Goal: Task Accomplishment & Management: Complete application form

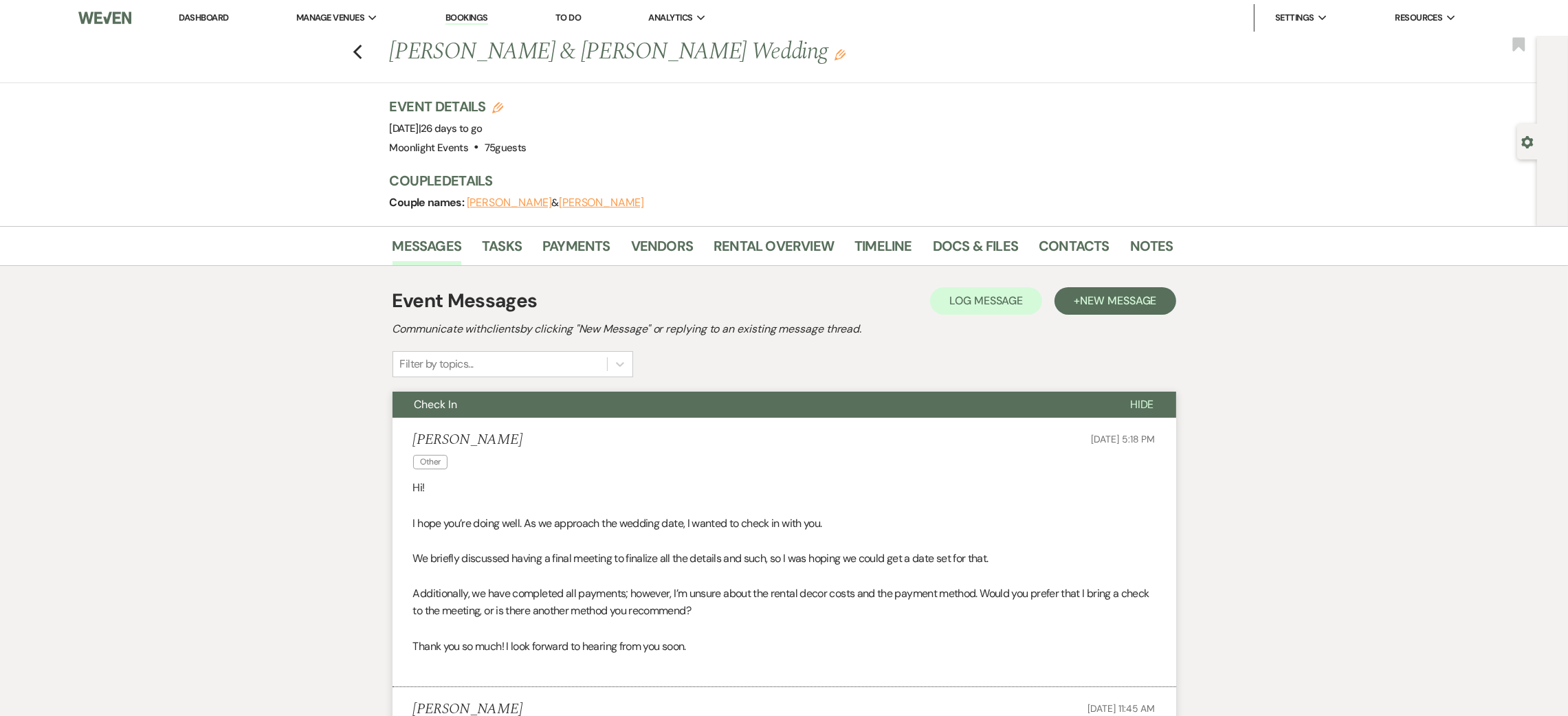
click at [370, 51] on div "Previous Wyatt Walker & Ainsley Powell's Wedding Edit Bookmark" at bounding box center [765, 59] width 1544 height 47
click at [363, 51] on icon "Previous" at bounding box center [358, 52] width 10 height 17
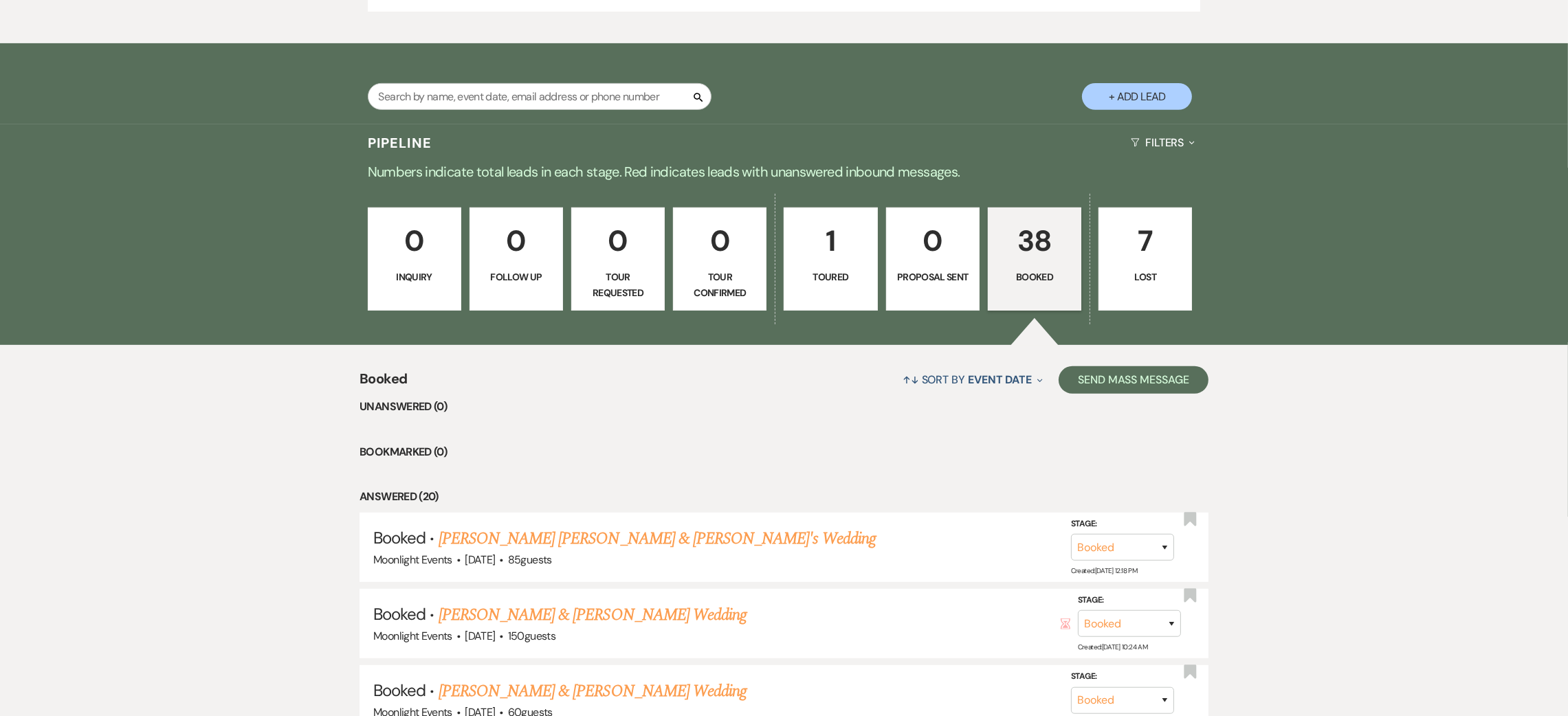
scroll to position [825, 0]
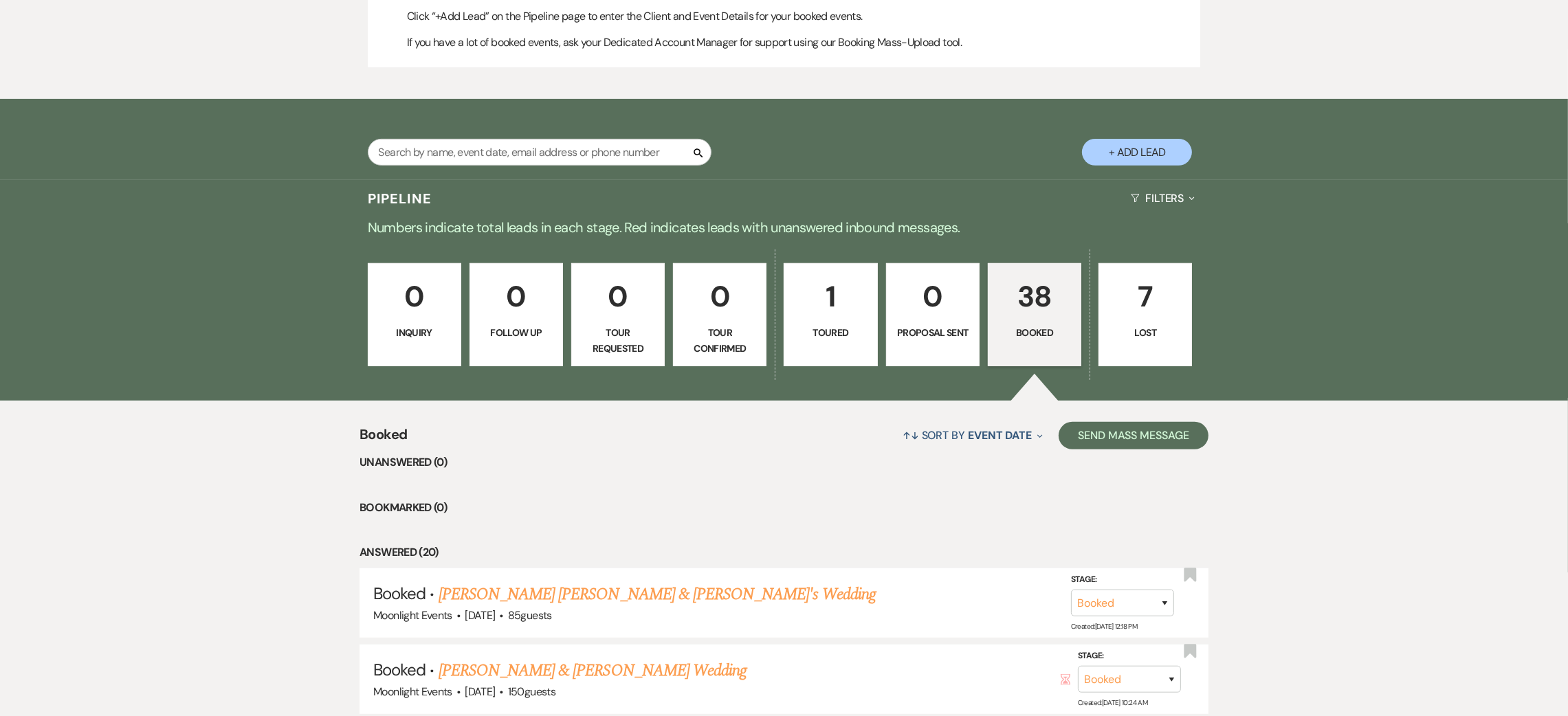
click at [1126, 155] on button "+ Add Lead" at bounding box center [1138, 152] width 110 height 27
select select "810"
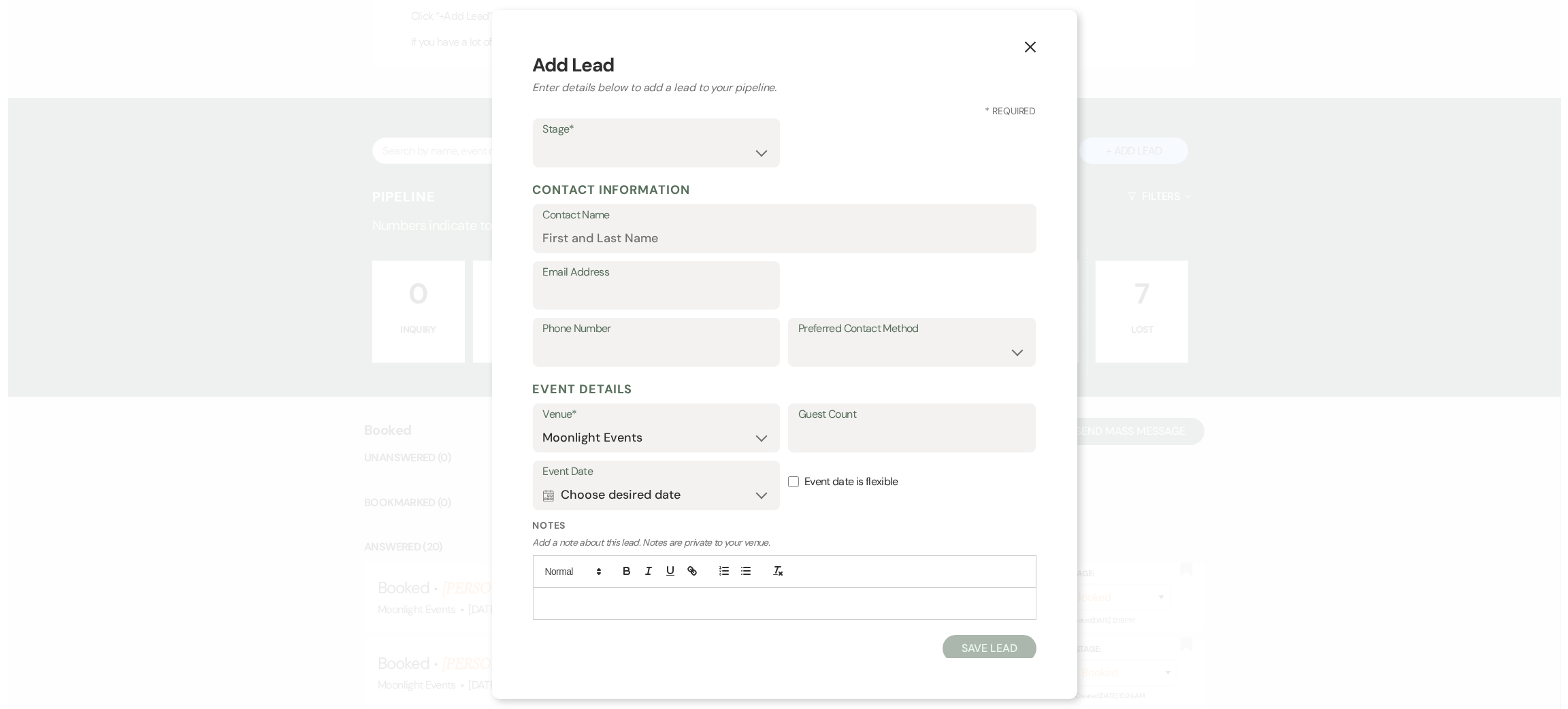
scroll to position [818, 0]
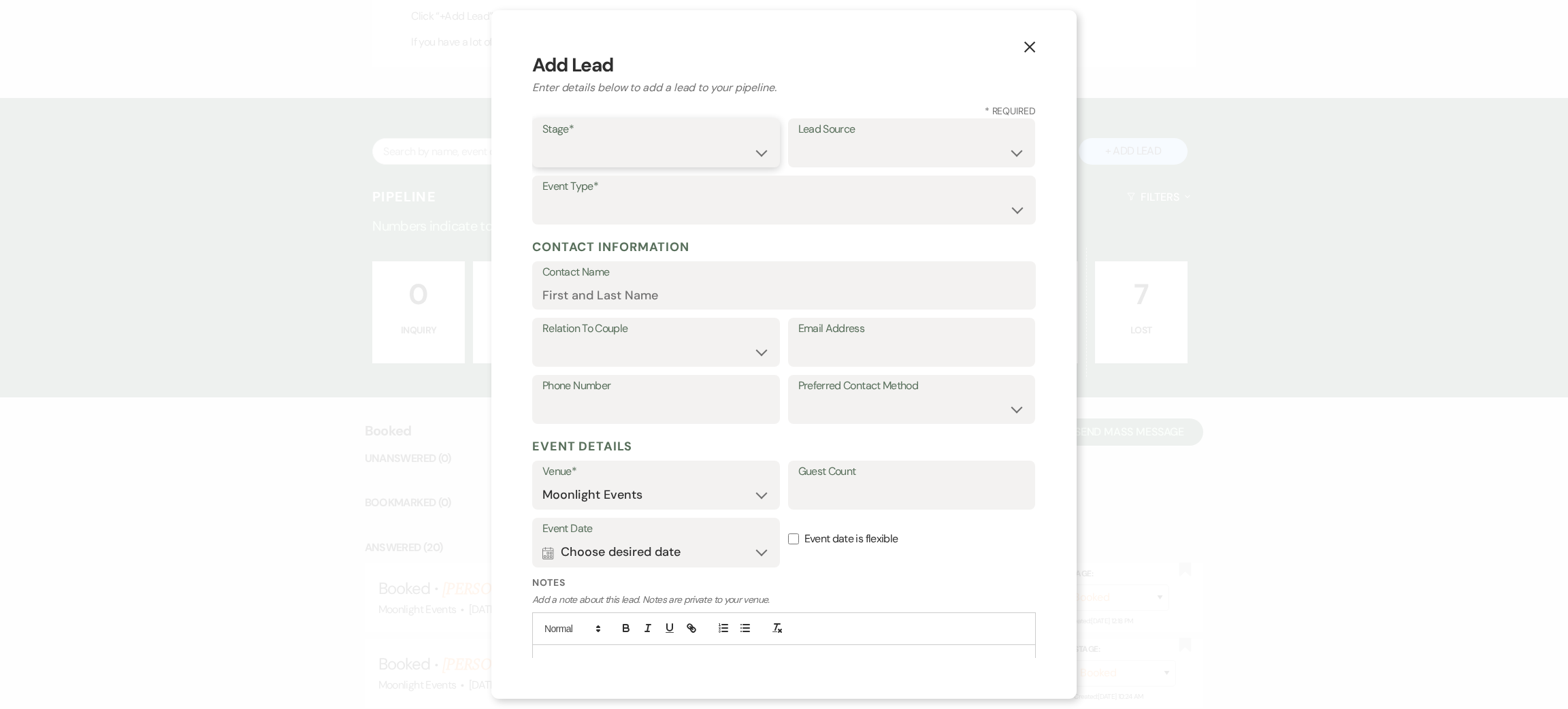
click at [603, 144] on select "Inquiry Follow Up Tour Requested Tour Confirmed Toured Proposal Sent Booked Lost" at bounding box center [655, 152] width 227 height 26
select select "7"
click at [542, 139] on select "Inquiry Follow Up Tour Requested Tour Confirmed Toured Proposal Sent Booked Lost" at bounding box center [655, 152] width 227 height 26
click at [599, 207] on select "Wedding Anniversary Party Baby Shower Bachelorette / Bachelor Party Birthday Pa…" at bounding box center [784, 210] width 484 height 26
select select "1"
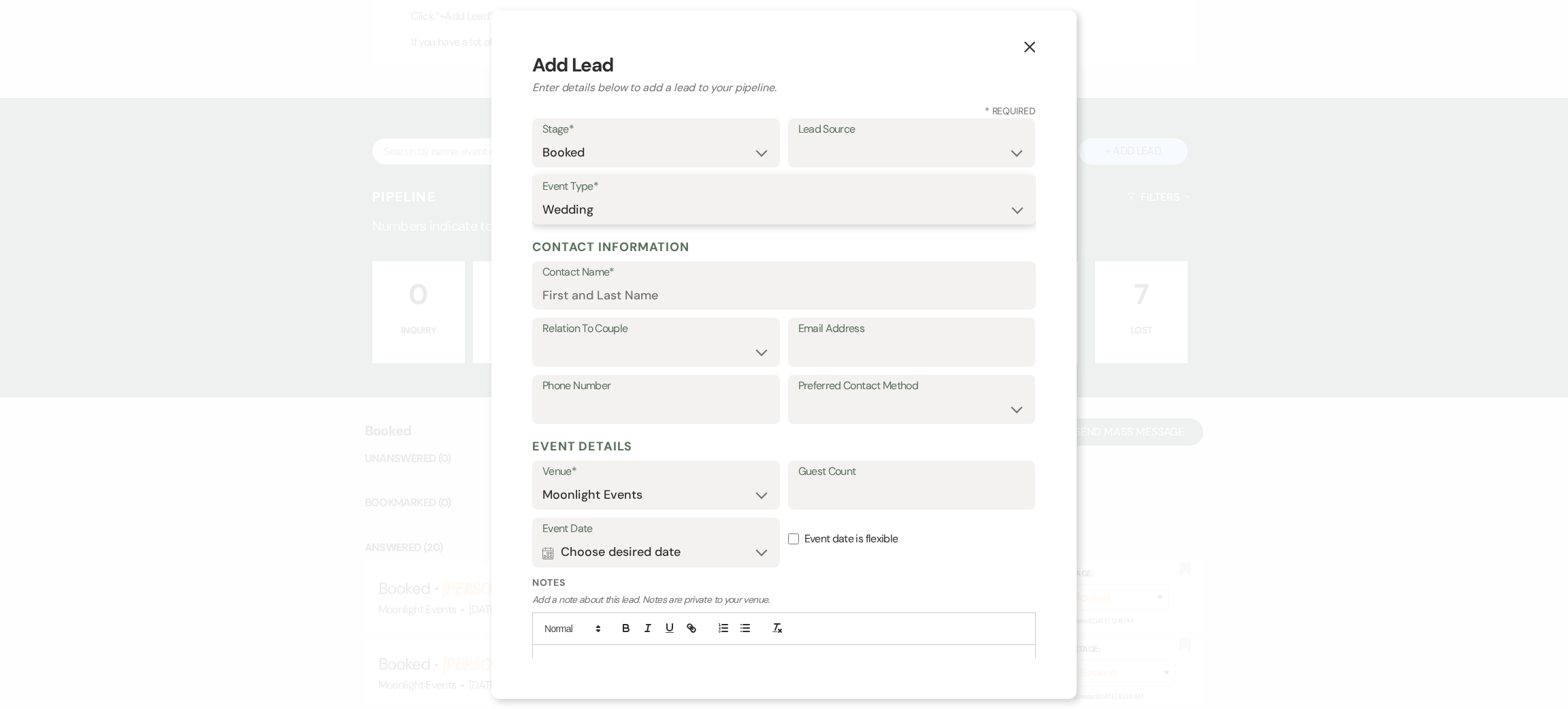
click at [542, 197] on select "Wedding Anniversary Party Baby Shower Bachelorette / Bachelor Party Birthday Pa…" at bounding box center [784, 210] width 484 height 26
click at [611, 302] on input "Contact Name*" at bounding box center [784, 295] width 484 height 26
paste input "[PERSON_NAME]"
type input "[PERSON_NAME]"
click at [601, 351] on select "Couple Planner Parent of Couple Family Member Friend Other" at bounding box center [655, 352] width 227 height 26
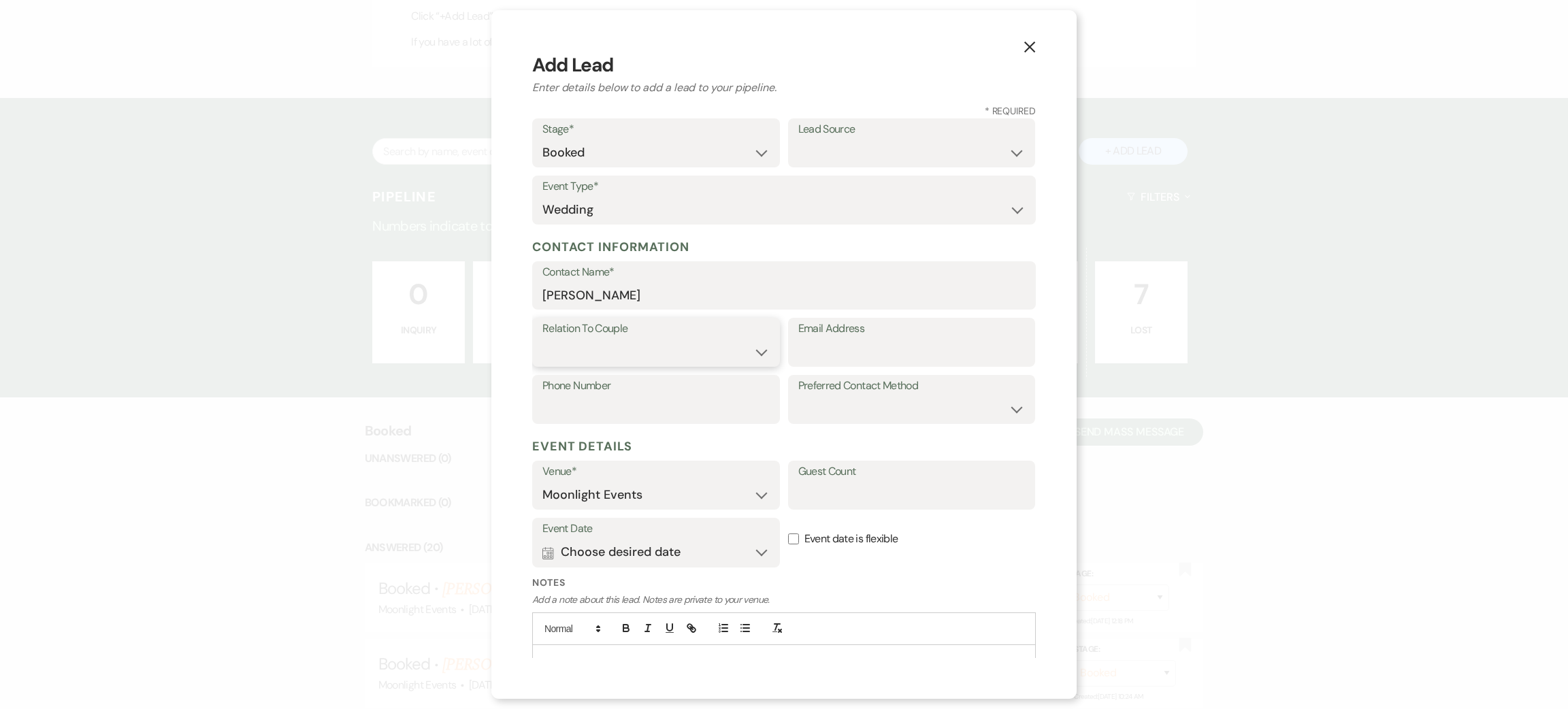
select select "1"
click at [542, 339] on select "Couple Planner Parent of Couple Family Member Friend Other" at bounding box center [655, 352] width 227 height 26
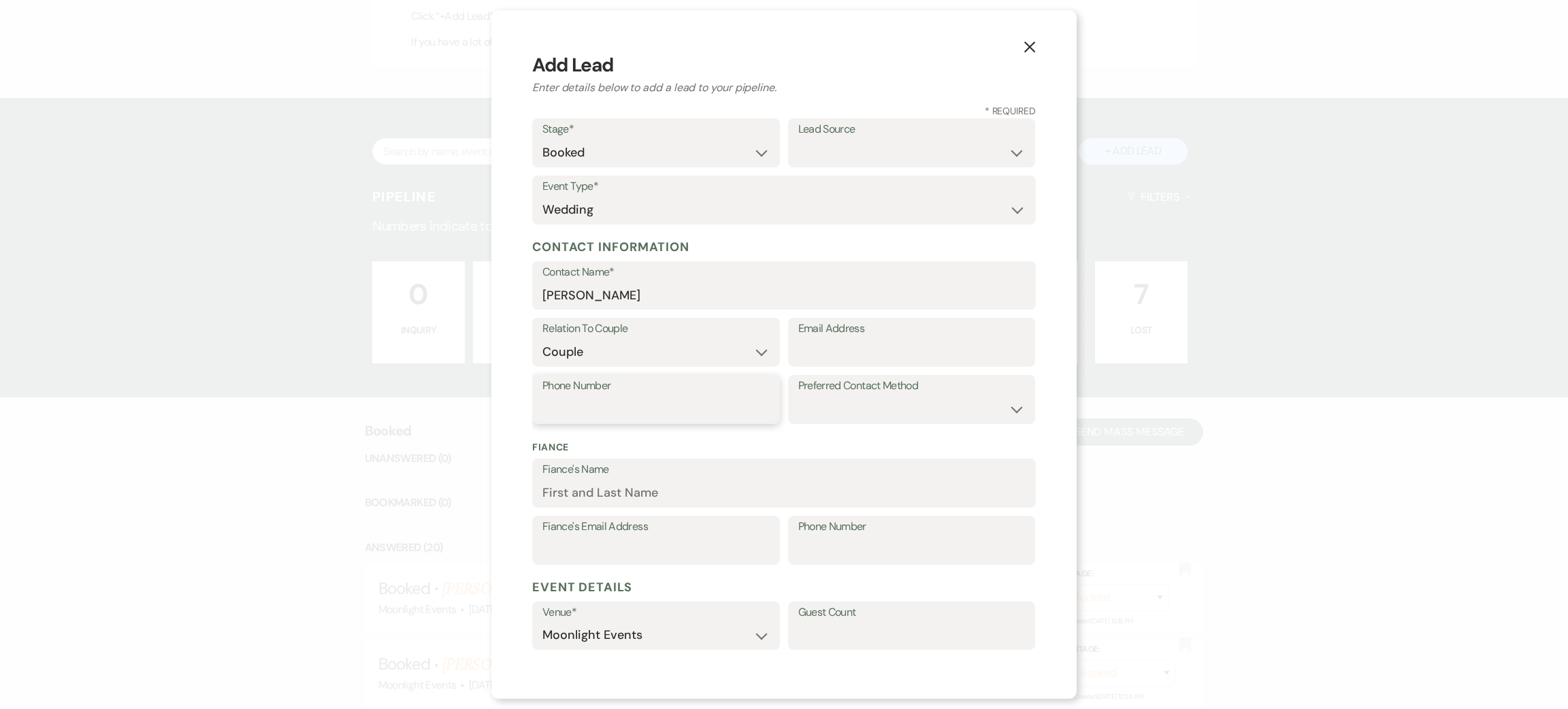
drag, startPoint x: 639, startPoint y: 406, endPoint x: 627, endPoint y: 294, distance: 112.6
click at [639, 405] on input "Phone Number" at bounding box center [655, 409] width 227 height 26
paste input "[PHONE_NUMBER]"
type input "[PHONE_NUMBER]"
click at [871, 355] on input "Email Address" at bounding box center [912, 352] width 227 height 26
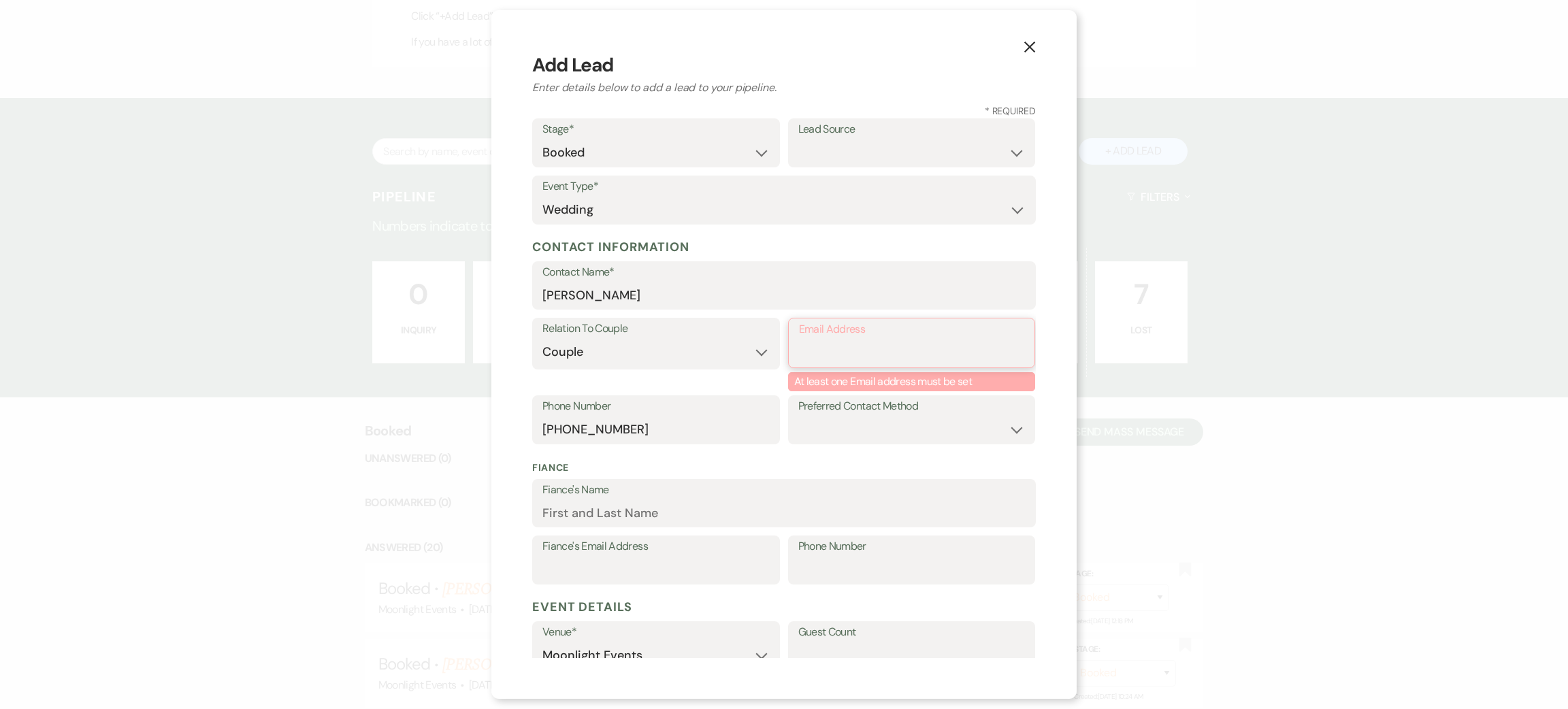
paste input "[EMAIL_ADDRESS][DOMAIN_NAME]"
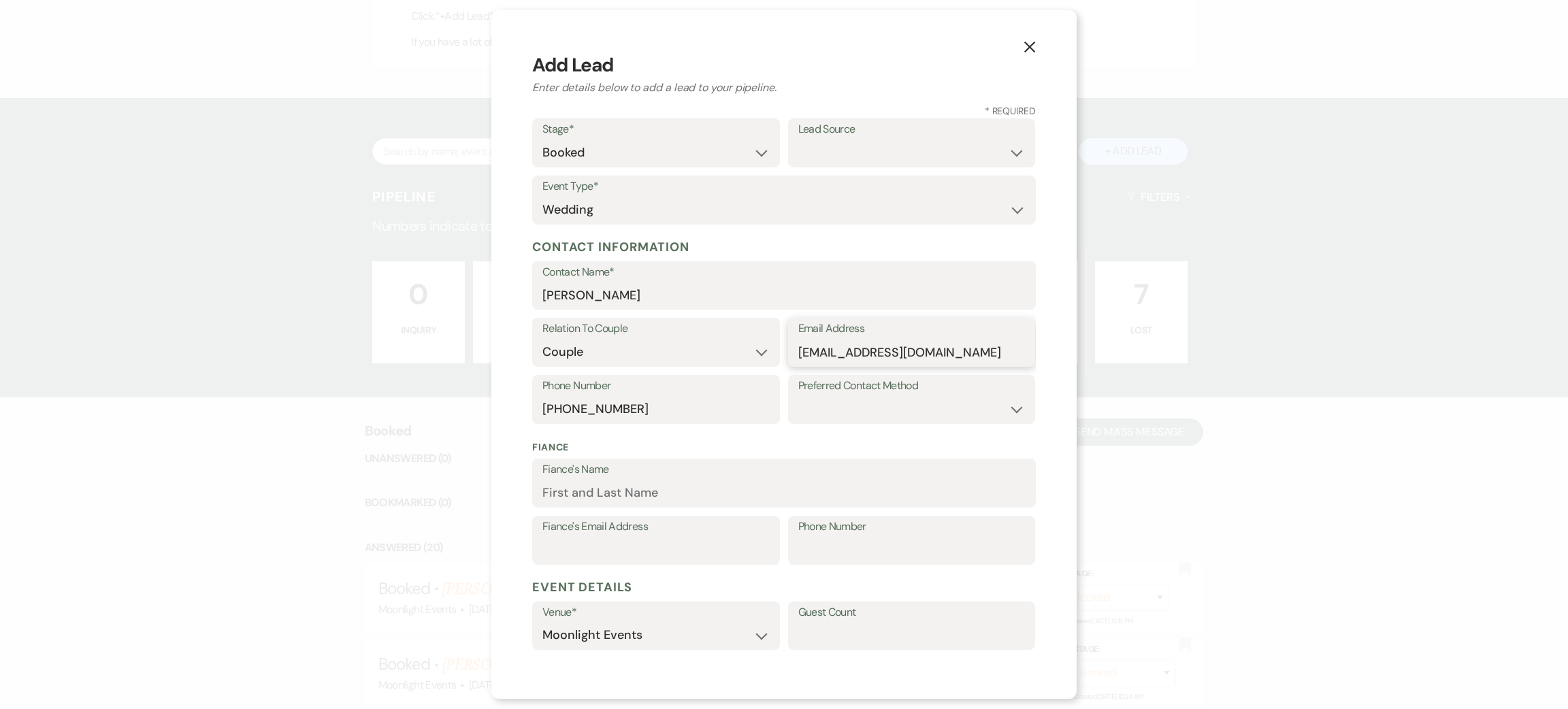
type input "[EMAIL_ADDRESS][DOMAIN_NAME]"
click at [705, 490] on input "Fiance's Name" at bounding box center [784, 492] width 484 height 26
paste input "[PERSON_NAME] [PERSON_NAME]"
type input "[PERSON_NAME] [PERSON_NAME]"
drag, startPoint x: 626, startPoint y: 544, endPoint x: 811, endPoint y: 563, distance: 186.0
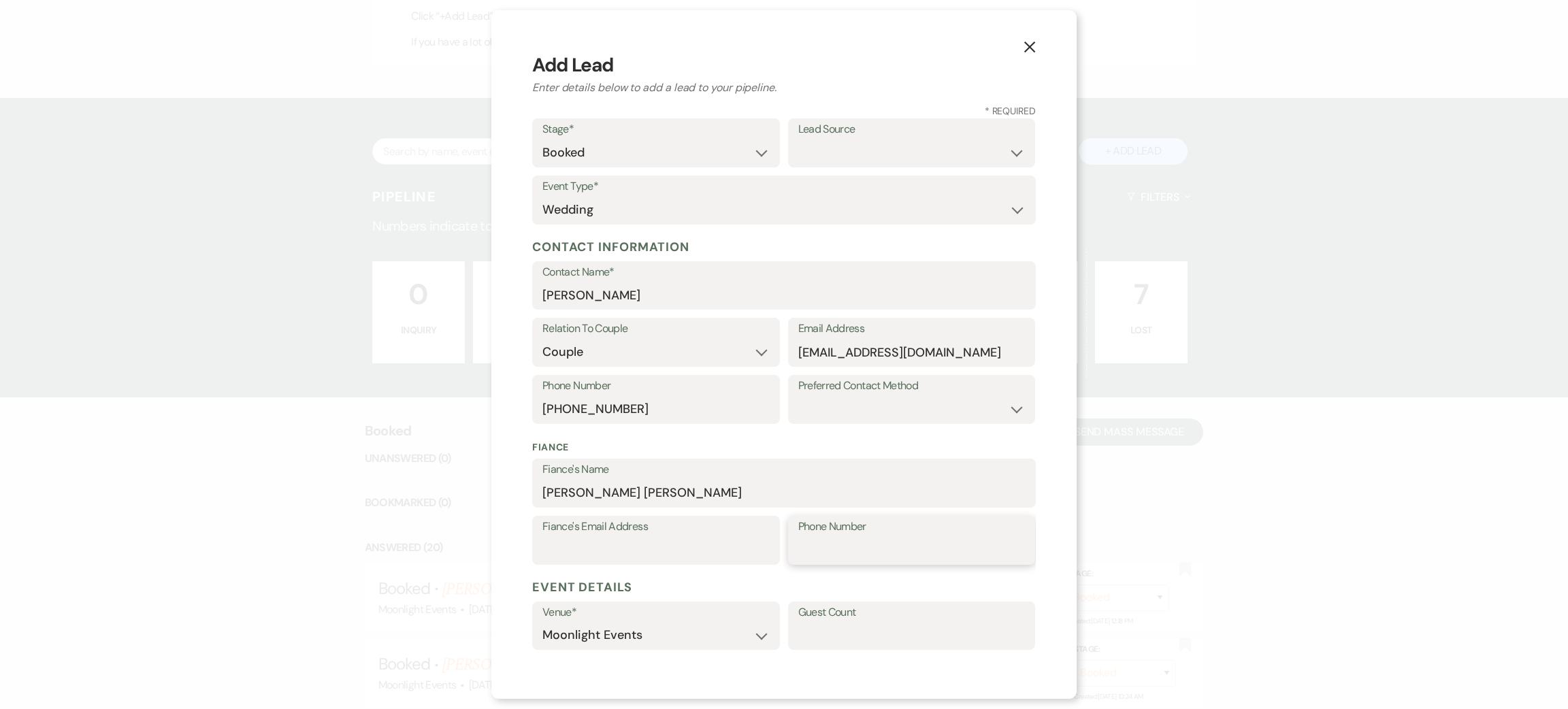
click at [811, 563] on input "Phone Number" at bounding box center [912, 550] width 227 height 26
paste input "[PHONE_NUMBER]"
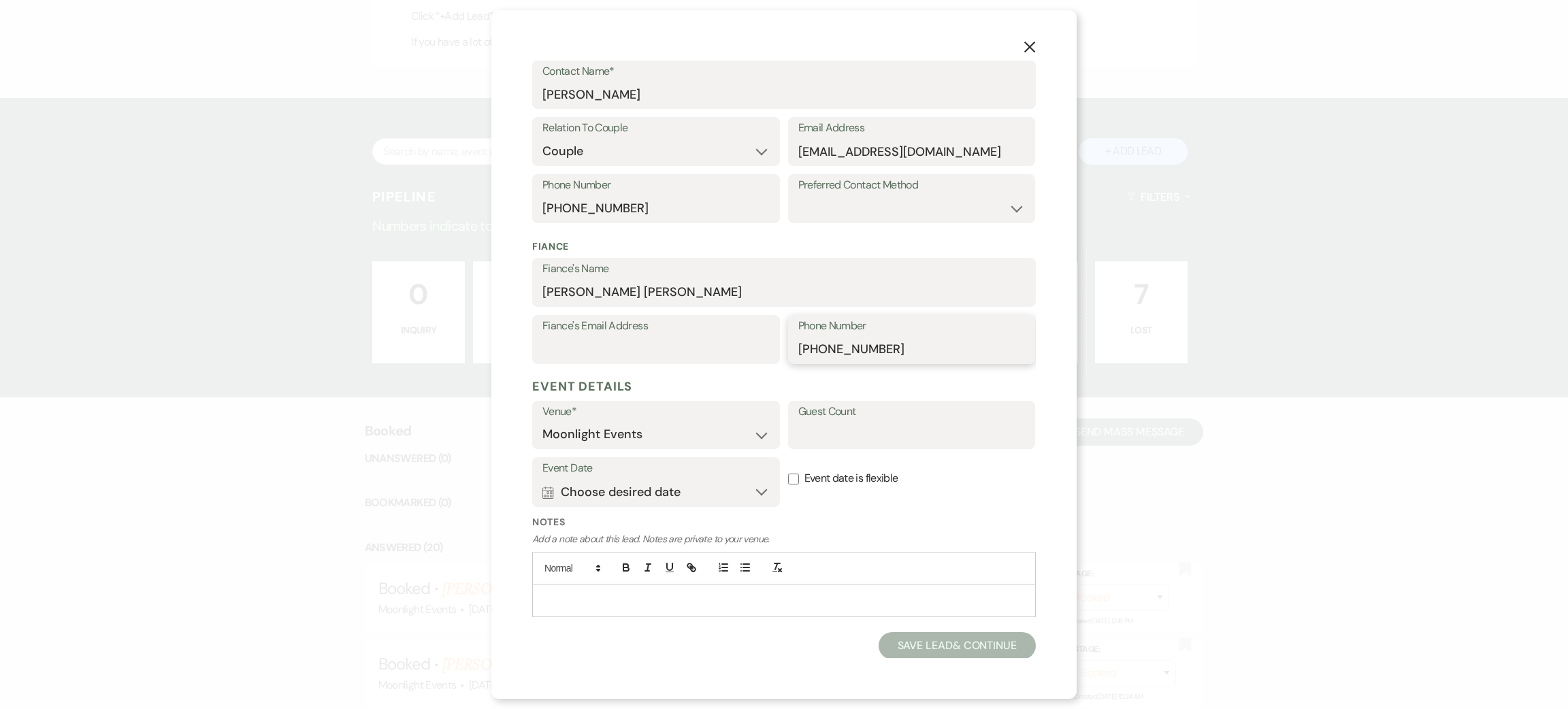
type input "[PHONE_NUMBER]"
click at [843, 445] on input "Guest Count" at bounding box center [912, 434] width 227 height 26
type input "130"
click at [658, 495] on button "Calendar Choose desired date Expand" at bounding box center [655, 492] width 227 height 27
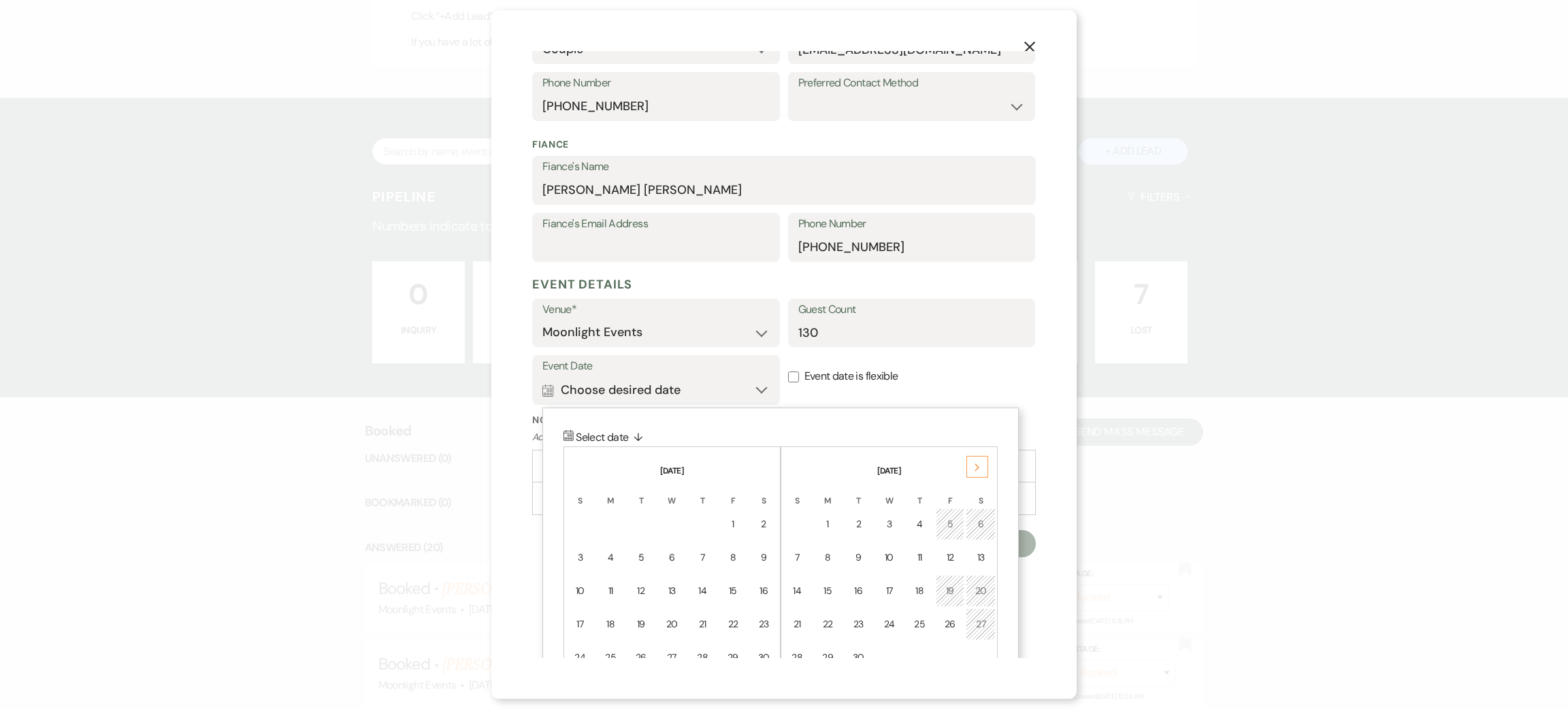
click at [970, 474] on div "Next" at bounding box center [977, 467] width 21 height 21
click at [988, 591] on td "17" at bounding box center [981, 591] width 29 height 32
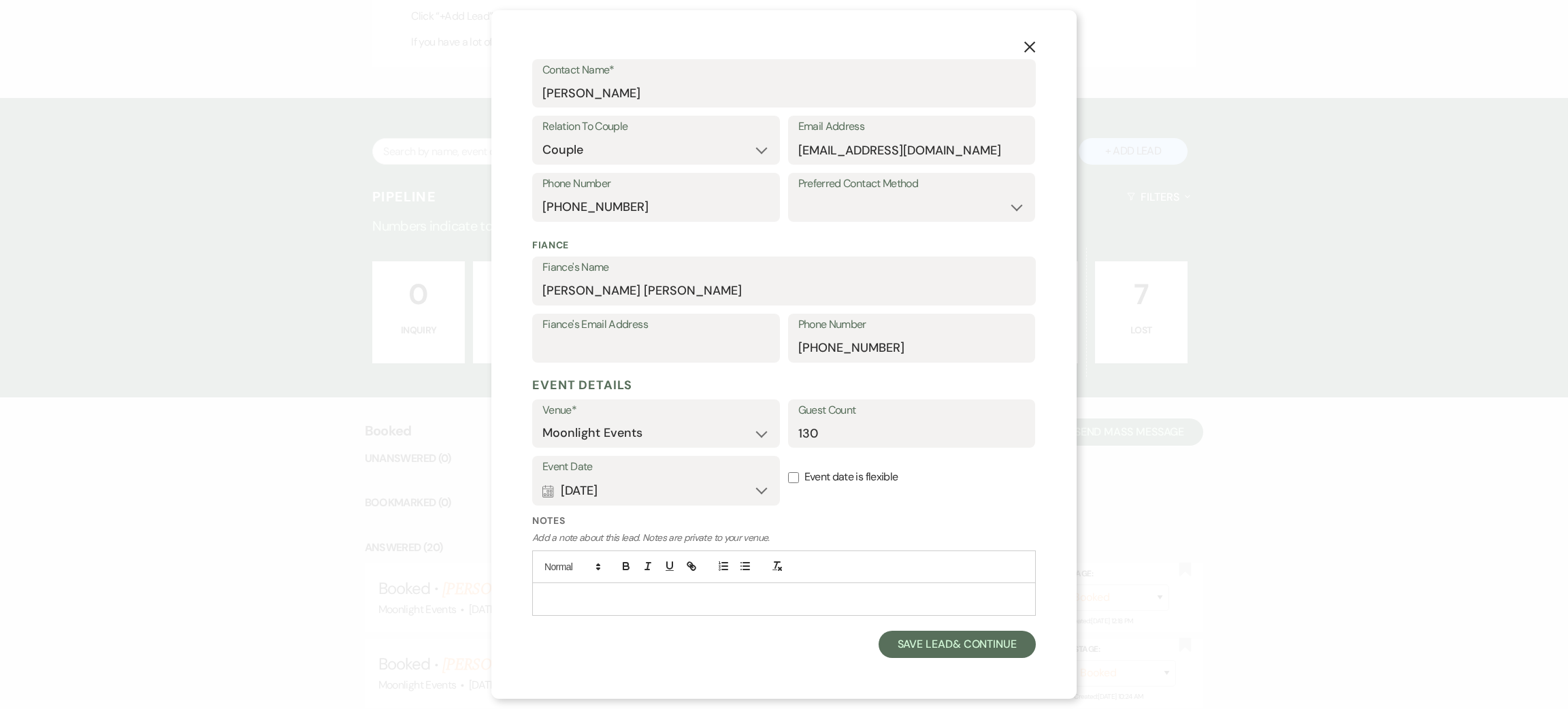
scroll to position [202, 0]
click at [914, 647] on button "Save Lead & Continue" at bounding box center [957, 646] width 157 height 27
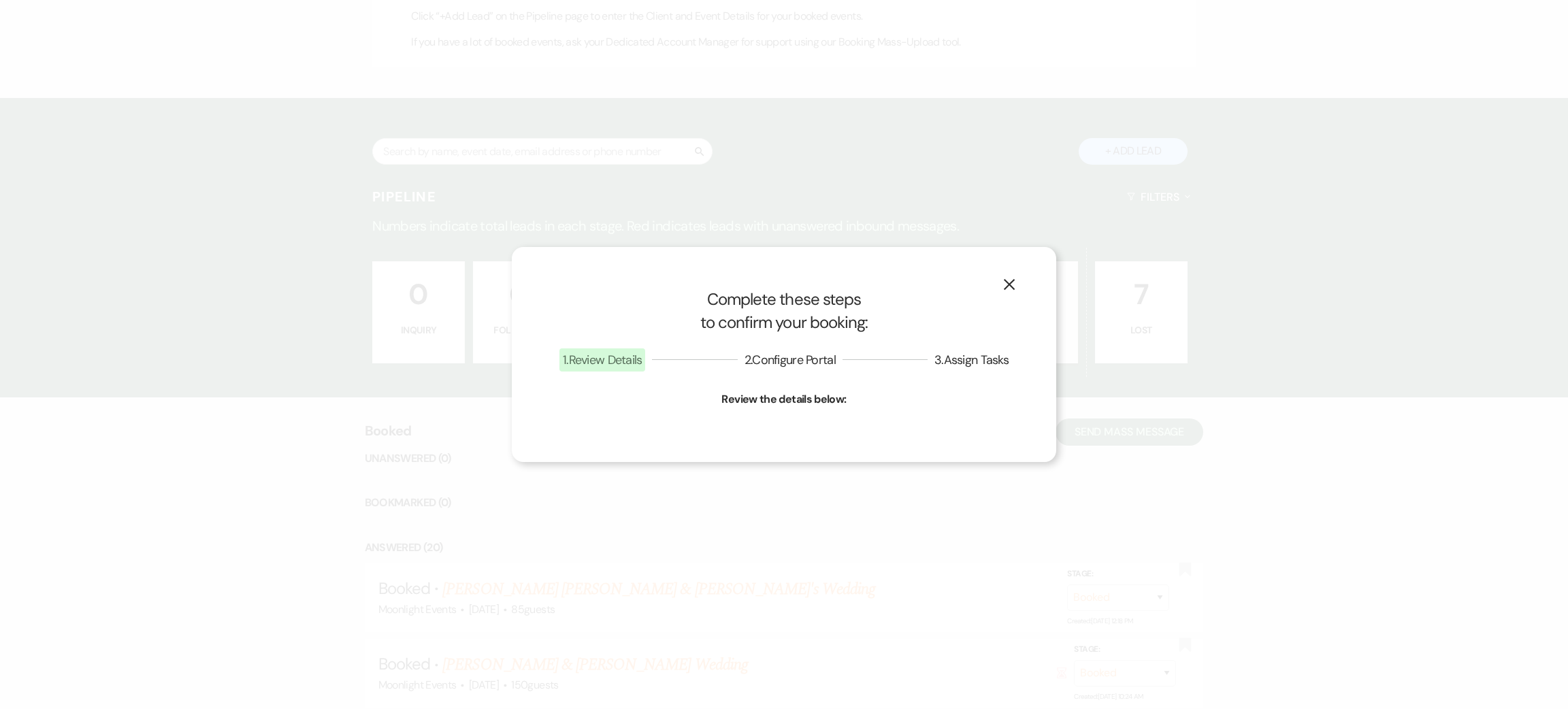
select select "1"
select select "810"
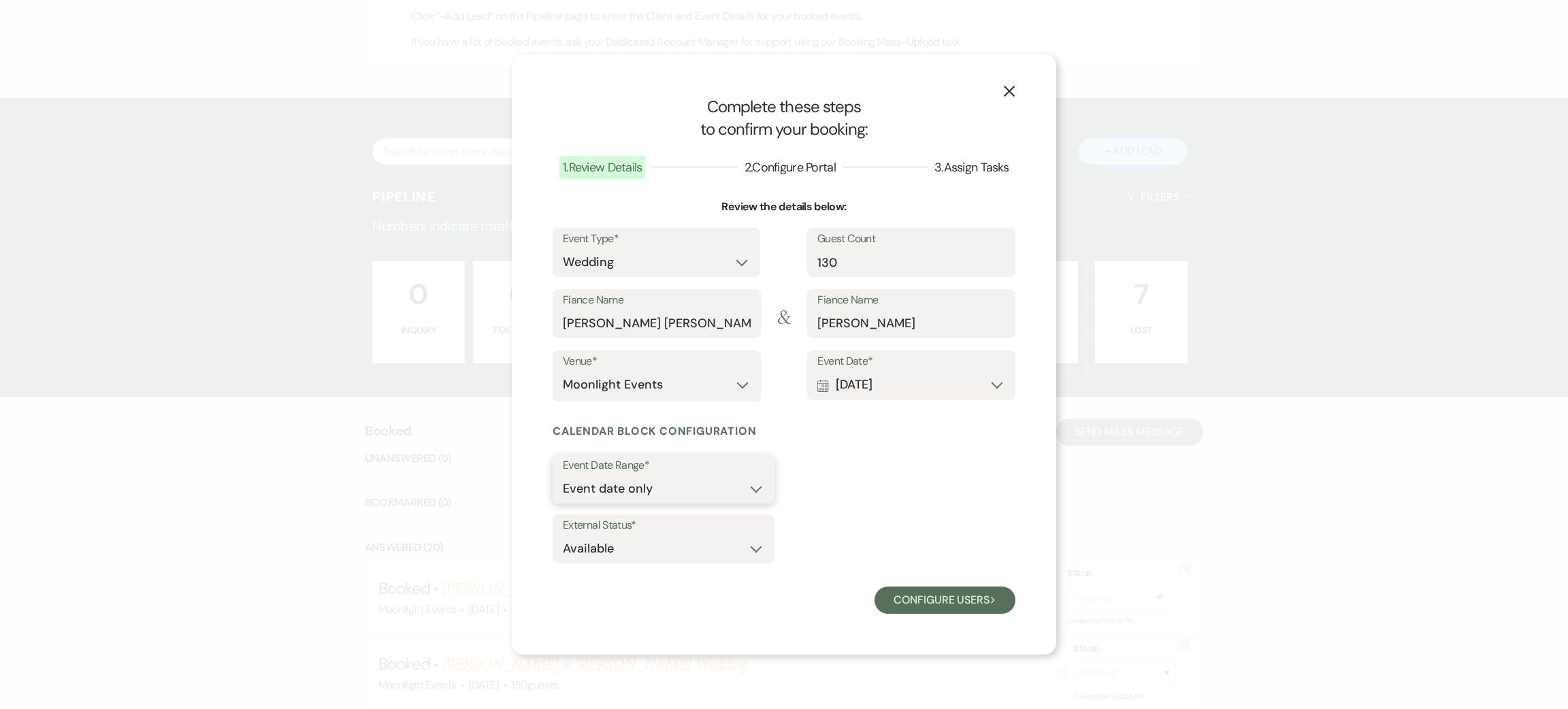
click at [661, 493] on select "Event date only Event date and" at bounding box center [663, 489] width 202 height 26
click at [811, 501] on div "Event Date Range* Event date only Event date and" at bounding box center [784, 482] width 463 height 55
click at [676, 562] on select "Available Unavailable" at bounding box center [663, 548] width 202 height 26
select select "false"
click at [563, 535] on select "Available Unavailable" at bounding box center [663, 548] width 202 height 26
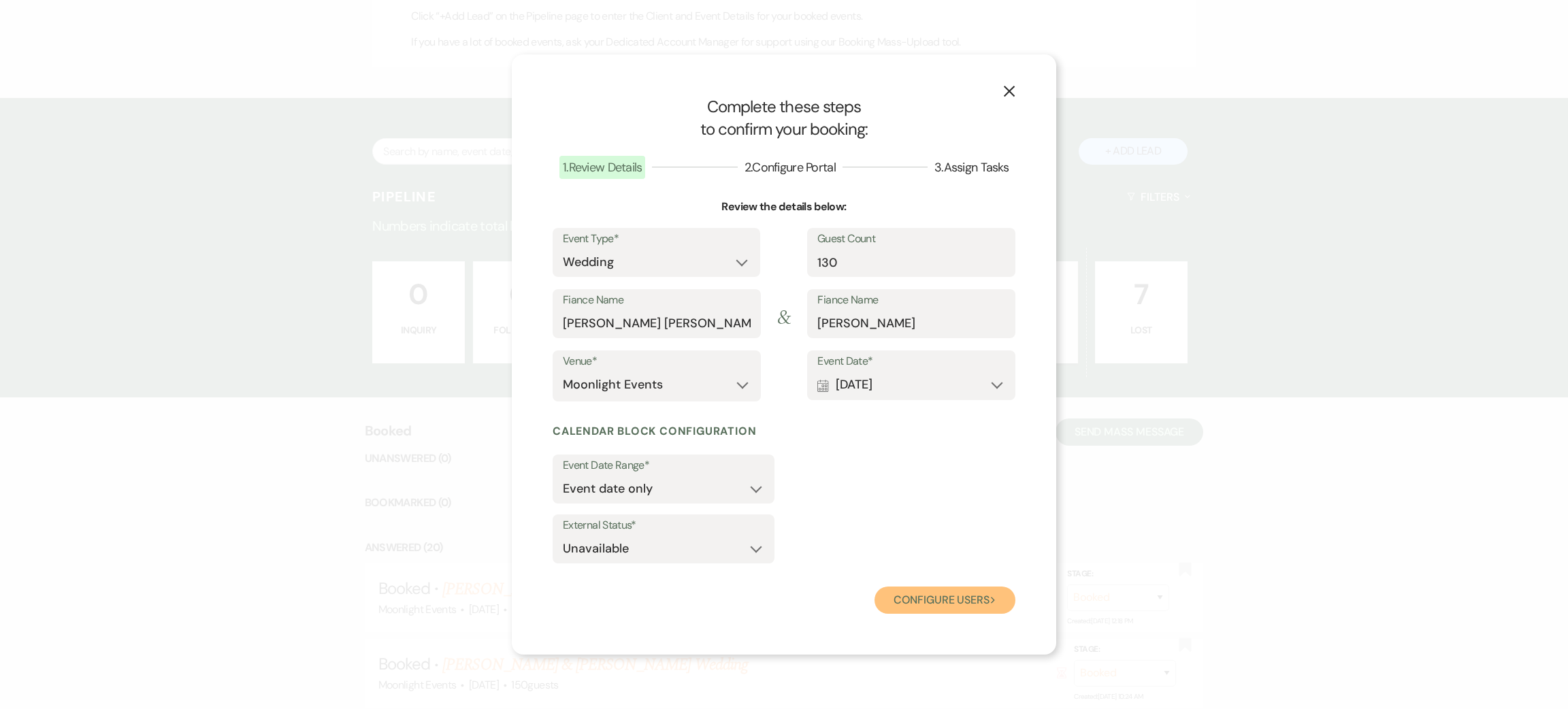
click at [961, 596] on button "Configure users Next" at bounding box center [945, 601] width 140 height 27
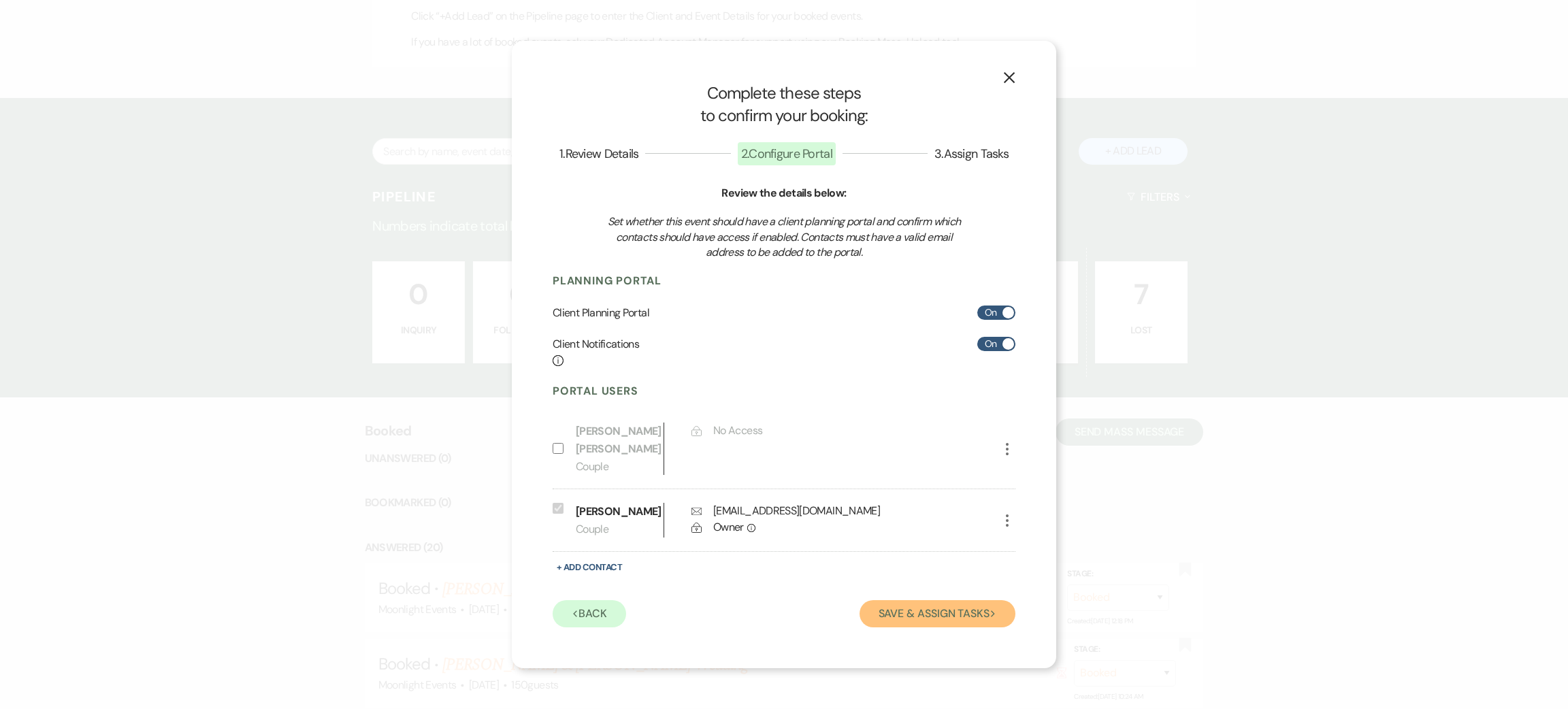
click at [920, 622] on button "Save & Assign Tasks Next" at bounding box center [938, 614] width 156 height 27
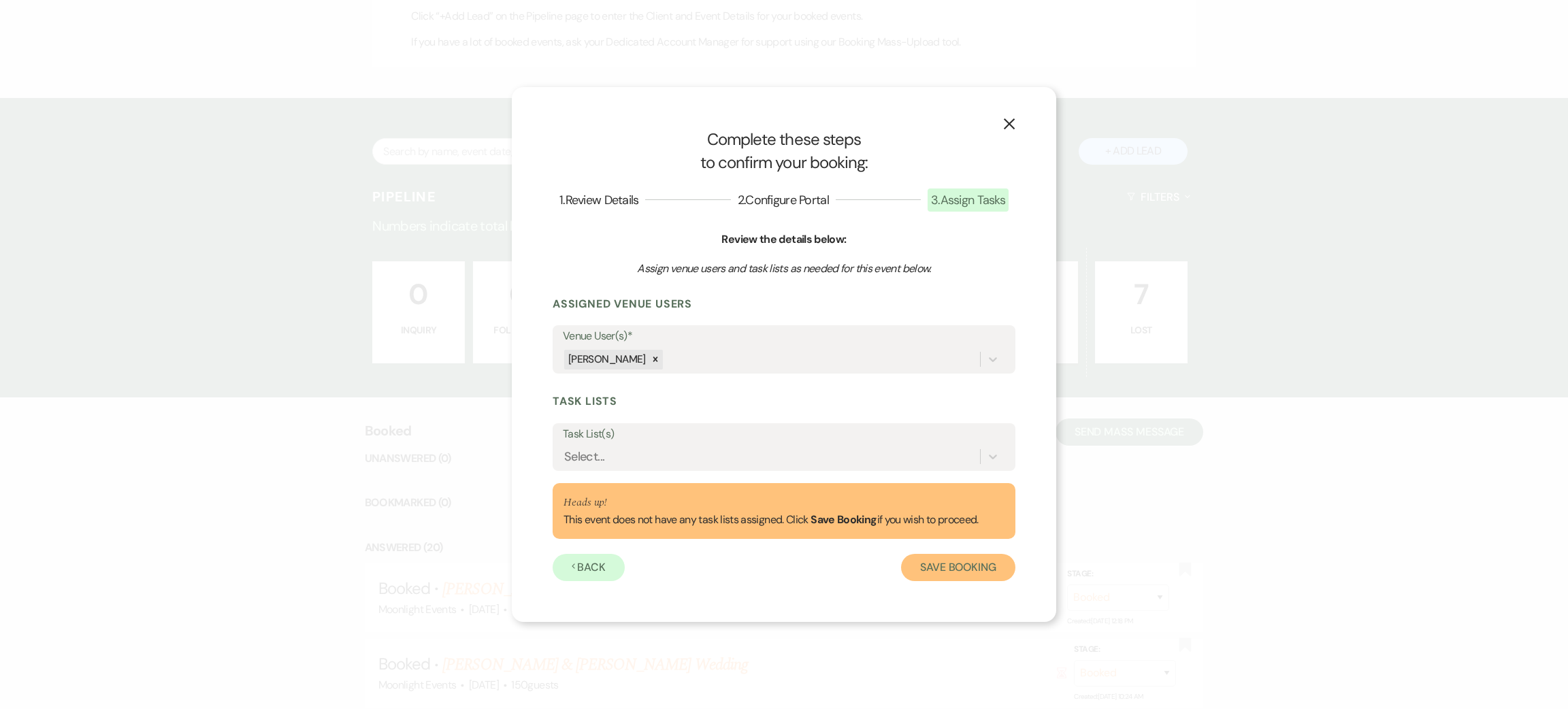
click at [943, 563] on button "Save Booking" at bounding box center [958, 568] width 114 height 27
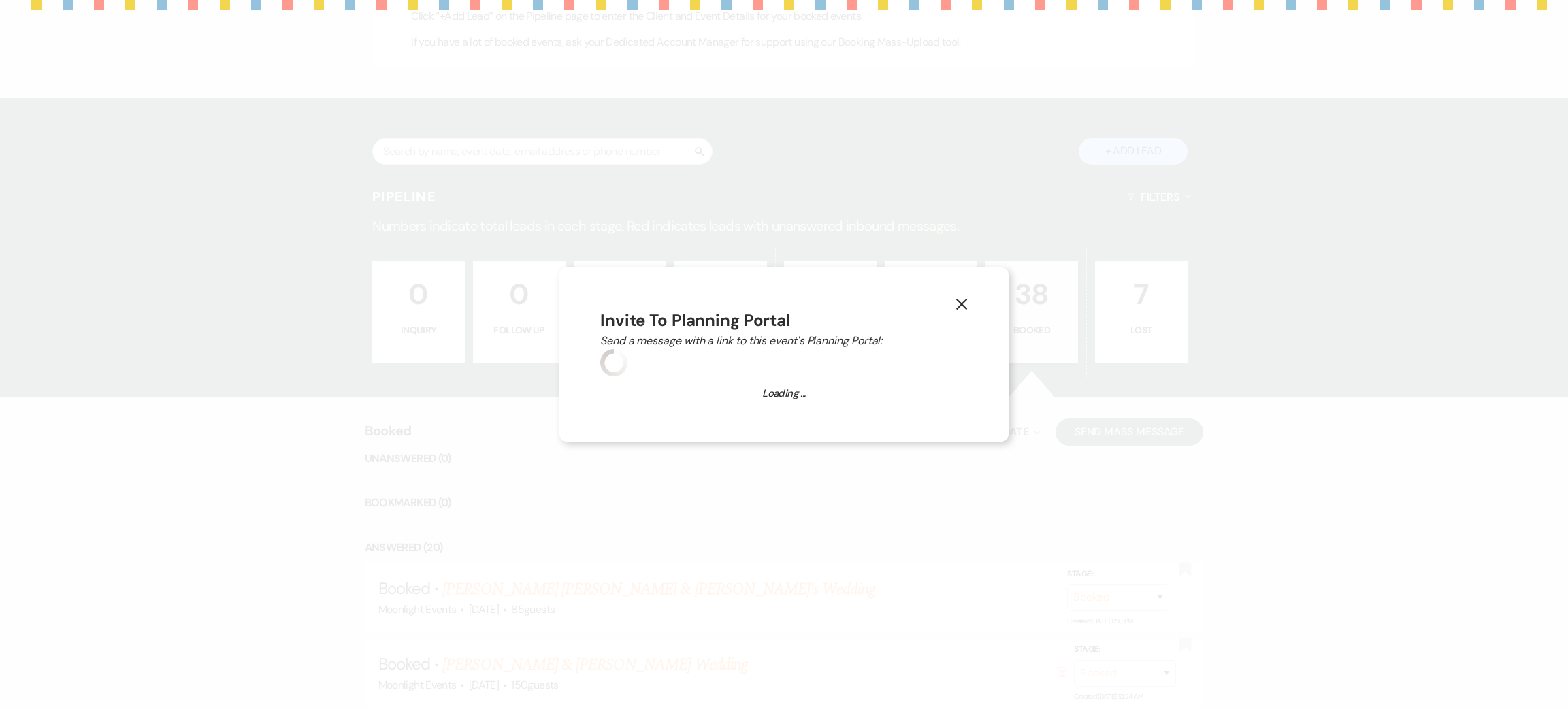
select select "14"
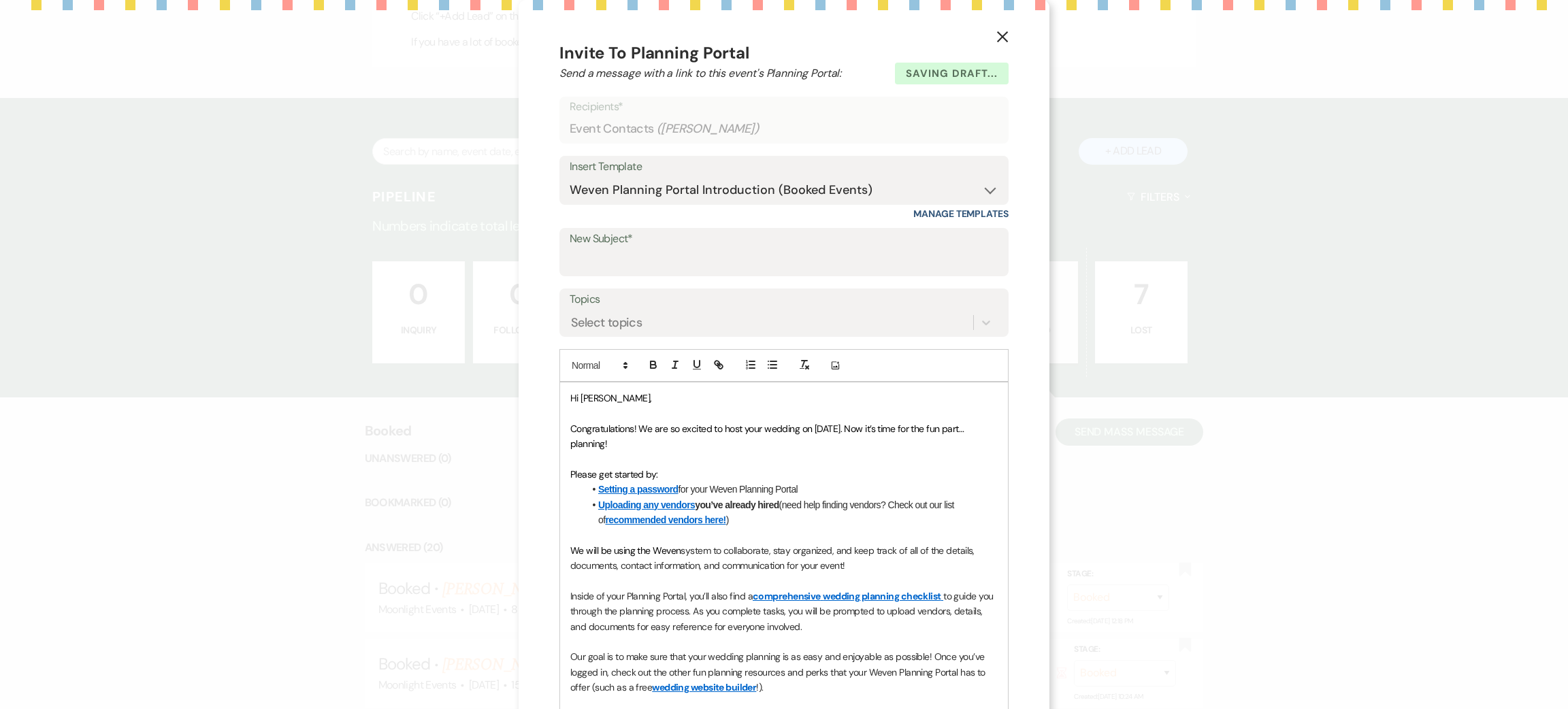
scroll to position [149, 0]
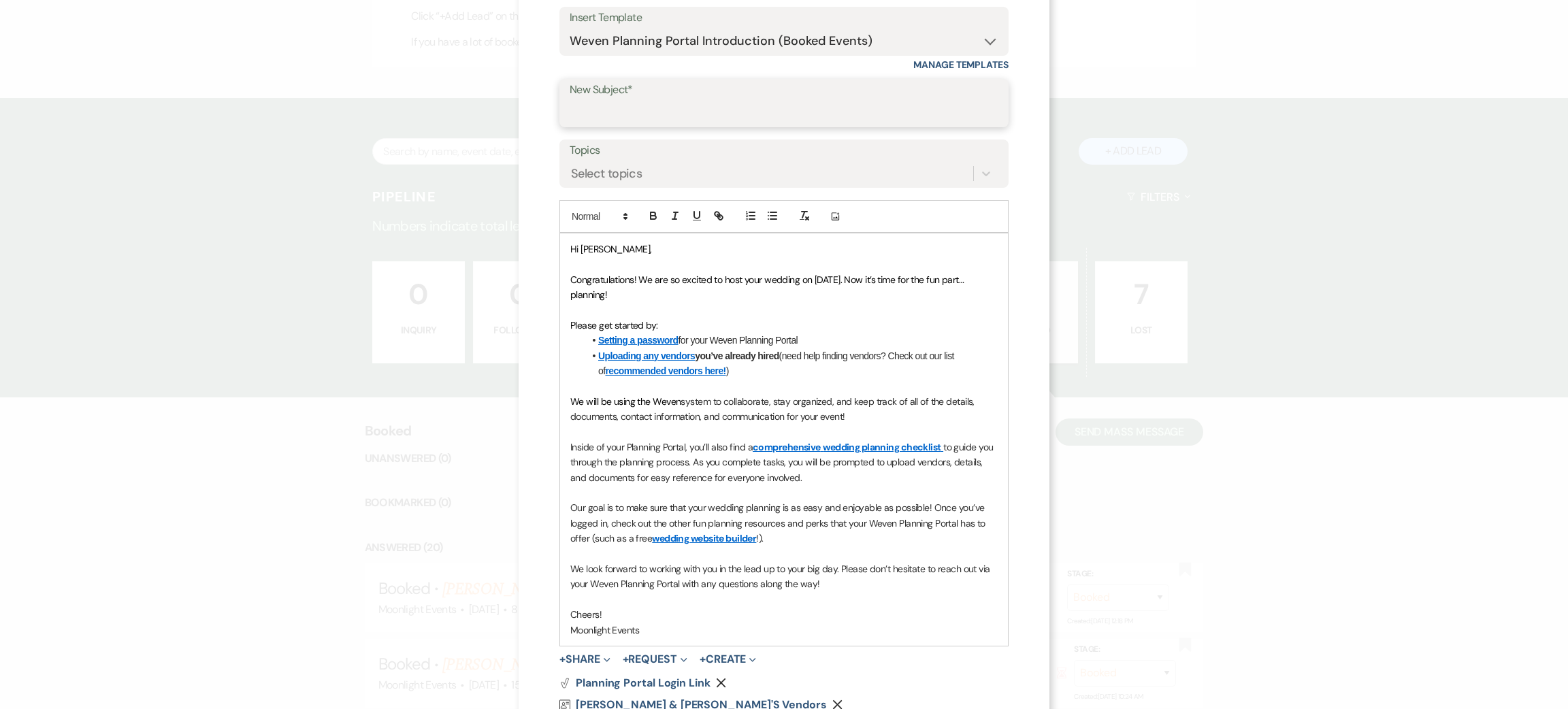
click at [603, 116] on input "New Subject*" at bounding box center [784, 112] width 429 height 26
type input "contract and invoice"
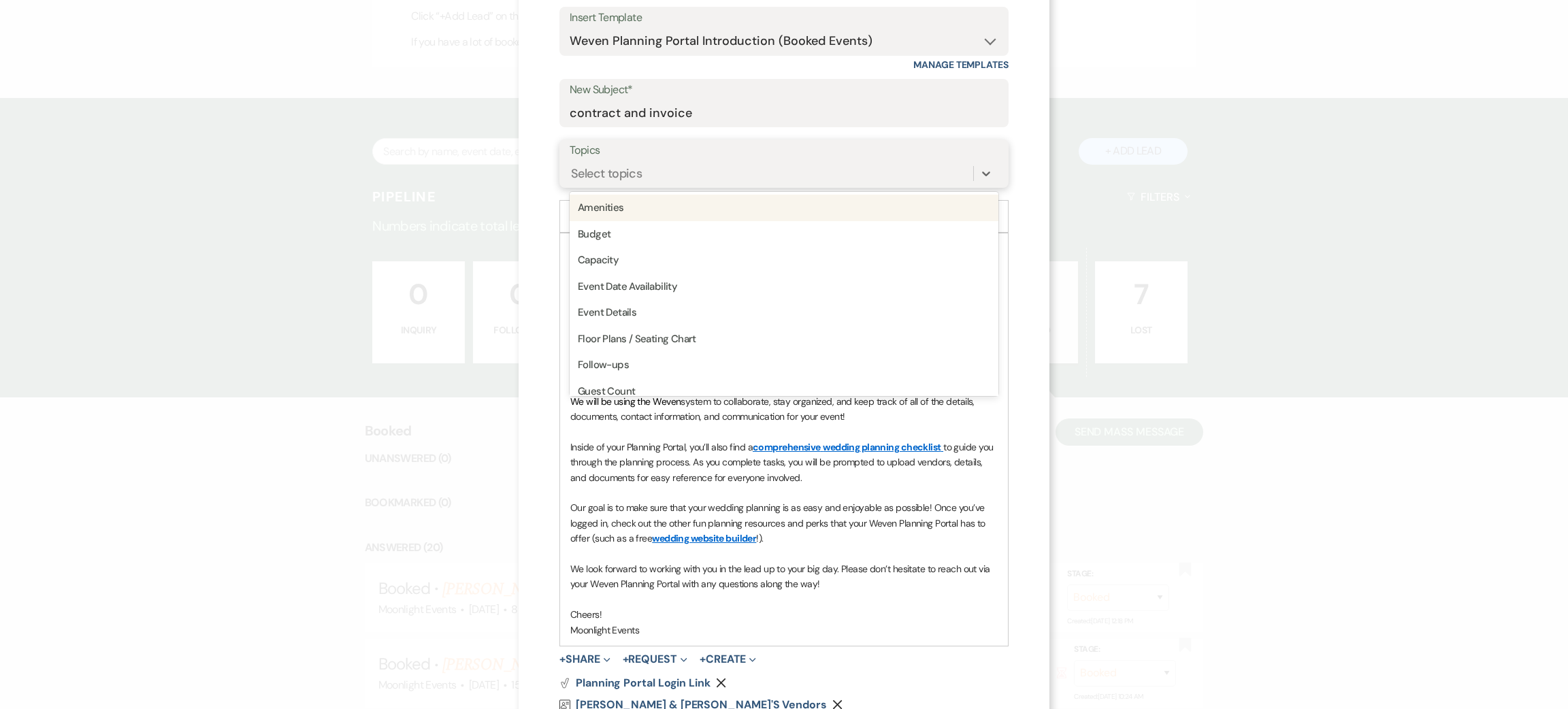
click at [680, 174] on div "Select topics" at bounding box center [771, 174] width 404 height 23
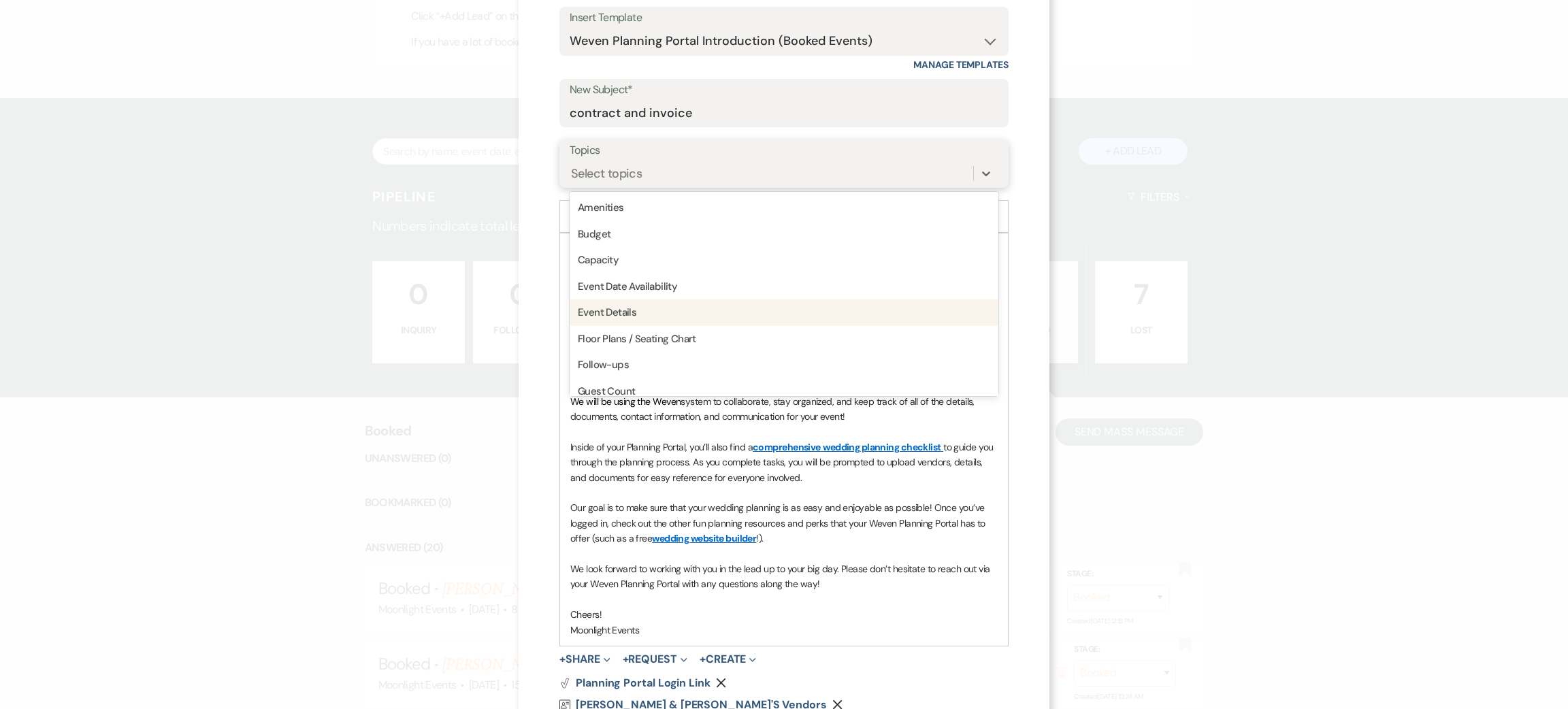
click at [677, 312] on div "Event Details" at bounding box center [784, 312] width 429 height 26
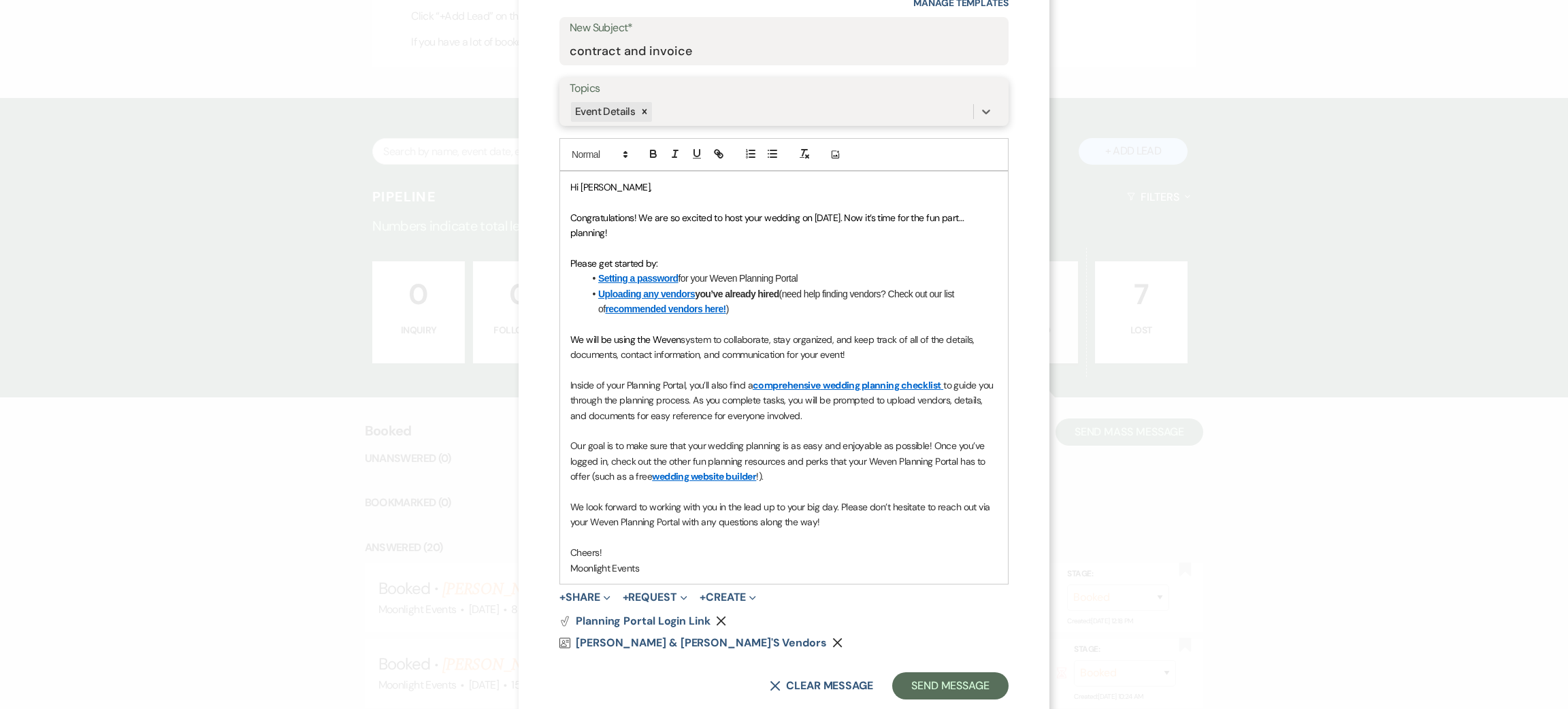
scroll to position [243, 0]
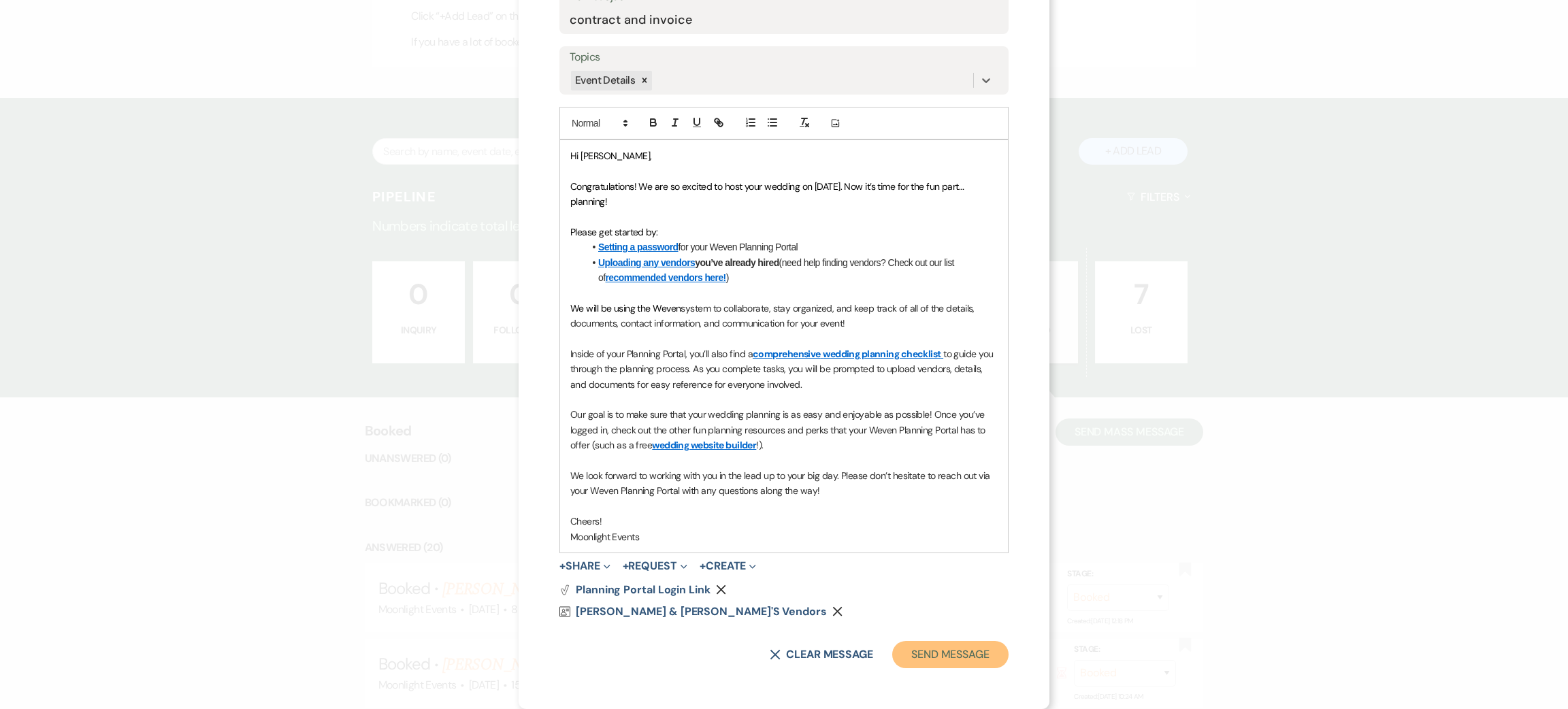
click at [938, 648] on button "Send Message" at bounding box center [950, 654] width 116 height 27
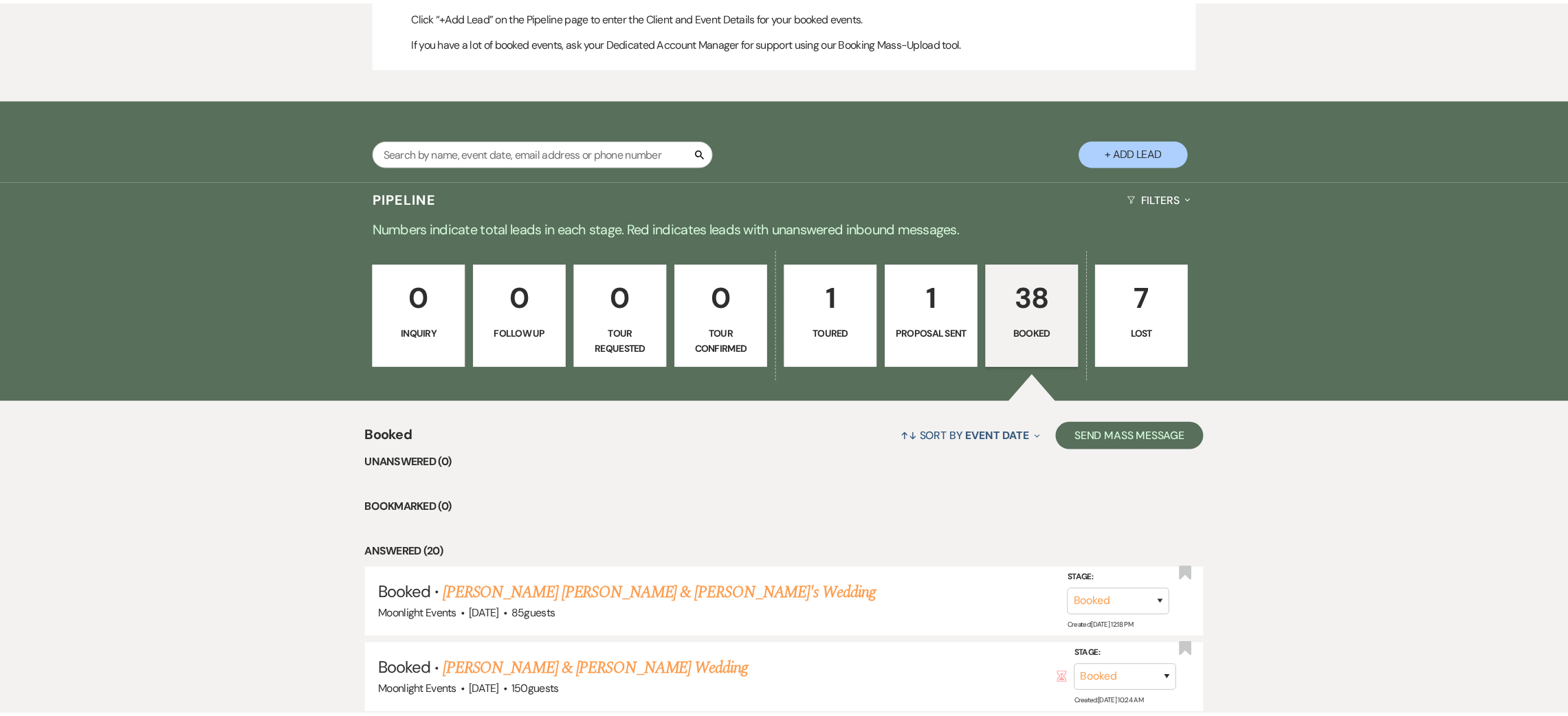
scroll to position [825, 0]
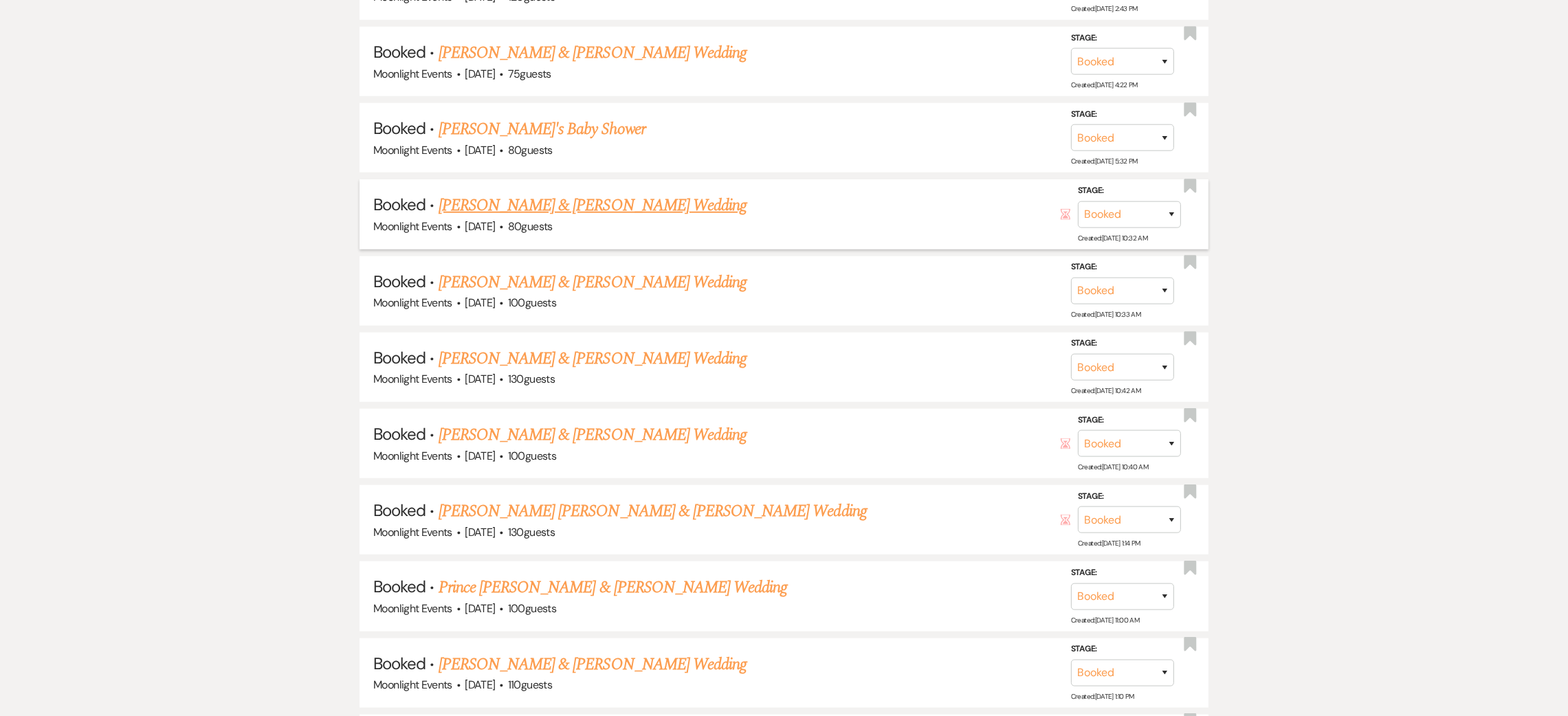
scroll to position [1855, 0]
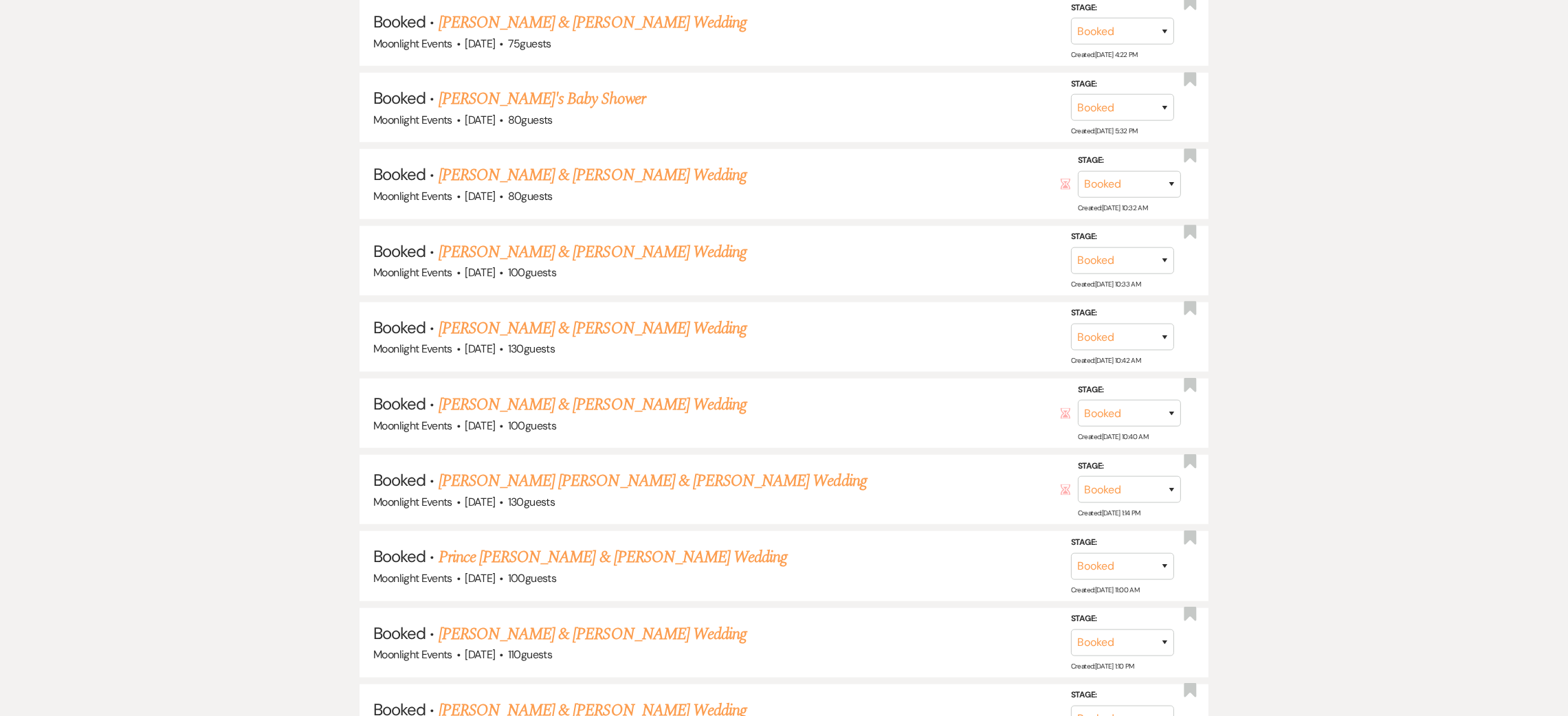
drag, startPoint x: 513, startPoint y: 474, endPoint x: 527, endPoint y: 474, distance: 14.0
click at [513, 473] on link "[PERSON_NAME] [PERSON_NAME] & [PERSON_NAME] Wedding" at bounding box center [652, 481] width 428 height 25
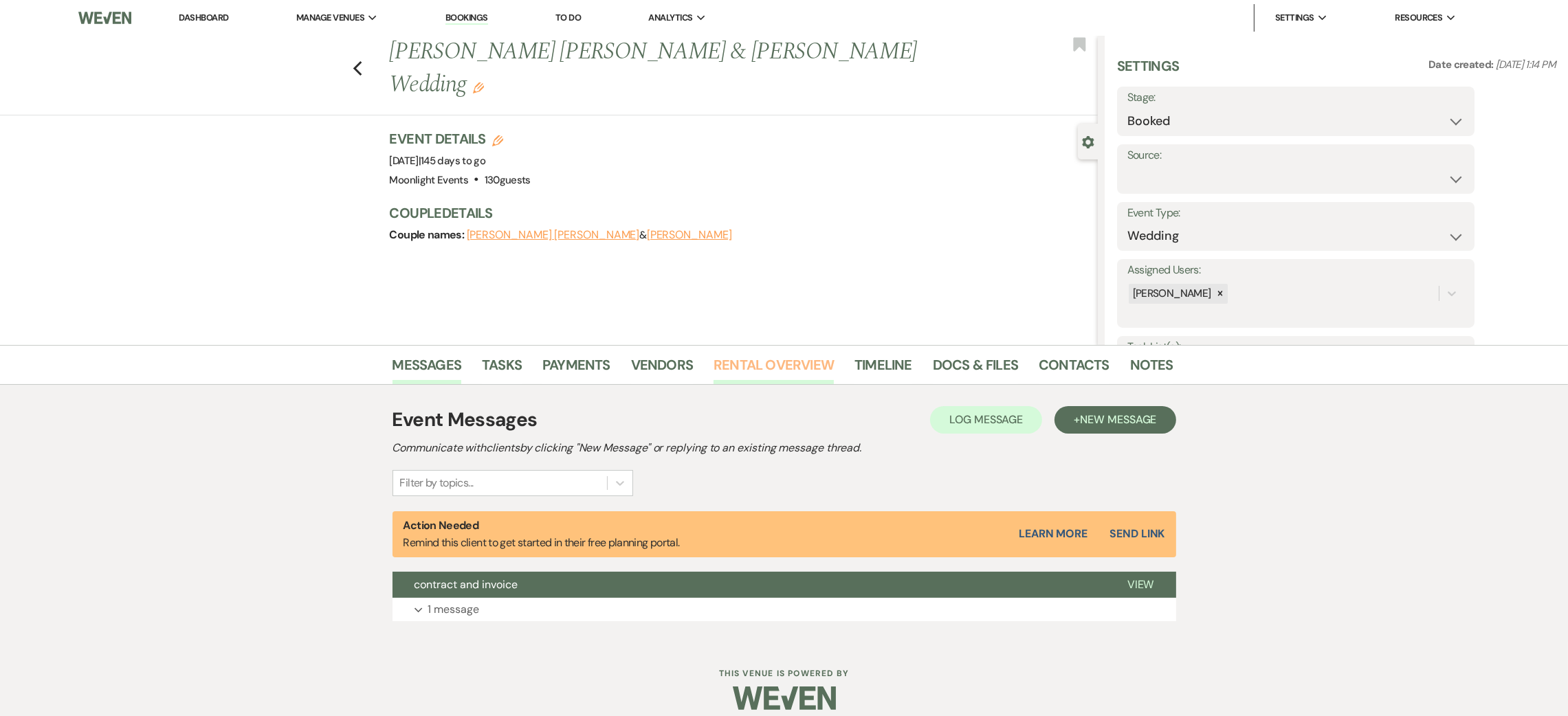
click at [748, 355] on link "Rental Overview" at bounding box center [773, 368] width 120 height 31
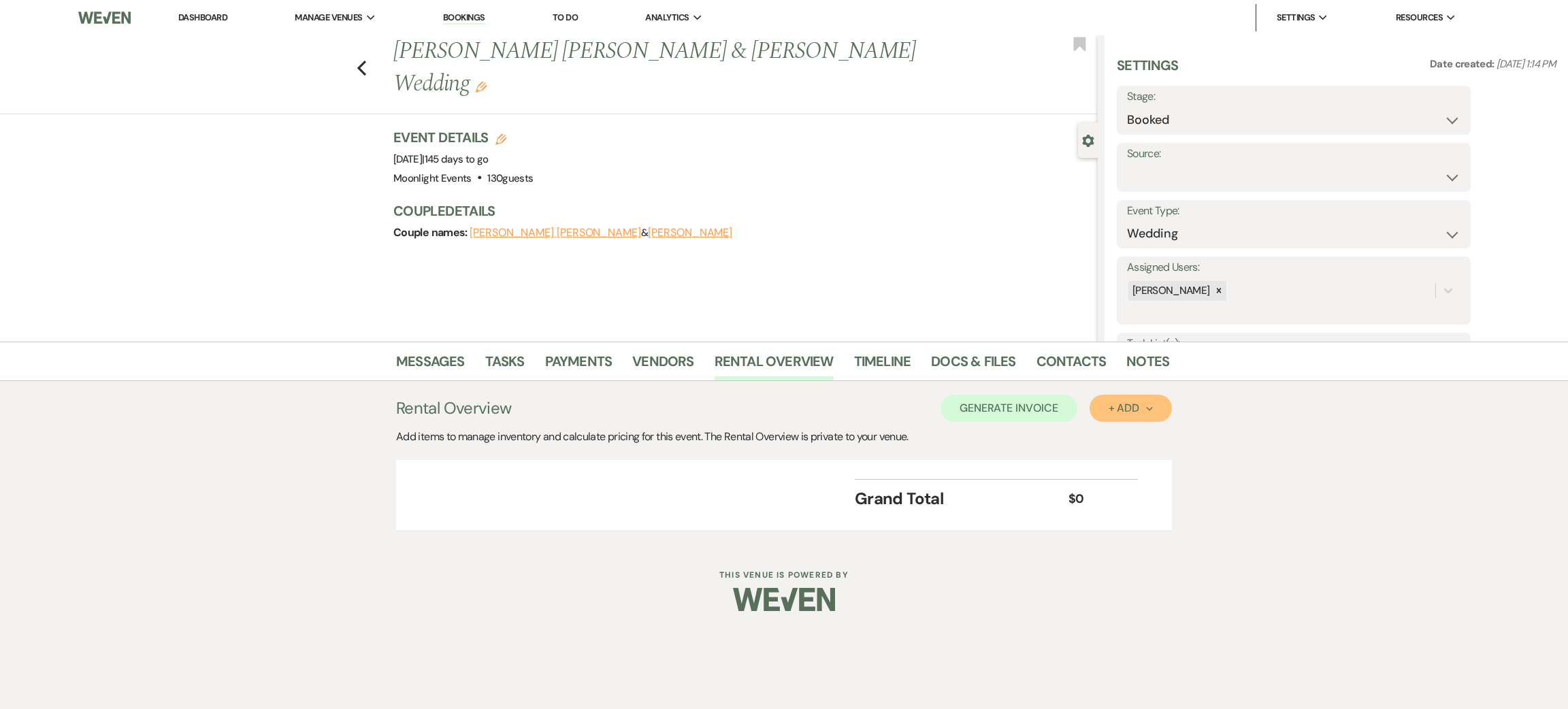
click at [1130, 399] on button "+ Add Next" at bounding box center [1130, 409] width 82 height 27
click at [1133, 434] on button "Item" at bounding box center [1123, 440] width 68 height 21
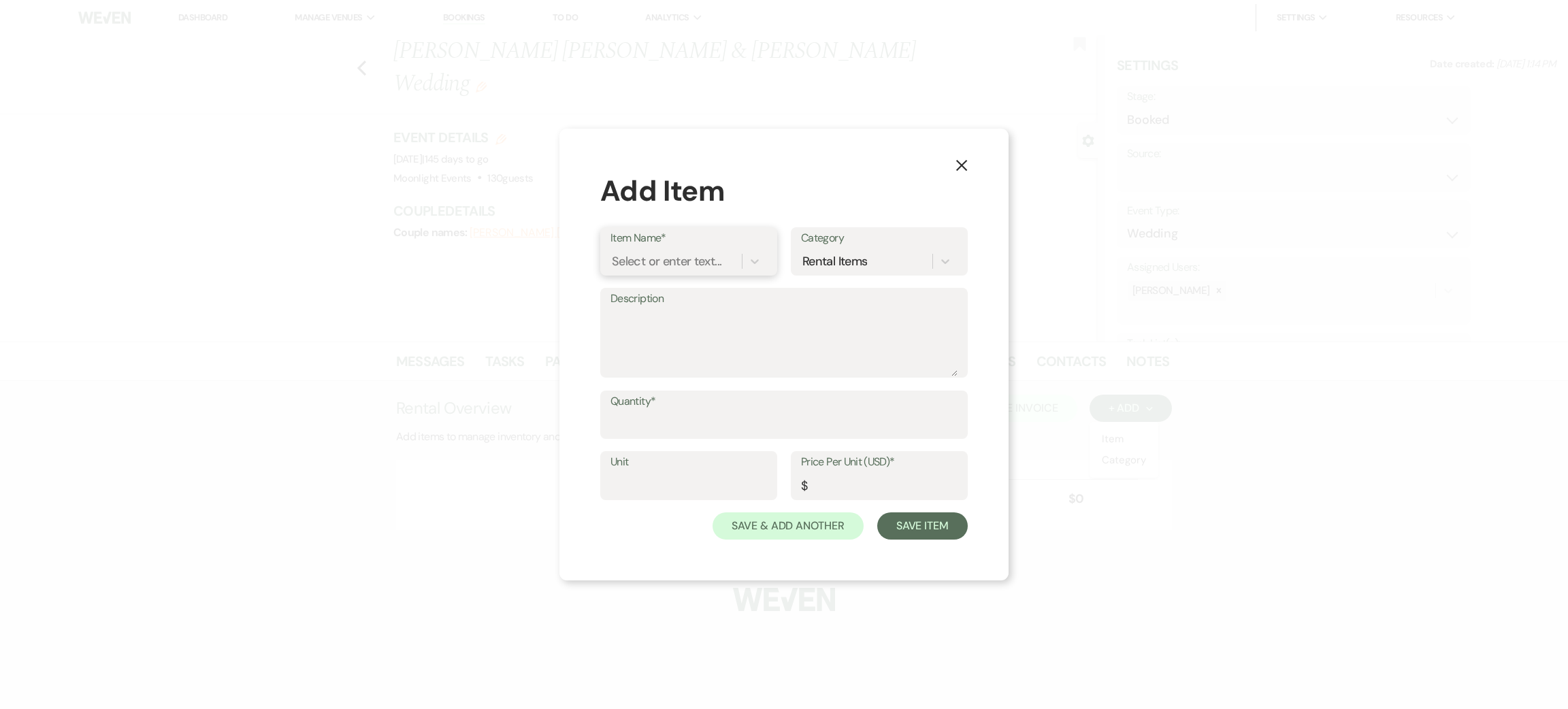
click at [691, 254] on div "Select or enter text..." at bounding box center [666, 260] width 109 height 19
type input "outside catering"
click at [668, 422] on input "Quantity*" at bounding box center [784, 424] width 347 height 26
type input "1"
click at [843, 488] on input "Price Per Unit (USD)*" at bounding box center [880, 485] width 157 height 26
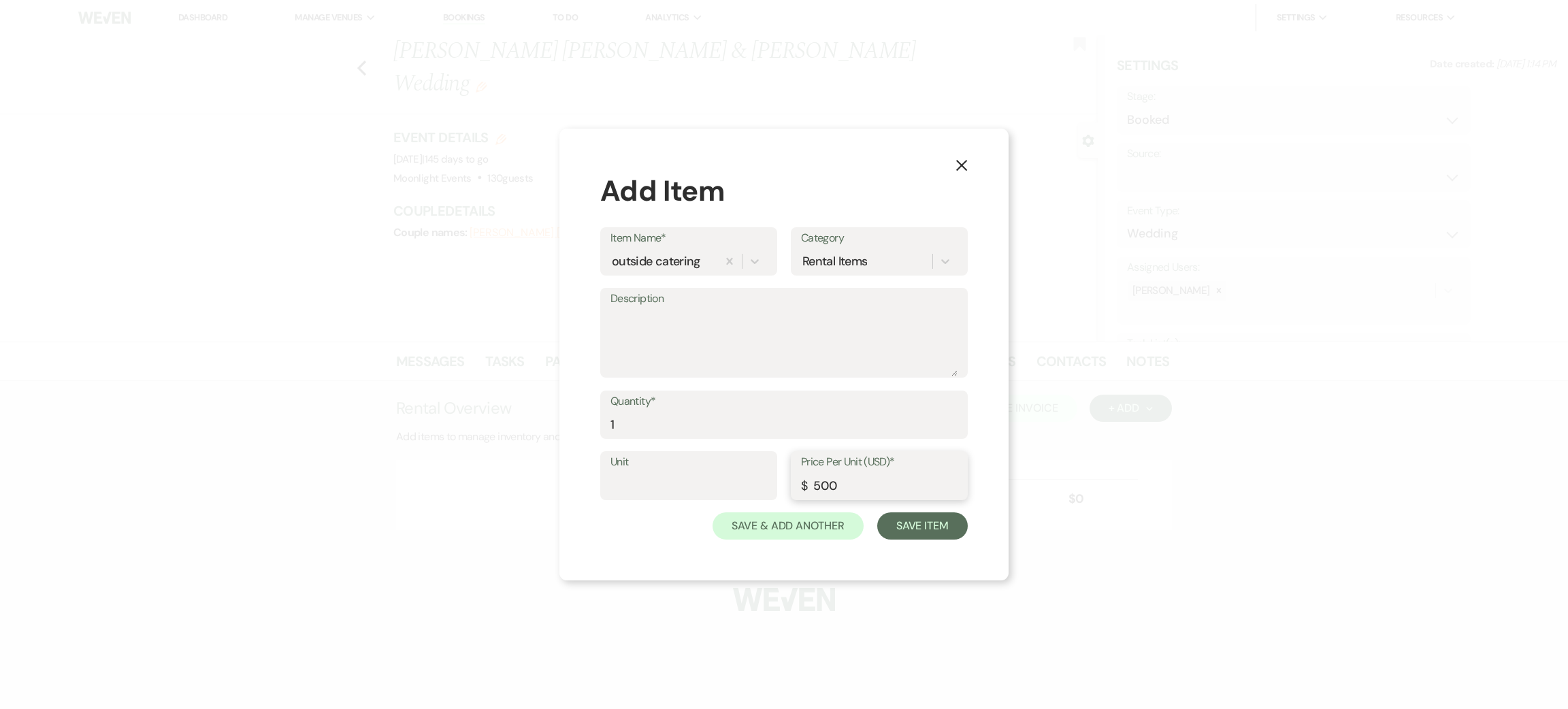
type input "500"
click at [938, 529] on button "Save Item" at bounding box center [922, 527] width 91 height 27
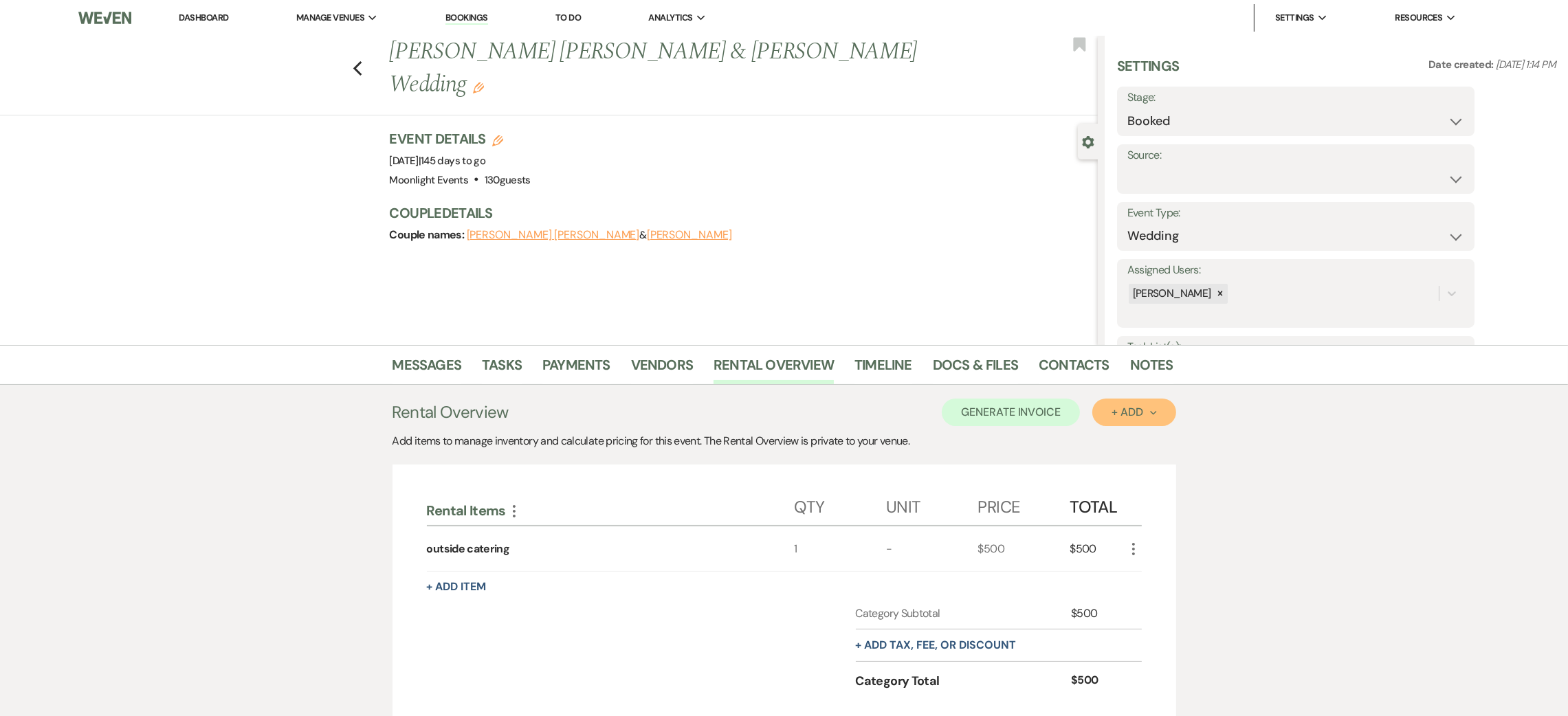
click at [1125, 423] on button "+ Add Next" at bounding box center [1134, 413] width 83 height 28
click at [1142, 445] on button "Item" at bounding box center [1127, 444] width 69 height 22
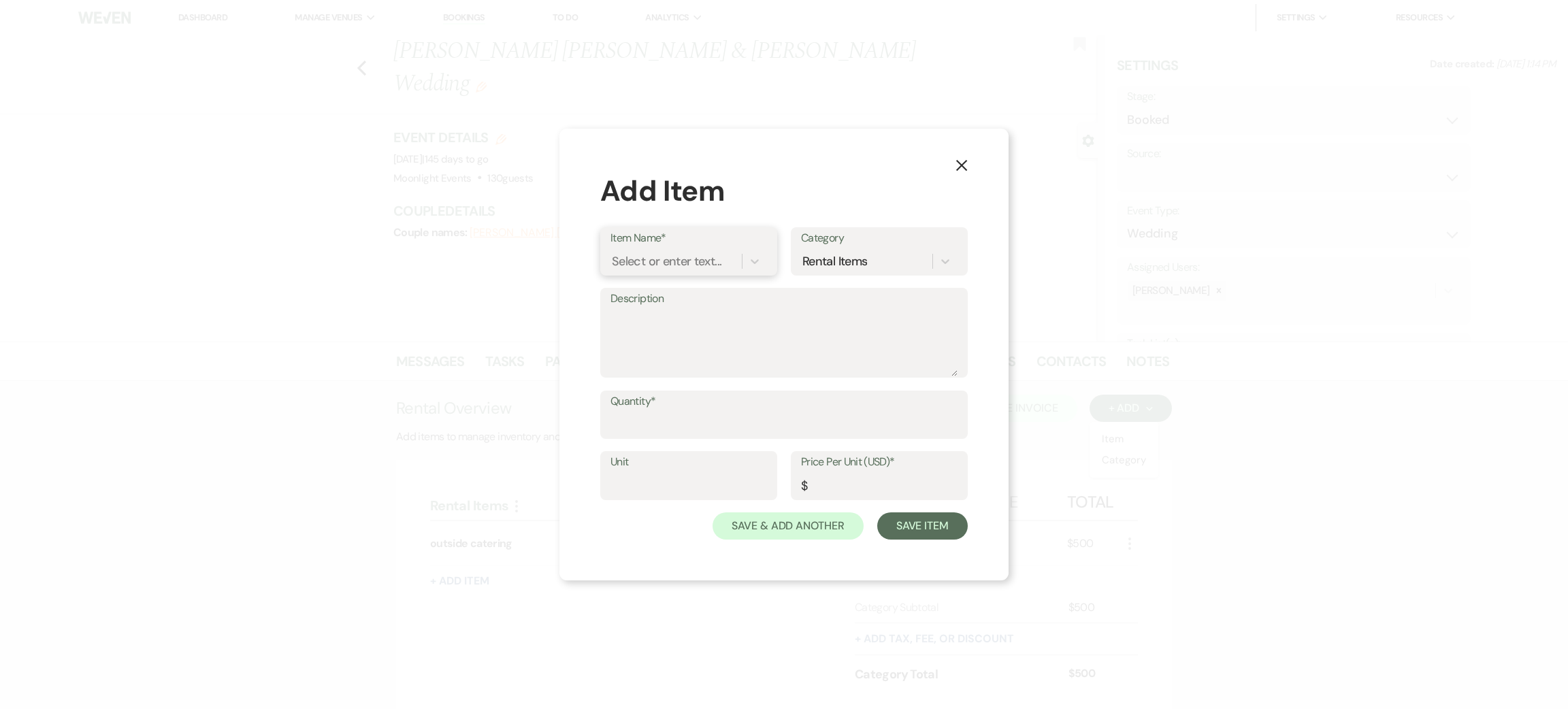
click at [686, 269] on div "Select or enter text..." at bounding box center [666, 260] width 109 height 19
type input "hexagon arch"
click at [722, 296] on div "+ Add "hexagon arch"" at bounding box center [688, 296] width 157 height 27
click at [687, 424] on input "Quantity*" at bounding box center [784, 424] width 347 height 26
type input "1"
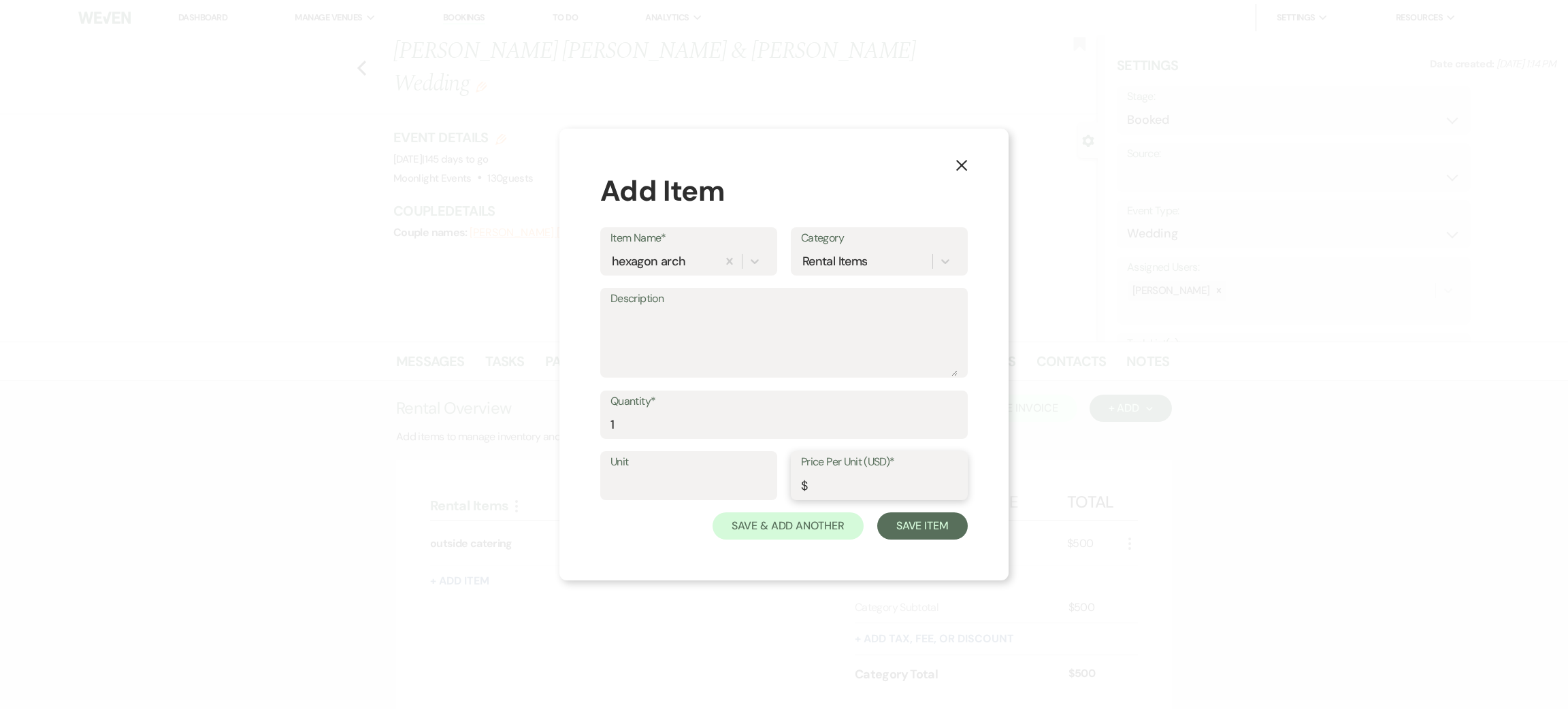
click at [835, 474] on input "Price Per Unit (USD)*" at bounding box center [880, 485] width 157 height 26
type input "200"
click at [922, 531] on button "Save Item" at bounding box center [922, 527] width 91 height 27
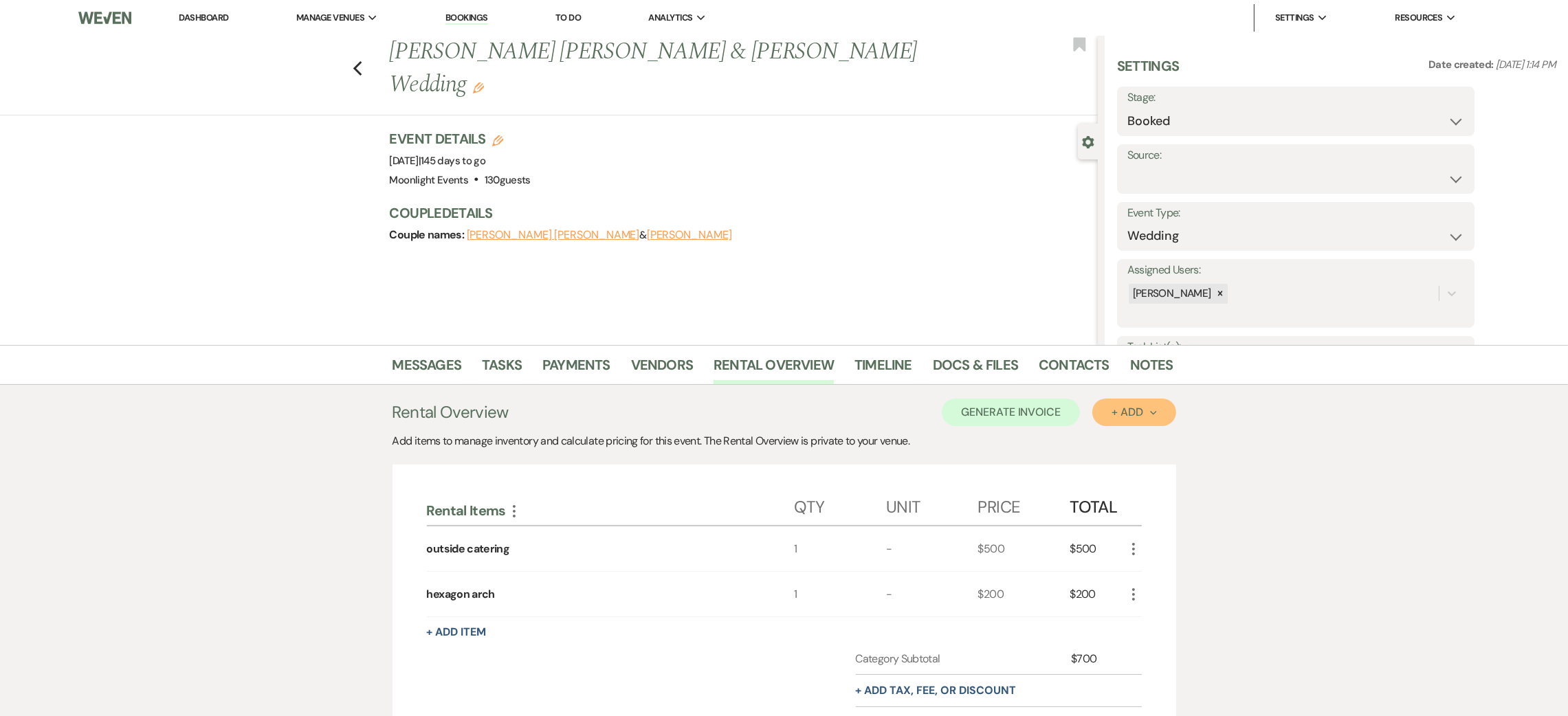
click at [1119, 407] on div "+ Add Next" at bounding box center [1134, 412] width 44 height 11
click at [1123, 437] on button "Item" at bounding box center [1127, 444] width 69 height 22
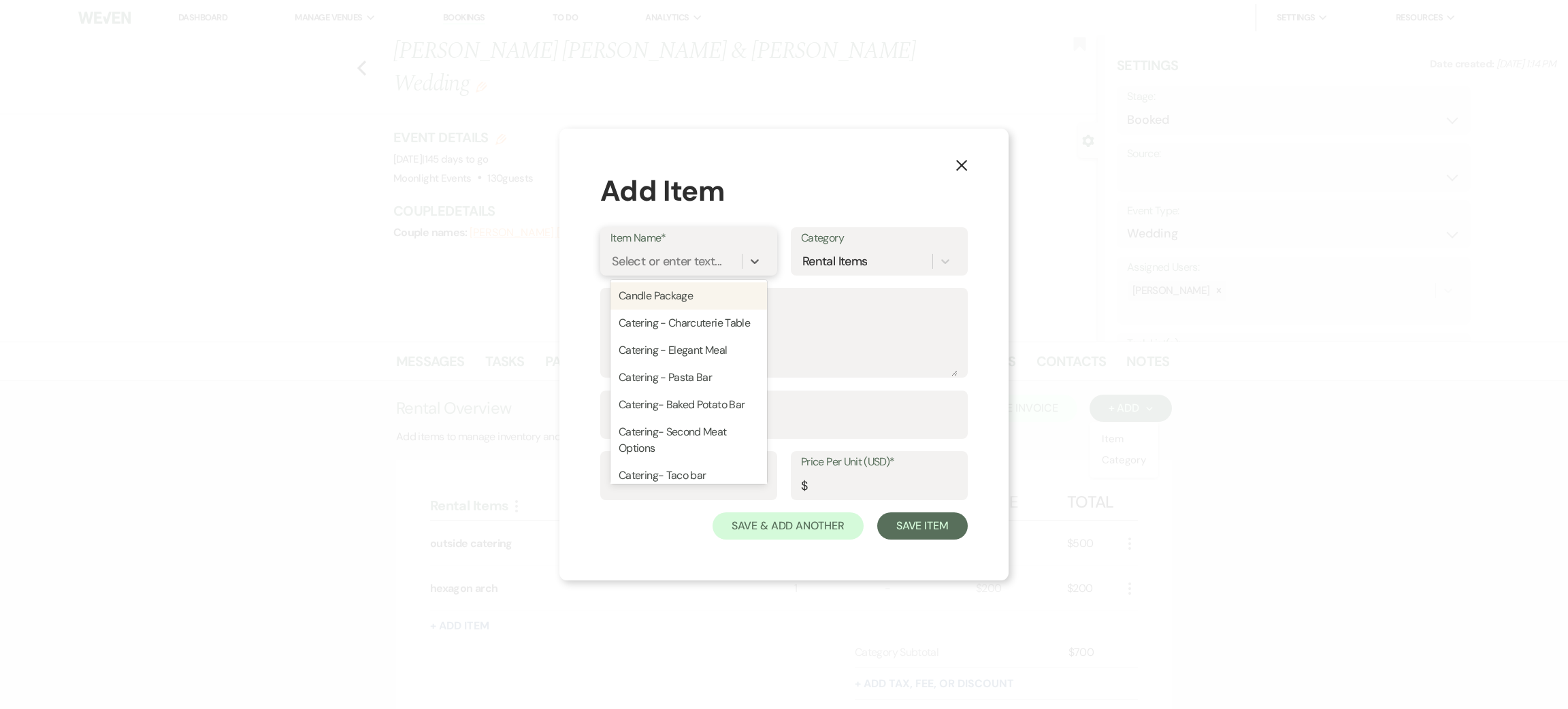
click at [671, 260] on div "Select or enter text..." at bounding box center [666, 260] width 109 height 19
type input "gr"
click at [695, 333] on div "GRAND 10 HOUR- Jan- May. Sept-Dec" at bounding box center [688, 332] width 157 height 44
type textarea "170 Guests or less Onsite Coordinator for up to 8 Hours Ceremony Space Open Con…"
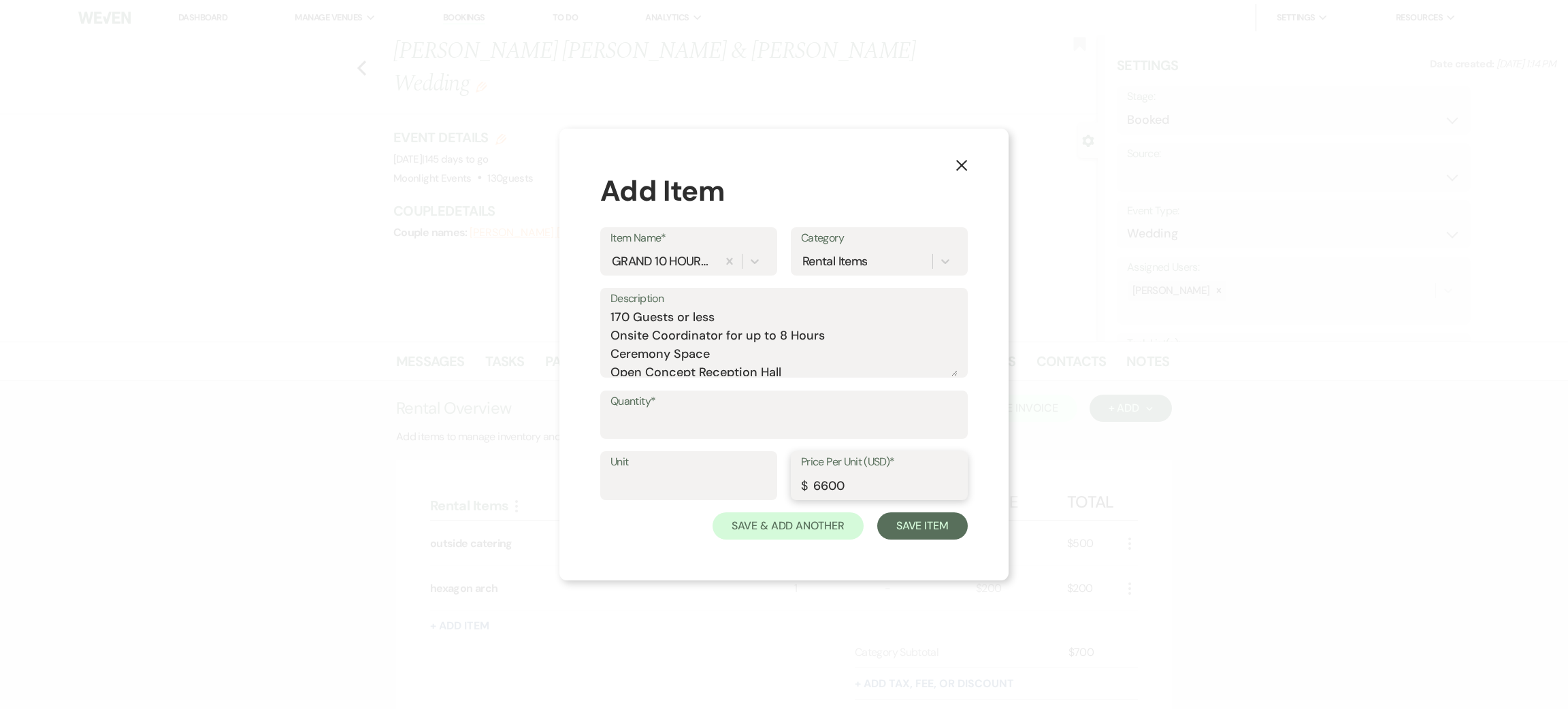
click at [832, 482] on input "6600" at bounding box center [880, 485] width 157 height 26
type input "6000"
click at [726, 420] on input "Quantity*" at bounding box center [784, 424] width 347 height 26
type input "1"
click at [921, 529] on button "Save Item" at bounding box center [922, 527] width 91 height 27
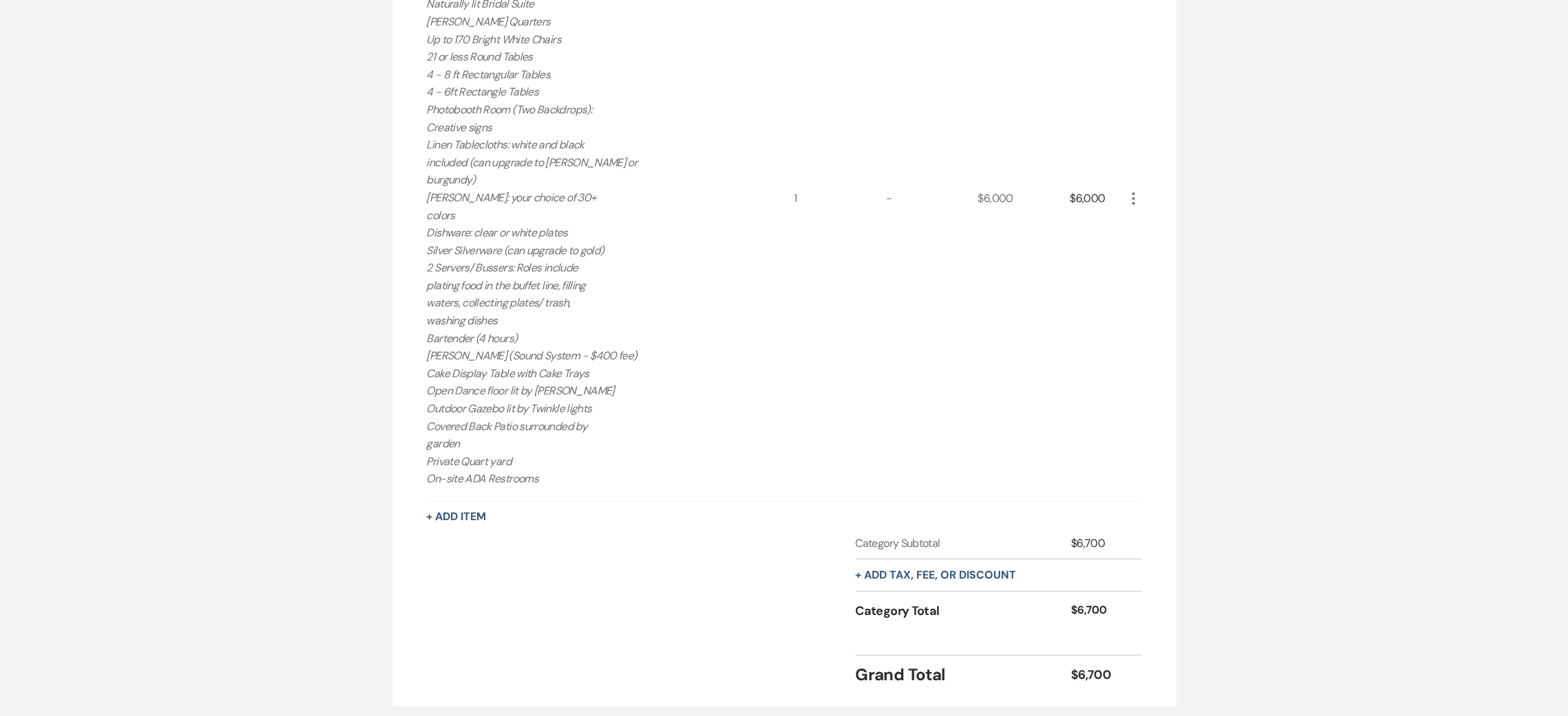
scroll to position [814, 0]
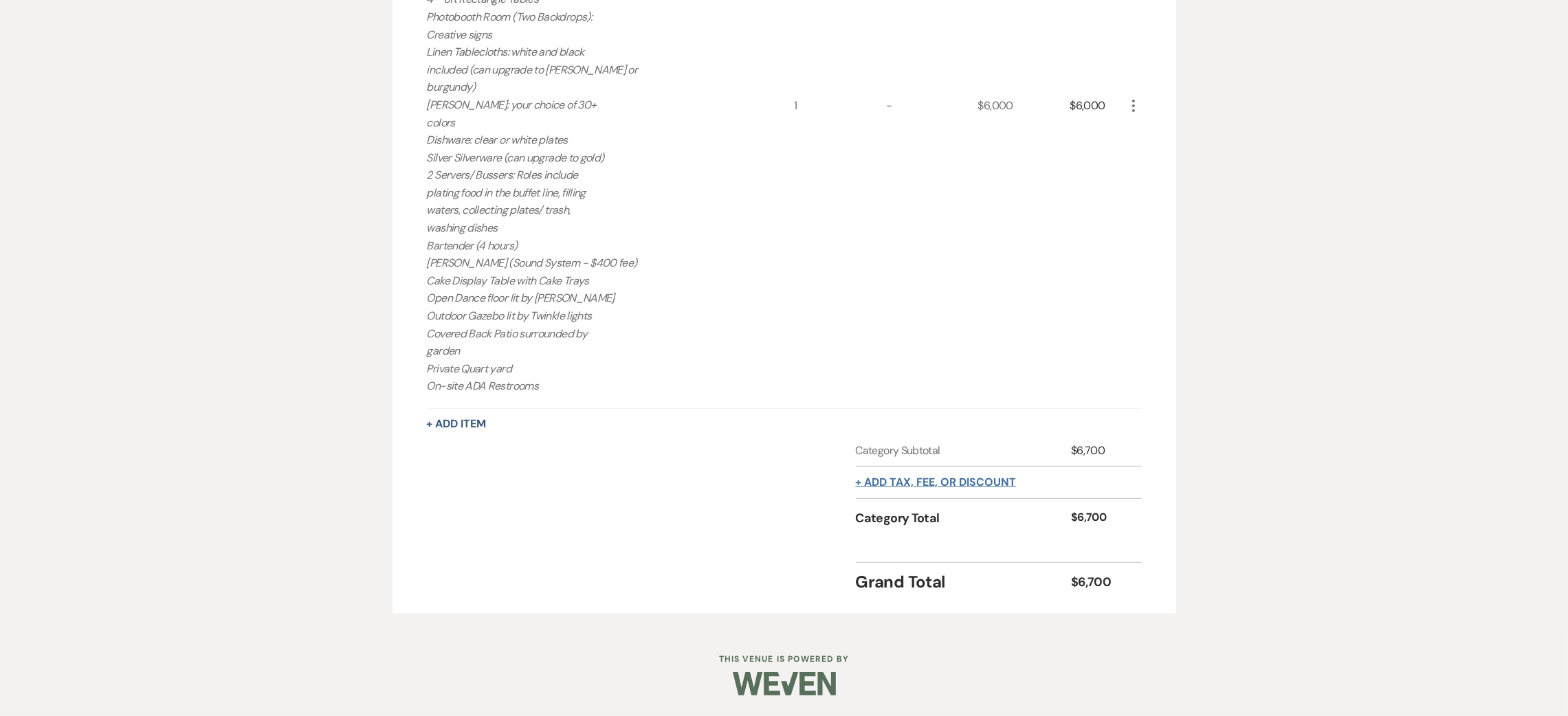
click at [909, 484] on button "+ Add tax, fee, or discount" at bounding box center [936, 482] width 161 height 11
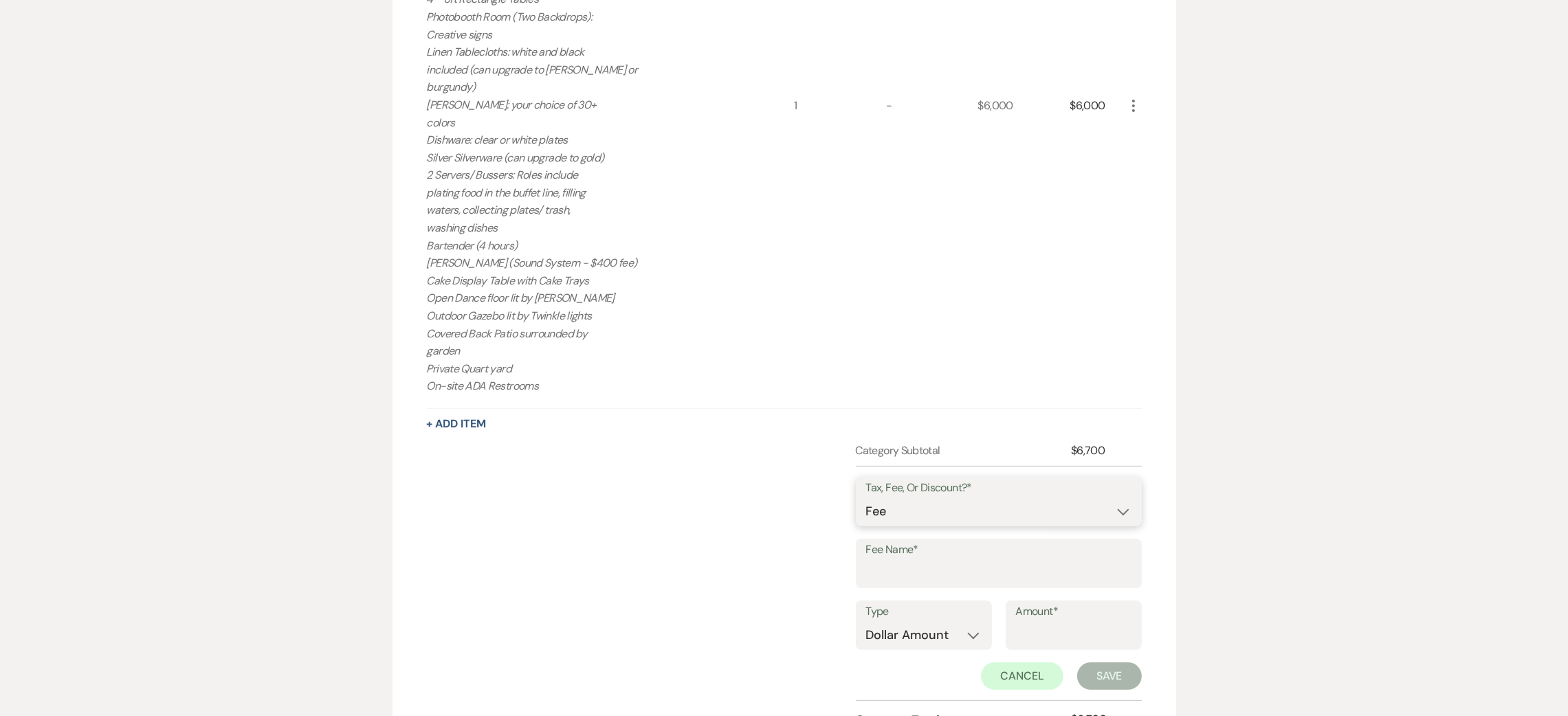
click at [906, 506] on select "Fee Discount Tax" at bounding box center [998, 511] width 265 height 27
select select "3"
click at [866, 498] on select "Fee Discount Tax" at bounding box center [998, 511] width 265 height 27
click at [919, 569] on input "Fee Name*" at bounding box center [998, 573] width 265 height 27
type input "tax"
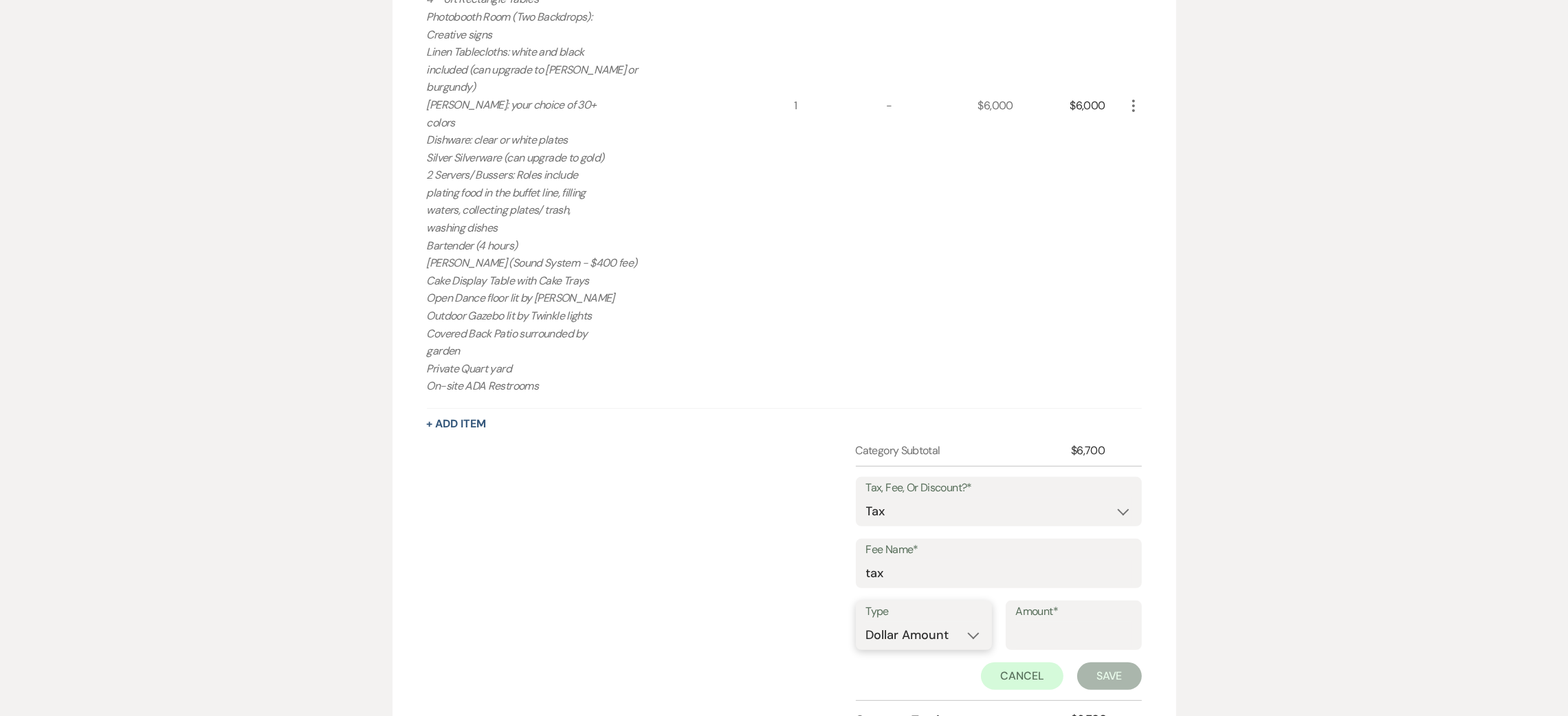
click at [909, 638] on select "Dollar Amount Percentage" at bounding box center [923, 635] width 115 height 27
select select "false"
click at [866, 622] on select "Dollar Amount Percentage" at bounding box center [923, 635] width 115 height 27
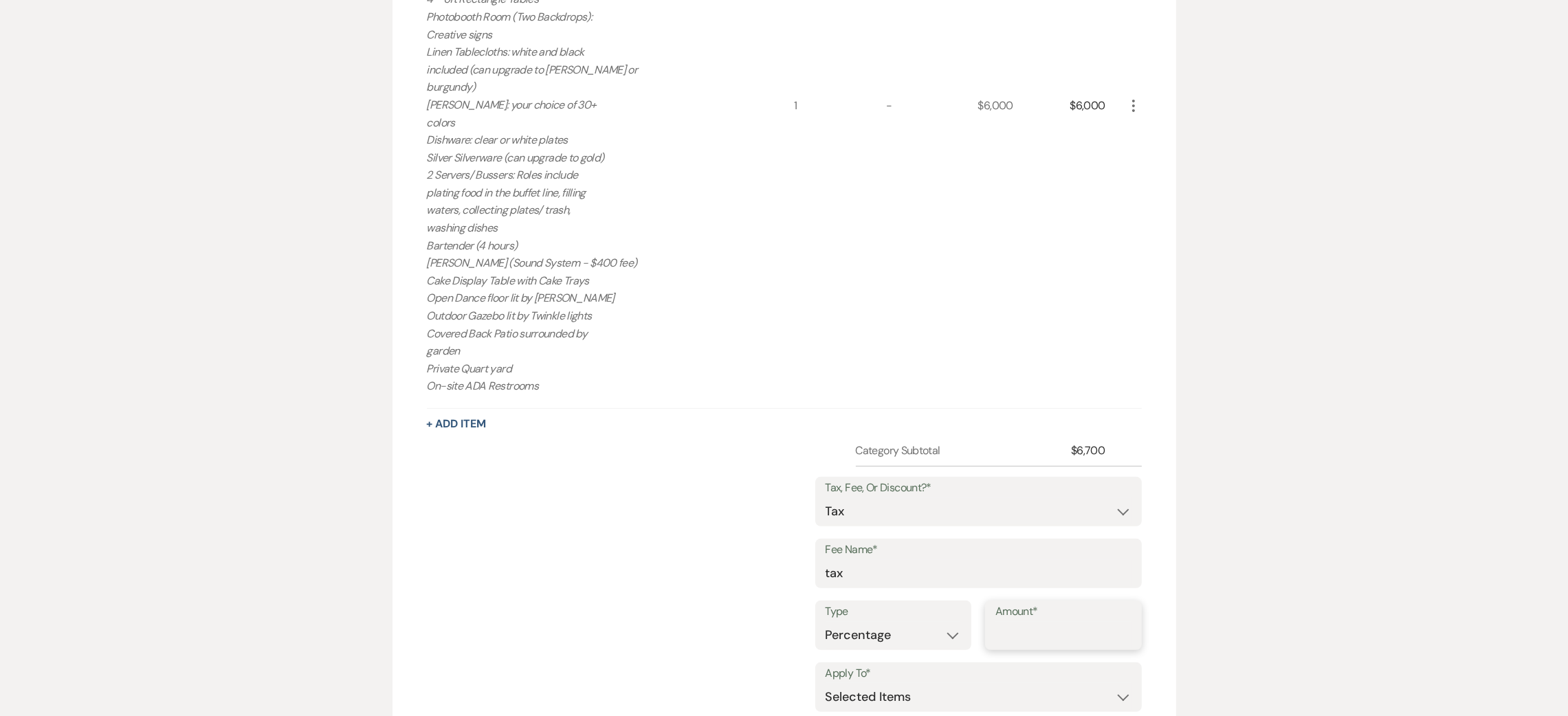
click at [1078, 634] on input "Amount*" at bounding box center [1064, 635] width 136 height 27
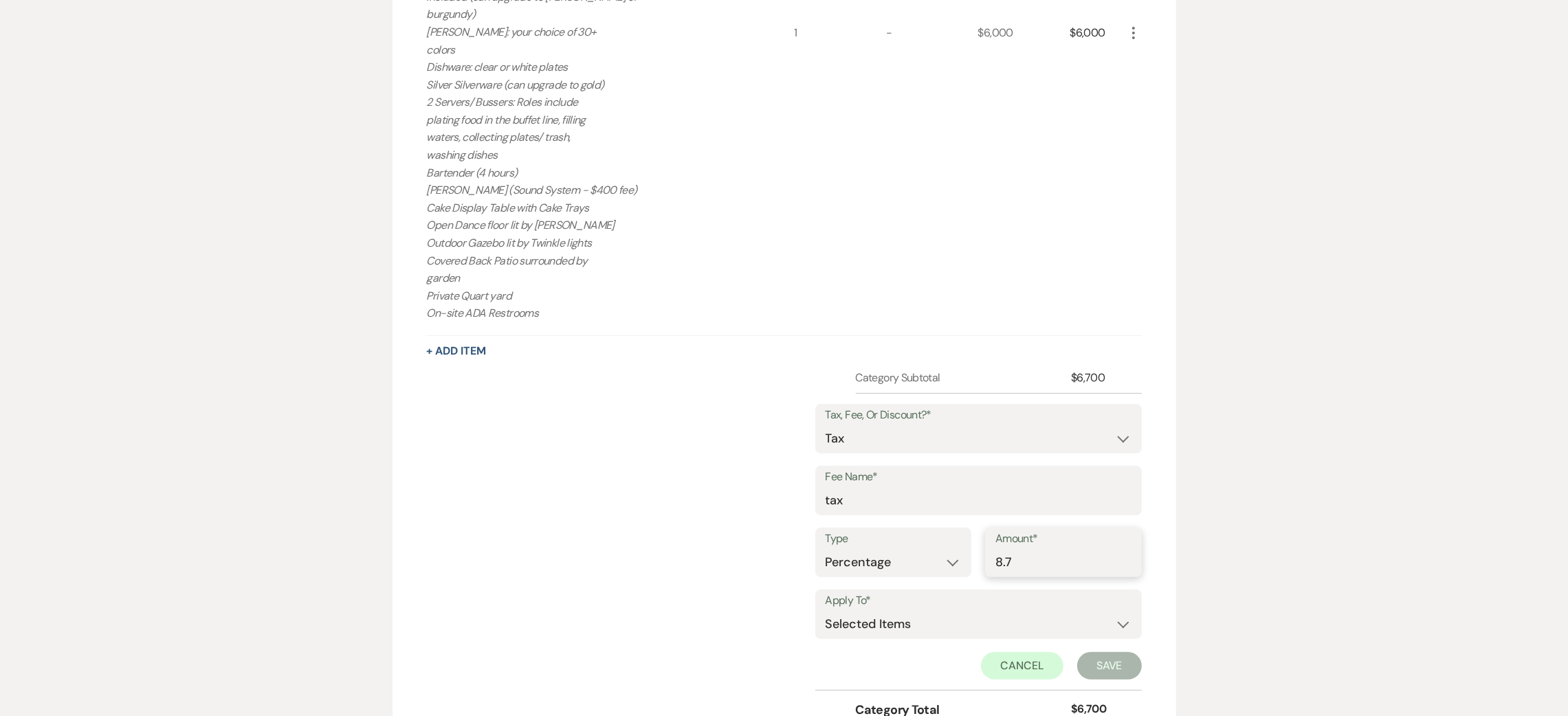
scroll to position [918, 0]
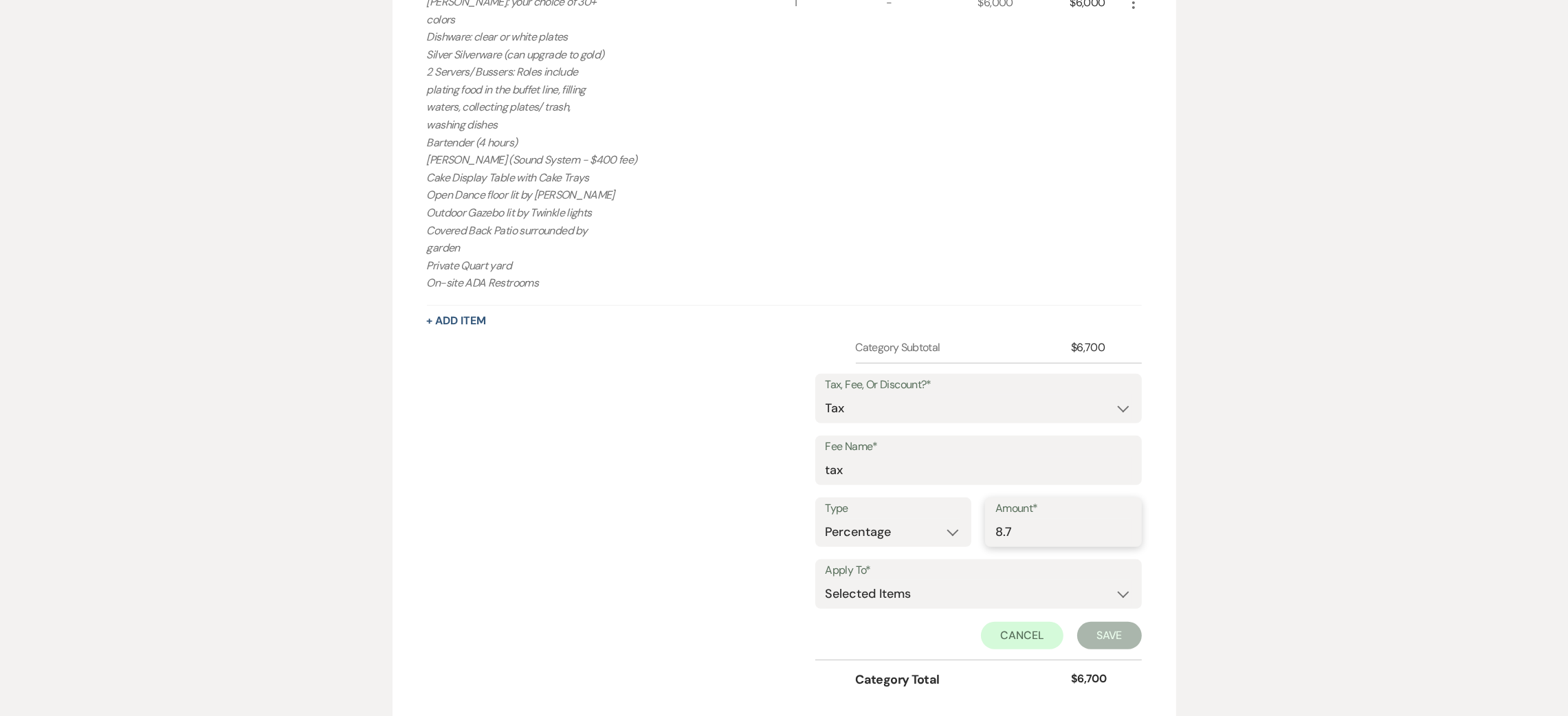
type input "8.7"
click at [926, 585] on select "Selected Items Category Subtotal (before all Taxes/Fees/Discounts) Category Tot…" at bounding box center [978, 594] width 306 height 28
select select "1"
click at [825, 580] on select "Selected Items Category Subtotal (before all Taxes/Fees/Discounts) Category Tot…" at bounding box center [978, 594] width 306 height 28
click at [1088, 633] on button "Save" at bounding box center [1110, 636] width 65 height 28
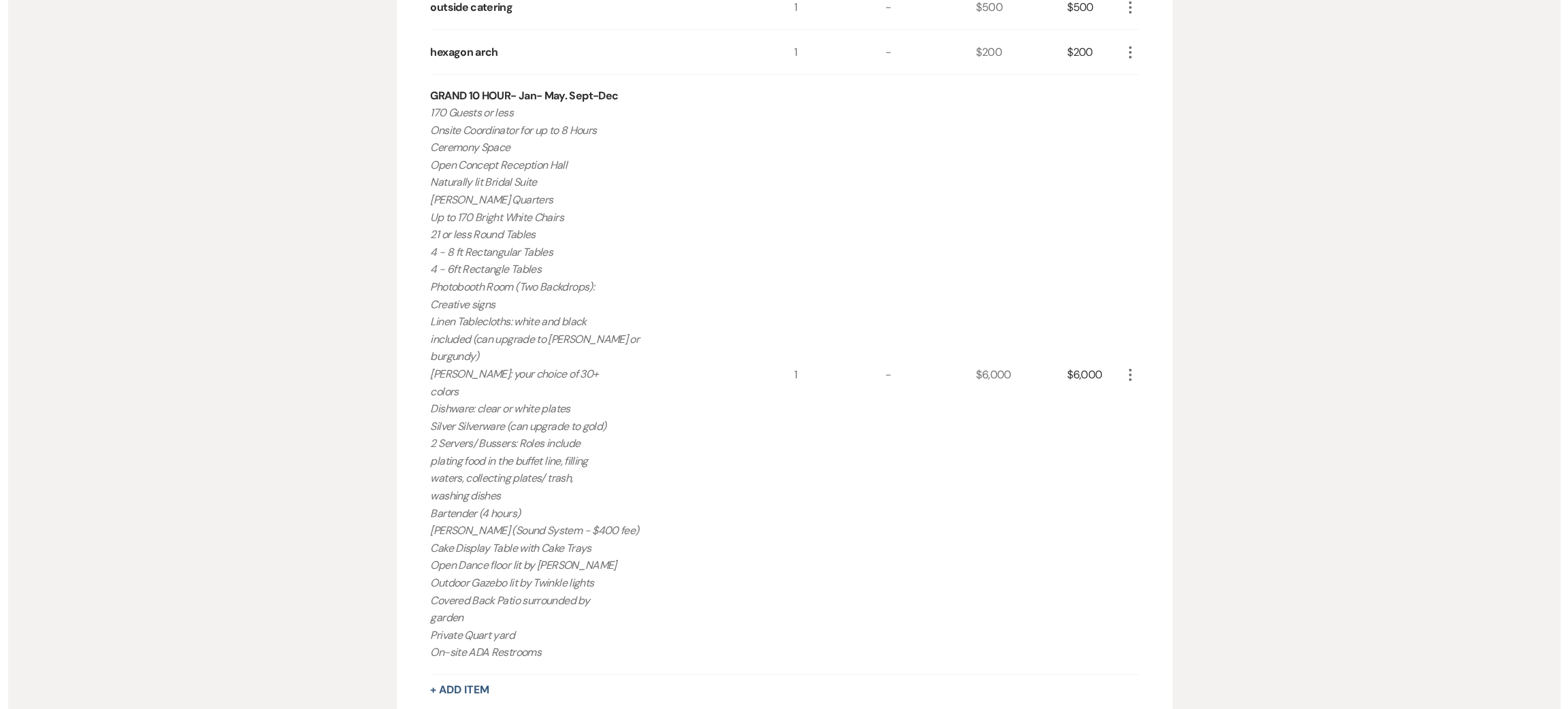
scroll to position [333, 0]
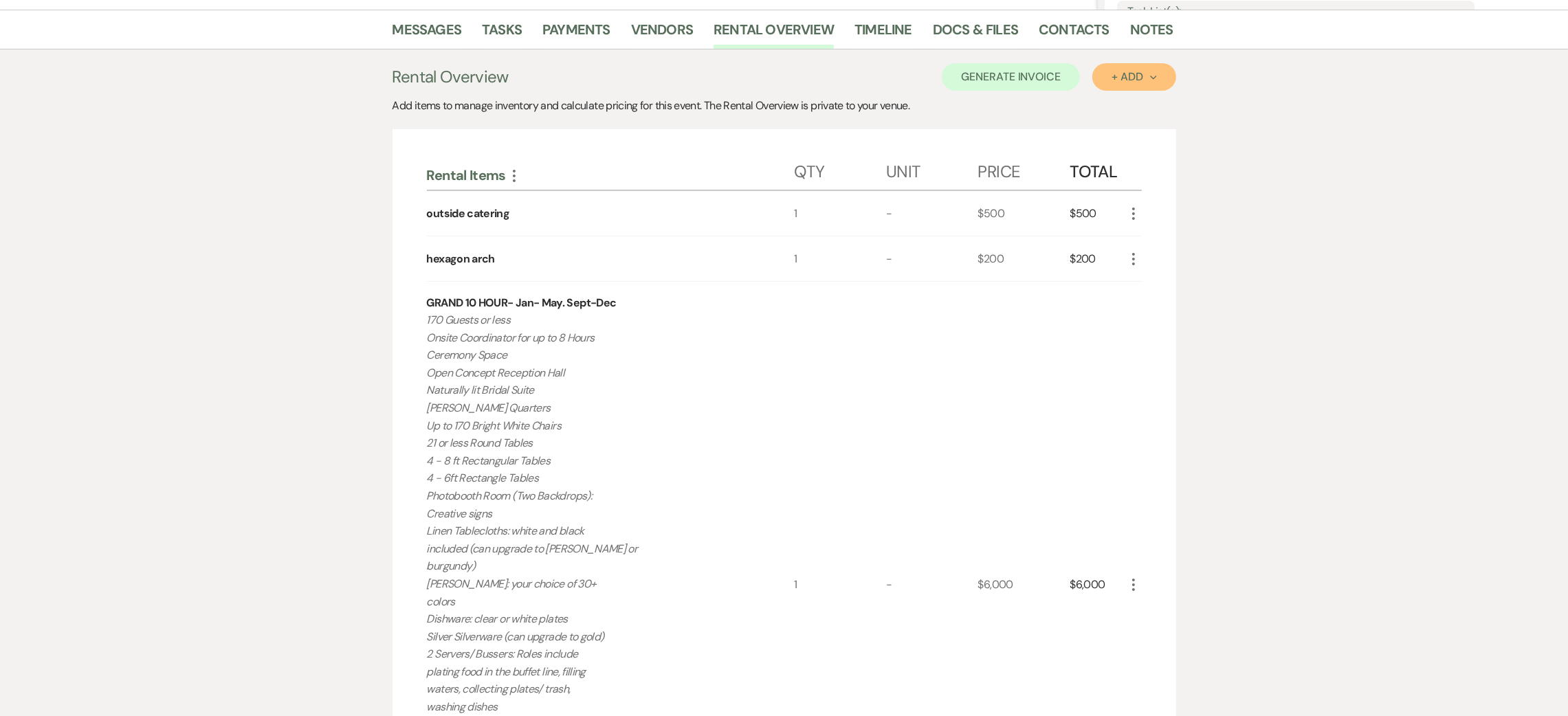
click at [1124, 68] on button "+ Add Next" at bounding box center [1134, 77] width 83 height 28
click at [1109, 98] on button "Item" at bounding box center [1127, 108] width 69 height 22
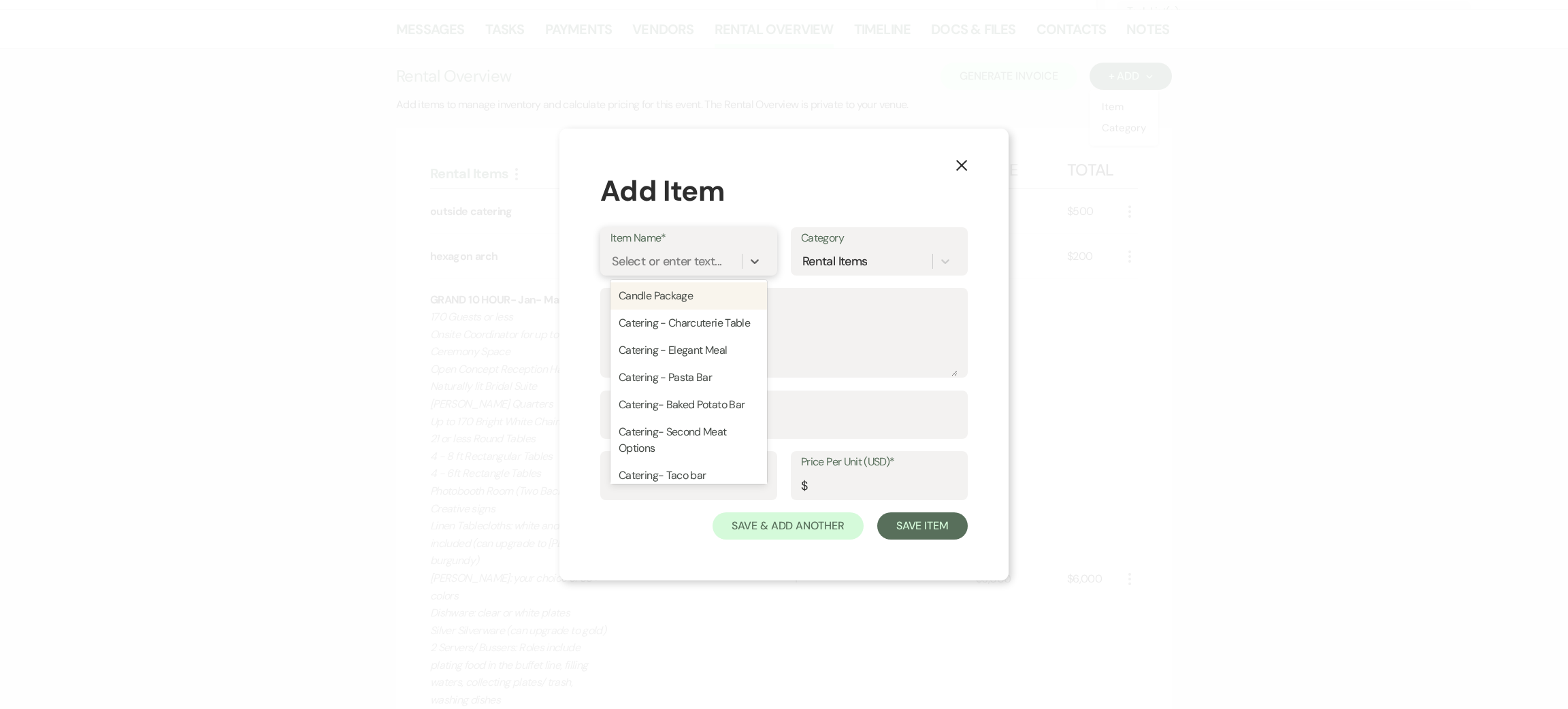
click at [704, 252] on div "Select or enter text..." at bounding box center [666, 260] width 109 height 19
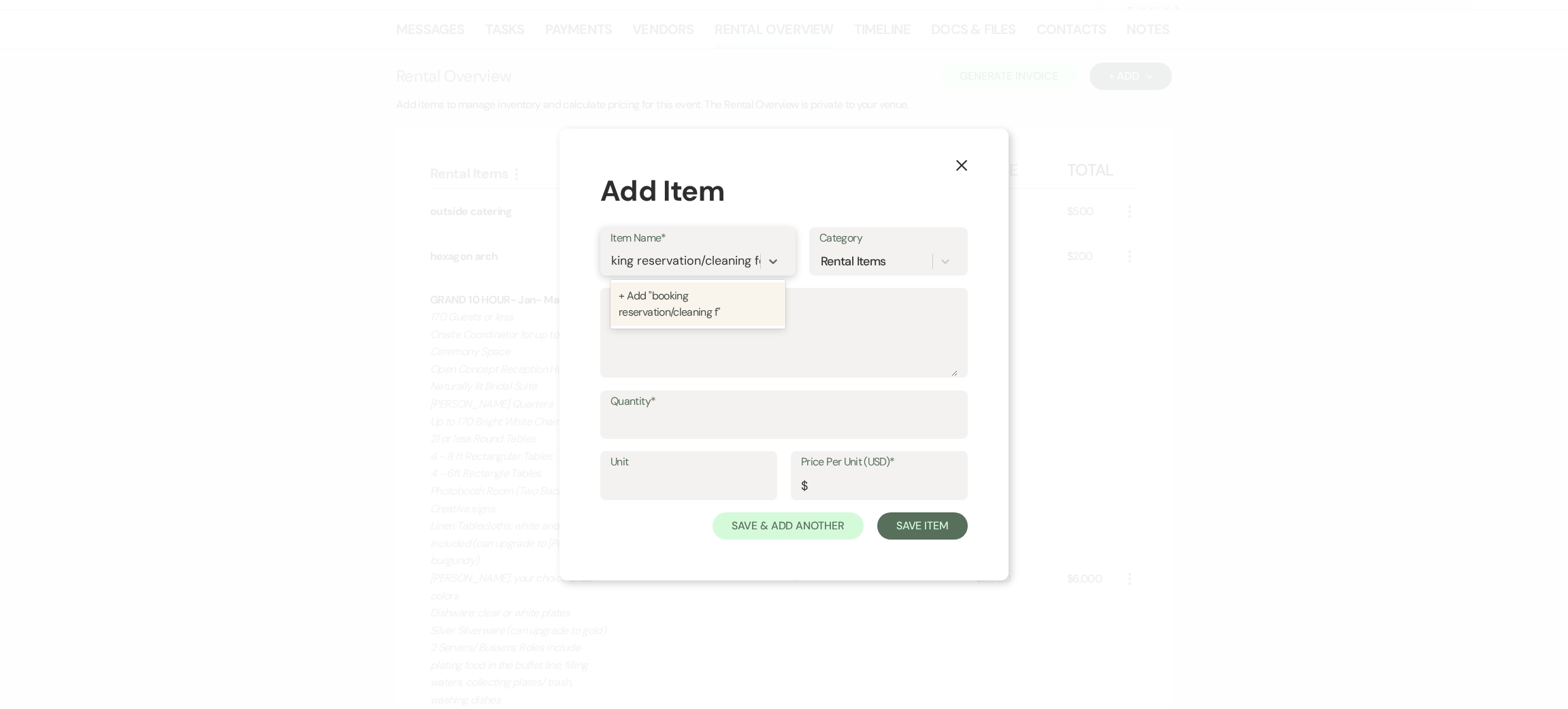
type input "booking reservation/cleaning fee"
click at [702, 303] on div "+ Add "booking reservation/cleaning fee"" at bounding box center [704, 304] width 188 height 44
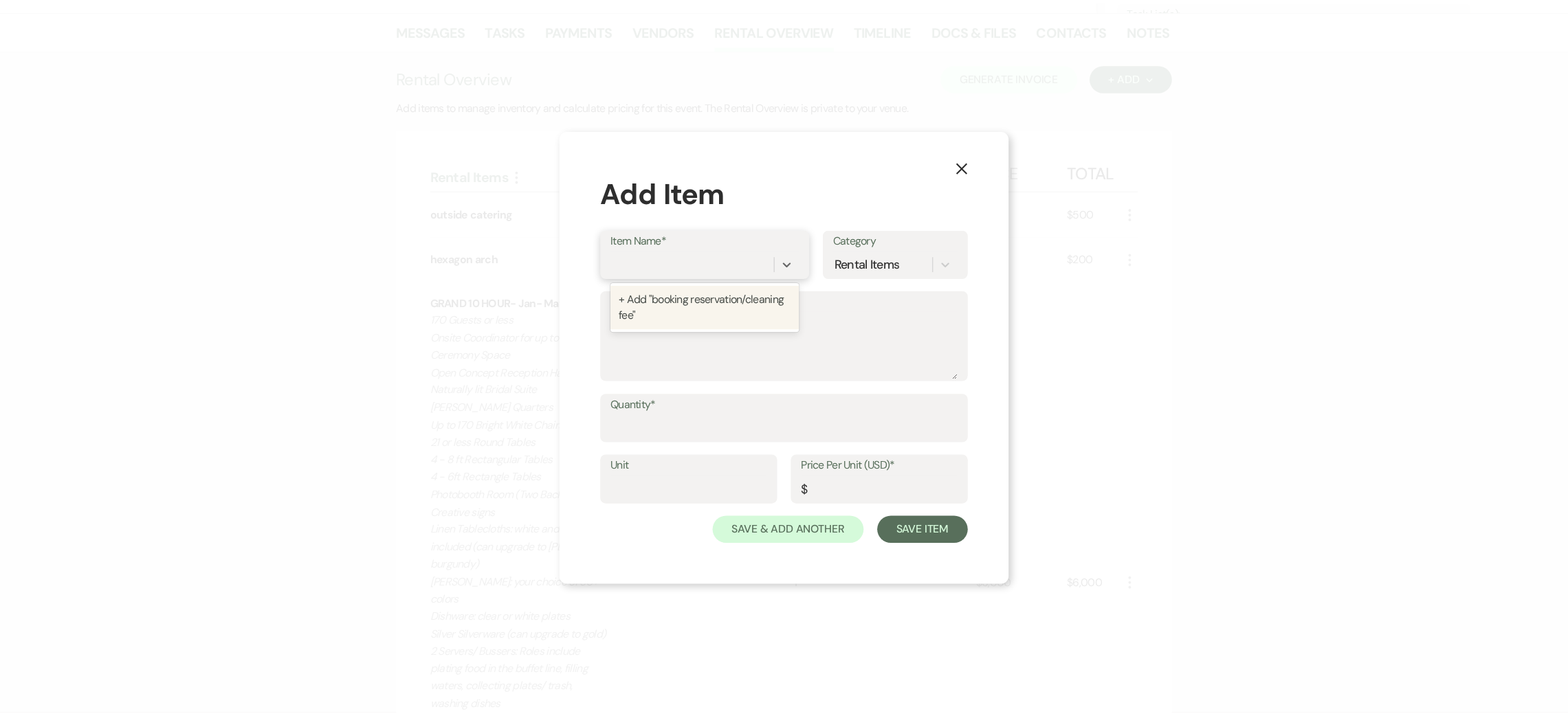
scroll to position [0, 0]
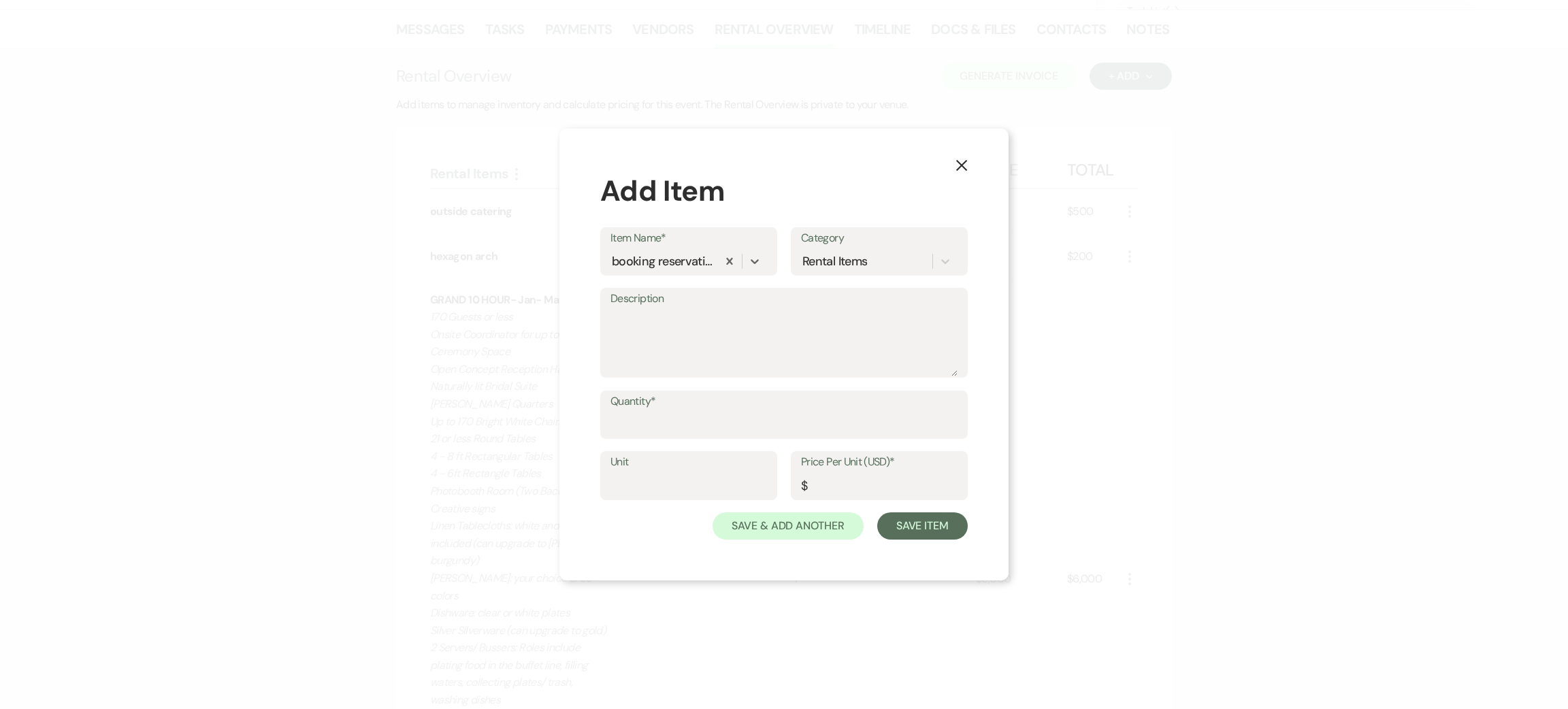
click at [599, 428] on div "X Add Item Item Name* option + Add "booking reservation/cleaning fee", selected…" at bounding box center [784, 355] width 450 height 453
click at [628, 410] on label "Quantity*" at bounding box center [784, 402] width 347 height 20
click at [628, 412] on input "Quantity*" at bounding box center [784, 424] width 347 height 26
click at [634, 419] on input "Quantity*" at bounding box center [784, 424] width 347 height 26
type input "1"
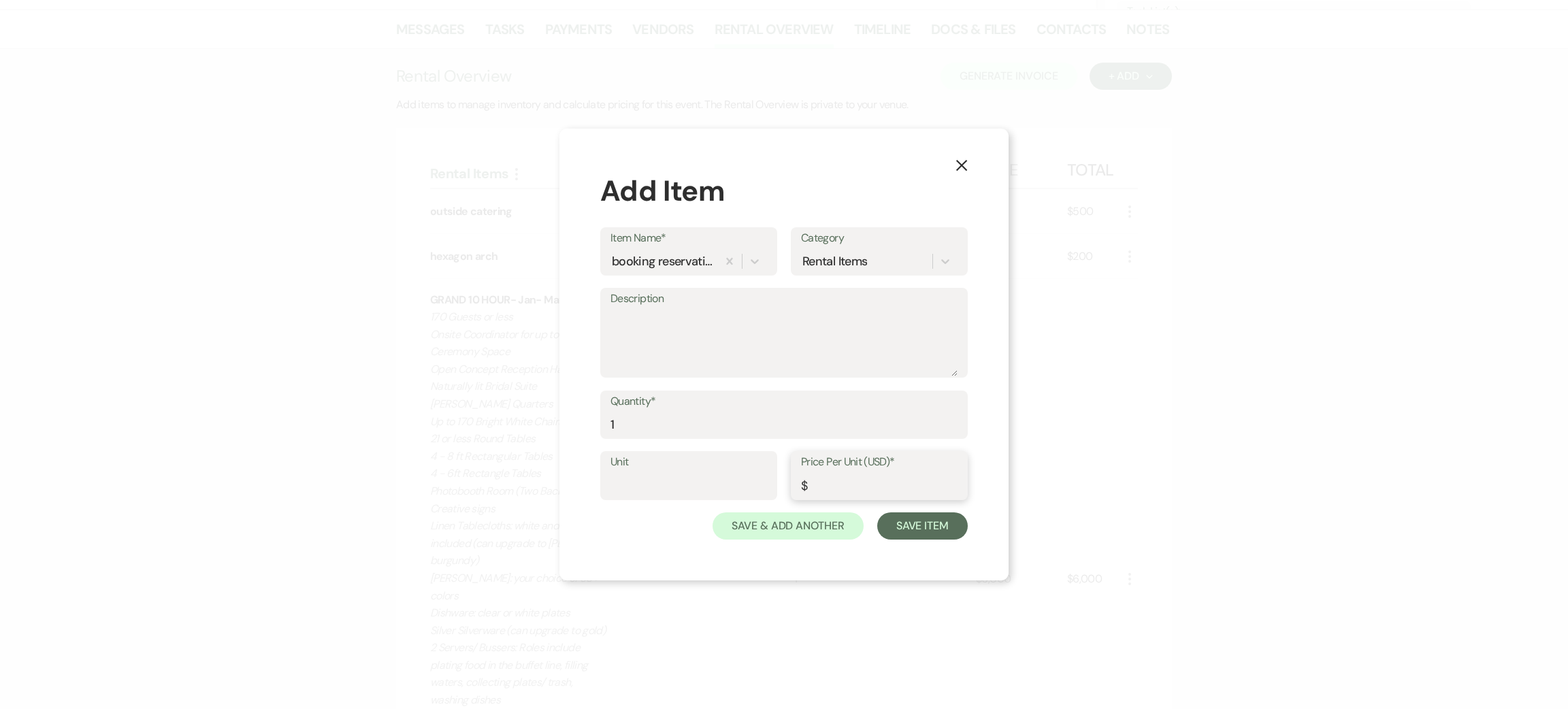
click at [834, 486] on input "Price Per Unit (USD)*" at bounding box center [880, 485] width 157 height 26
type input "800"
click at [938, 538] on button "Save Item" at bounding box center [922, 527] width 91 height 27
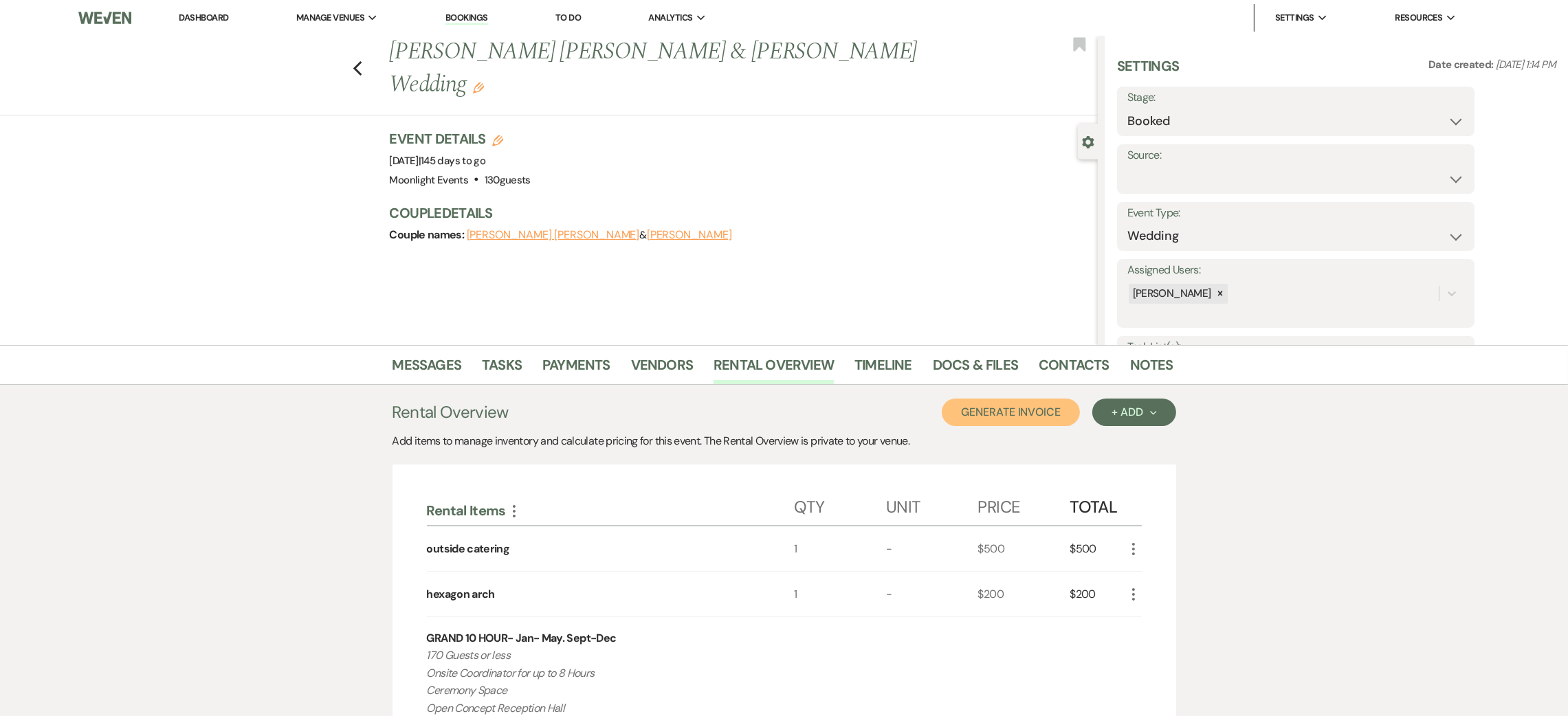
click at [1030, 412] on button "Generate Invoice" at bounding box center [1011, 413] width 138 height 28
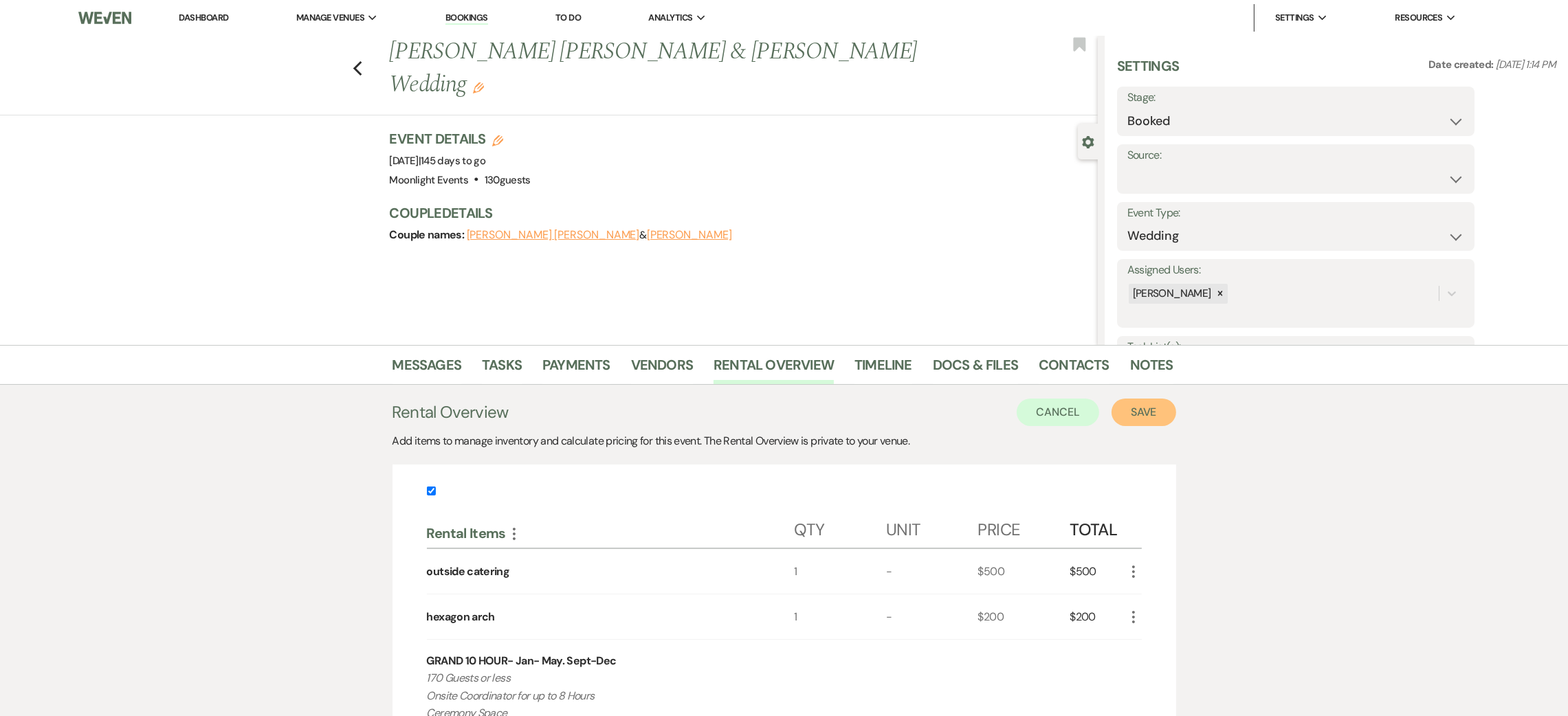
click at [1145, 413] on button "Save" at bounding box center [1144, 413] width 65 height 28
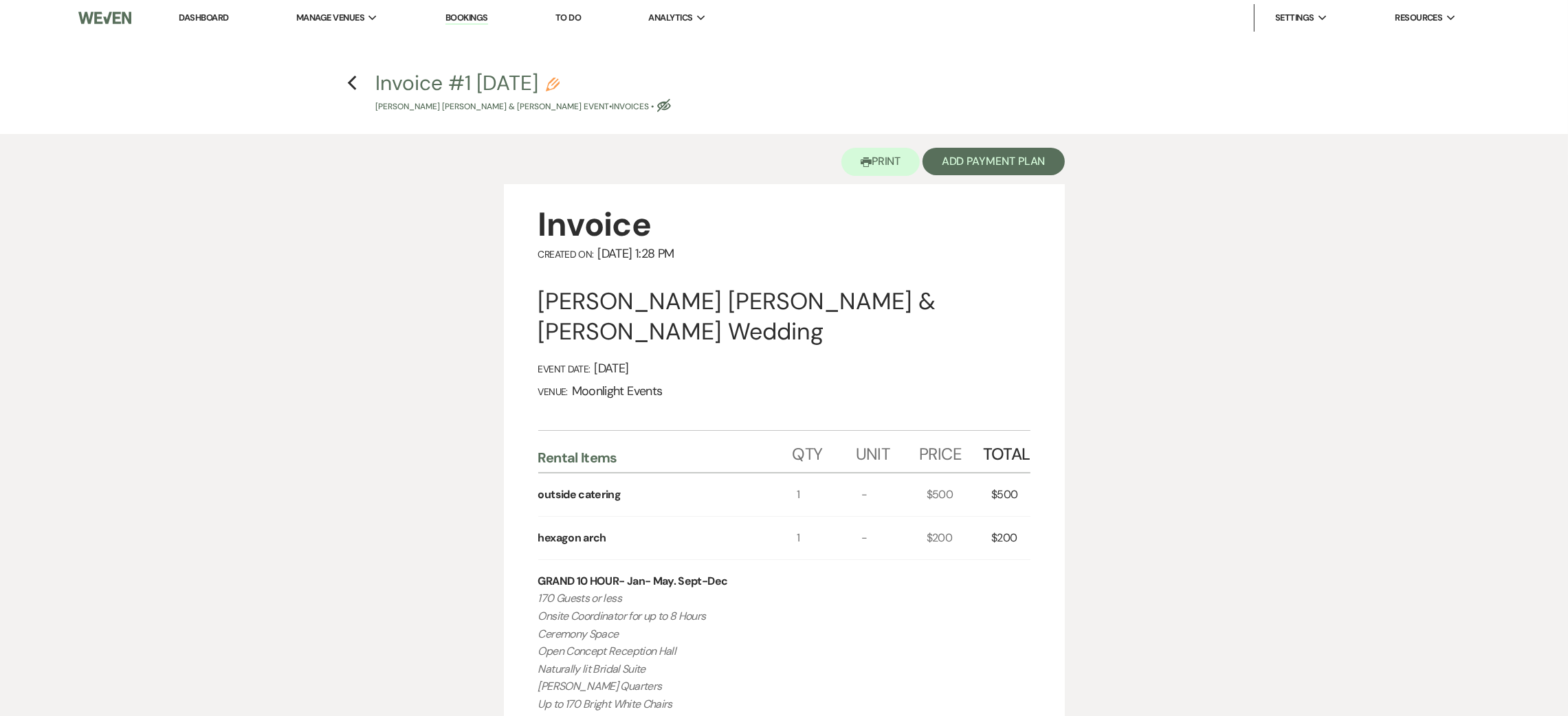
click at [671, 105] on p "[PERSON_NAME] [PERSON_NAME] & [PERSON_NAME] Event • Invoices • Eye Blocked" at bounding box center [523, 106] width 294 height 13
select select "22"
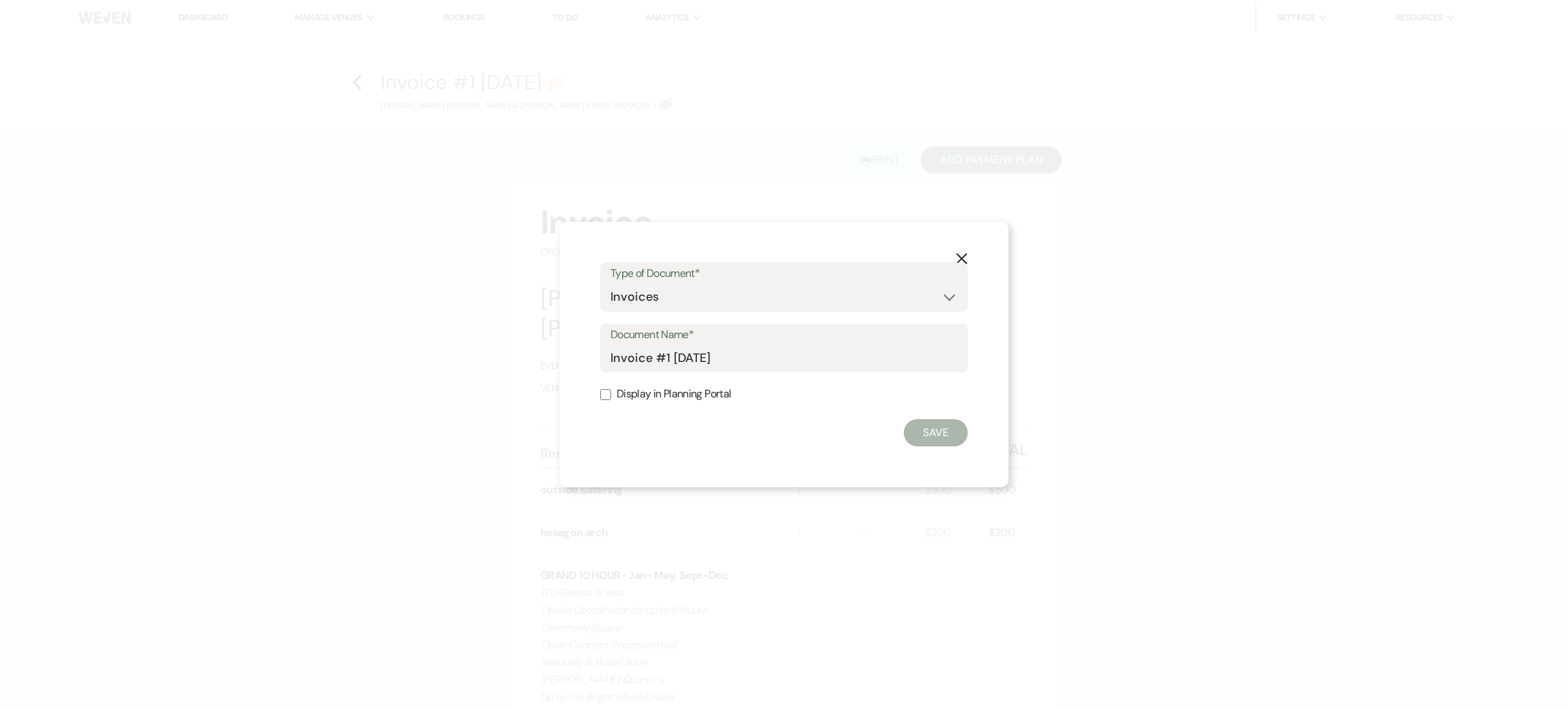
click at [704, 396] on label "Display in Planning Portal" at bounding box center [784, 394] width 368 height 20
click at [611, 396] on input "Display in Planning Portal" at bounding box center [606, 394] width 11 height 11
checkbox input "true"
drag, startPoint x: 869, startPoint y: 422, endPoint x: 932, endPoint y: 436, distance: 64.5
click at [872, 423] on div "Save" at bounding box center [784, 433] width 368 height 27
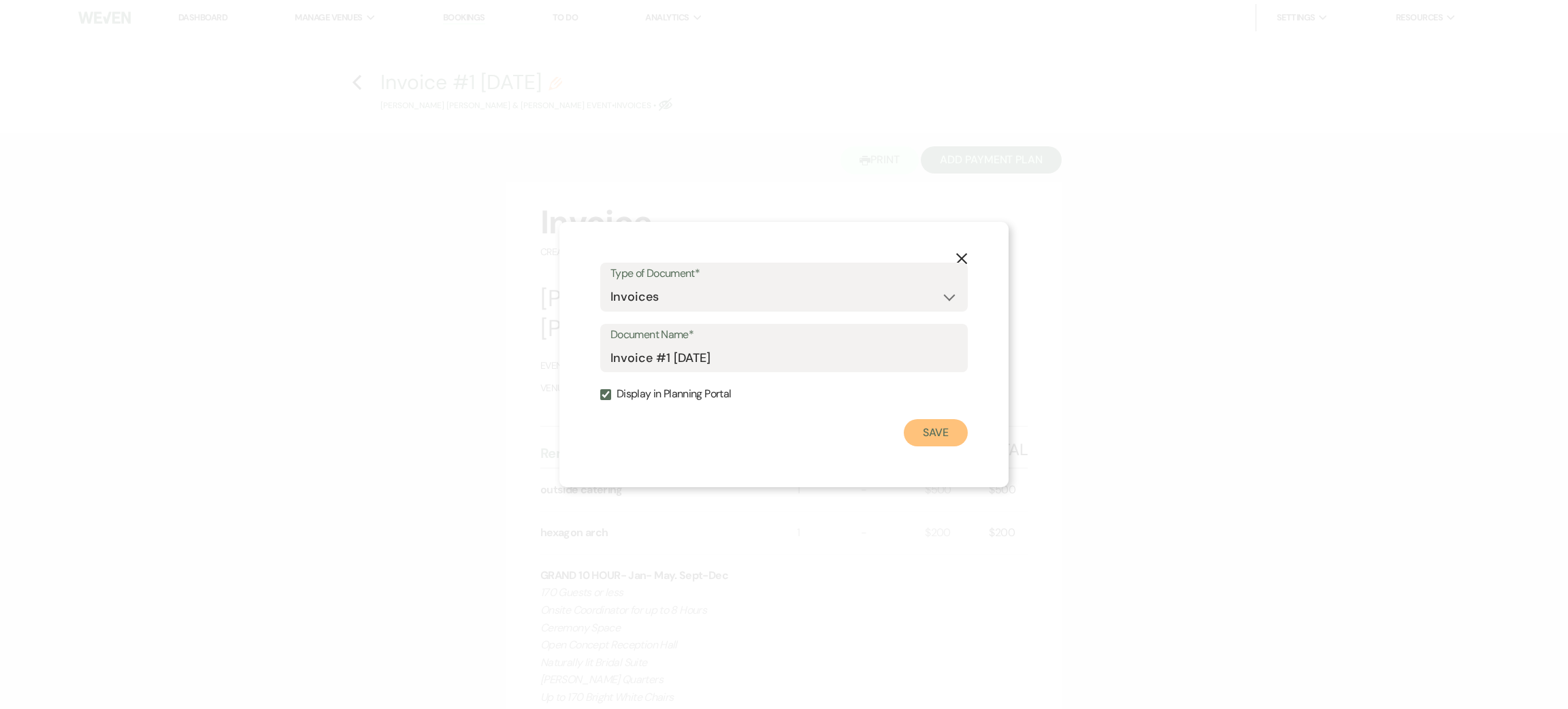
click at [933, 436] on button "Save" at bounding box center [936, 433] width 64 height 27
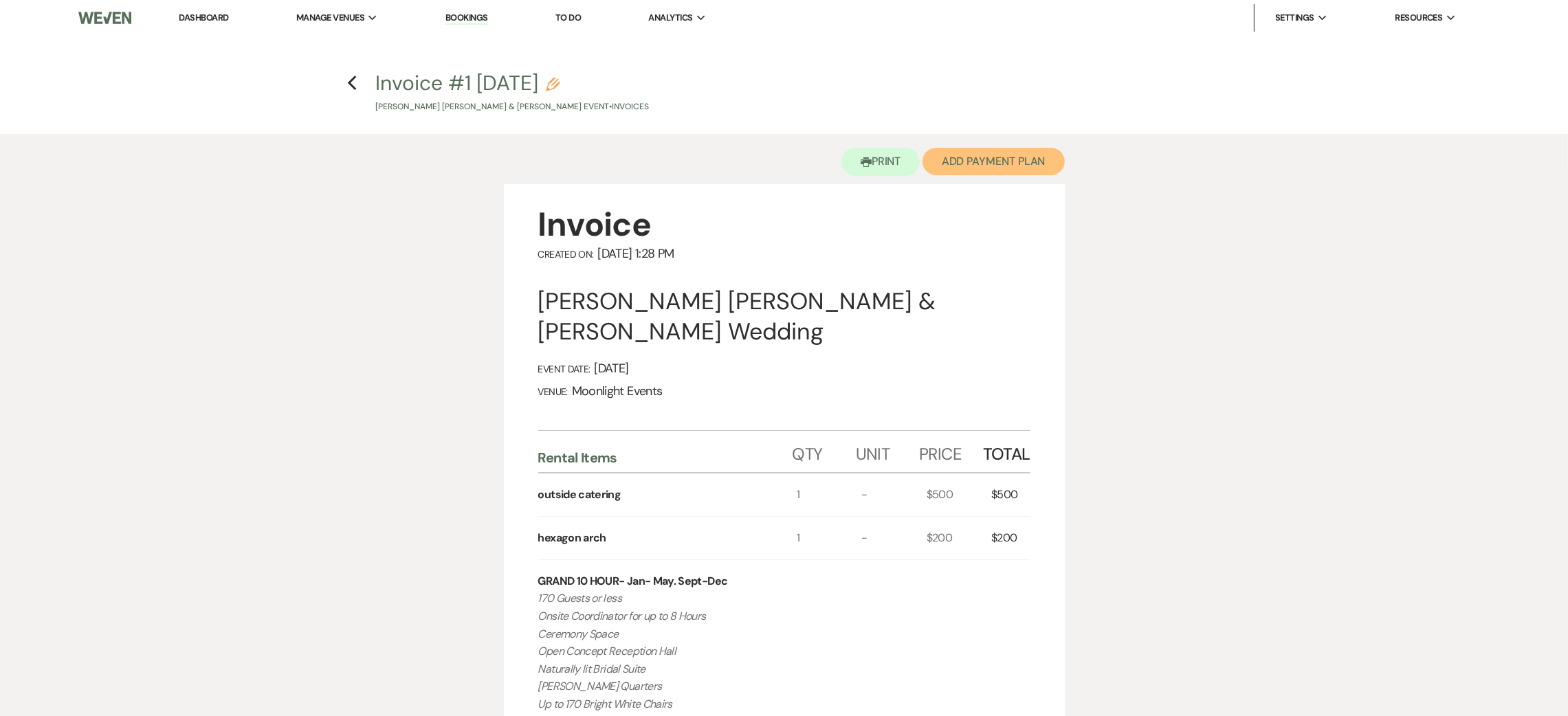
click at [987, 164] on button "Add Payment Plan" at bounding box center [994, 162] width 142 height 28
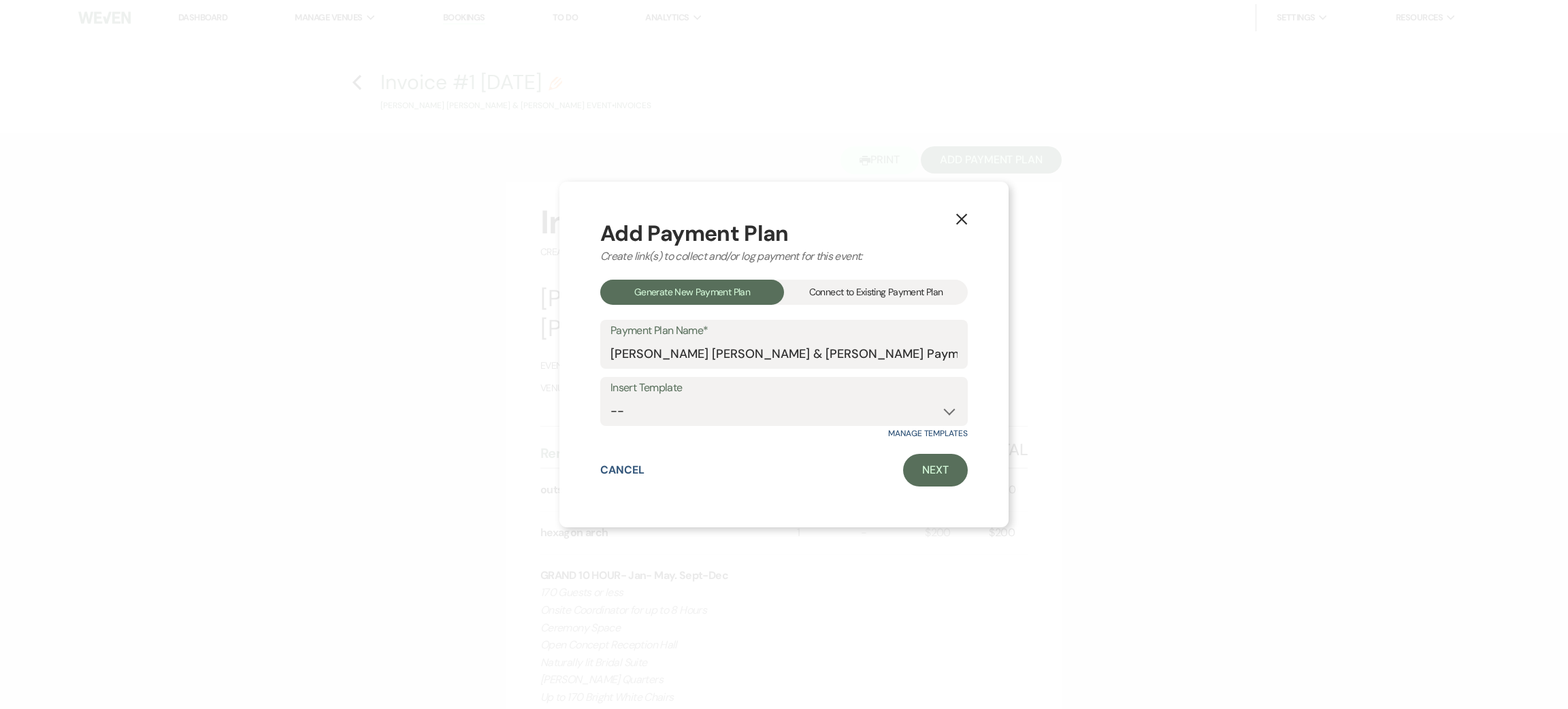
click at [695, 430] on div "Manage Templates" at bounding box center [784, 433] width 368 height 11
click at [696, 420] on select "--" at bounding box center [784, 411] width 347 height 26
drag, startPoint x: 738, startPoint y: 412, endPoint x: 750, endPoint y: 412, distance: 12.0
click at [738, 412] on select "--" at bounding box center [784, 411] width 347 height 26
click at [934, 467] on link "Next" at bounding box center [935, 471] width 64 height 33
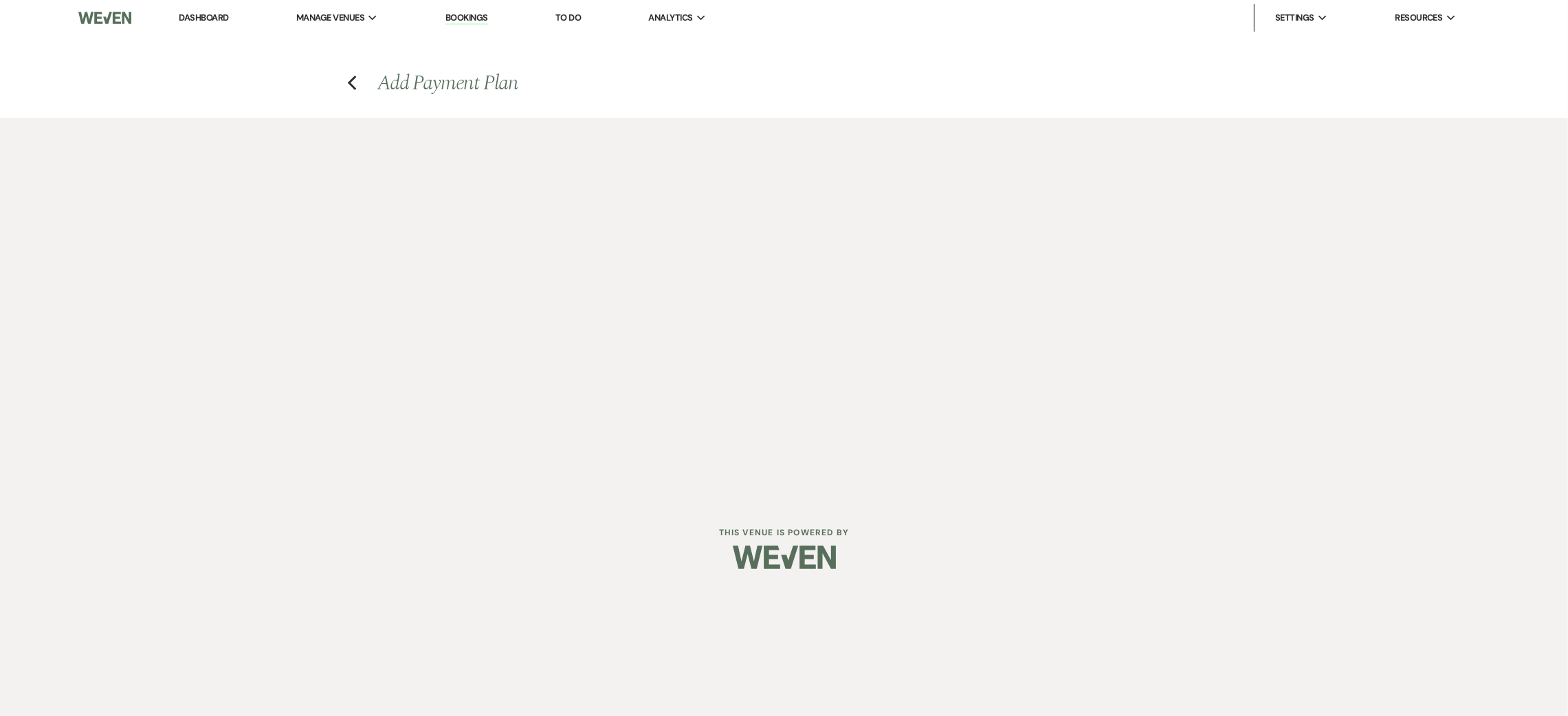
select select "27804"
select select "2"
select select "percentage"
select select "true"
select select "client"
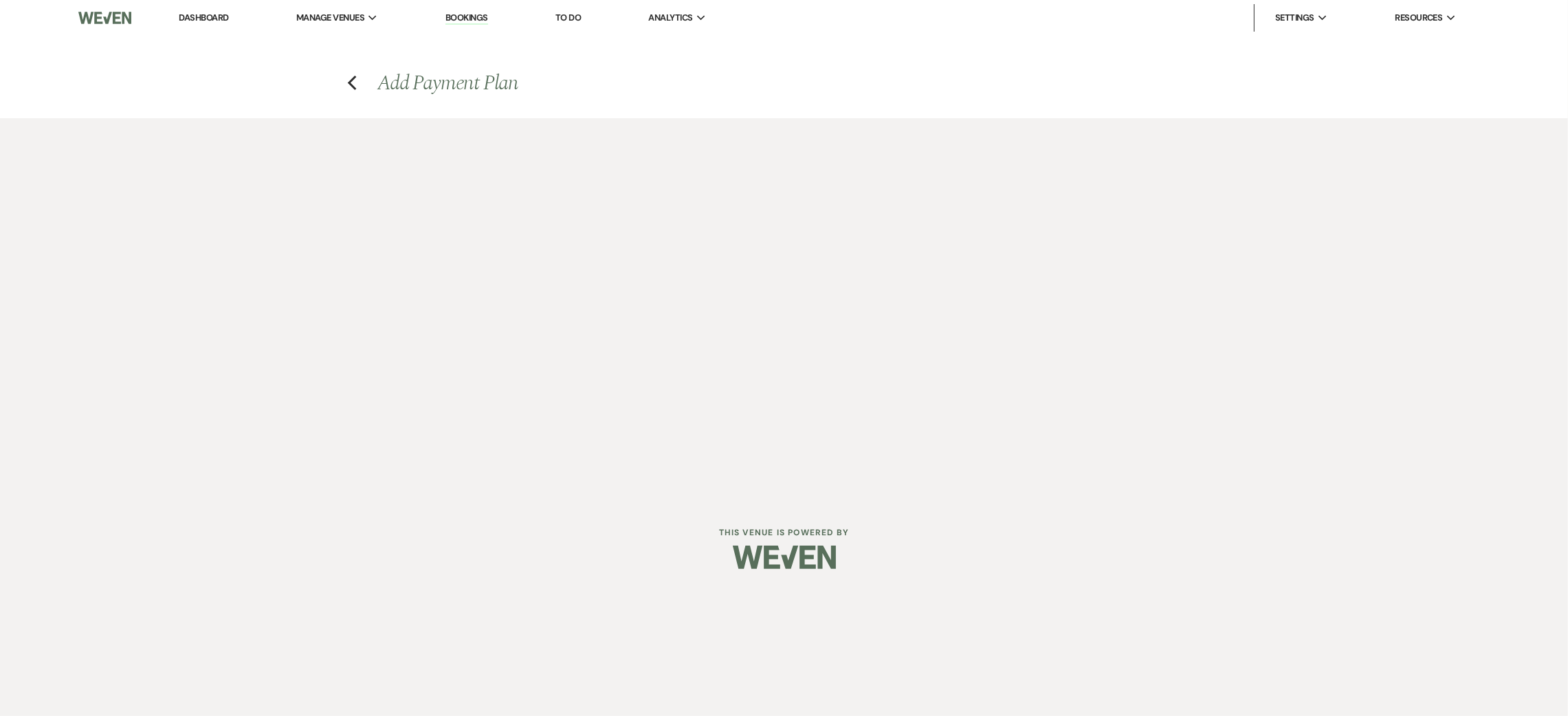
select select "weeks"
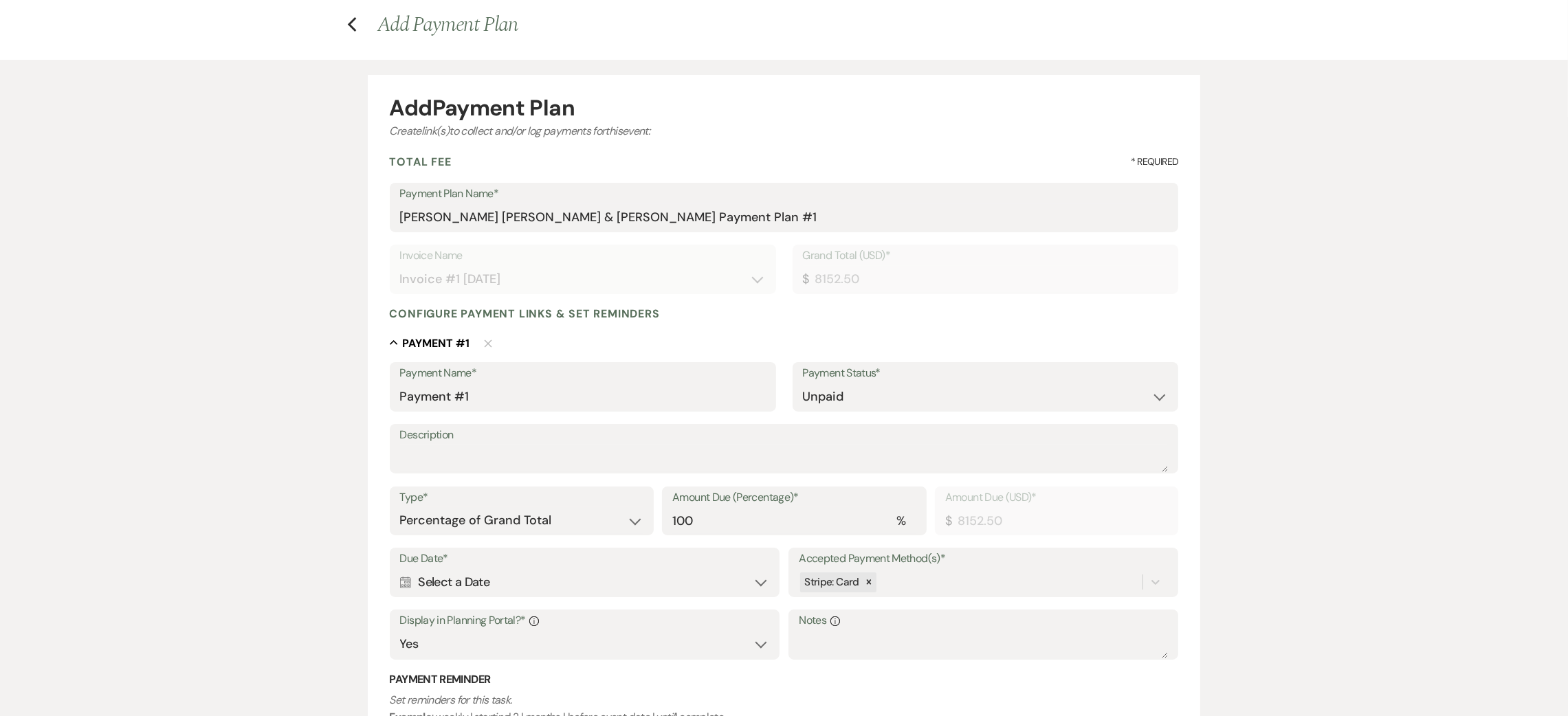
scroll to position [103, 0]
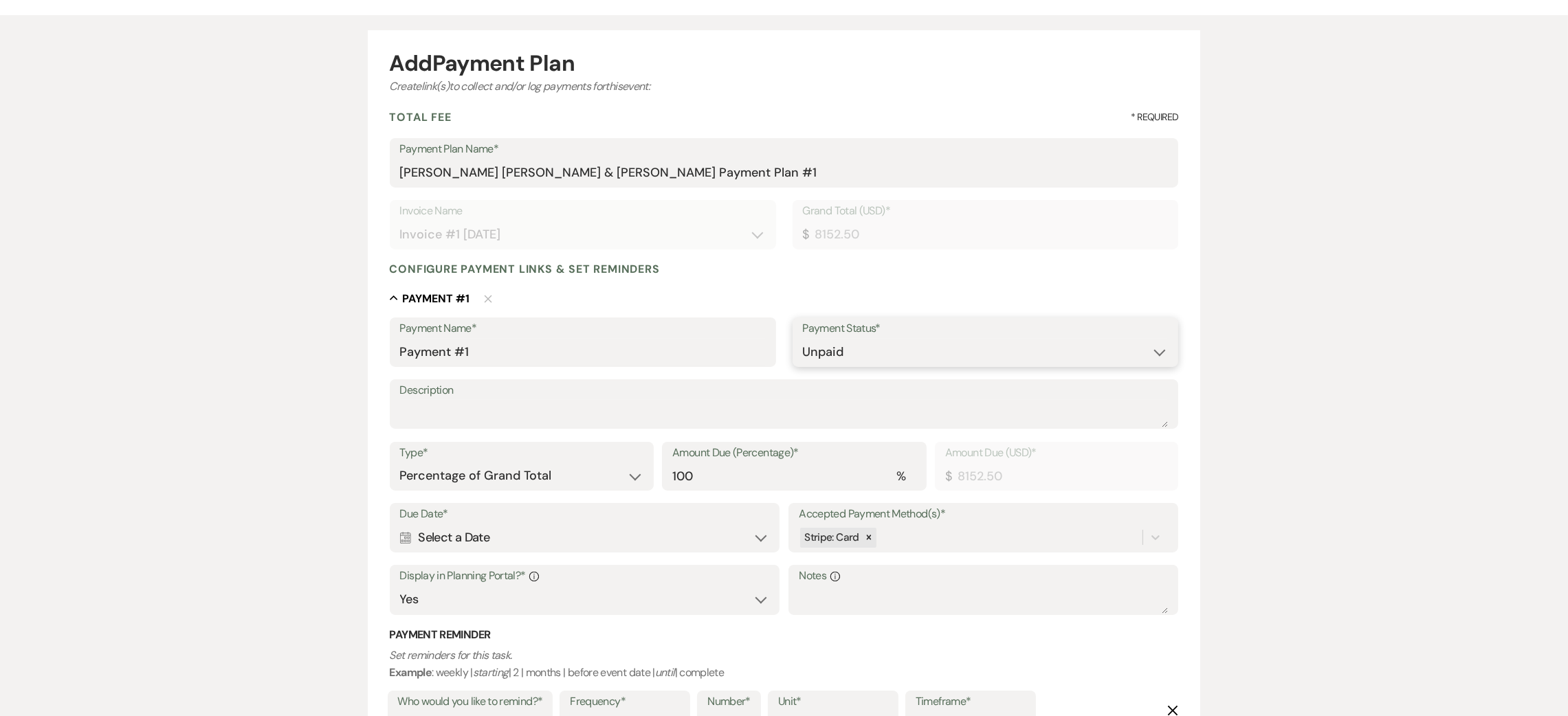
click at [836, 352] on select "Paid Unpaid" at bounding box center [985, 352] width 365 height 27
click at [832, 357] on select "Paid Unpaid" at bounding box center [985, 352] width 365 height 27
click at [803, 339] on select "Paid Unpaid" at bounding box center [985, 352] width 365 height 27
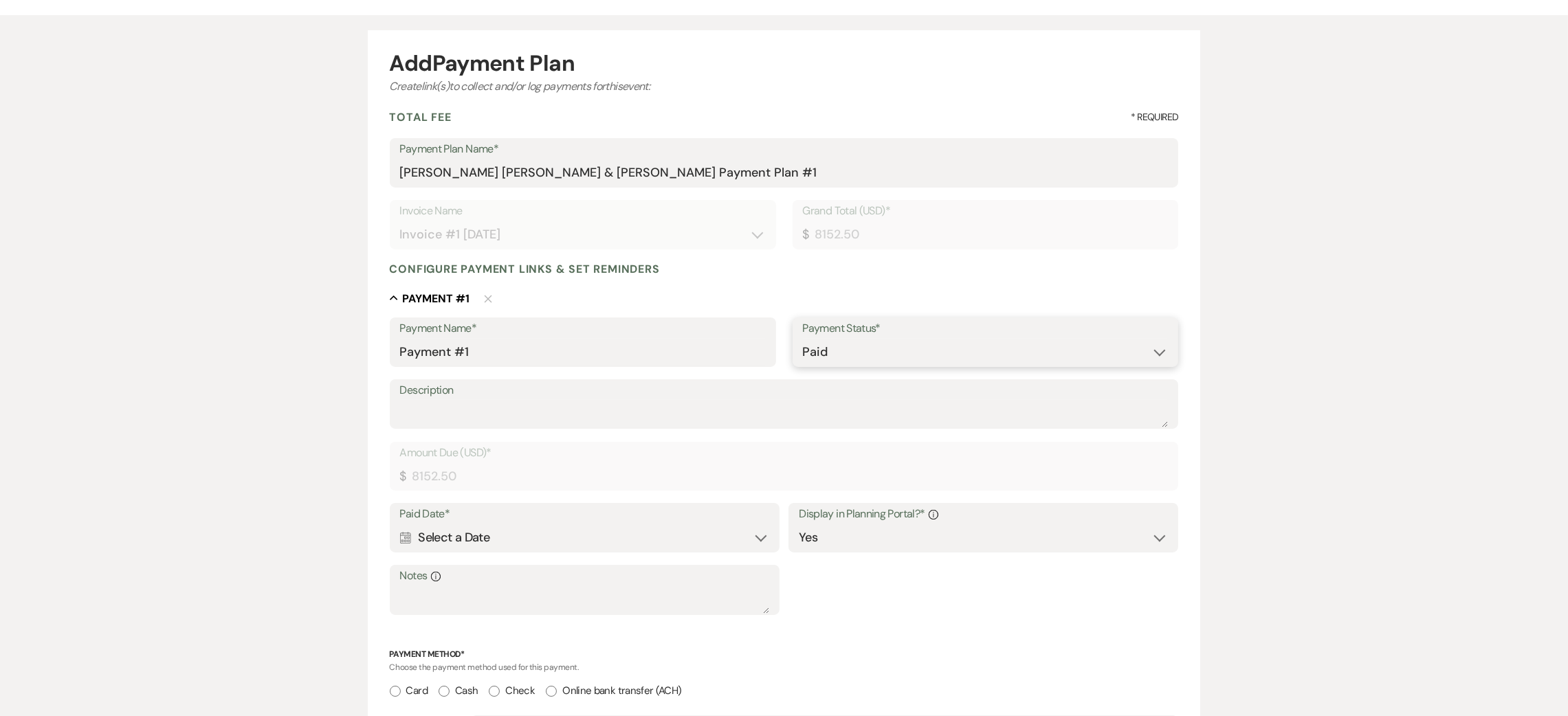
click at [878, 352] on select "Paid Unpaid" at bounding box center [985, 352] width 365 height 27
select select "2"
click at [803, 339] on select "Paid Unpaid" at bounding box center [985, 352] width 365 height 27
select select "client"
select select "weeks"
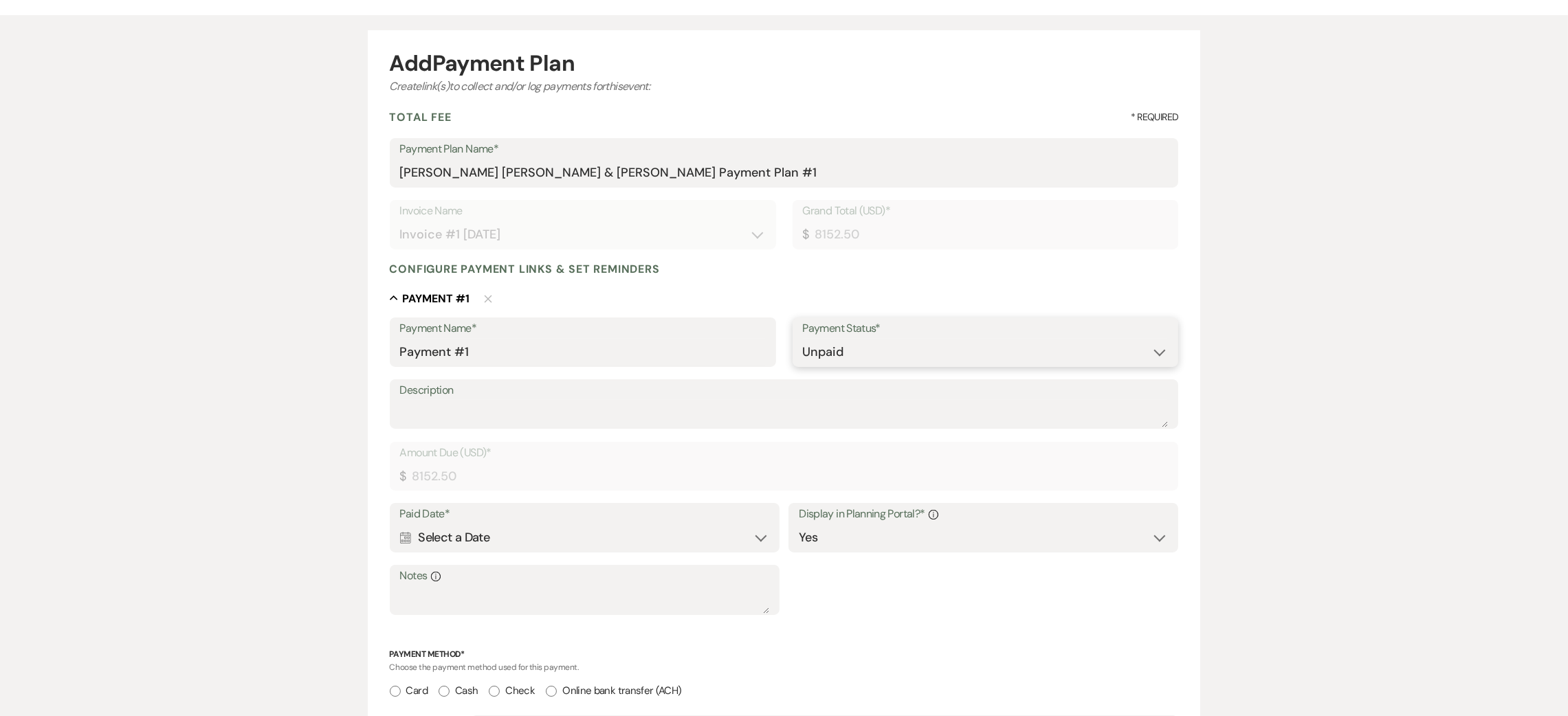
select select "flat"
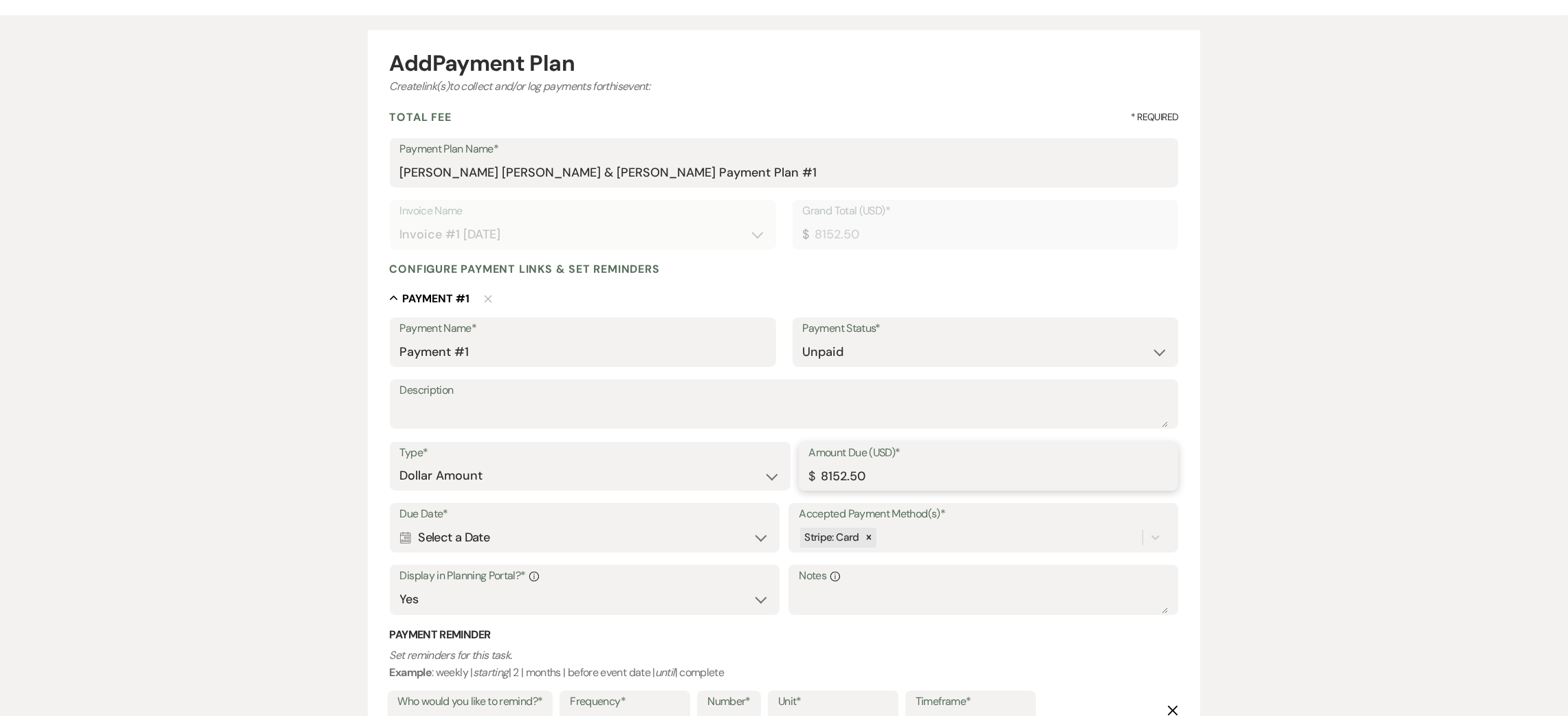
click at [889, 478] on input "8152.50" at bounding box center [989, 476] width 359 height 27
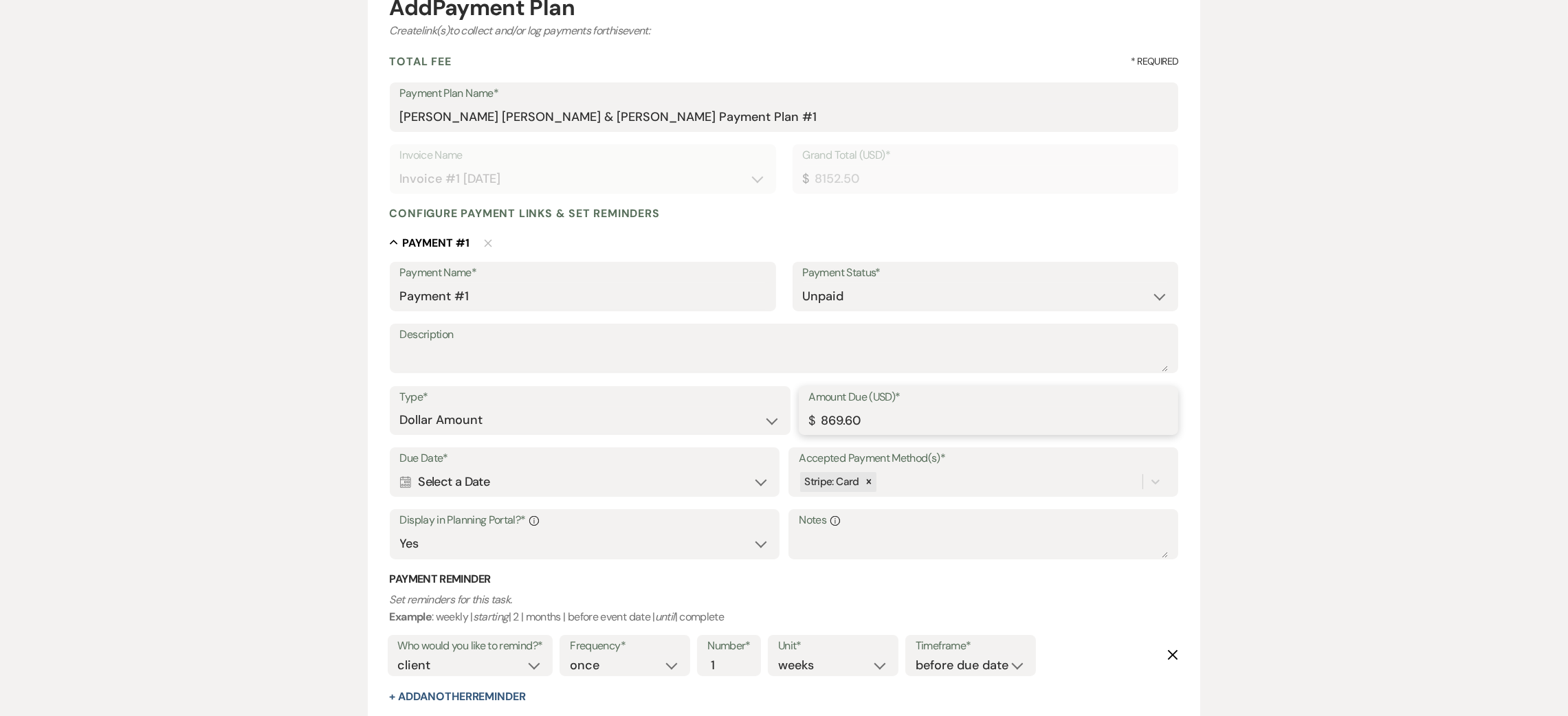
scroll to position [206, 0]
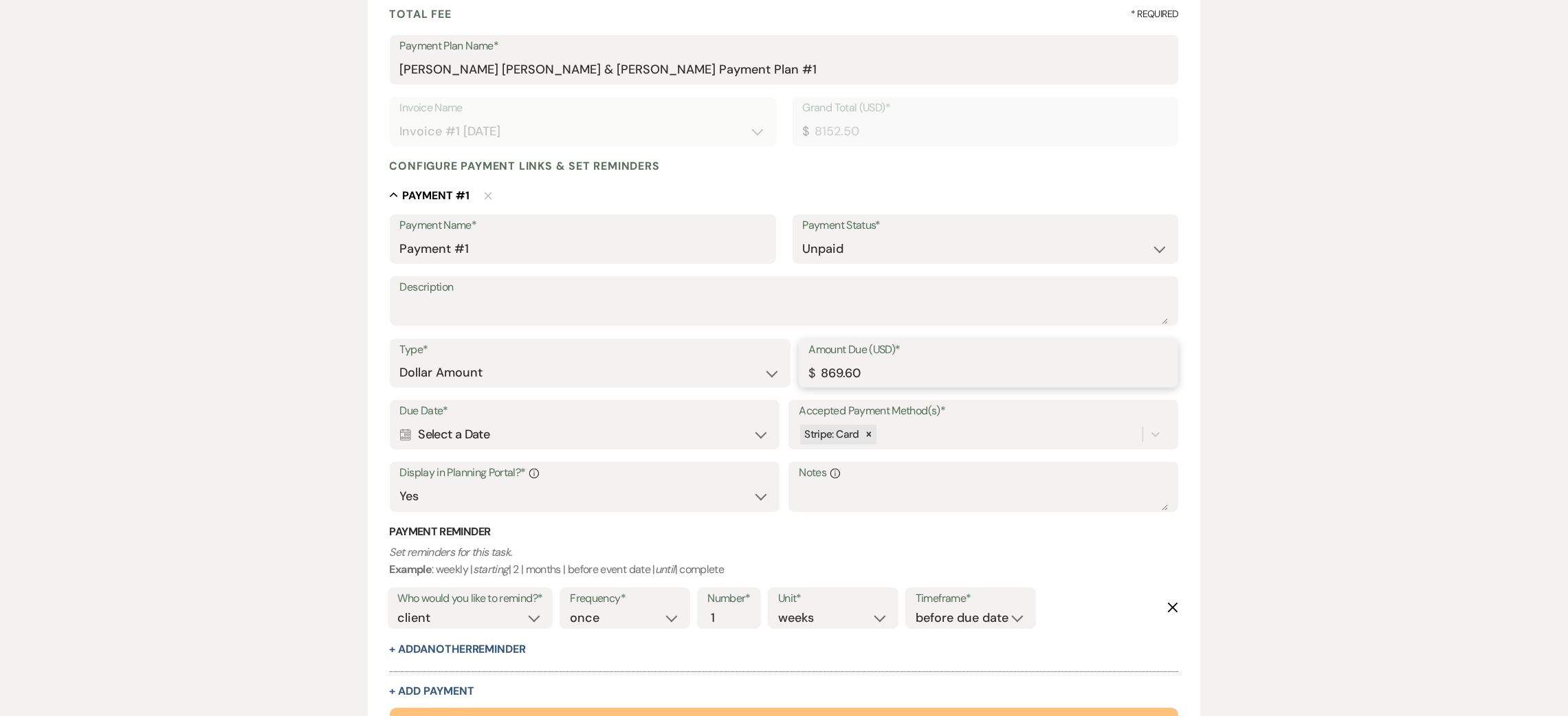
type input "869.60"
click at [489, 436] on div "Calendar Select a Date Expand" at bounding box center [584, 434] width 369 height 27
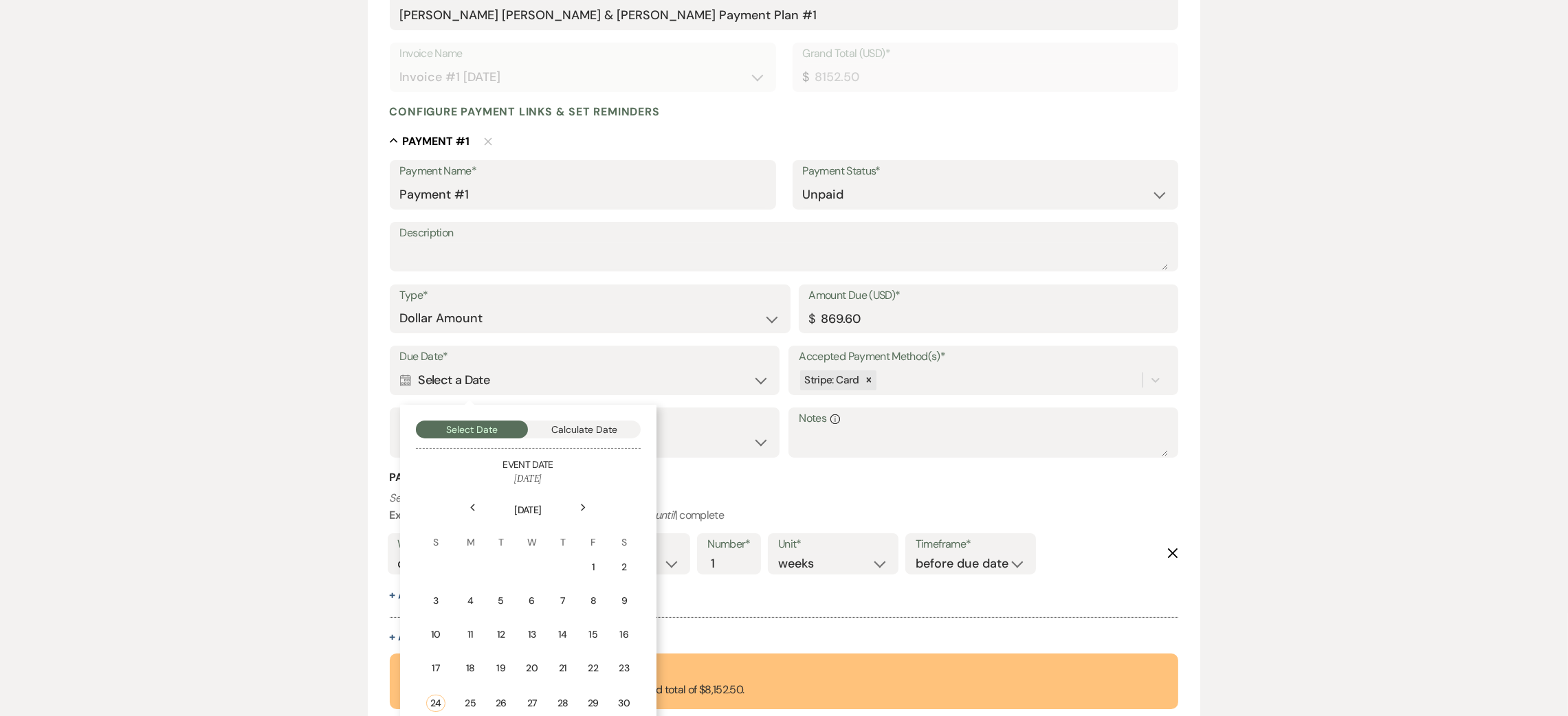
scroll to position [308, 0]
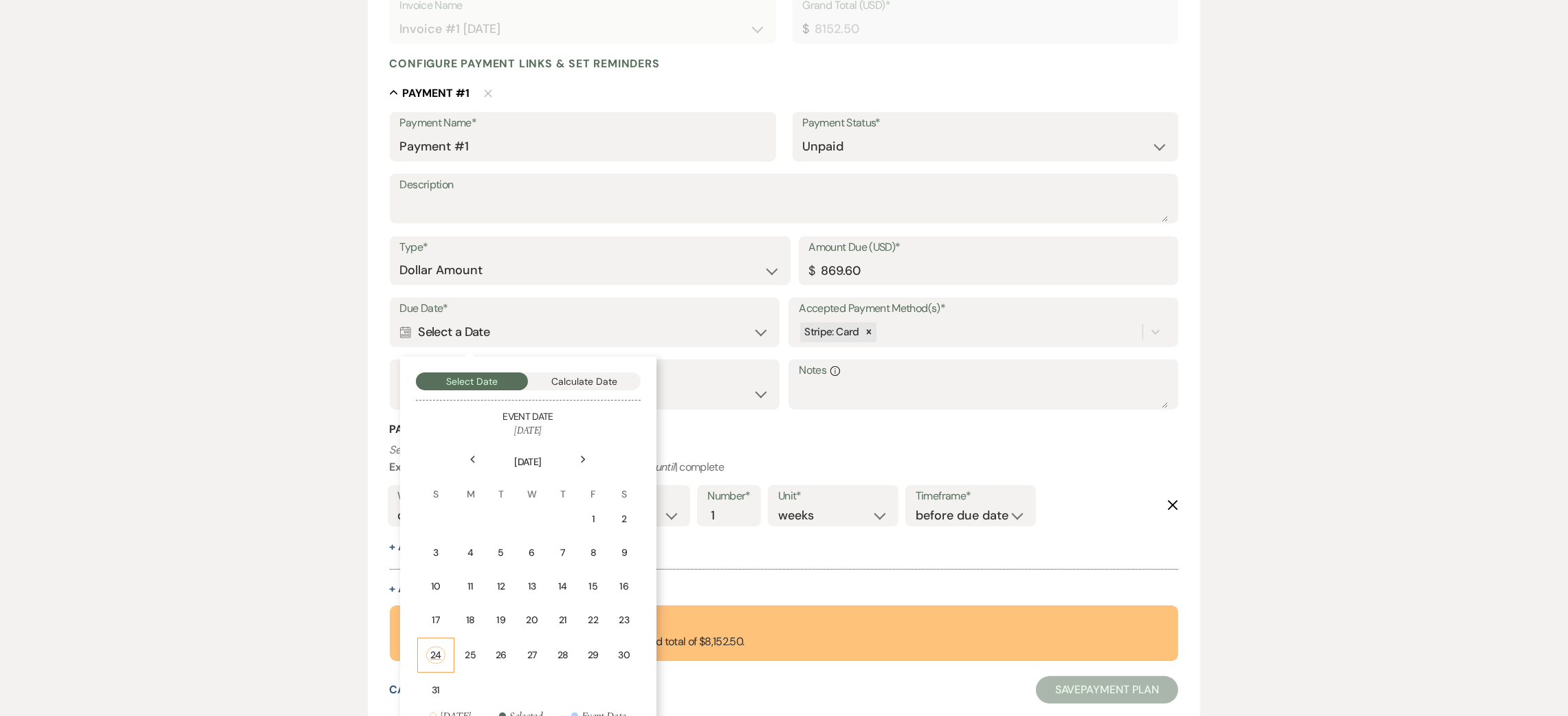
click at [439, 647] on div "24" at bounding box center [436, 655] width 20 height 17
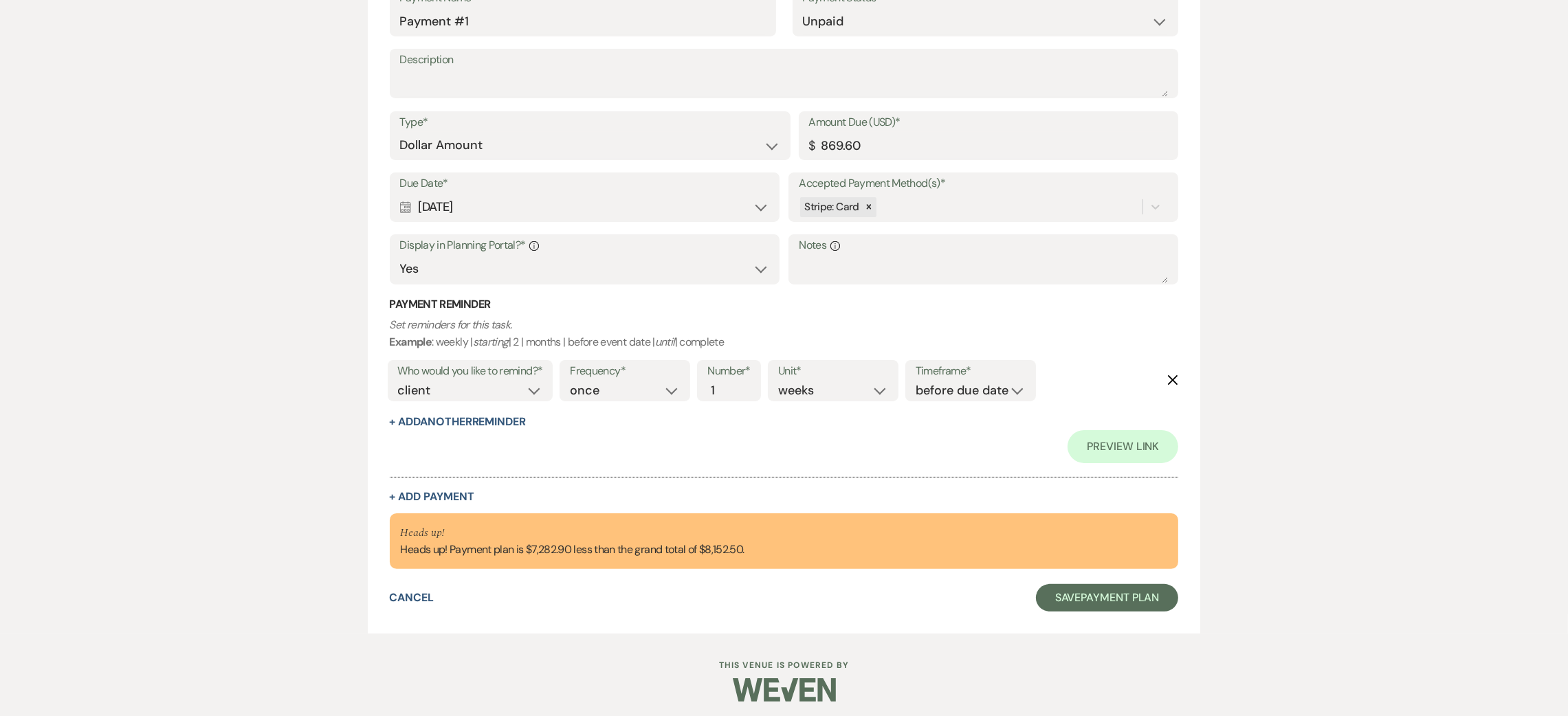
scroll to position [438, 0]
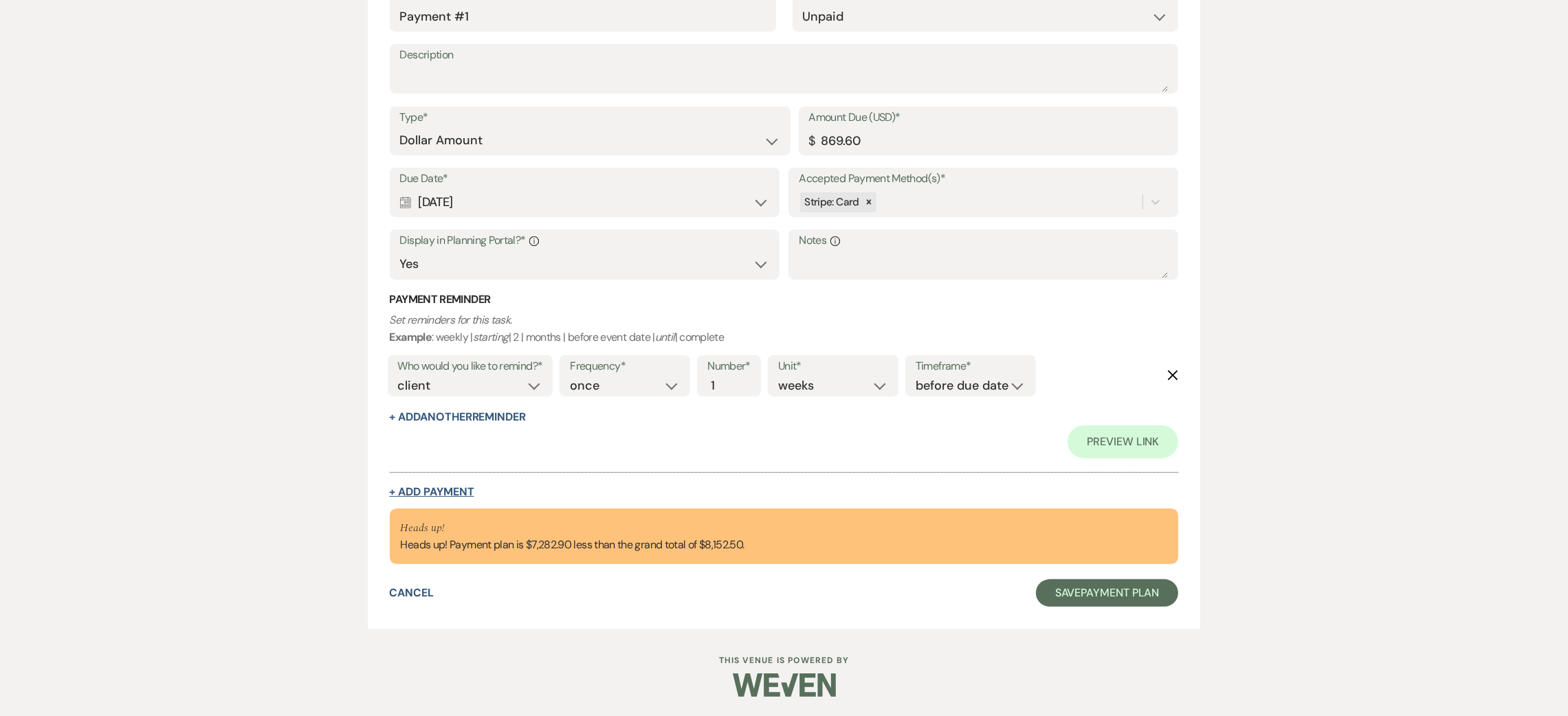
click at [440, 488] on button "+ Add Payment" at bounding box center [432, 491] width 85 height 11
select select "2"
select select "flat"
select select "true"
select select "client"
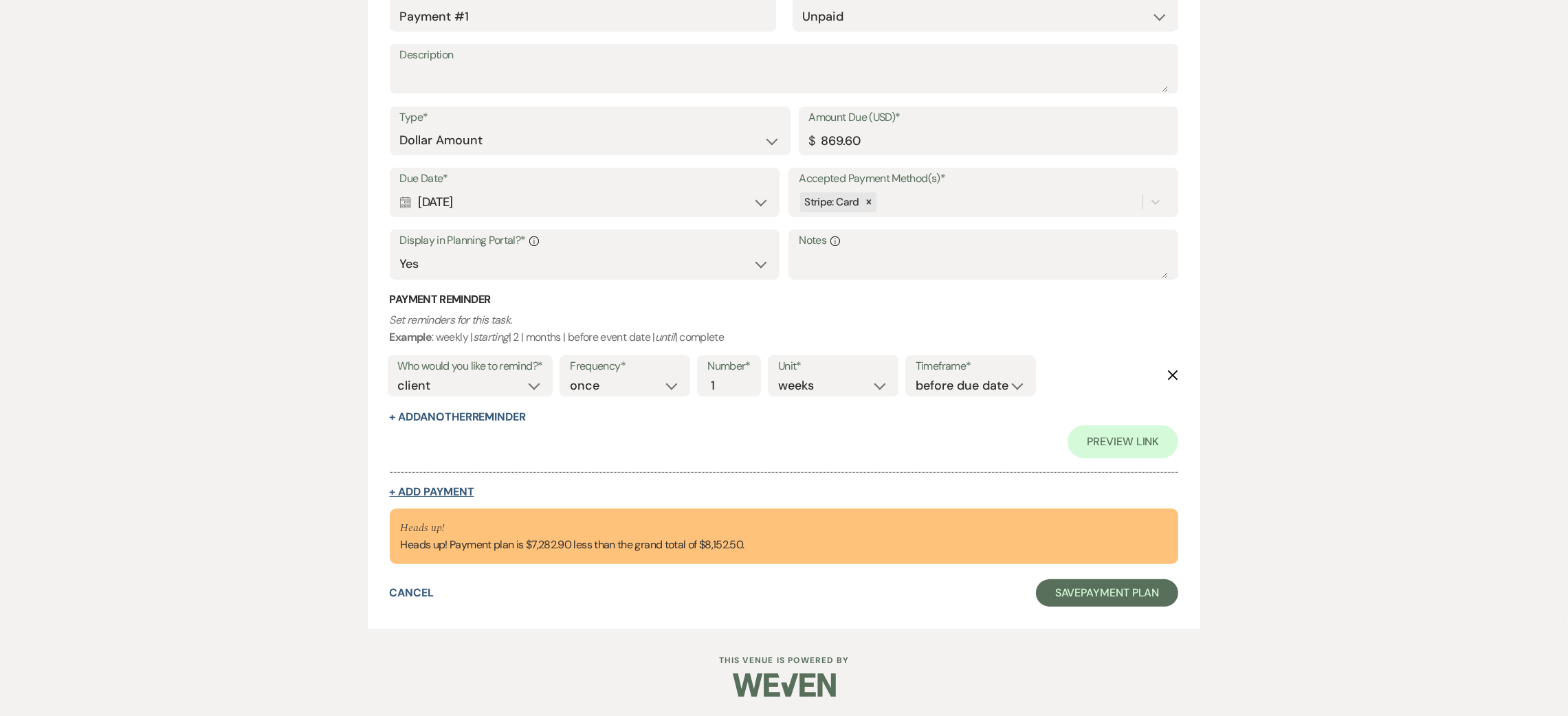
select select "weeks"
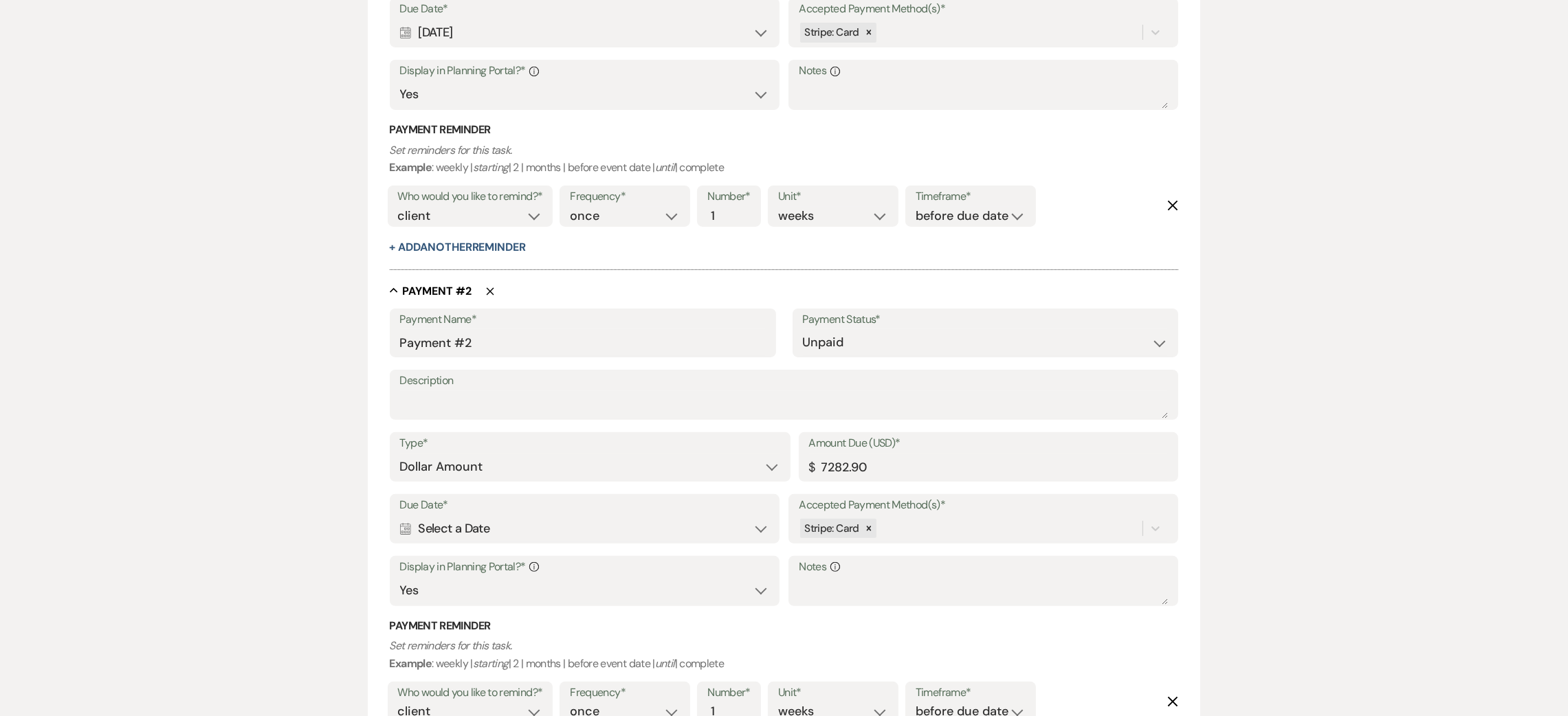
scroll to position [641, 0]
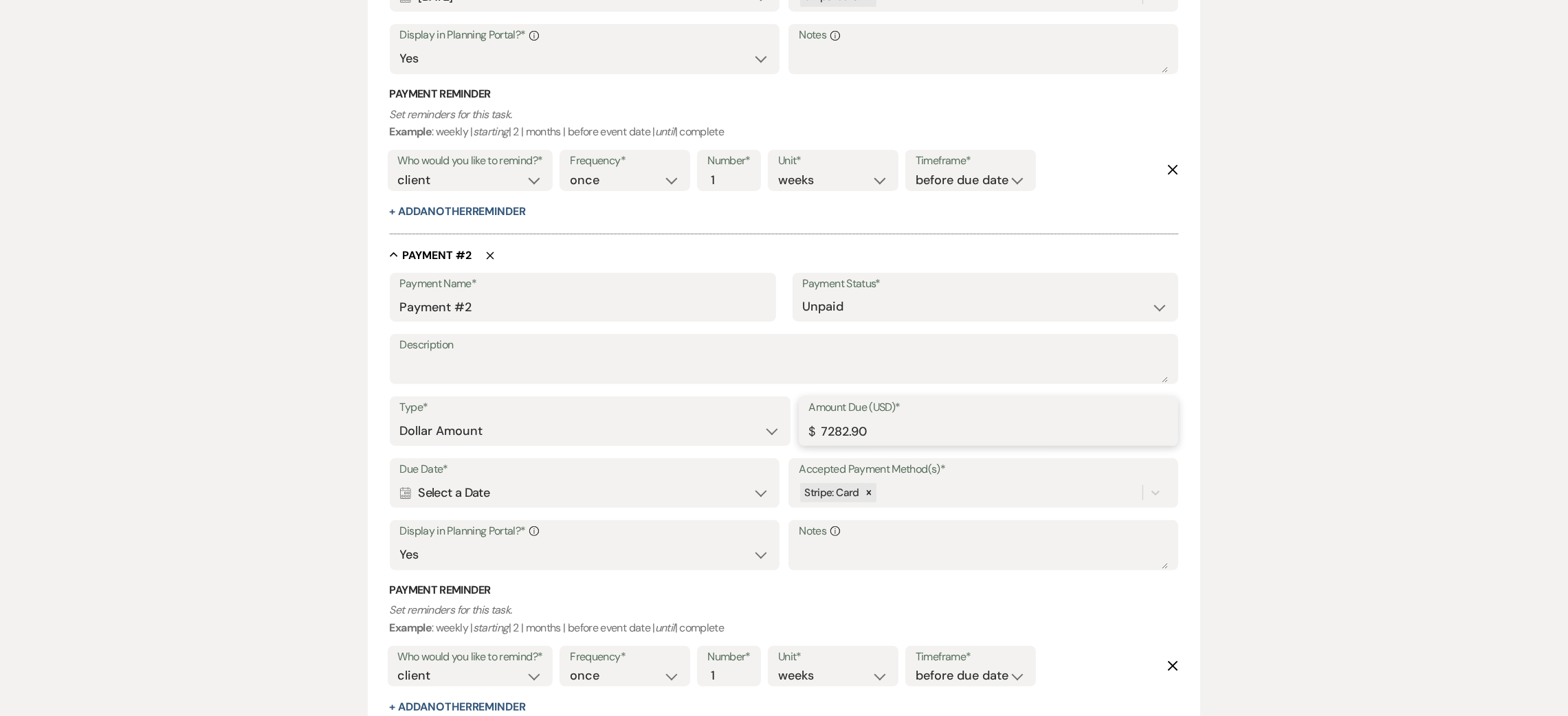
click at [877, 432] on input "7282.90" at bounding box center [989, 430] width 359 height 27
click at [898, 432] on input "7282.90" at bounding box center [989, 430] width 359 height 27
type input "798.94"
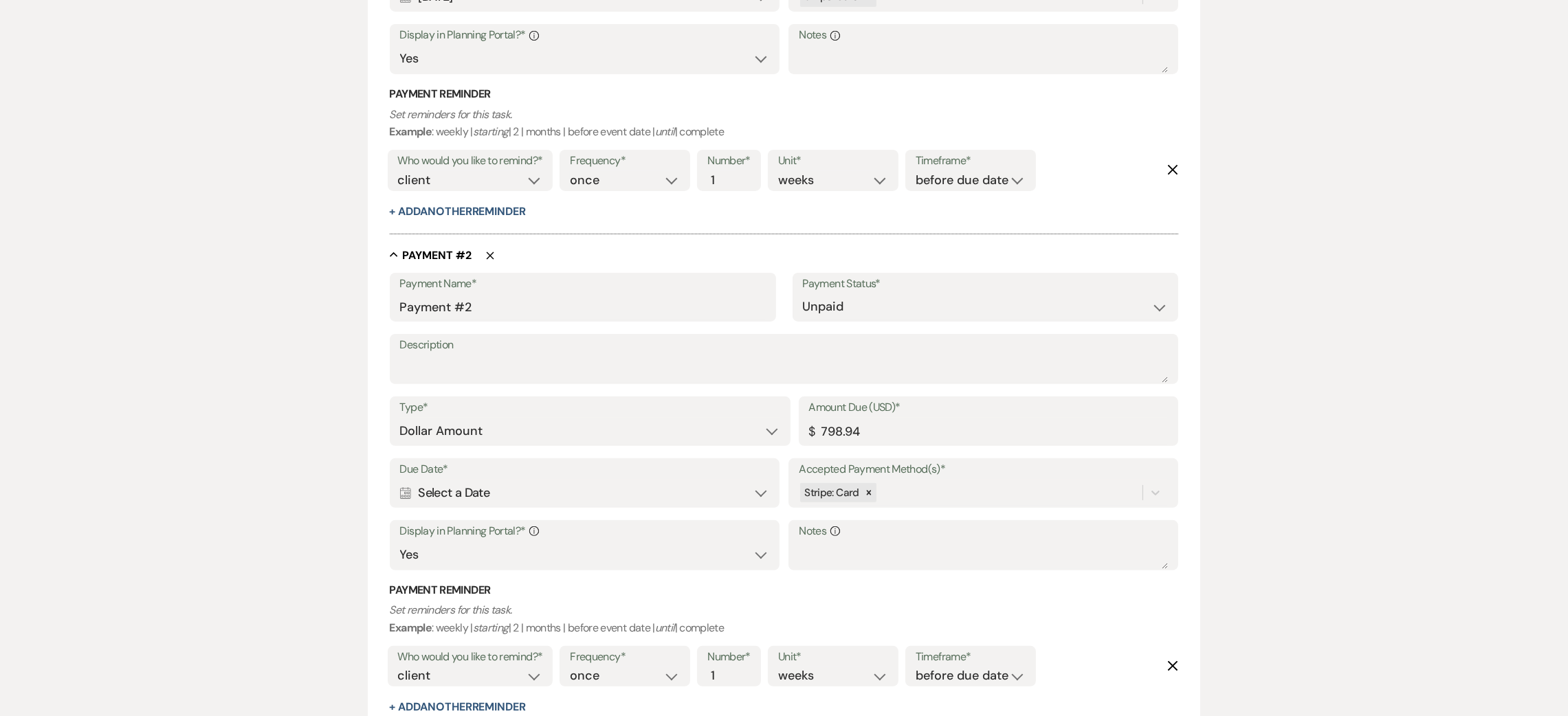
click at [464, 489] on div "Calendar Select a Date Expand" at bounding box center [584, 492] width 369 height 27
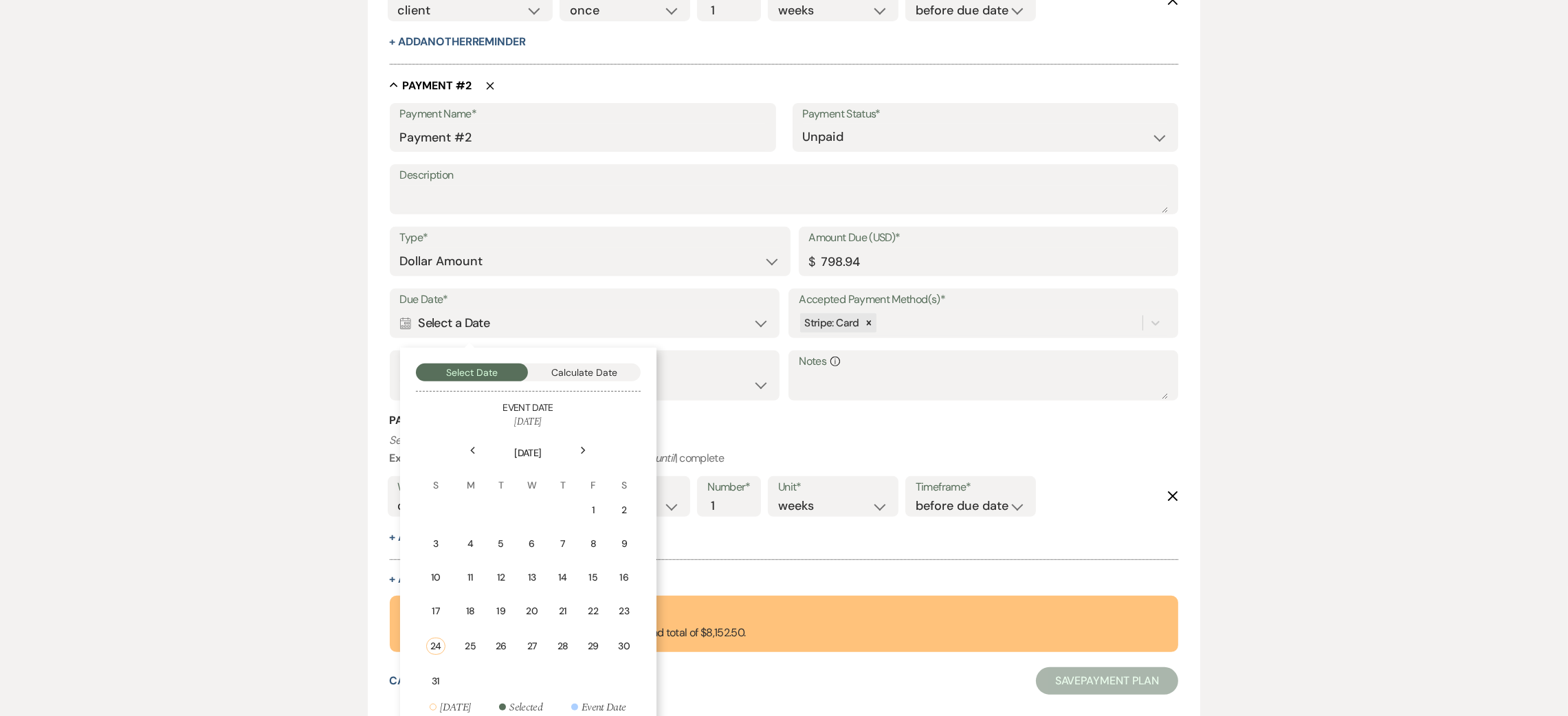
scroll to position [848, 0]
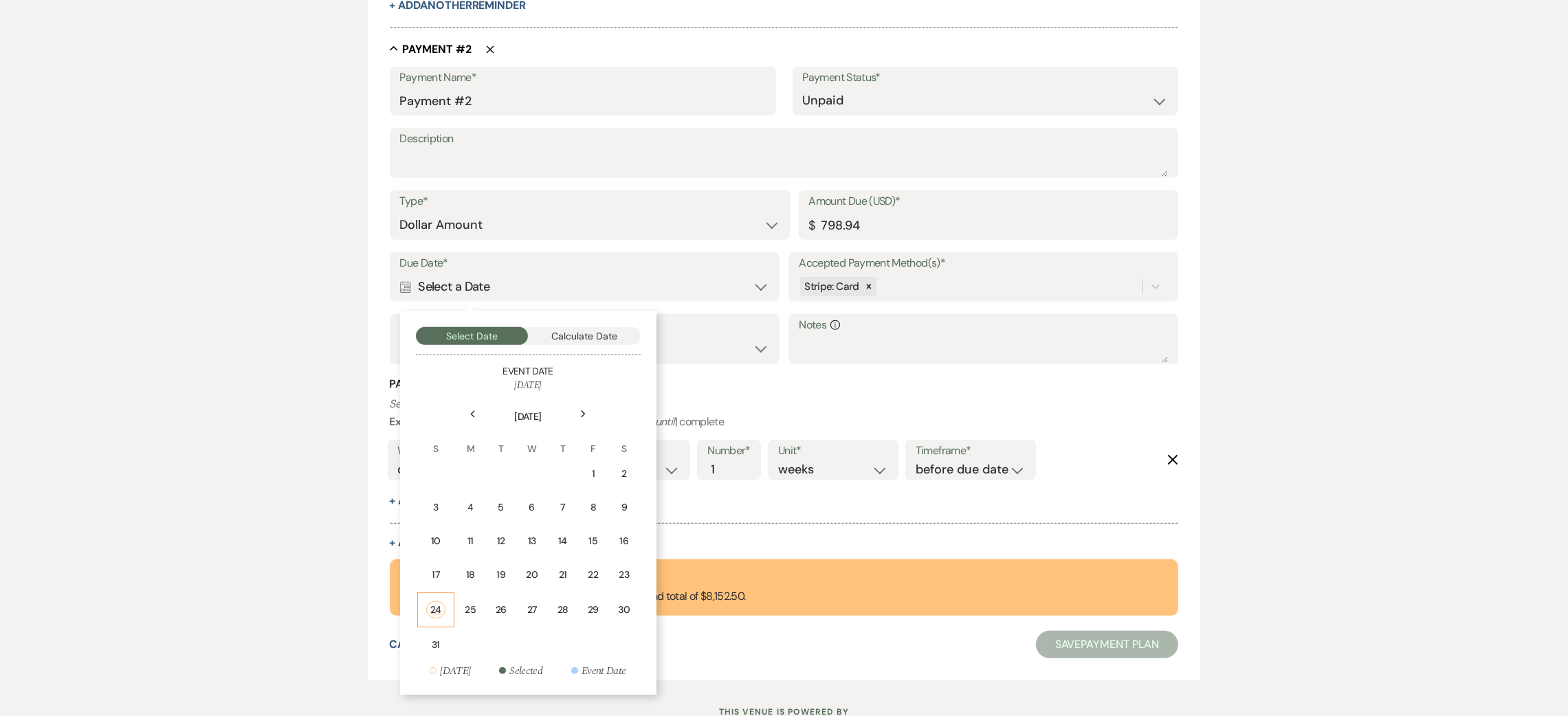
click at [424, 606] on td "24" at bounding box center [436, 611] width 37 height 35
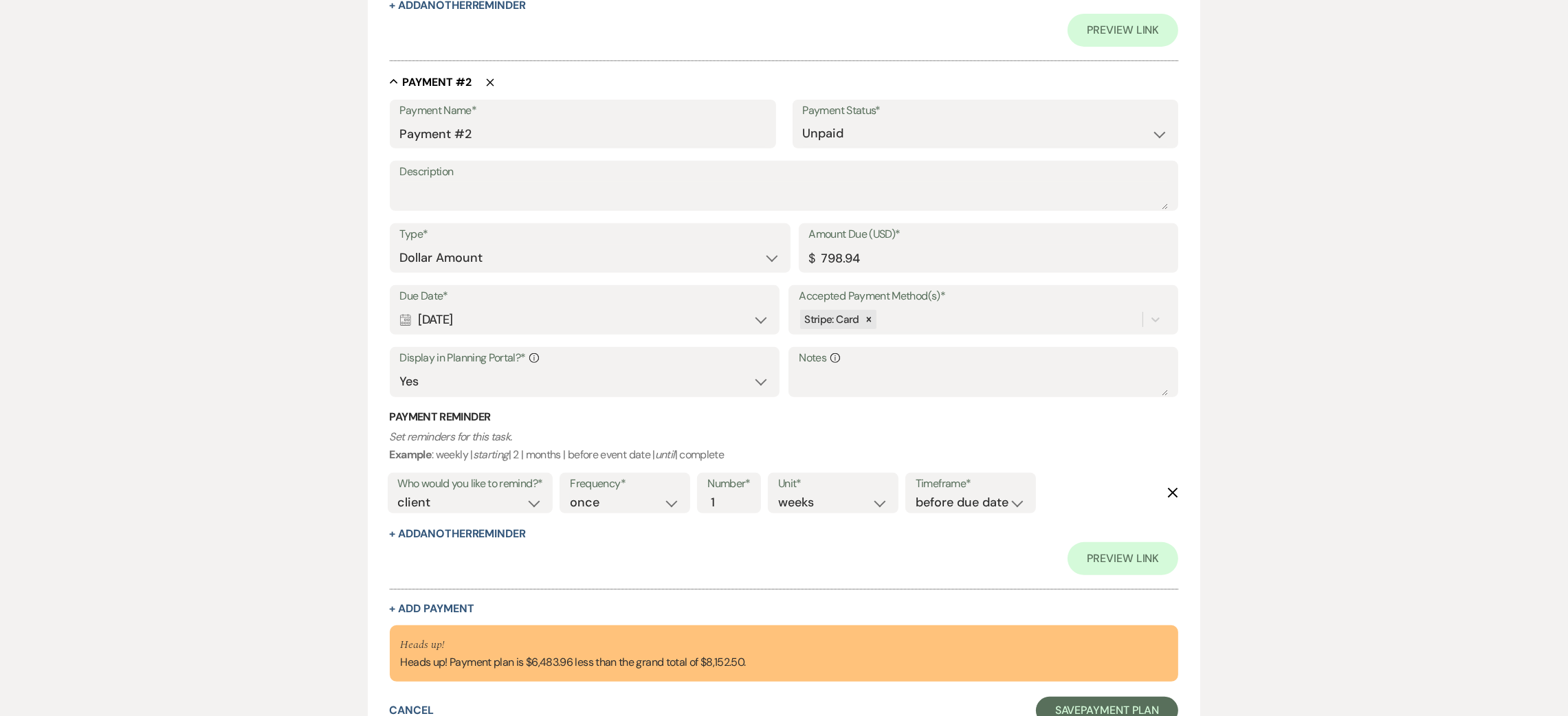
scroll to position [950, 0]
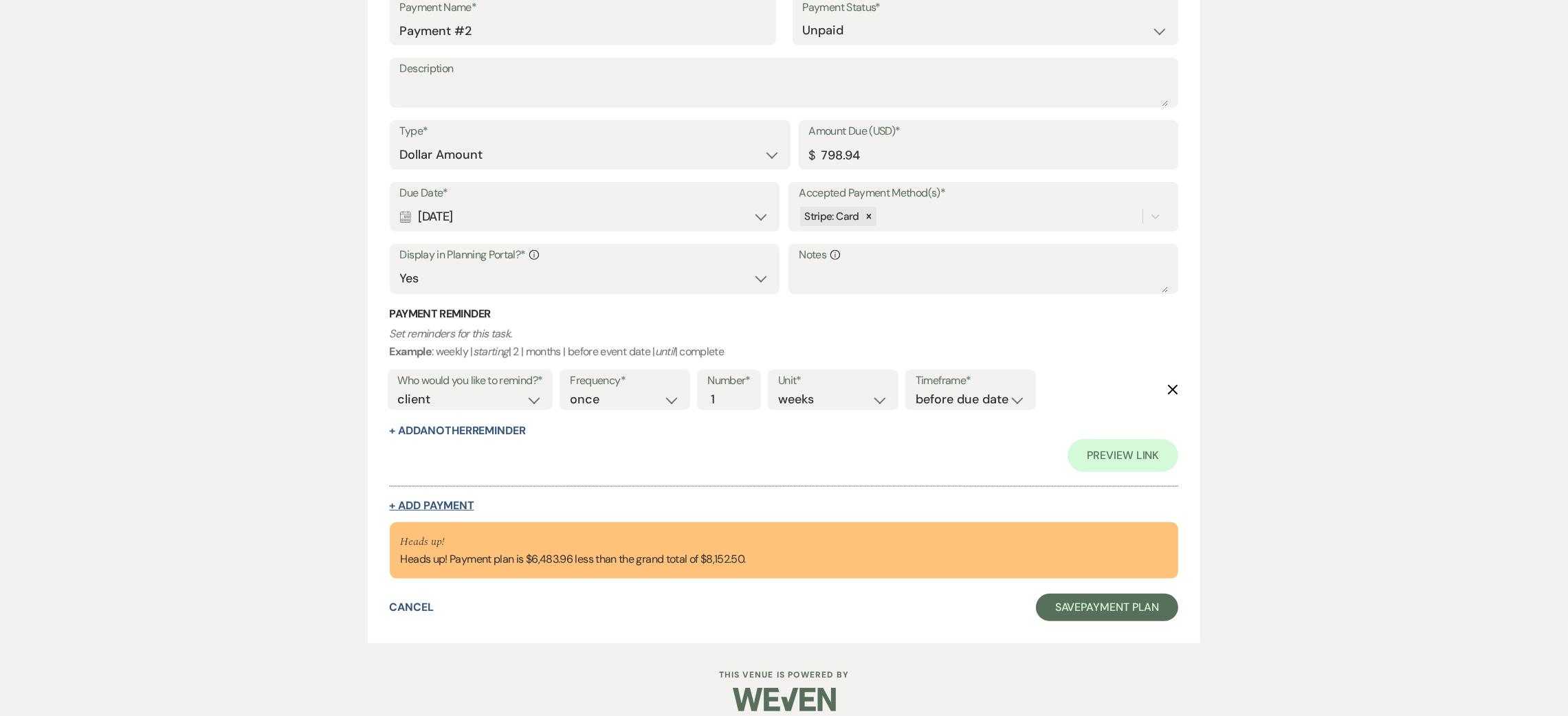
click at [449, 505] on button "+ Add Payment" at bounding box center [432, 505] width 85 height 11
select select "2"
select select "flat"
select select "true"
select select "client"
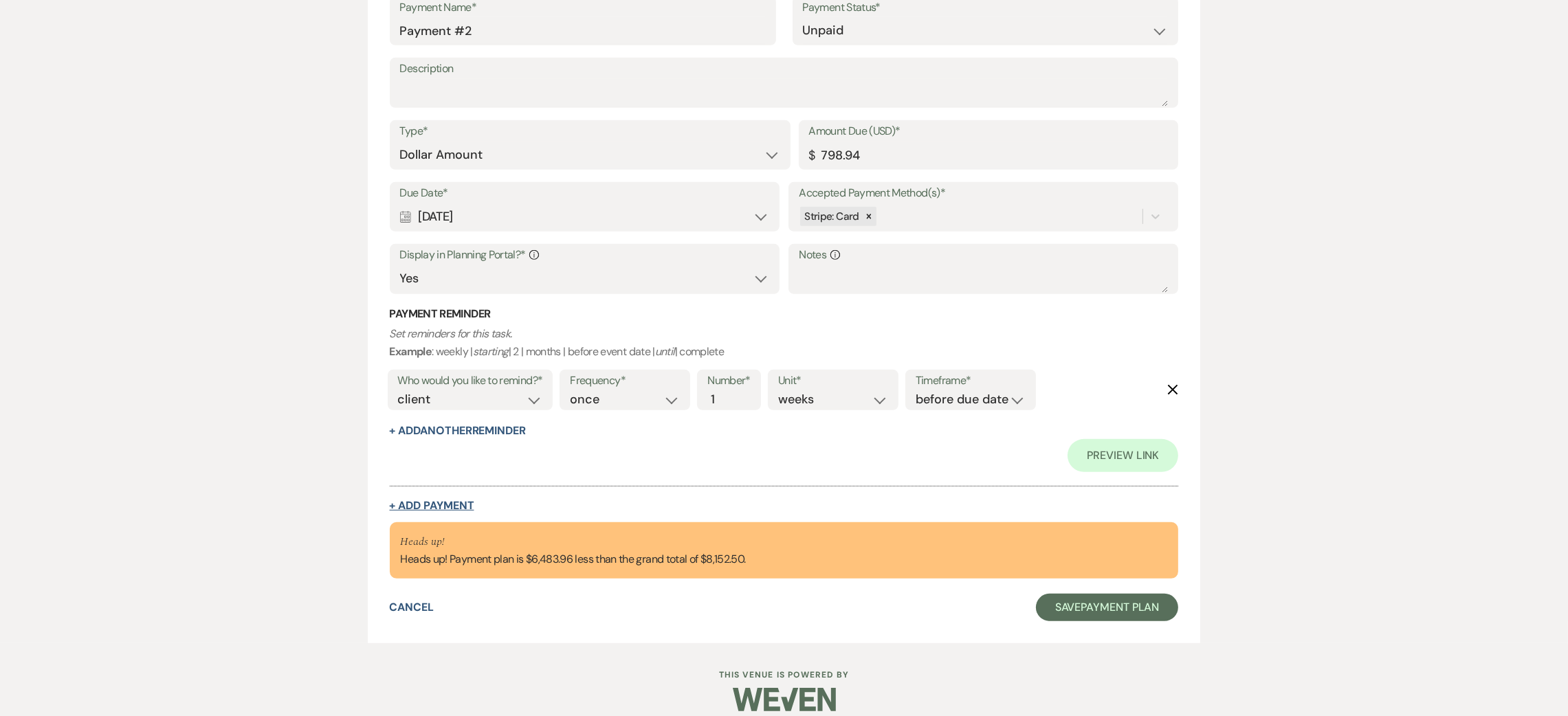
select select "weeks"
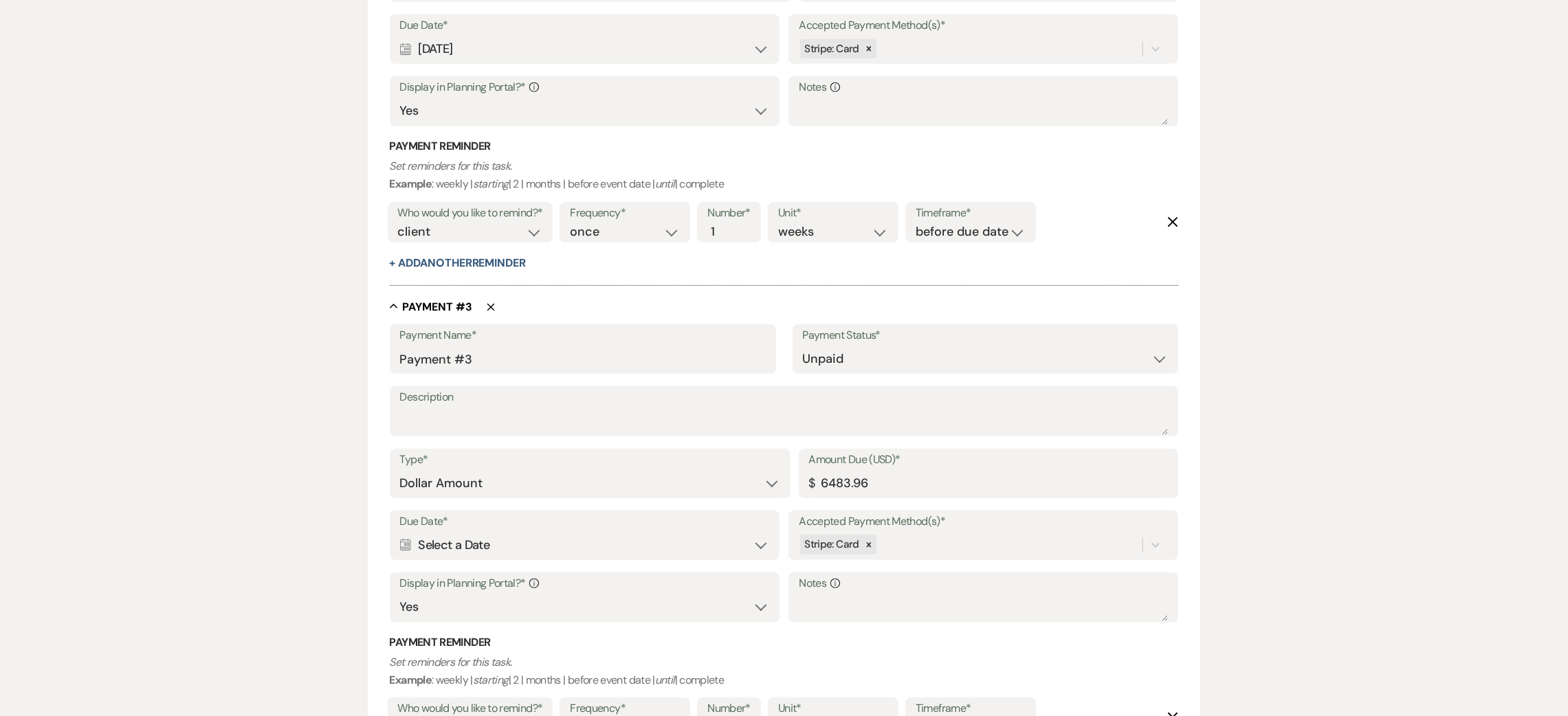
scroll to position [1227, 0]
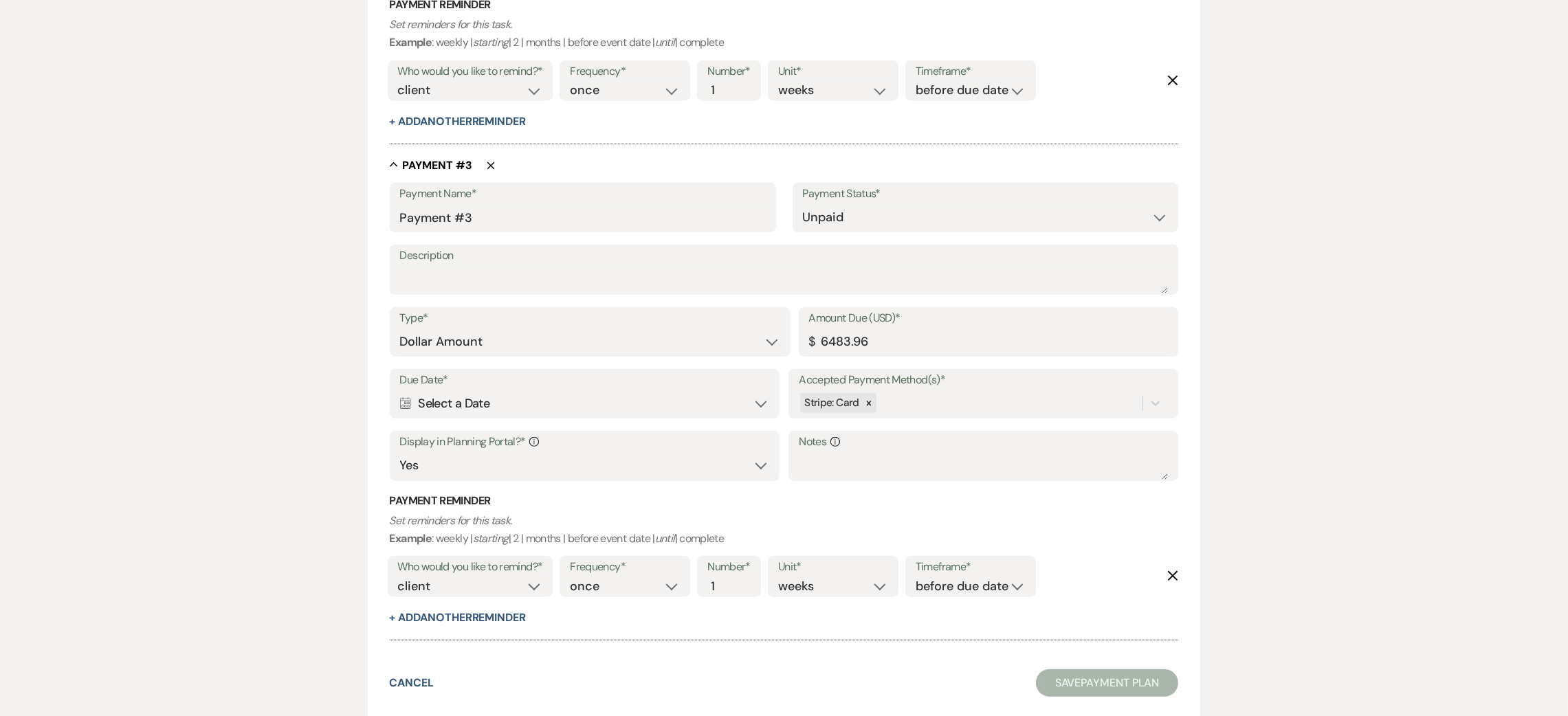
click at [467, 395] on div "Calendar Select a Date Expand" at bounding box center [584, 403] width 369 height 27
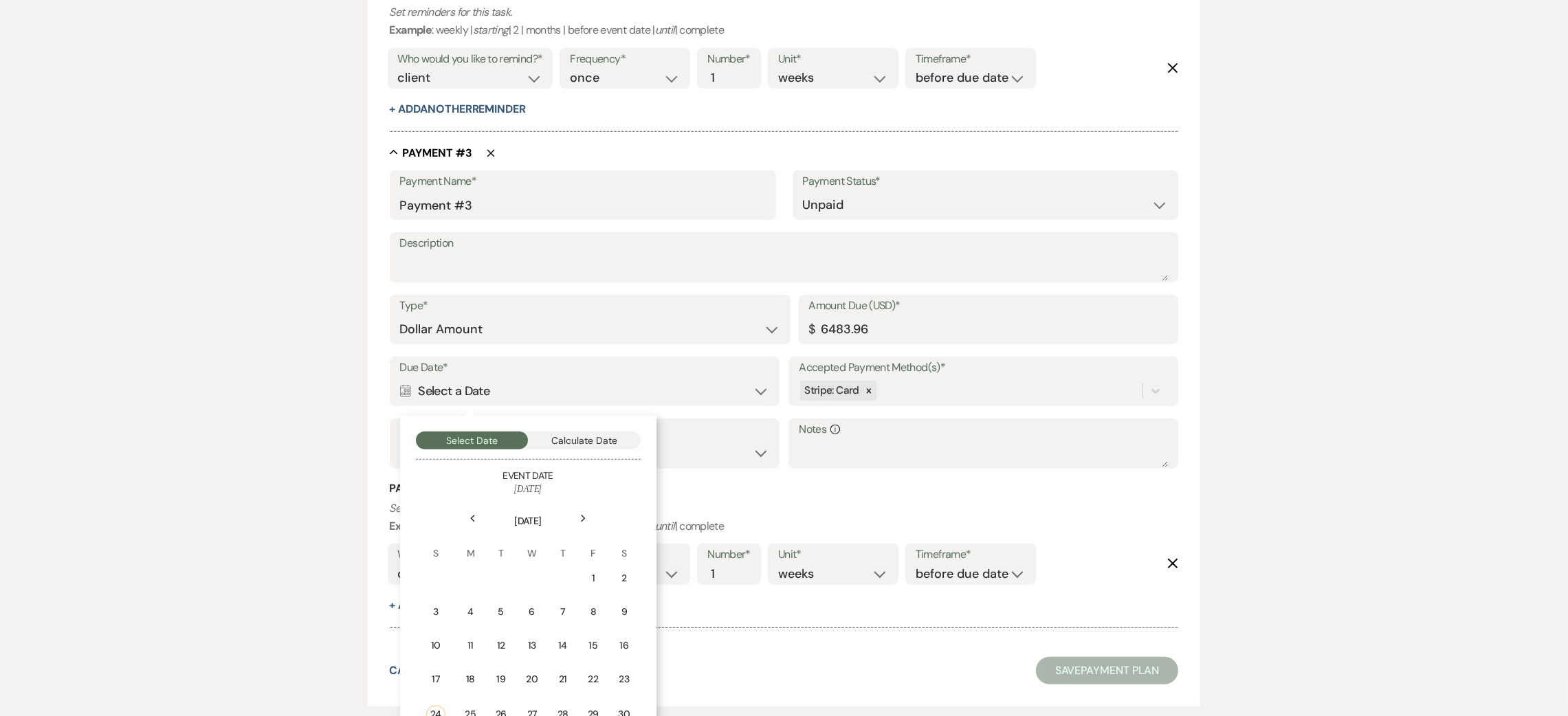
scroll to position [1318, 0]
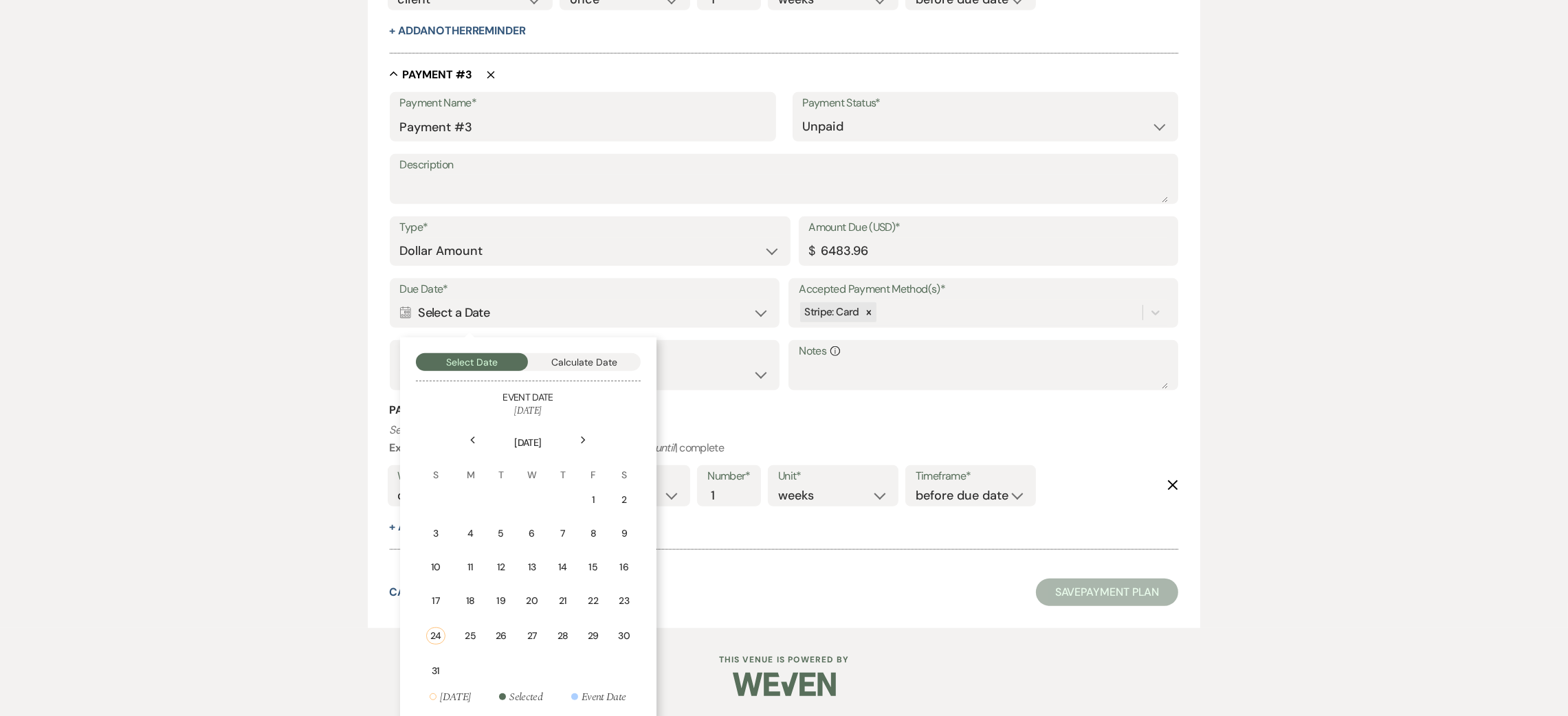
click at [588, 441] on div "Next" at bounding box center [583, 440] width 22 height 22
click at [588, 441] on div "Next" at bounding box center [583, 441] width 22 height 22
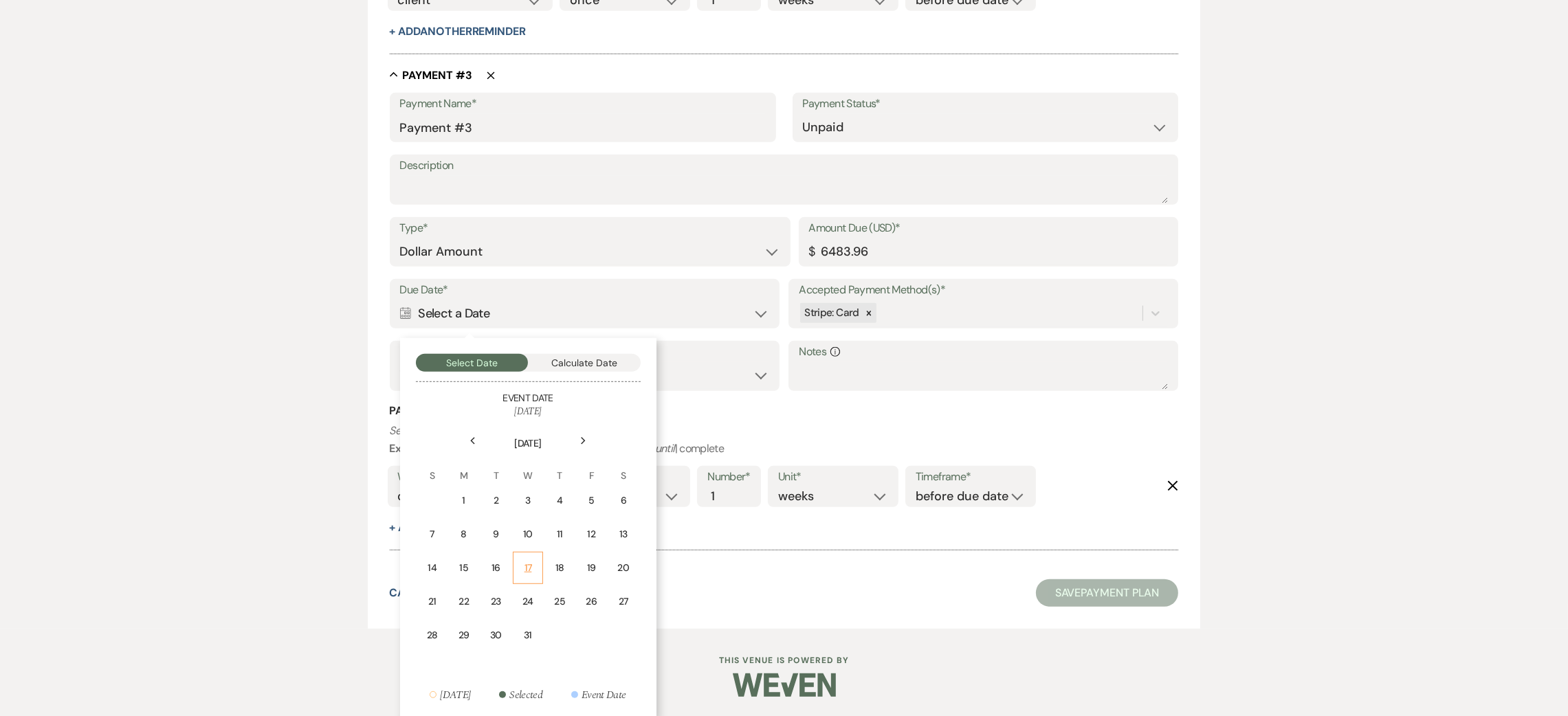
click at [527, 561] on div "17" at bounding box center [528, 568] width 13 height 15
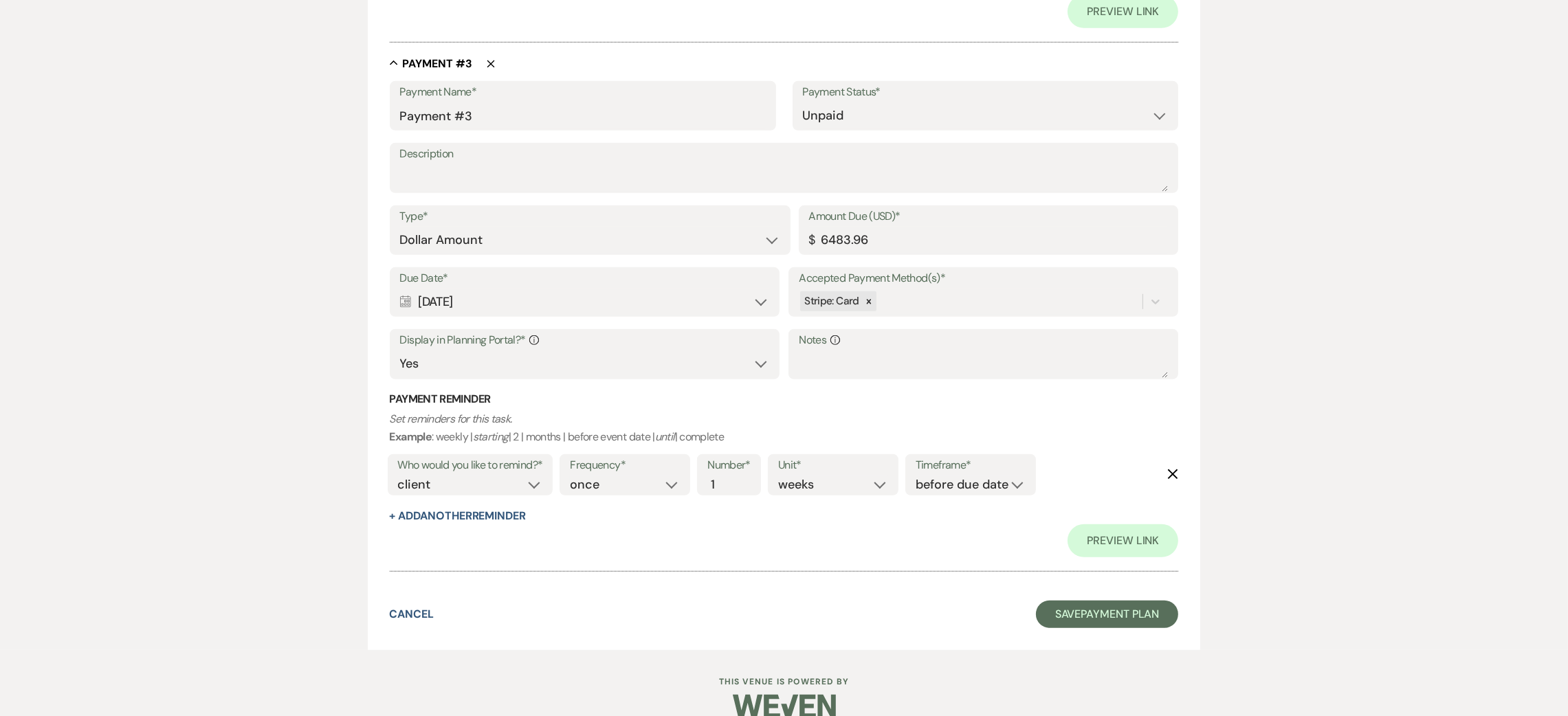
scroll to position [1415, 0]
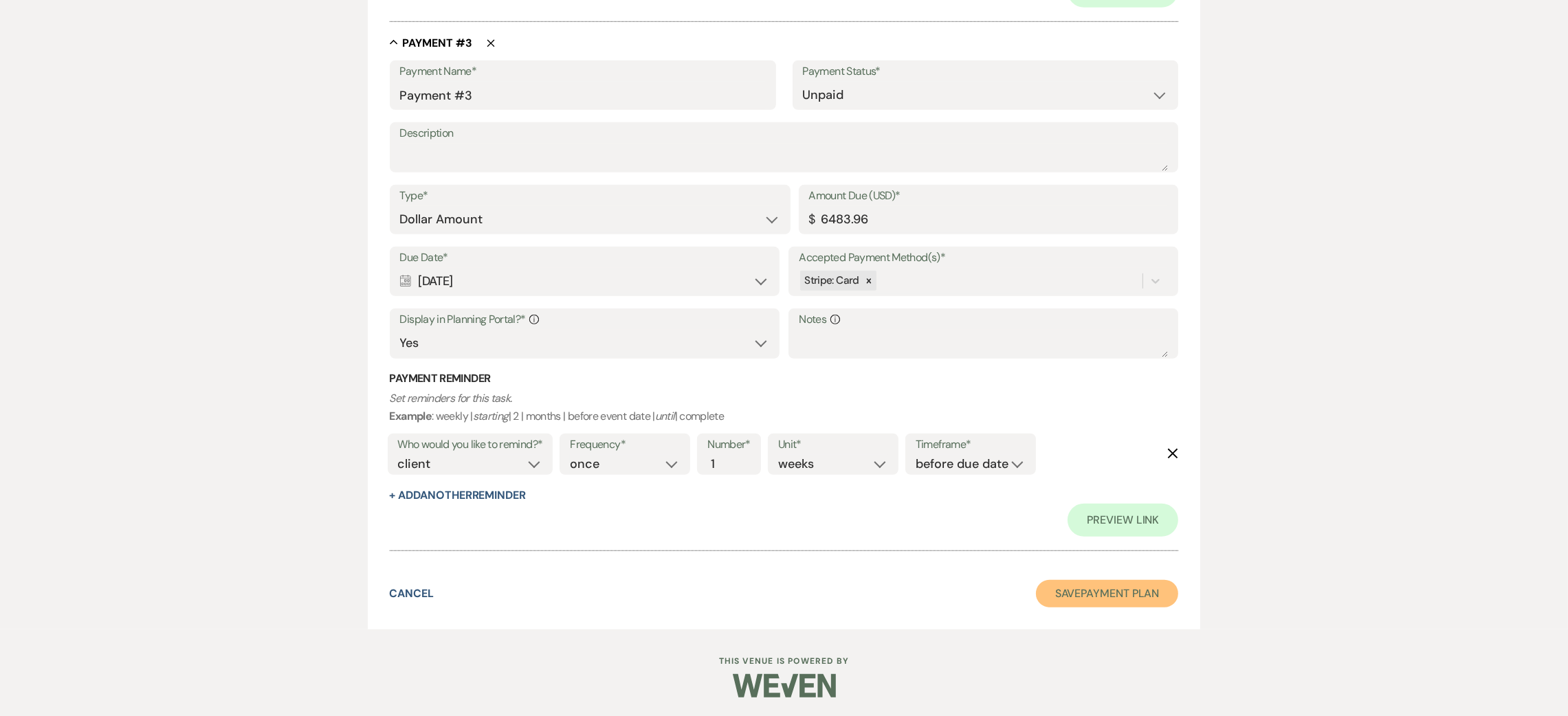
click at [1092, 593] on button "Save Payment Plan" at bounding box center [1107, 594] width 143 height 28
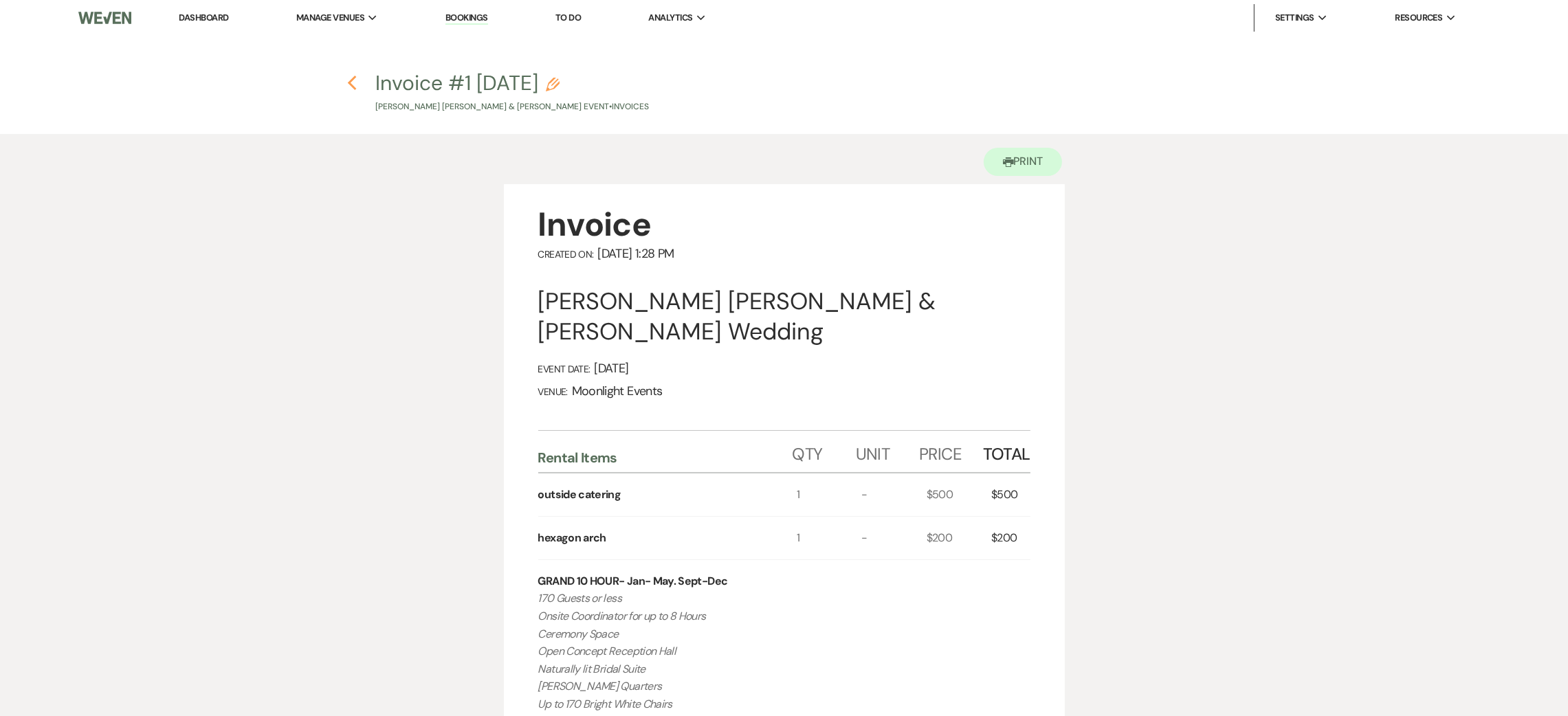
click at [348, 80] on icon "Previous" at bounding box center [352, 83] width 10 height 17
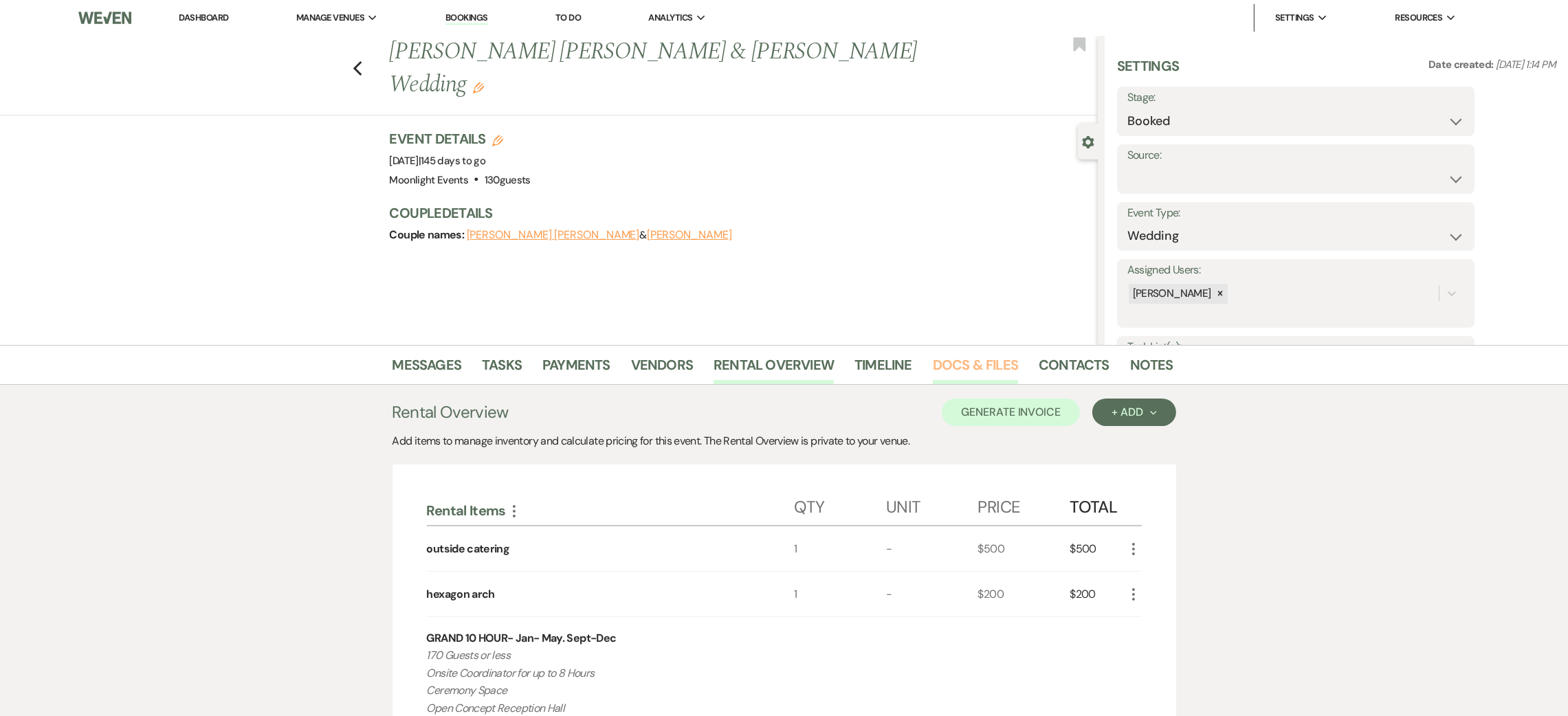
click at [952, 364] on link "Docs & Files" at bounding box center [975, 368] width 86 height 31
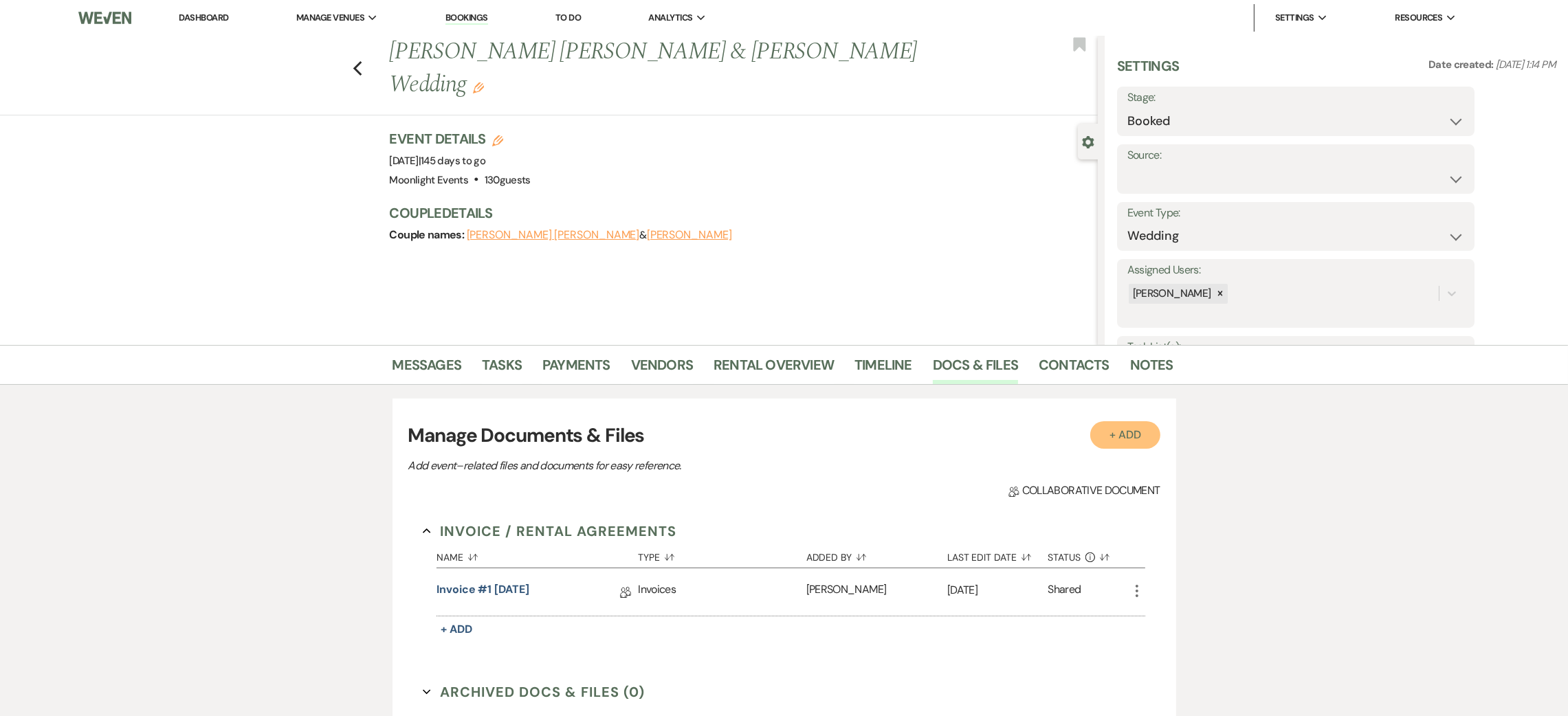
click at [1124, 429] on button "+ Add" at bounding box center [1125, 435] width 70 height 28
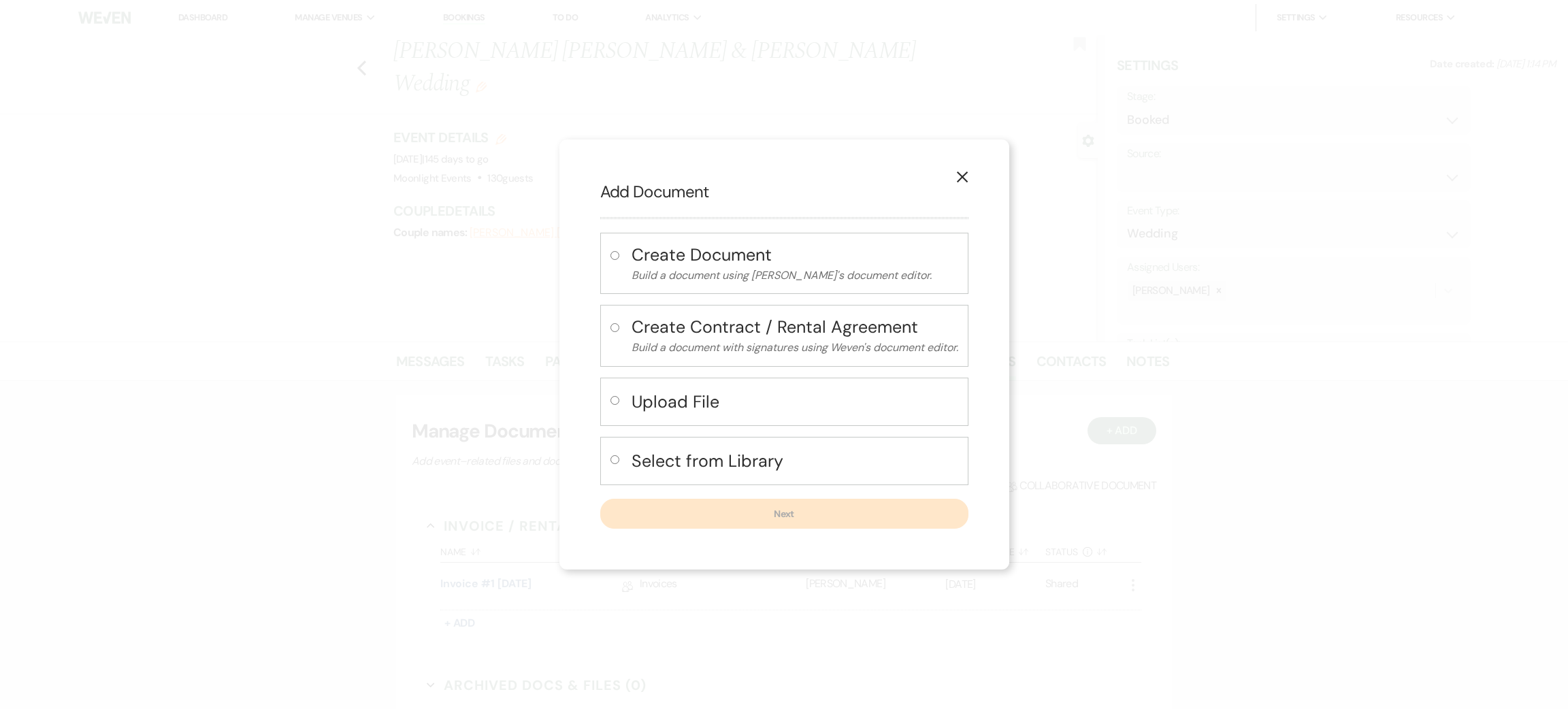
click at [651, 335] on h4 "Create Contract / Rental Agreement" at bounding box center [795, 327] width 327 height 23
radio input "true"
select select "10"
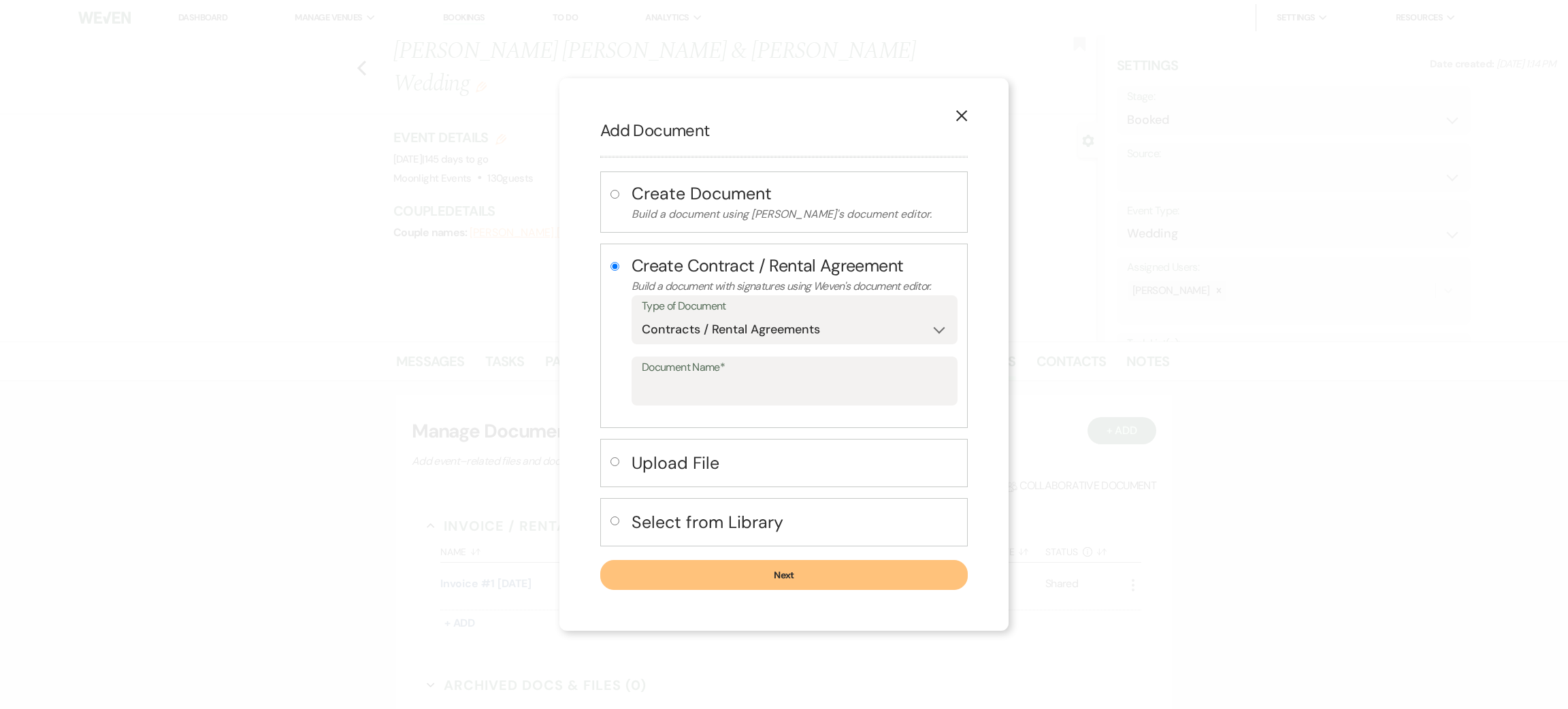
click at [682, 522] on h4 "Select from Library" at bounding box center [795, 522] width 326 height 23
radio input "false"
radio input "true"
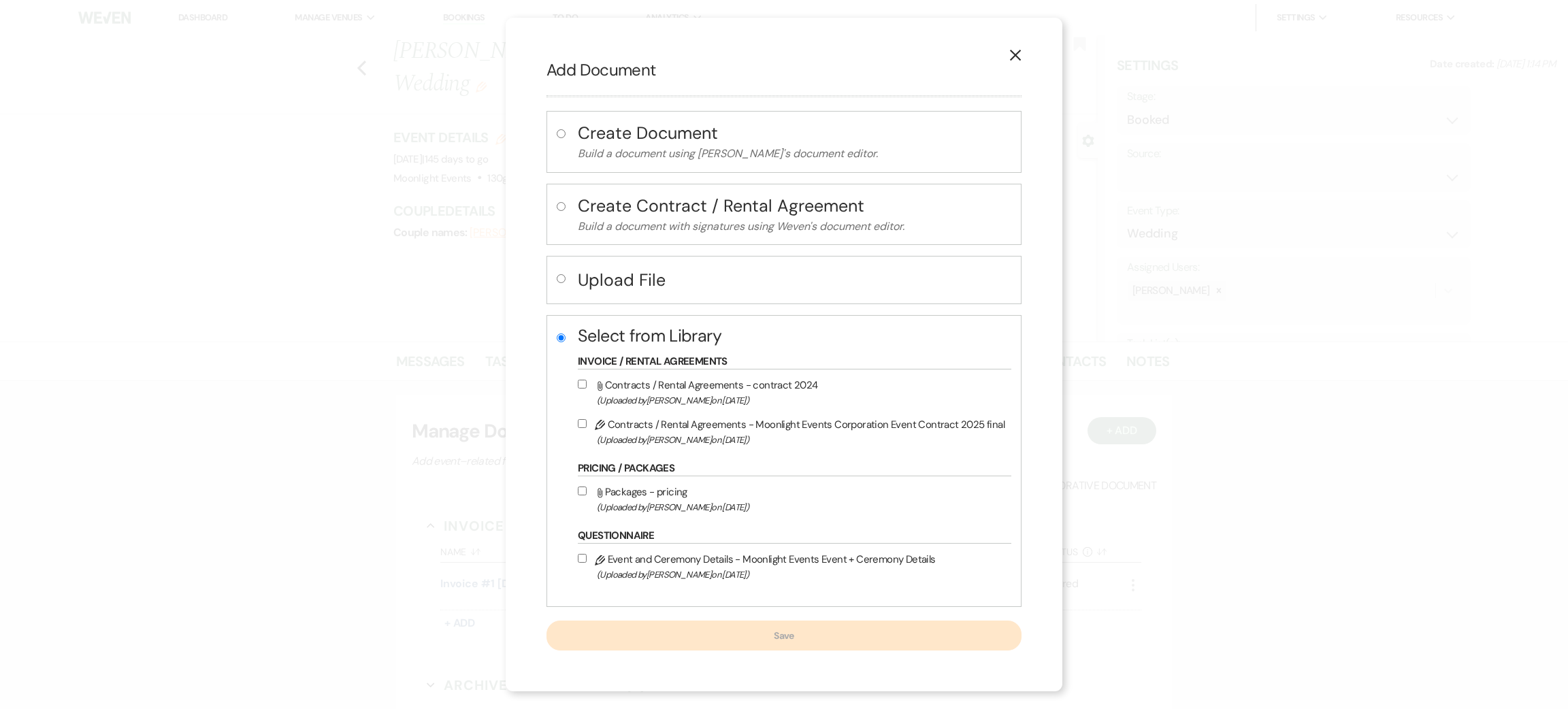
click at [603, 425] on icon "Pencil" at bounding box center [600, 425] width 10 height 10
click at [587, 425] on input "Pencil Contracts / Rental Agreements - Moonlight Events Corporation Event Contr…" at bounding box center [582, 423] width 9 height 9
checkbox input "true"
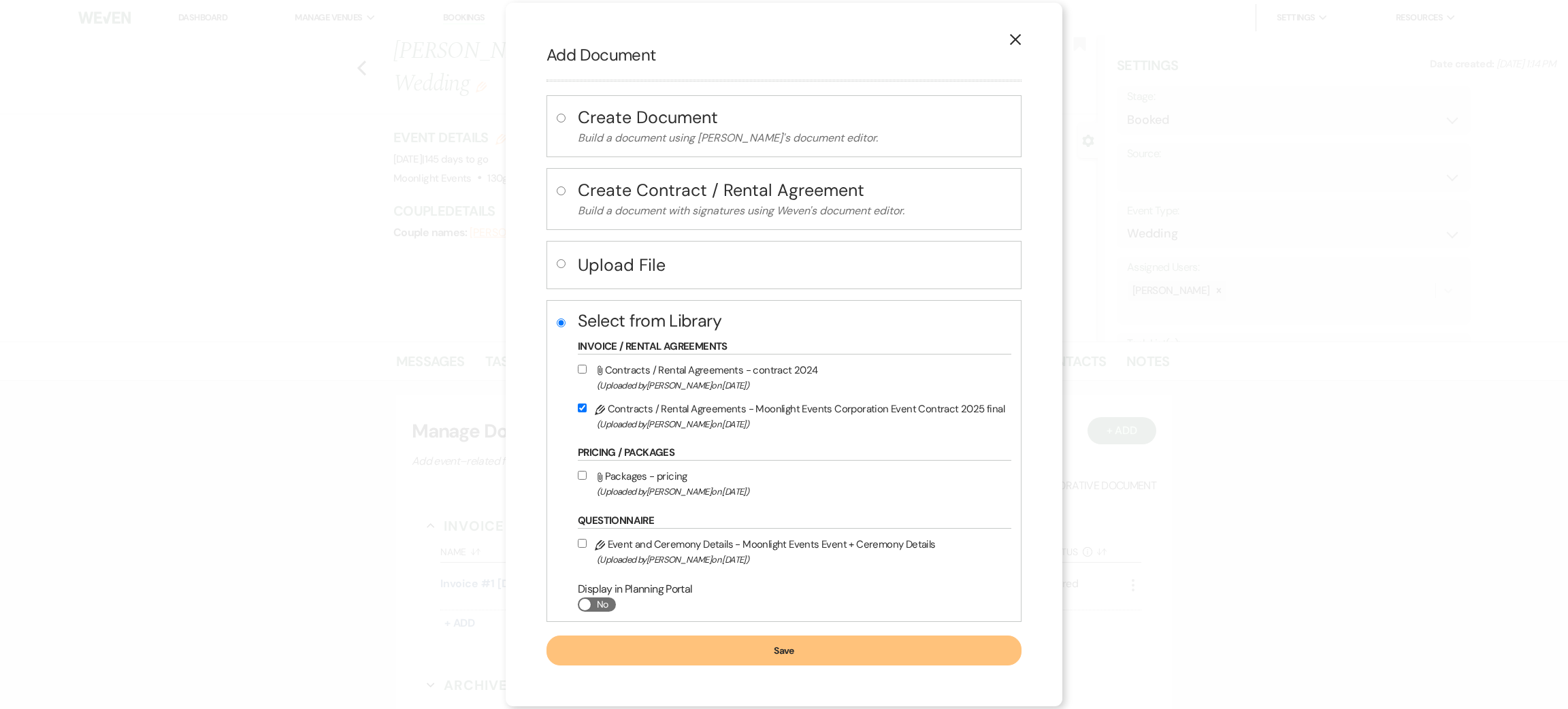
click at [783, 643] on button "Save" at bounding box center [783, 650] width 475 height 30
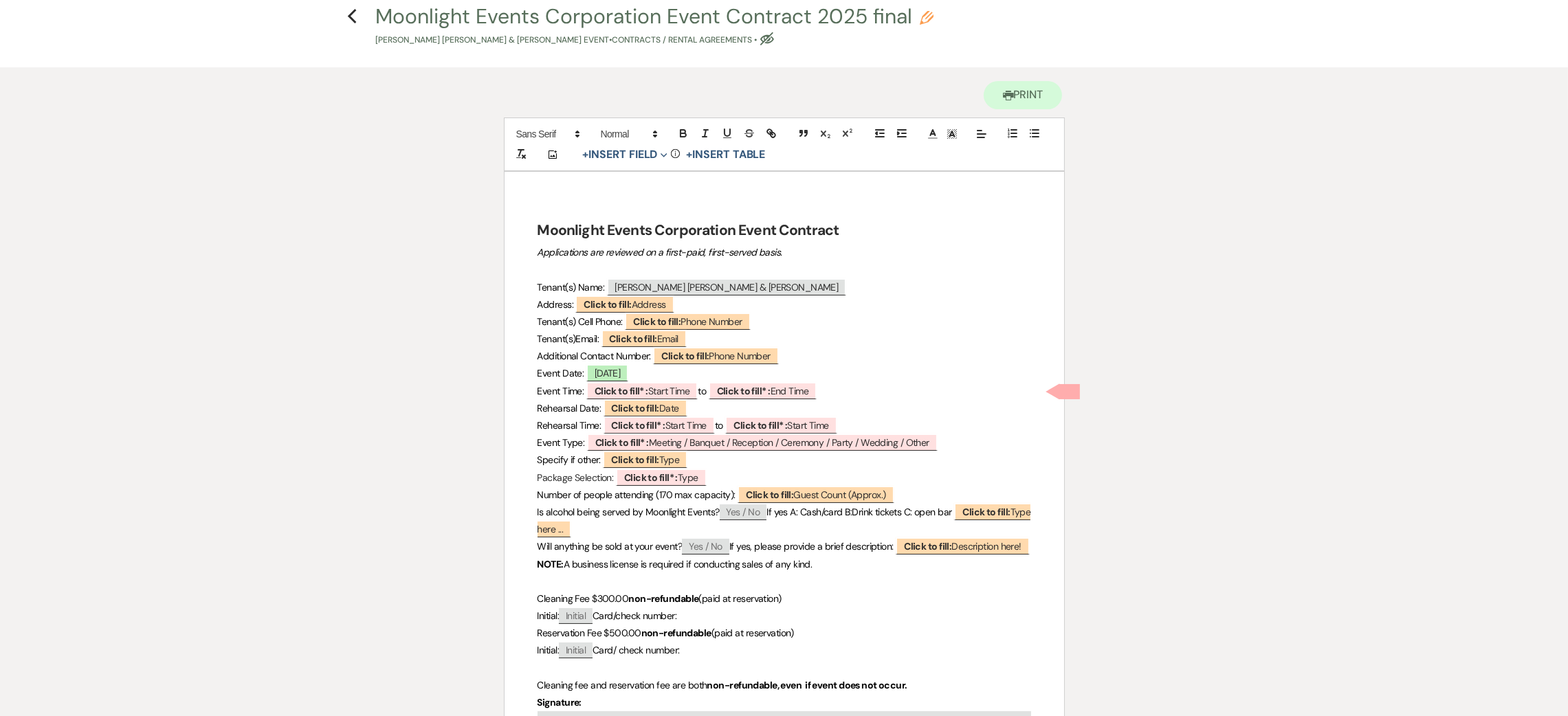
scroll to position [103, 0]
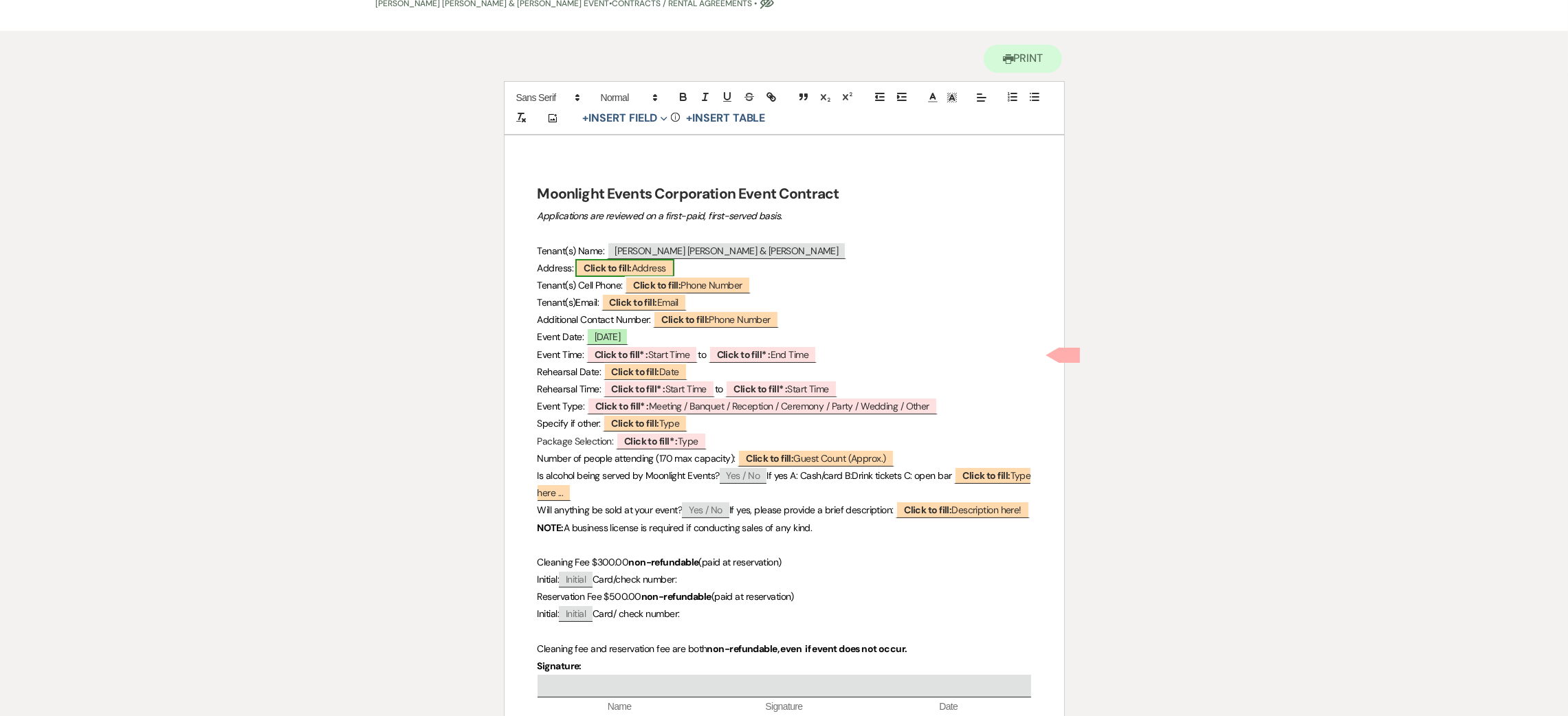
click at [650, 268] on span "Click to fill: Address" at bounding box center [624, 268] width 98 height 18
select select "Address"
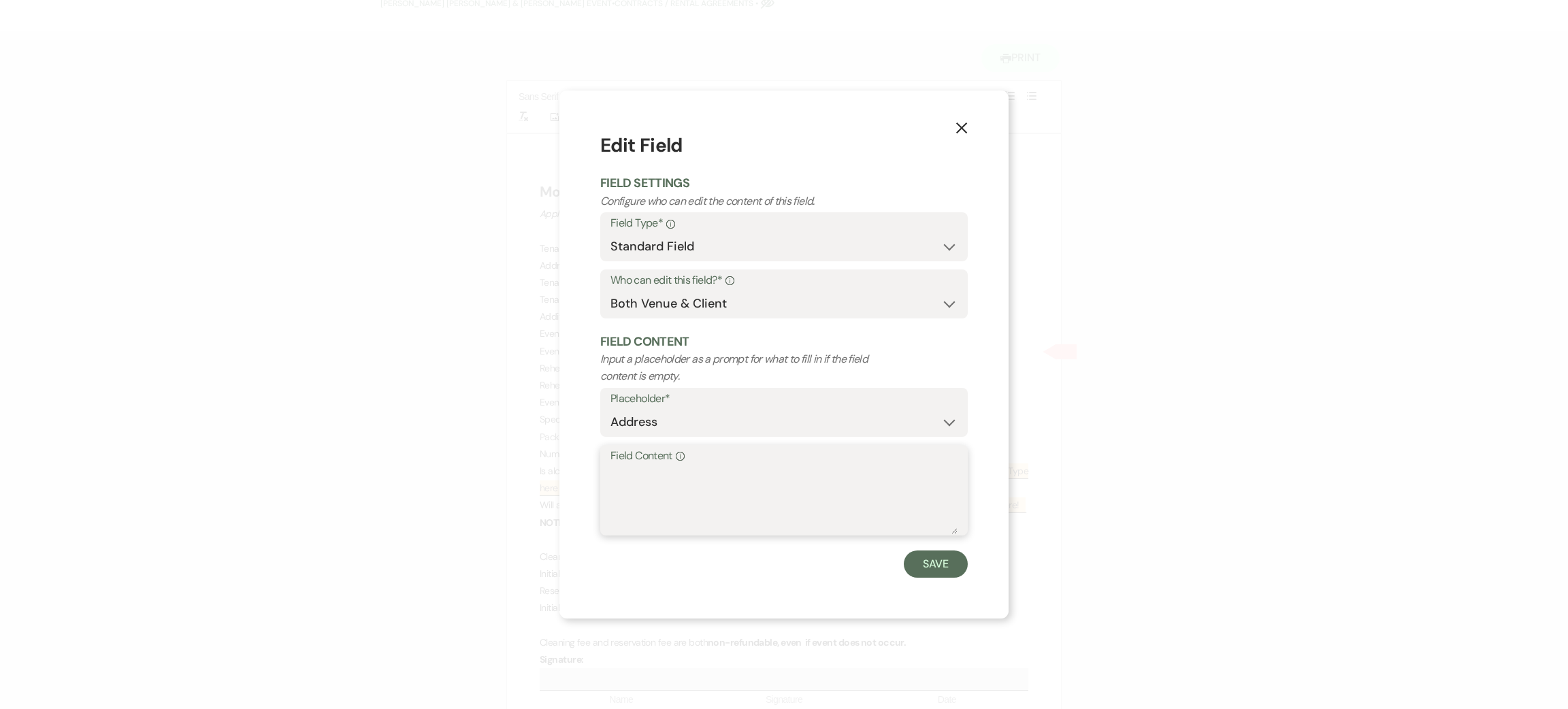
paste textarea "[STREET_ADDRESS] A, [GEOGRAPHIC_DATA], OR 97229"
type textarea "[STREET_ADDRESS] A, [GEOGRAPHIC_DATA], OR 97229"
click at [929, 573] on button "Save" at bounding box center [936, 565] width 64 height 27
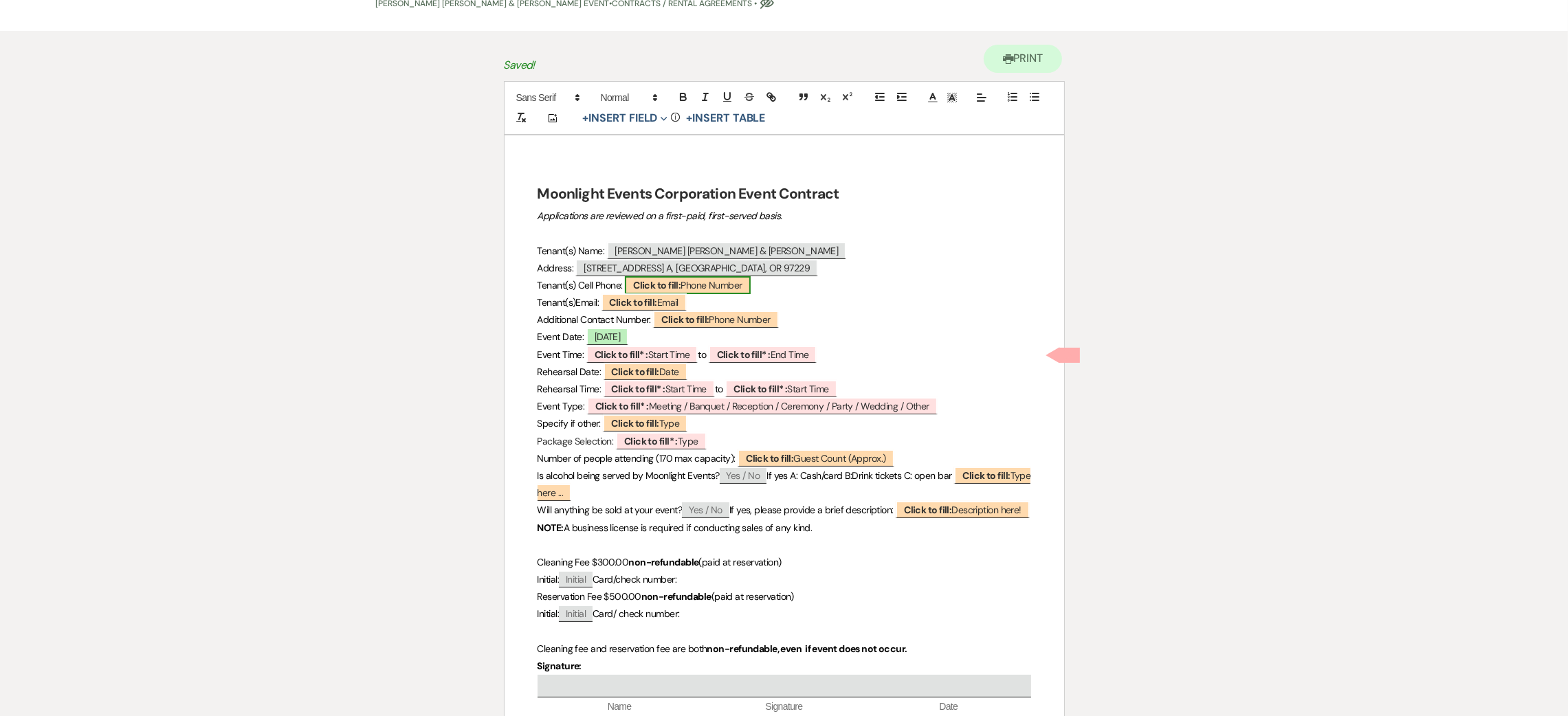
click at [708, 283] on span "Click to fill: Phone Number" at bounding box center [686, 286] width 125 height 18
select select "Phone Number"
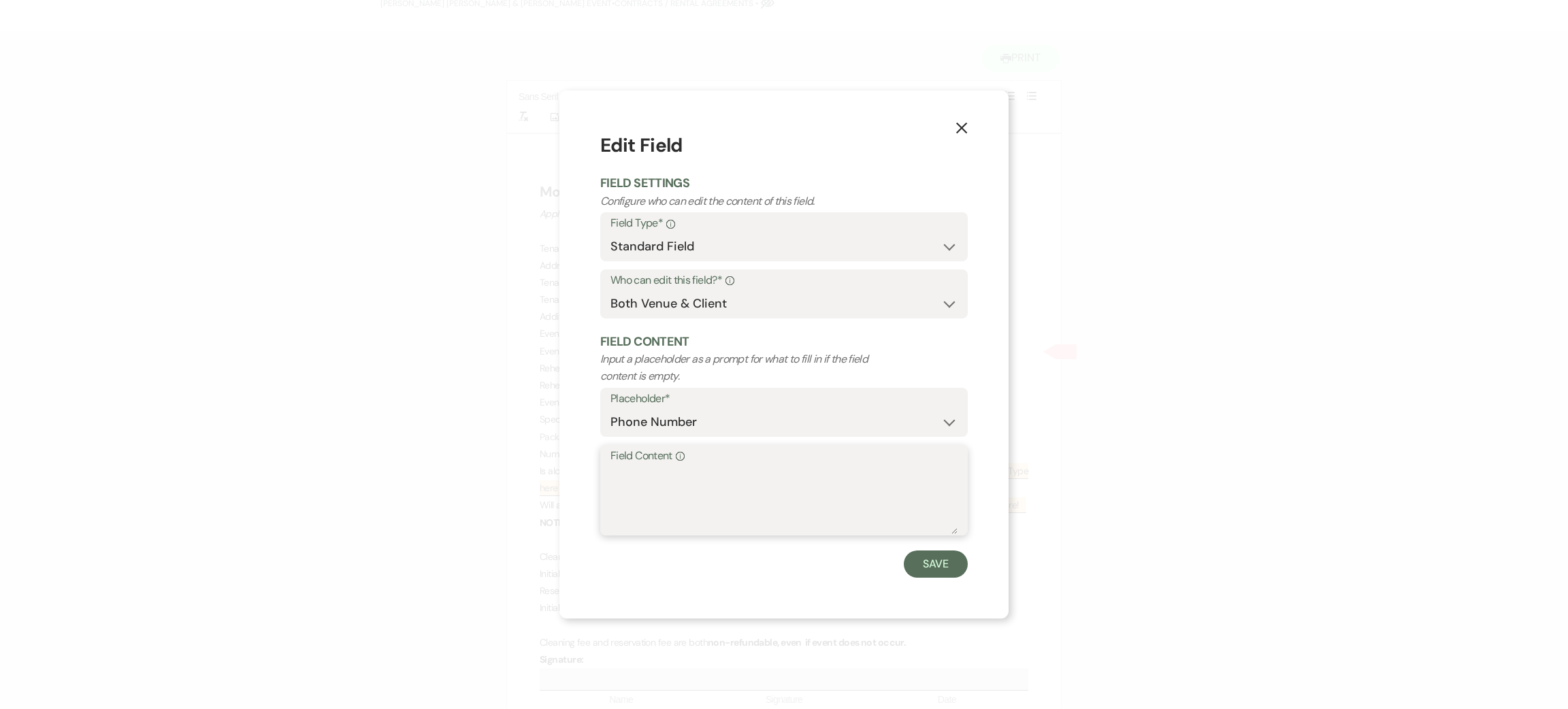
paste textarea "[PHONE_NUMBER]"
type textarea "[PHONE_NUMBER]"
click at [929, 570] on button "Save" at bounding box center [936, 565] width 64 height 27
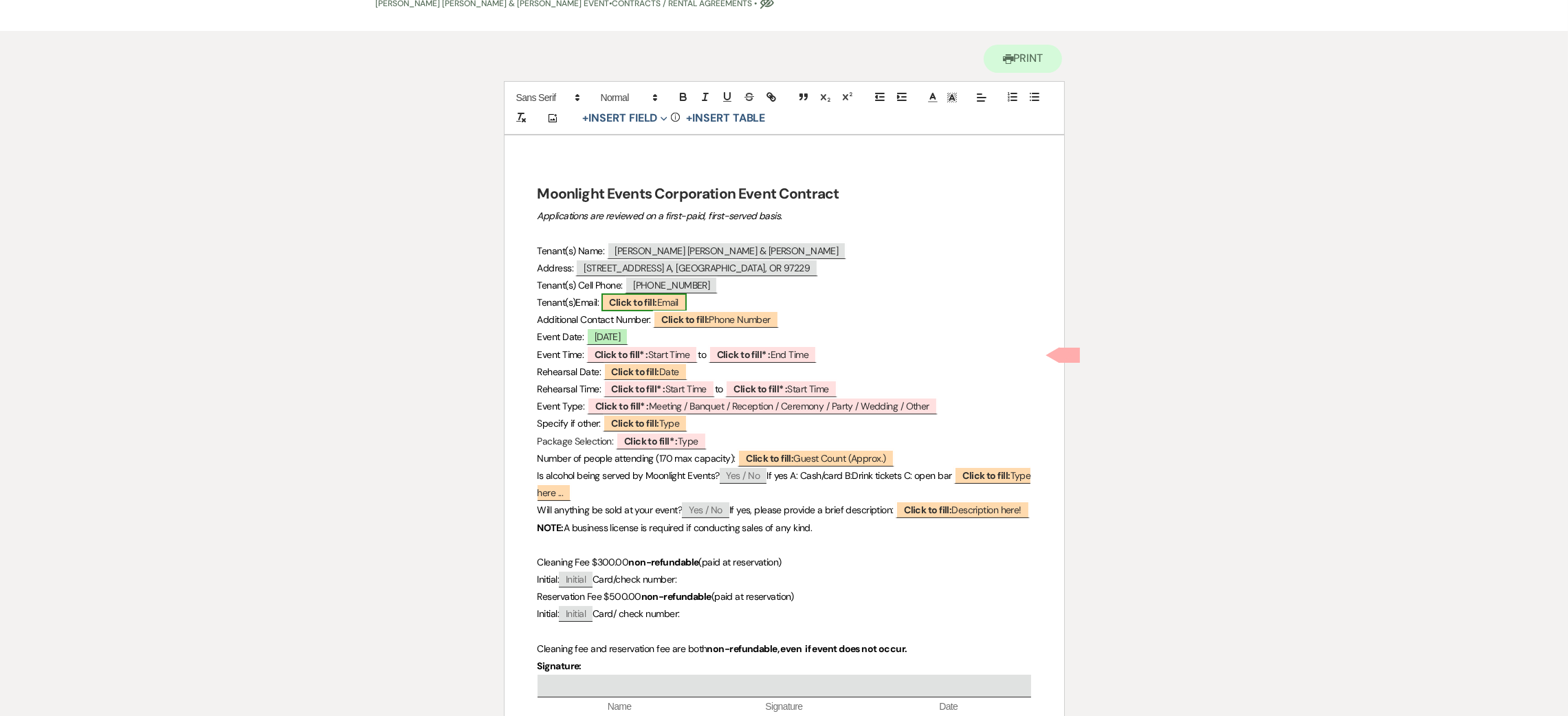
click at [680, 299] on span "Click to fill: Email" at bounding box center [644, 302] width 86 height 18
select select "Email"
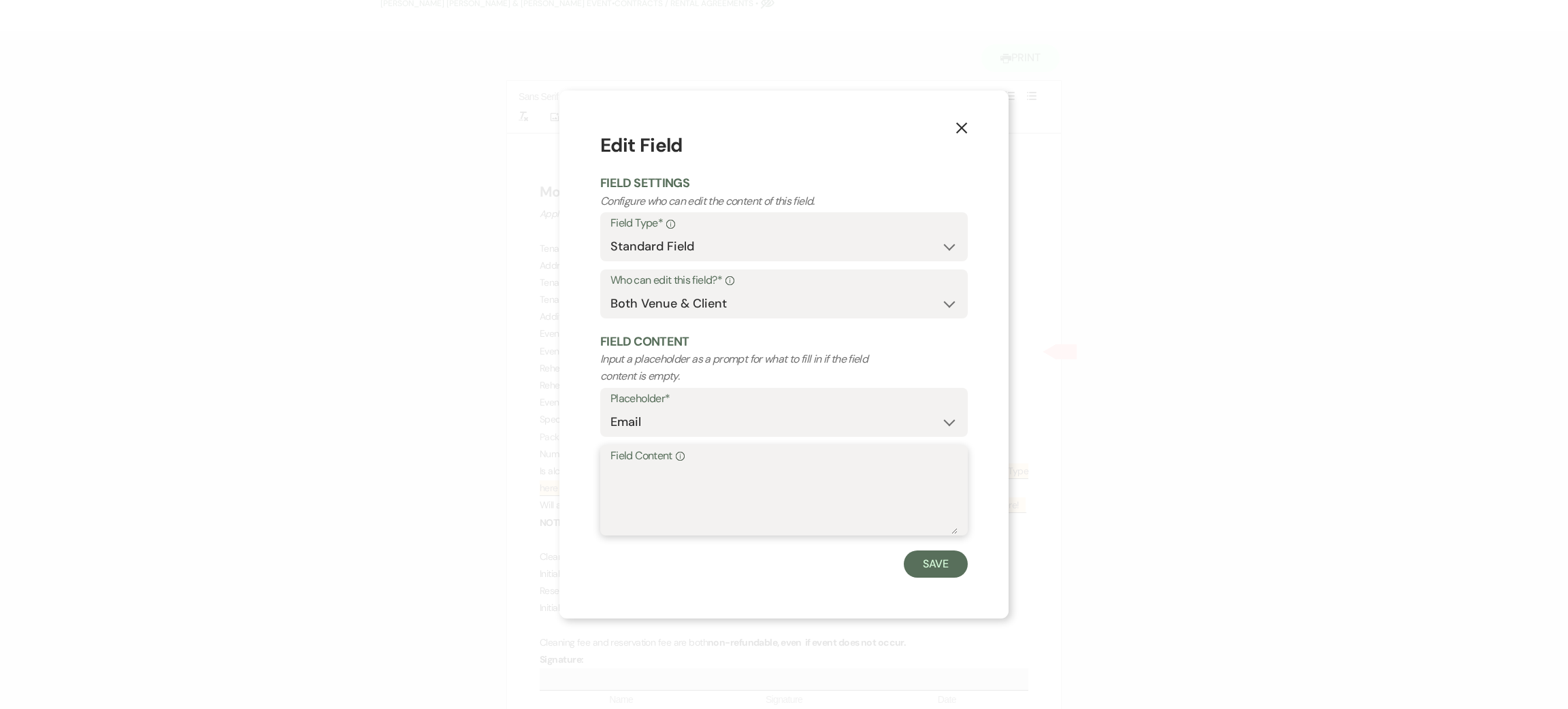
paste textarea "[EMAIL_ADDRESS][DOMAIN_NAME]"
type textarea "[EMAIL_ADDRESS][DOMAIN_NAME]"
click at [933, 575] on button "Save" at bounding box center [936, 565] width 64 height 27
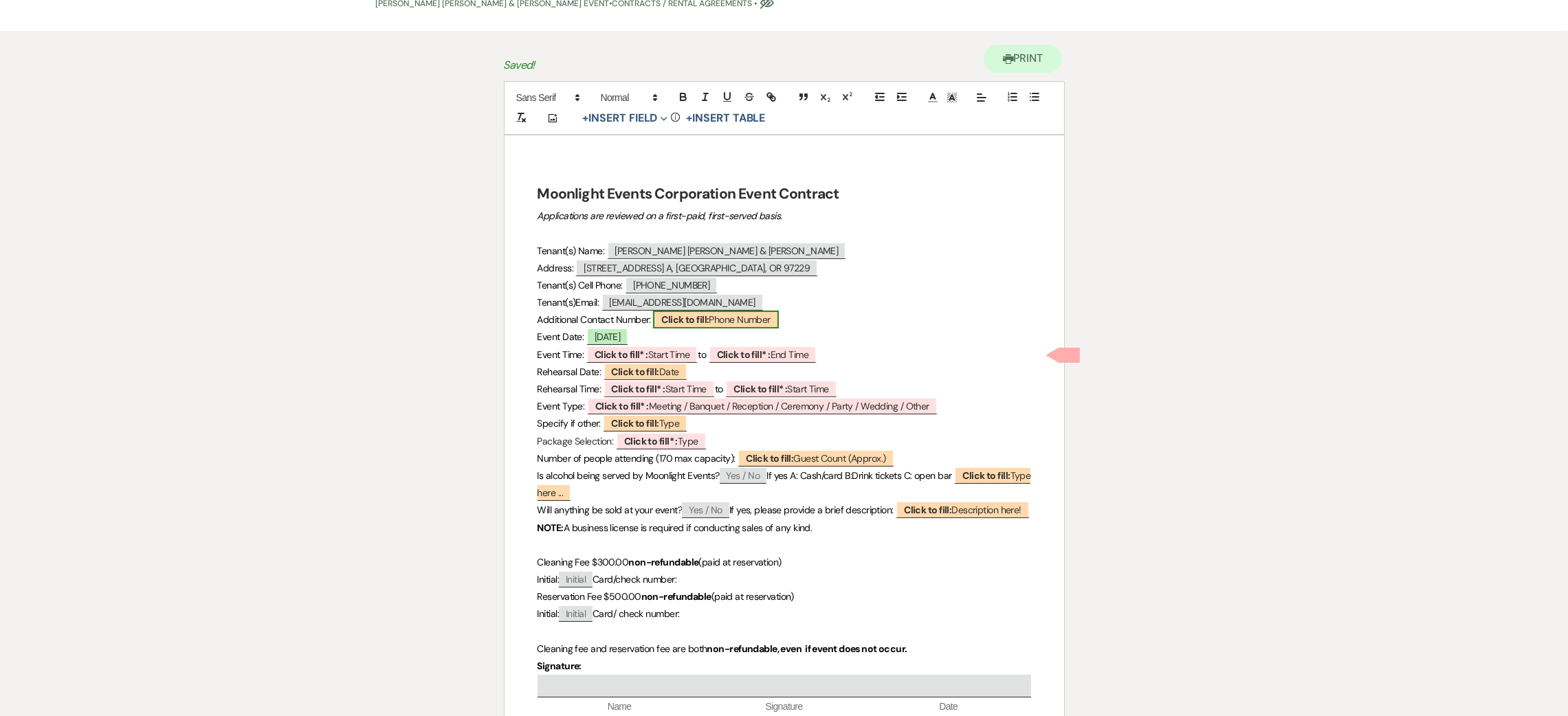
click at [748, 316] on span "Click to fill: Phone Number" at bounding box center [715, 319] width 125 height 18
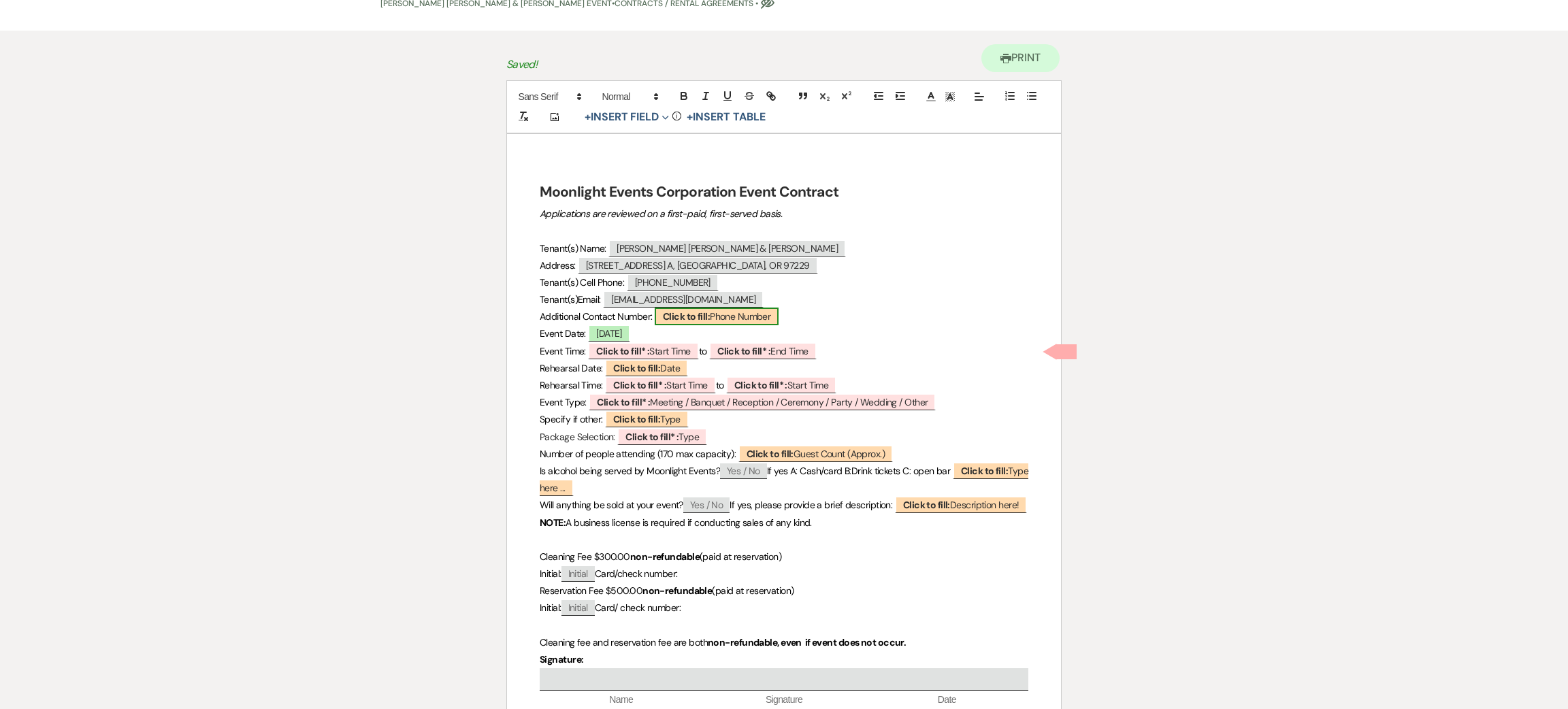
select select "Phone Number"
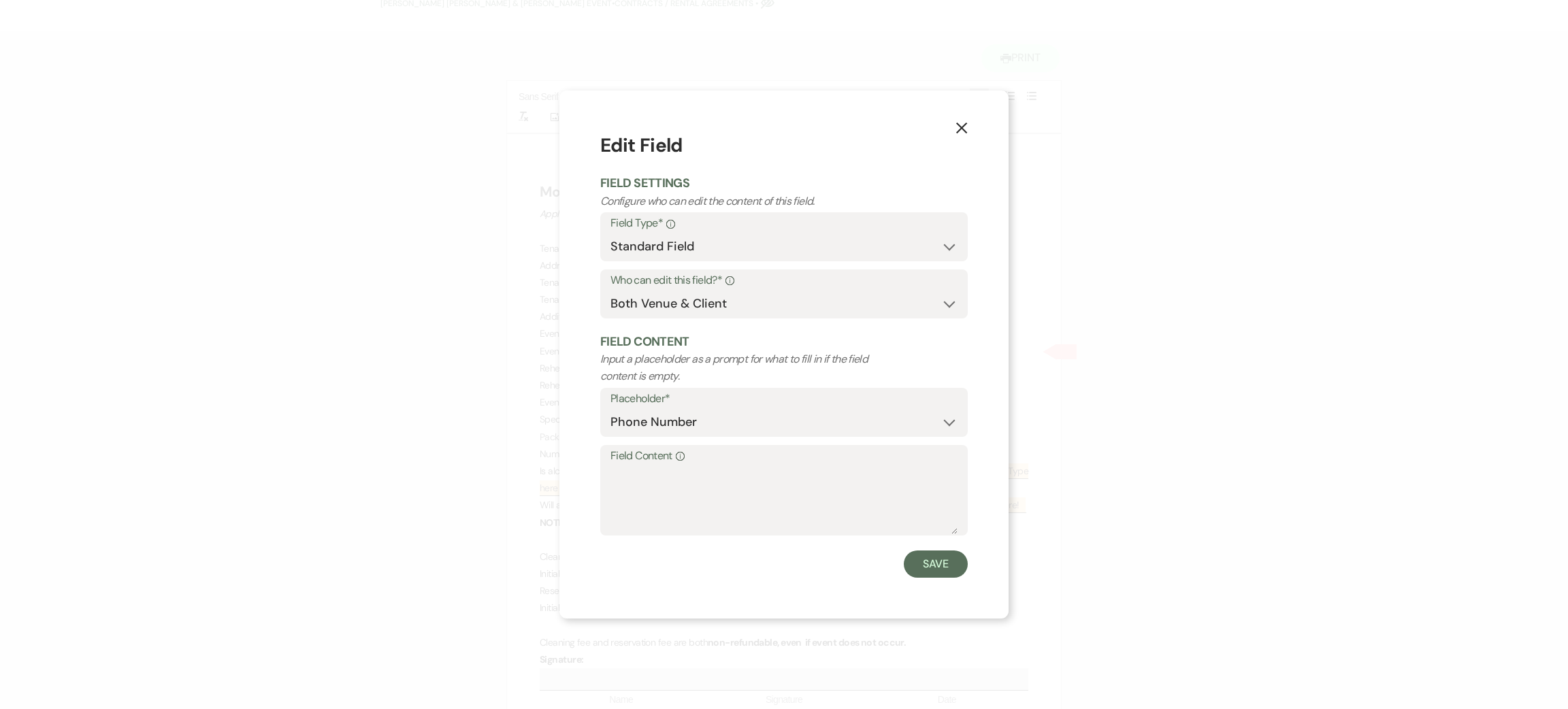
click at [957, 126] on icon "X" at bounding box center [961, 128] width 13 height 13
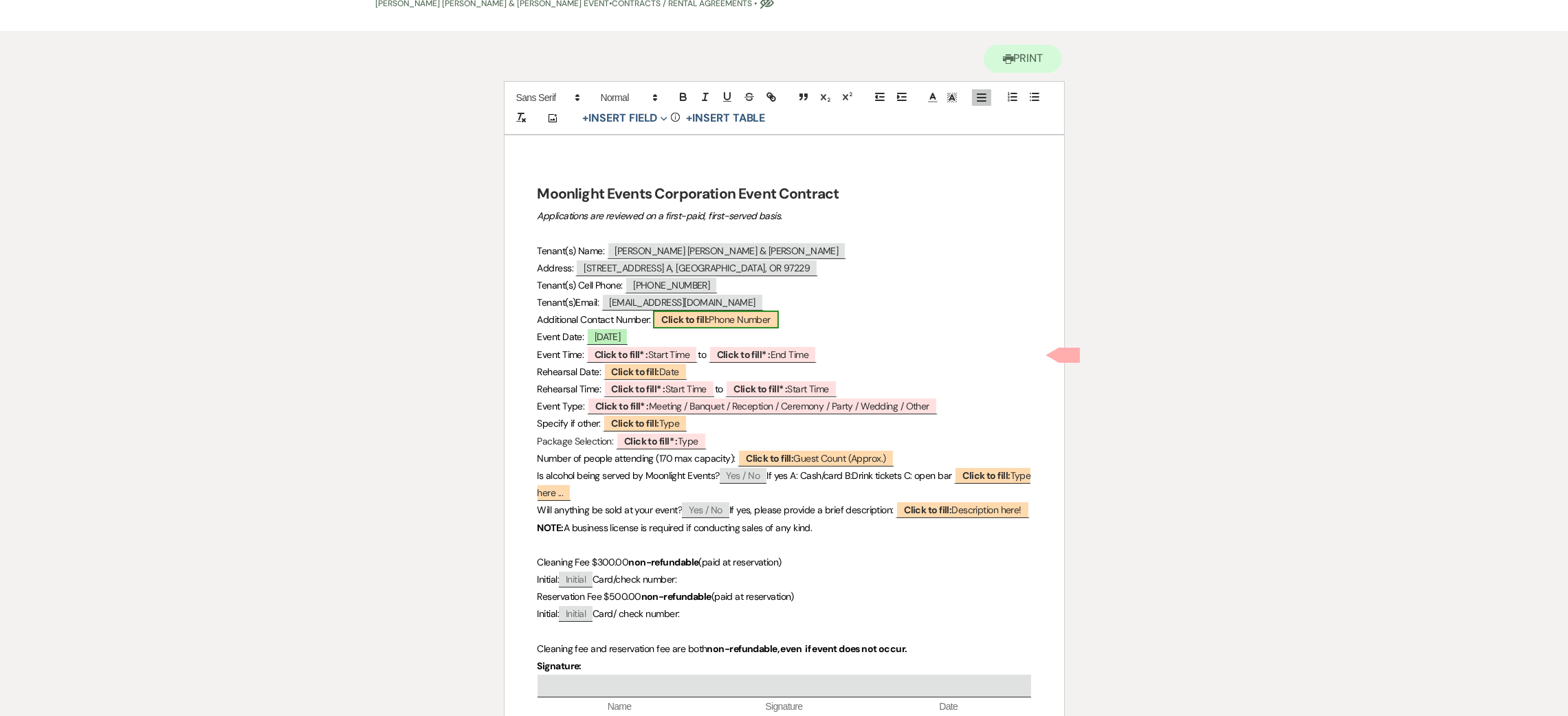
copy p "﻿ Click to fill: Phone Number ﻿"
drag, startPoint x: 741, startPoint y: 317, endPoint x: 876, endPoint y: 302, distance: 135.8
click at [876, 302] on p "Tenant(s)Email: [EMAIL_ADDRESS][DOMAIN_NAME]" at bounding box center [784, 302] width 493 height 17
drag, startPoint x: 741, startPoint y: 317, endPoint x: 887, endPoint y: 291, distance: 148.3
click at [887, 291] on p "Tenant(s) Cell Phone: [PHONE_NUMBER]" at bounding box center [784, 285] width 493 height 17
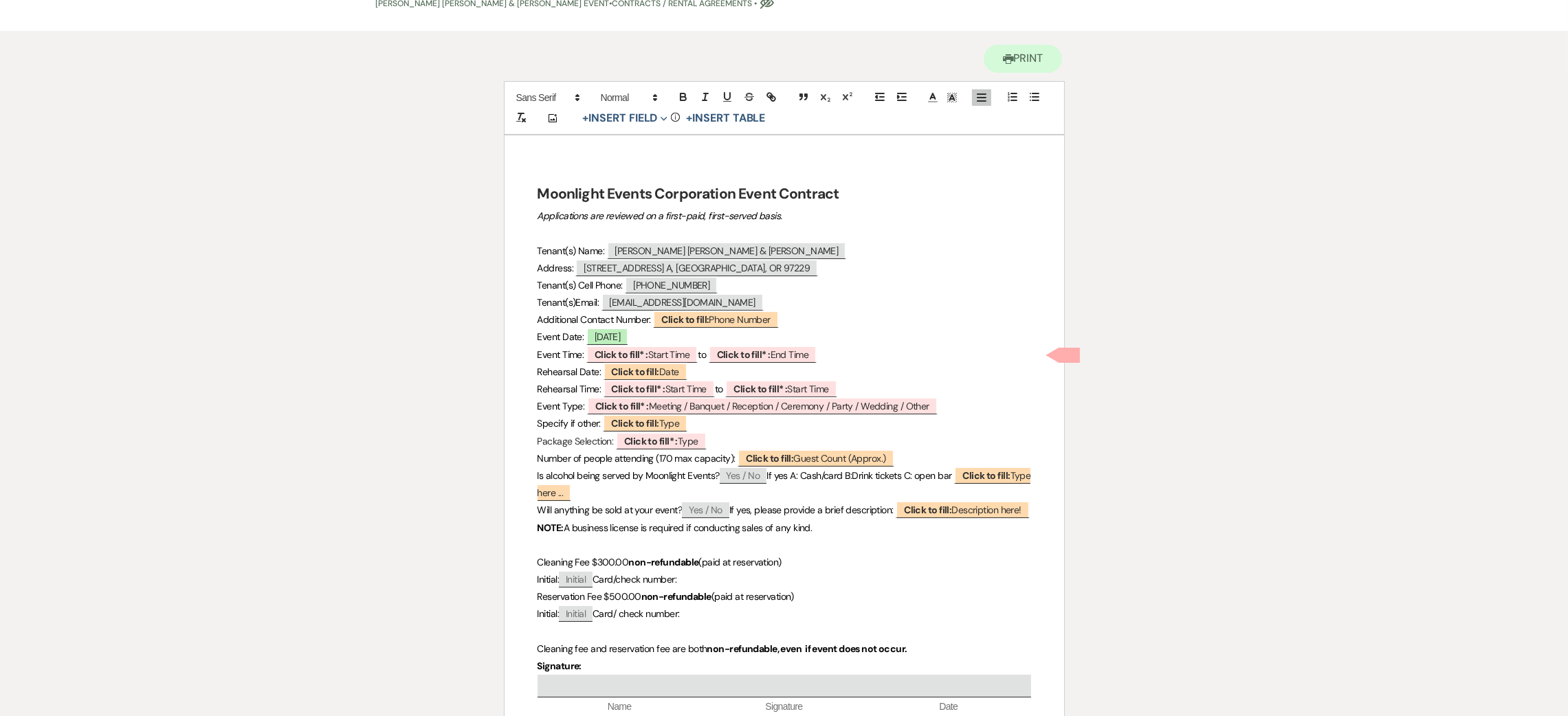
click at [887, 291] on p "Tenant(s) Cell Phone: [PHONE_NUMBER]" at bounding box center [784, 285] width 493 height 17
click at [732, 320] on span "Click to fill: Phone Number" at bounding box center [715, 319] width 125 height 18
select select "Phone Number"
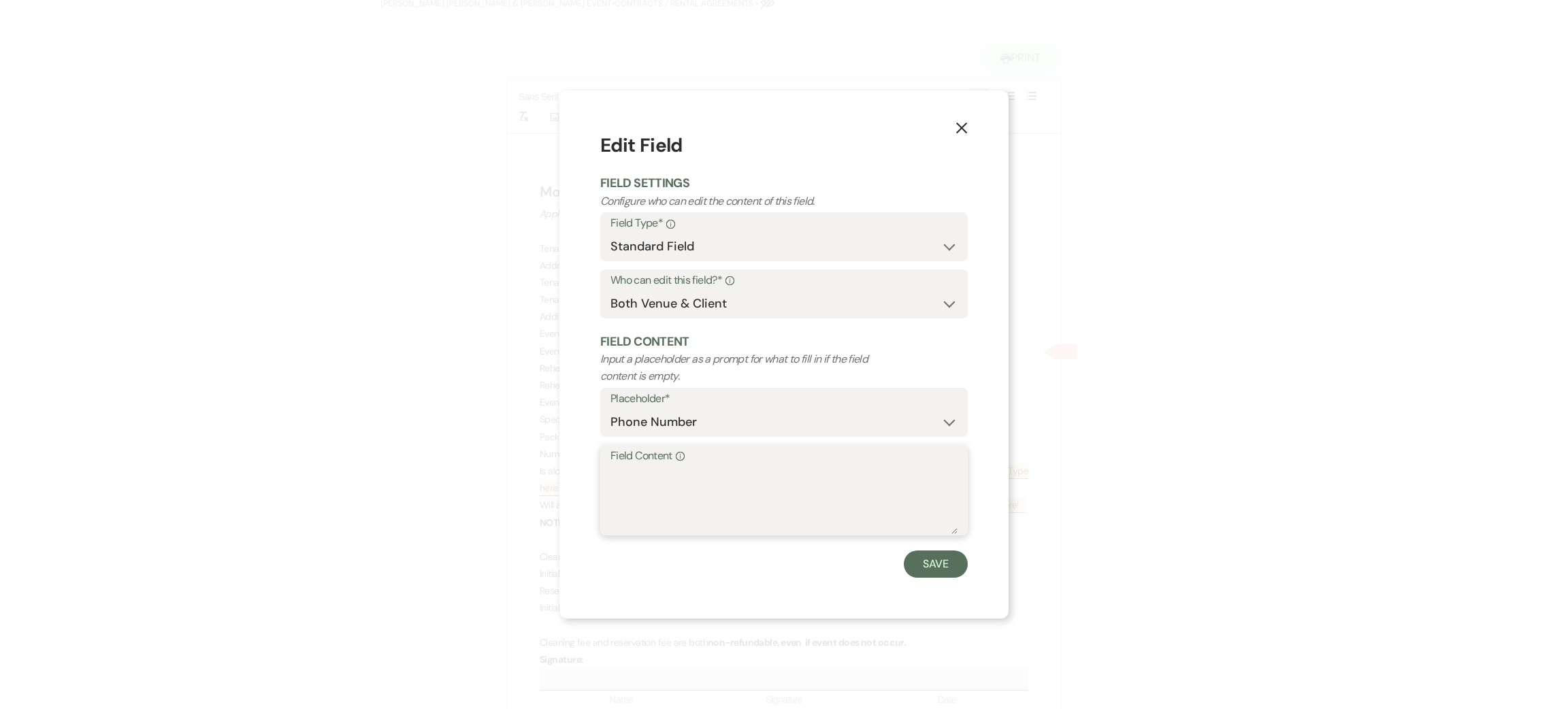
click at [697, 471] on textarea "Field Content Info" at bounding box center [784, 500] width 347 height 68
paste textarea "[PHONE_NUMBER]"
type textarea "[PHONE_NUMBER]"
click at [945, 558] on button "Save" at bounding box center [936, 565] width 64 height 27
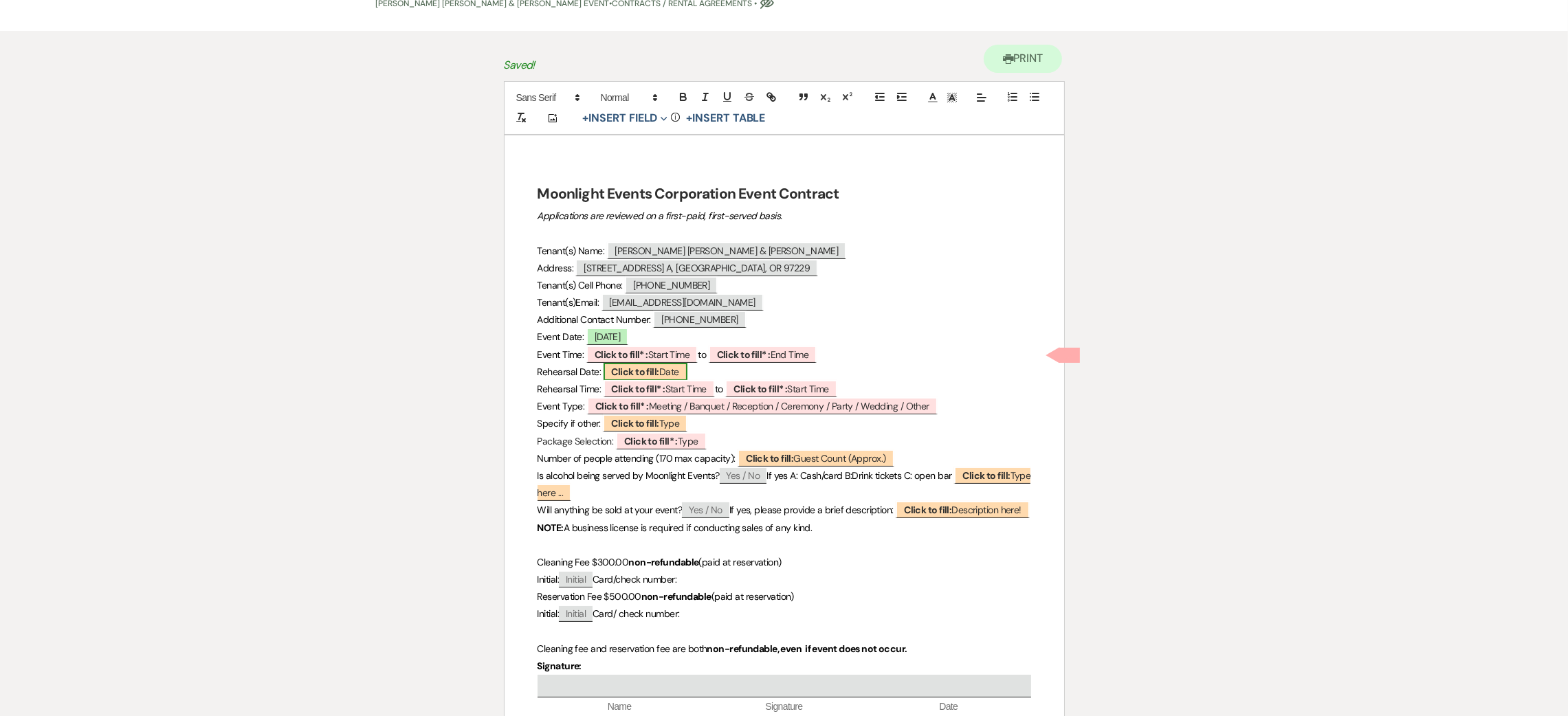
click at [661, 378] on span "Click to fill: Date" at bounding box center [645, 372] width 84 height 18
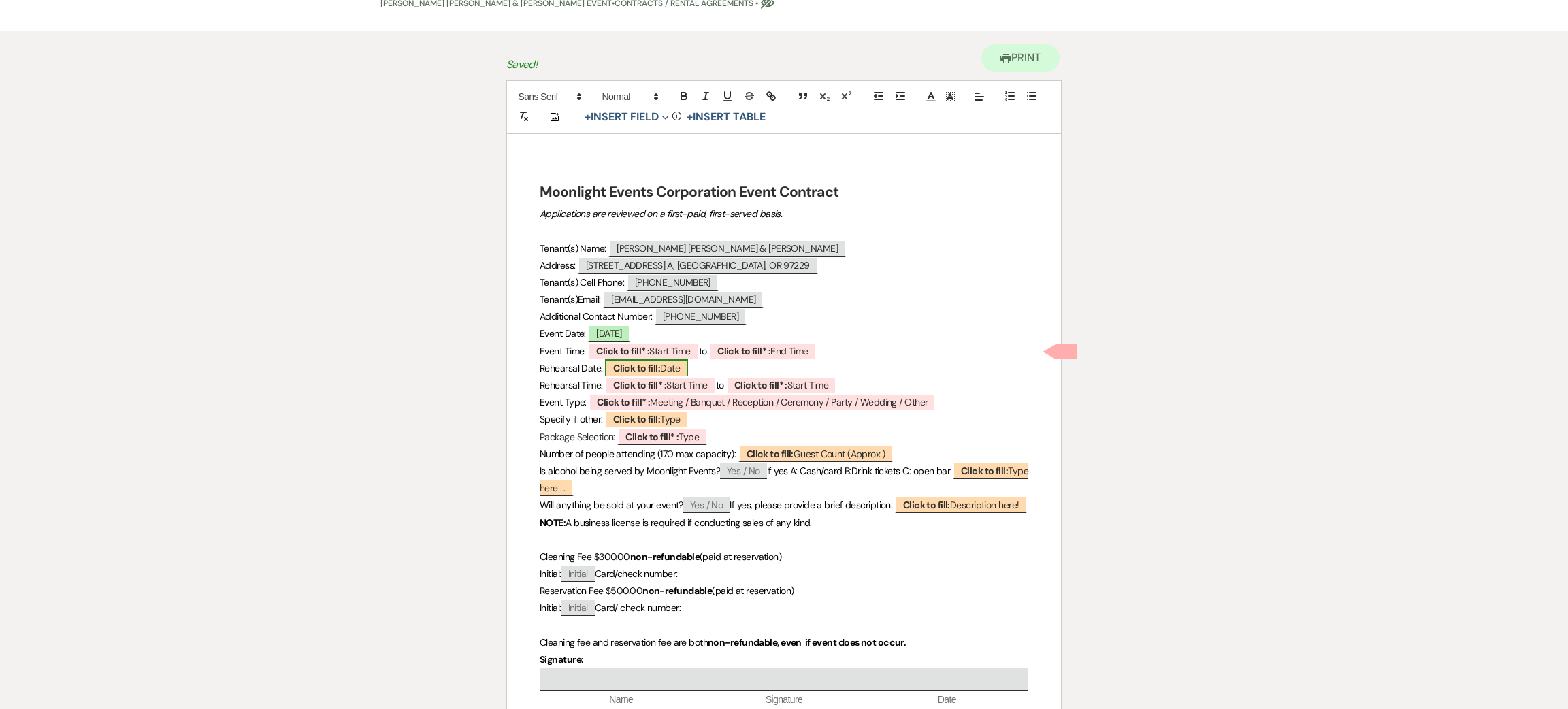
select select "Date"
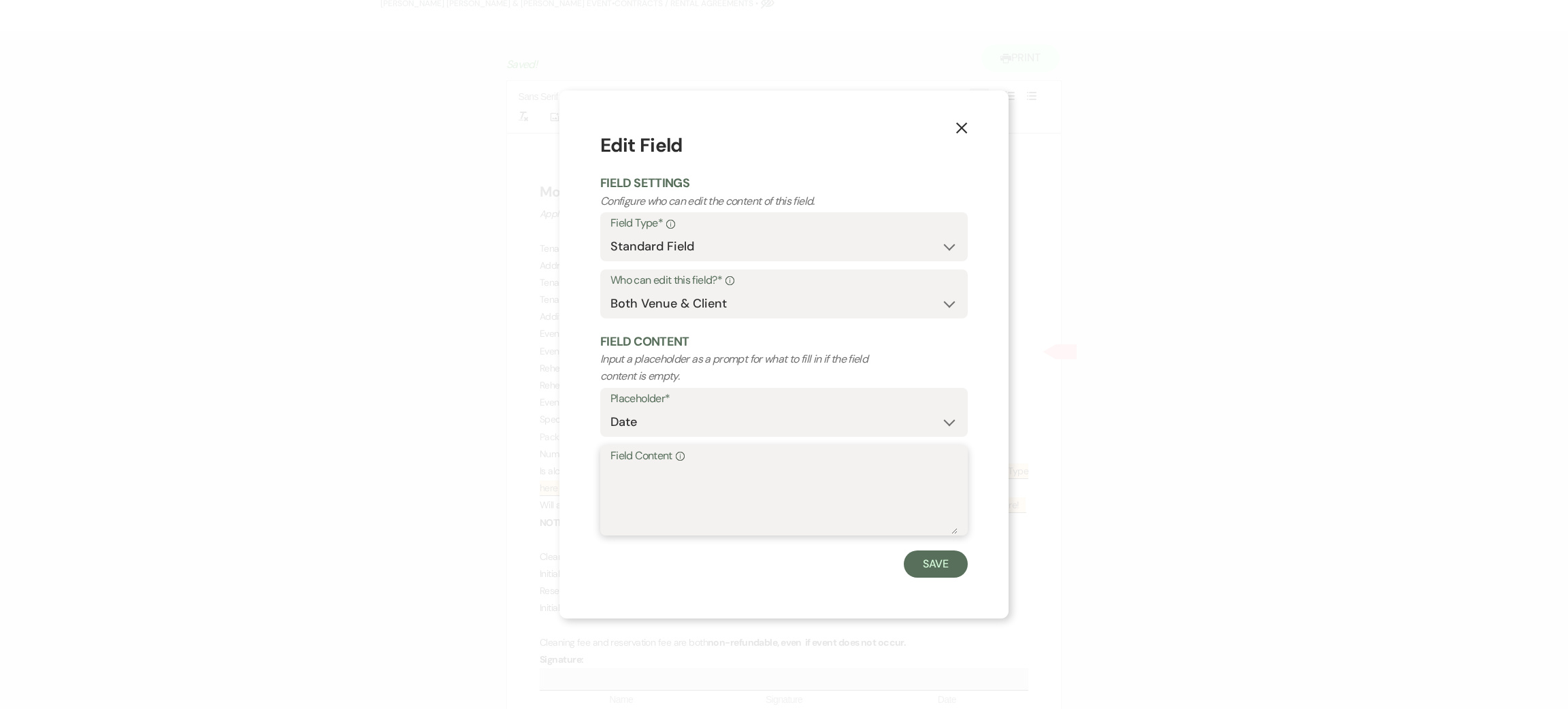
click at [680, 486] on textarea "Field Content Info" at bounding box center [784, 500] width 347 height 68
type textarea "tbd"
click at [934, 554] on button "Save" at bounding box center [936, 565] width 64 height 27
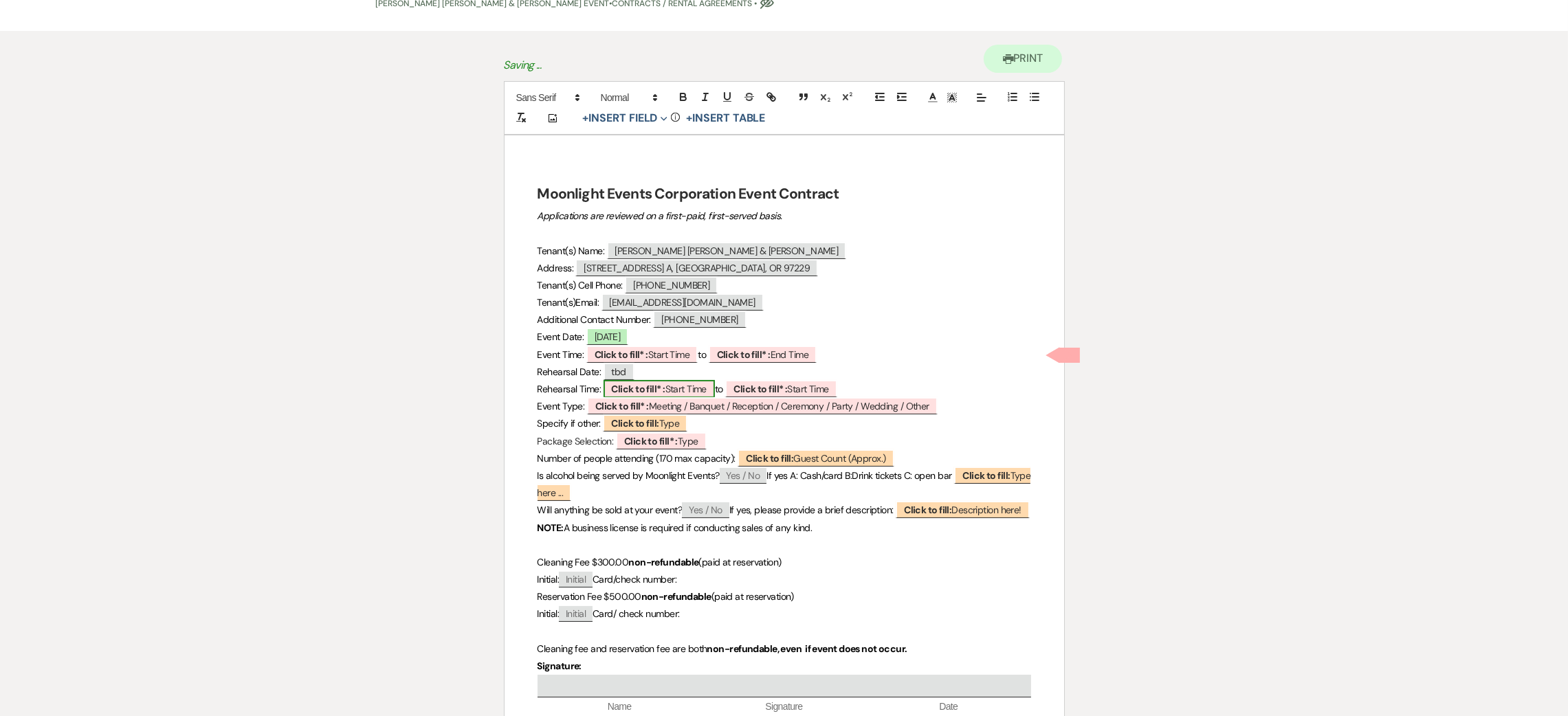
click at [694, 390] on span "Click to fill* : Start Time" at bounding box center [659, 389] width 111 height 18
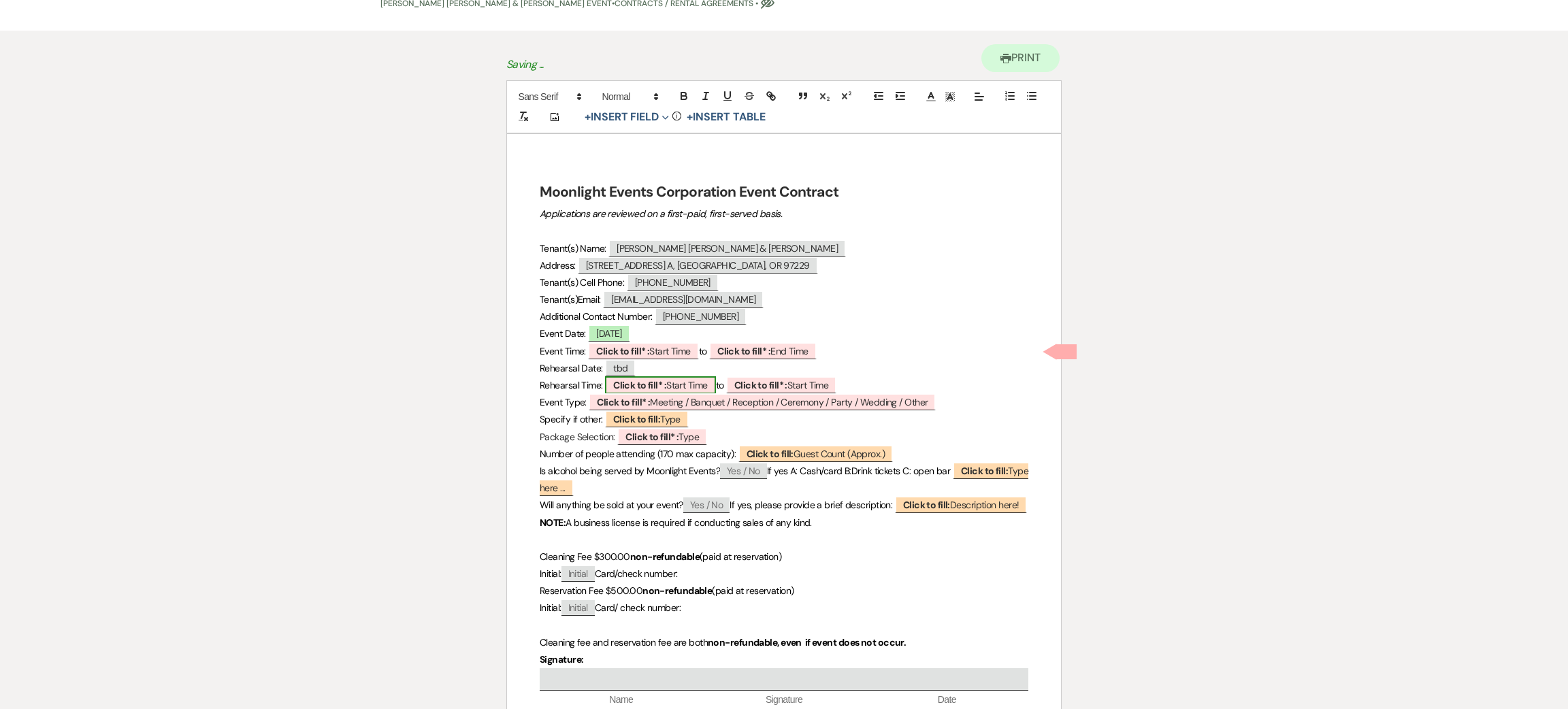
select select "owner"
select select "custom_placeholder"
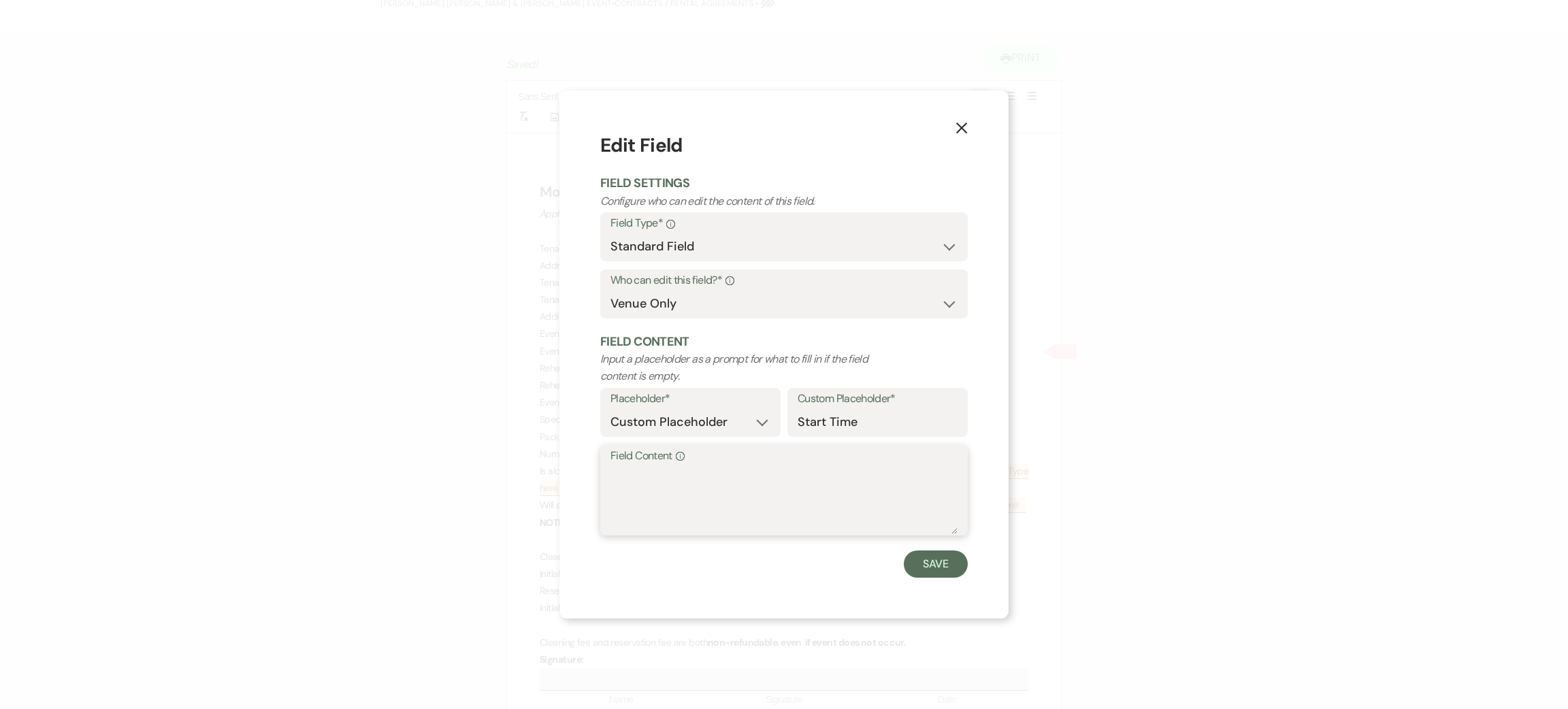
click at [700, 501] on textarea "Field Content Info" at bounding box center [784, 500] width 347 height 68
type textarea "tbd"
click at [929, 561] on button "Save" at bounding box center [936, 565] width 64 height 27
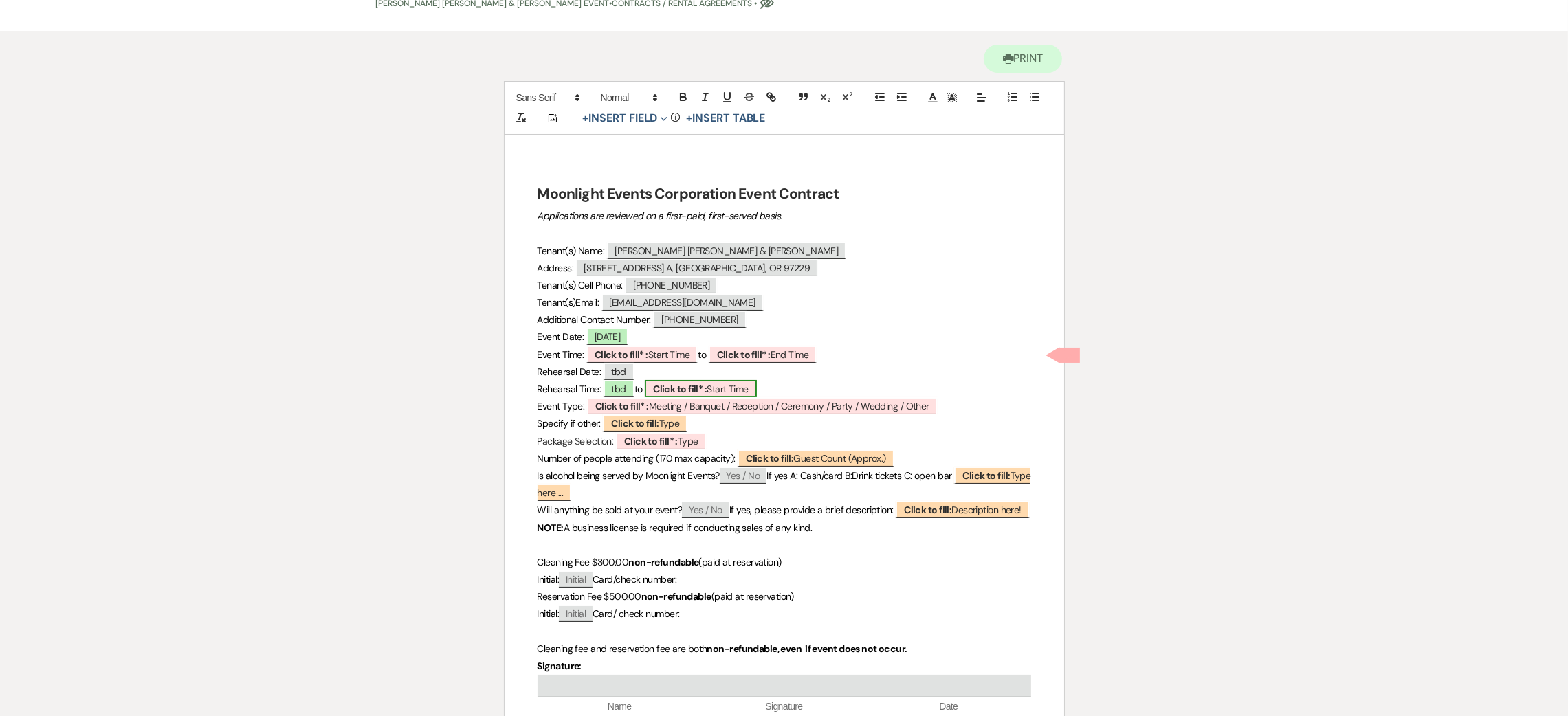
click at [727, 386] on span "Click to fill* : Start Time" at bounding box center [700, 389] width 111 height 18
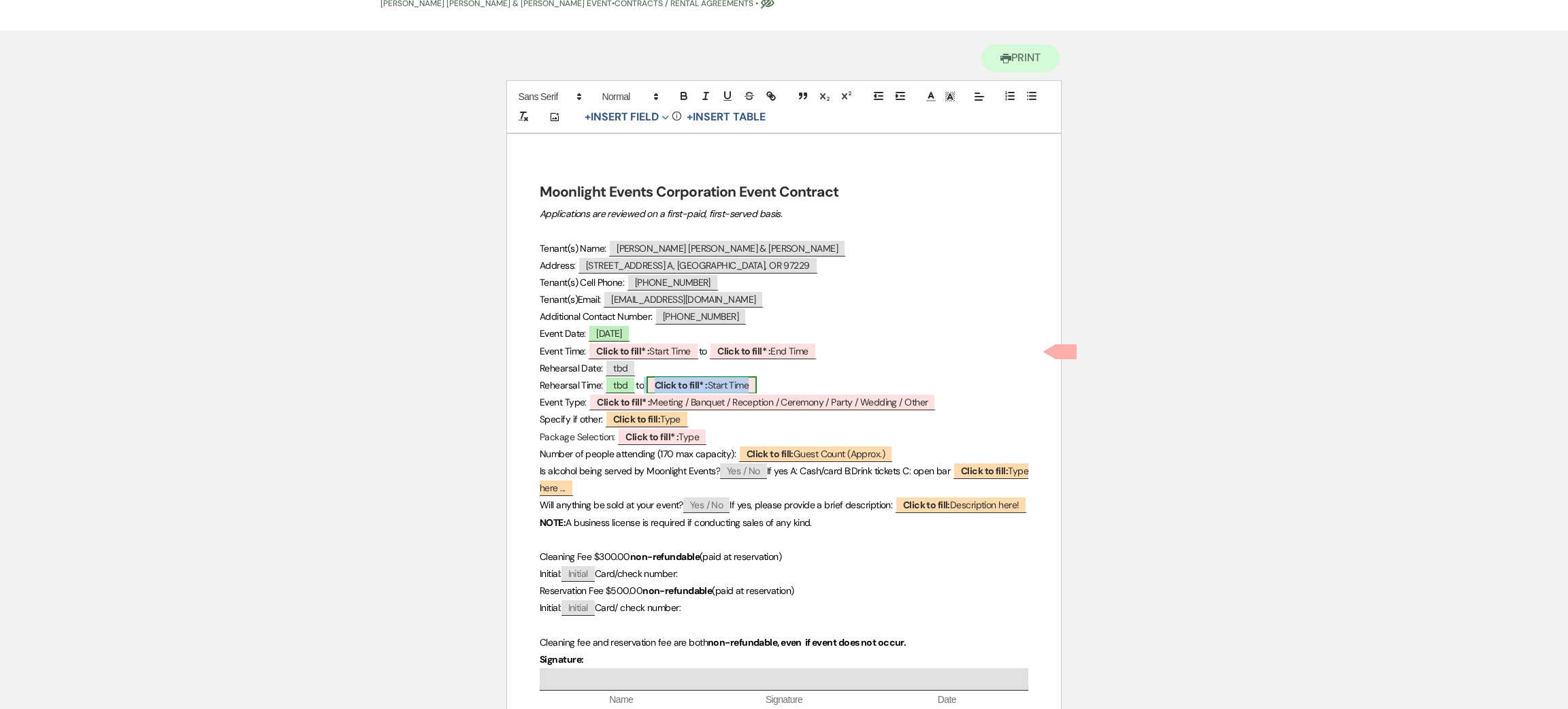
select select "owner"
select select "custom_placeholder"
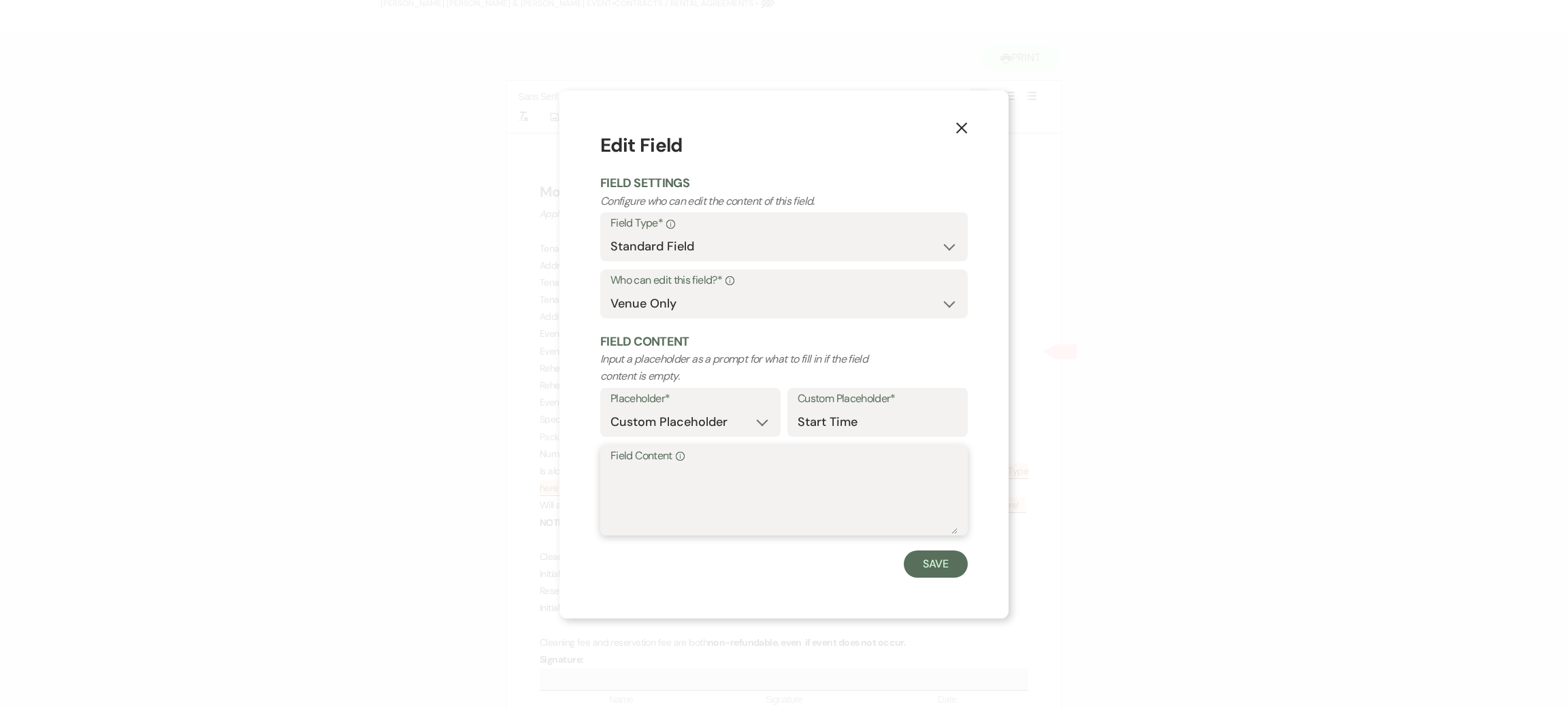
click at [729, 484] on textarea "Field Content Info" at bounding box center [784, 500] width 347 height 68
type textarea "tbd"
click at [928, 577] on button "Save" at bounding box center [936, 565] width 64 height 27
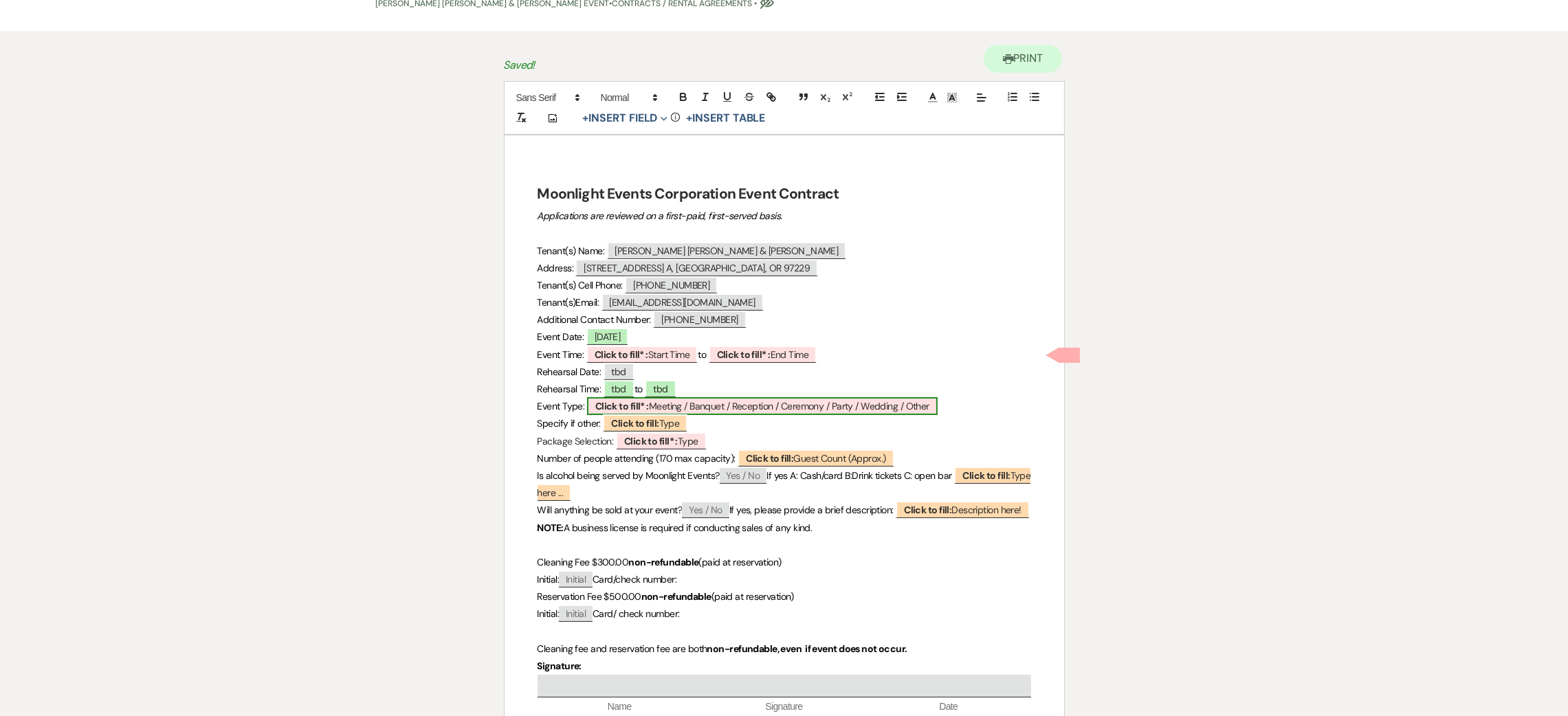
click at [675, 411] on span "Click to fill* : Meeting / Banquet / Reception / Ceremony / Party / Wedding / O…" at bounding box center [762, 406] width 351 height 18
select select "owner"
select select "custom_placeholder"
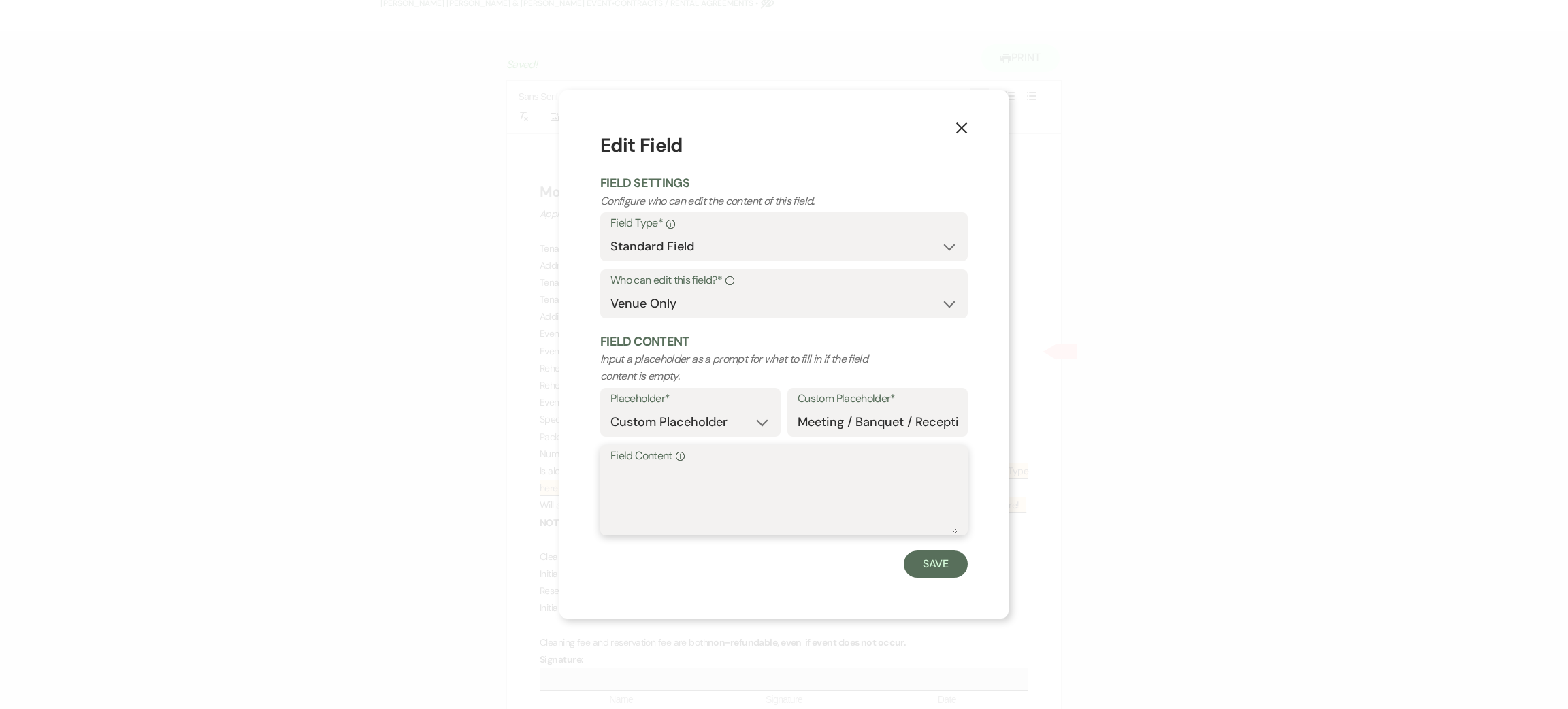
click at [707, 473] on textarea "Field Content Info" at bounding box center [784, 500] width 347 height 68
type textarea "wedding"
click at [936, 555] on button "Save" at bounding box center [936, 565] width 64 height 27
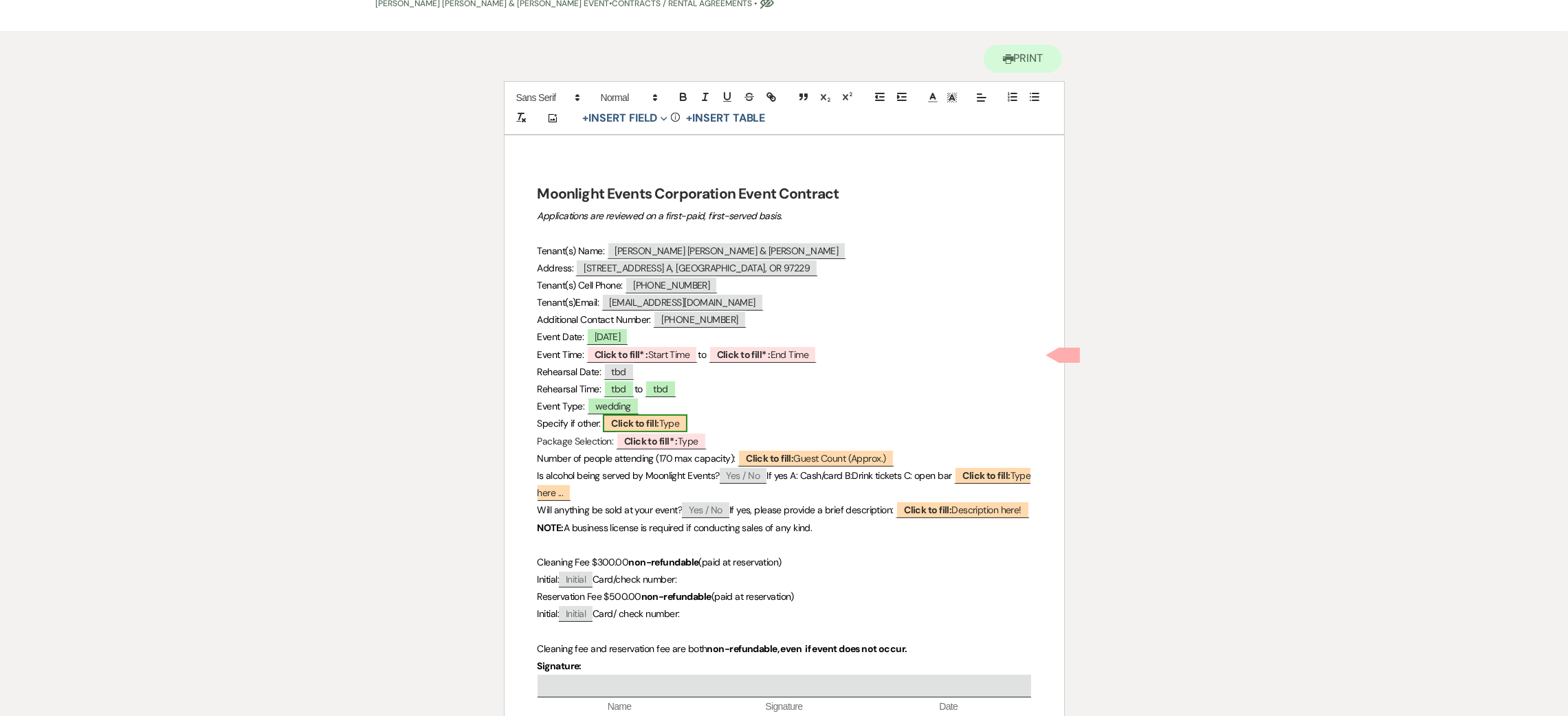
click at [624, 423] on b "Click to fill:" at bounding box center [634, 423] width 47 height 13
select select "Type"
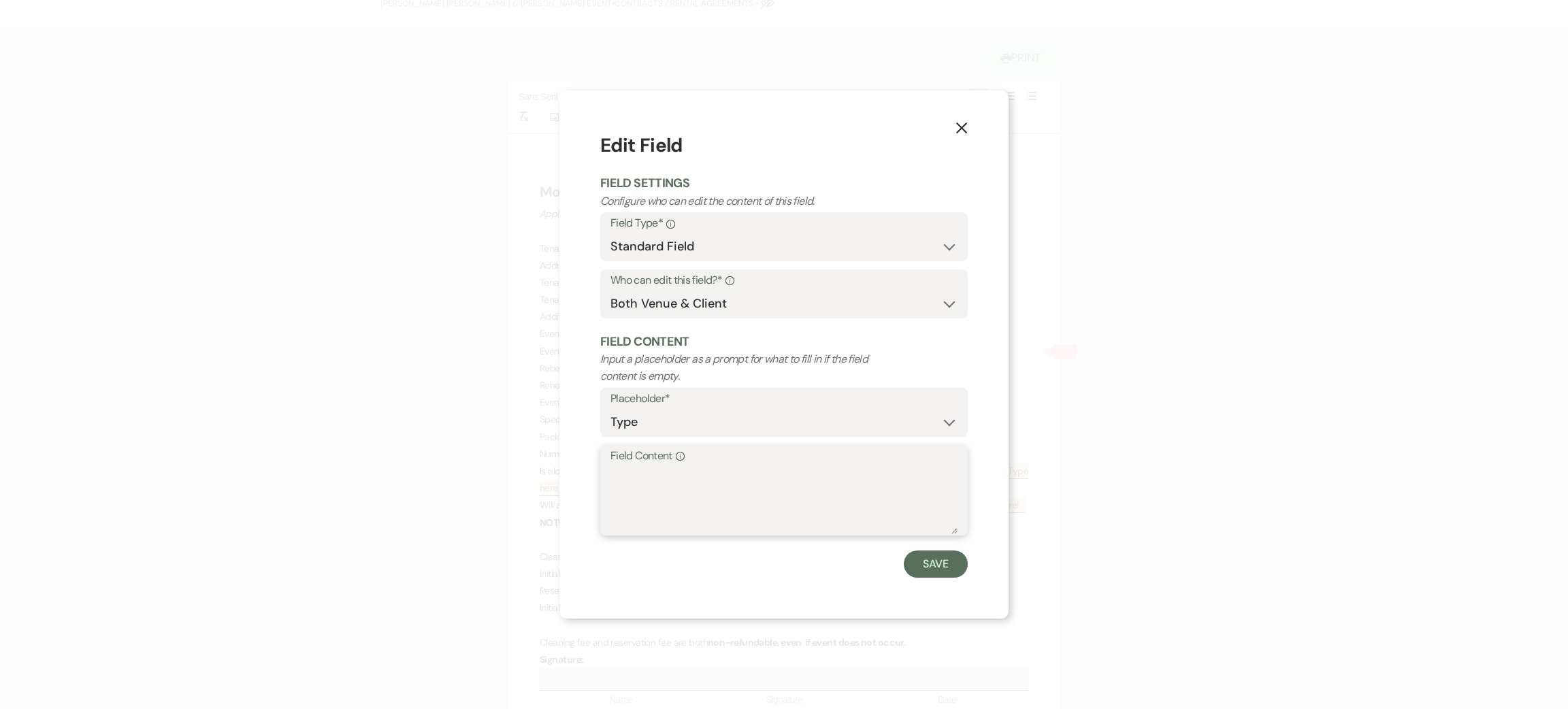
click at [702, 510] on textarea "Field Content Info" at bounding box center [784, 500] width 347 height 68
type textarea "na"
click at [924, 570] on button "Save" at bounding box center [936, 565] width 64 height 27
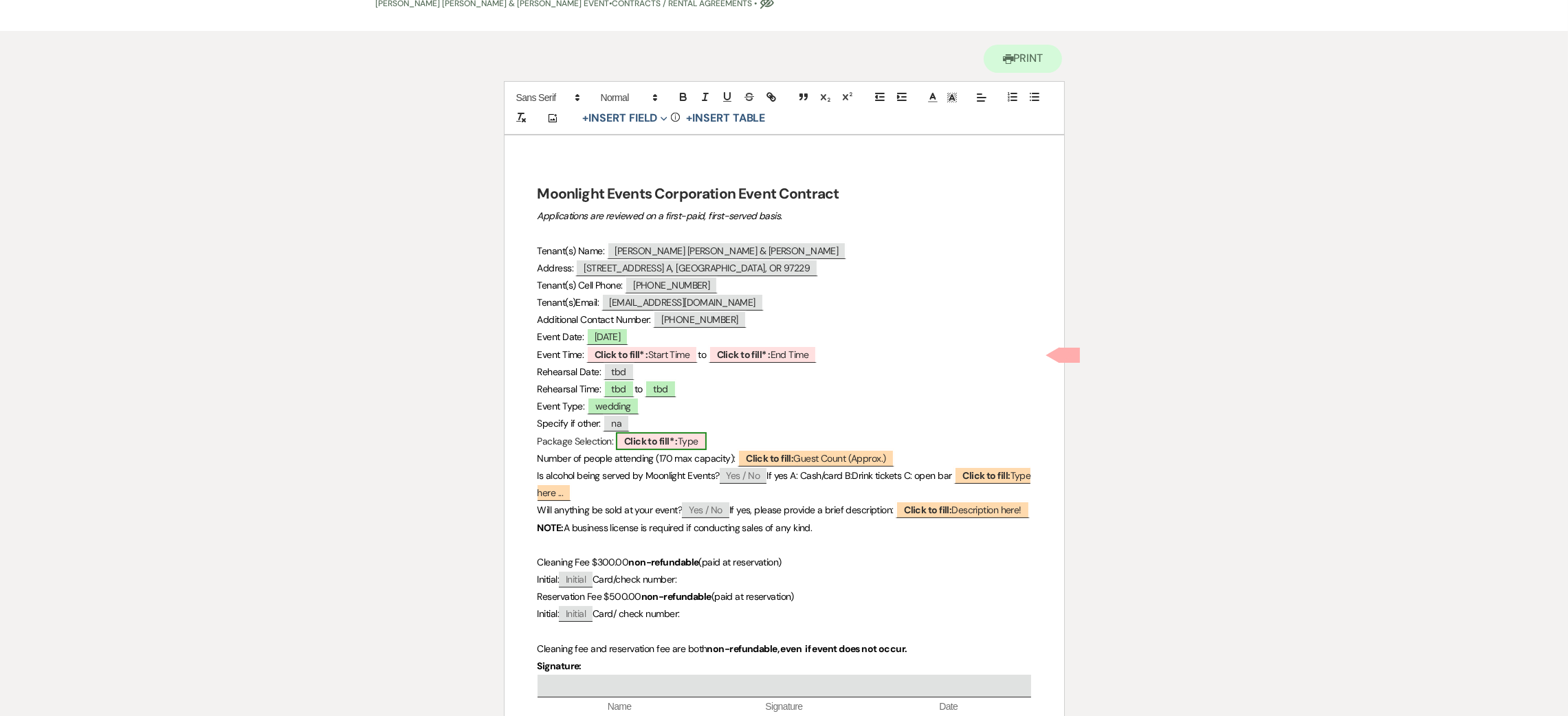
click at [686, 440] on span "Click to fill* : Type" at bounding box center [661, 441] width 91 height 18
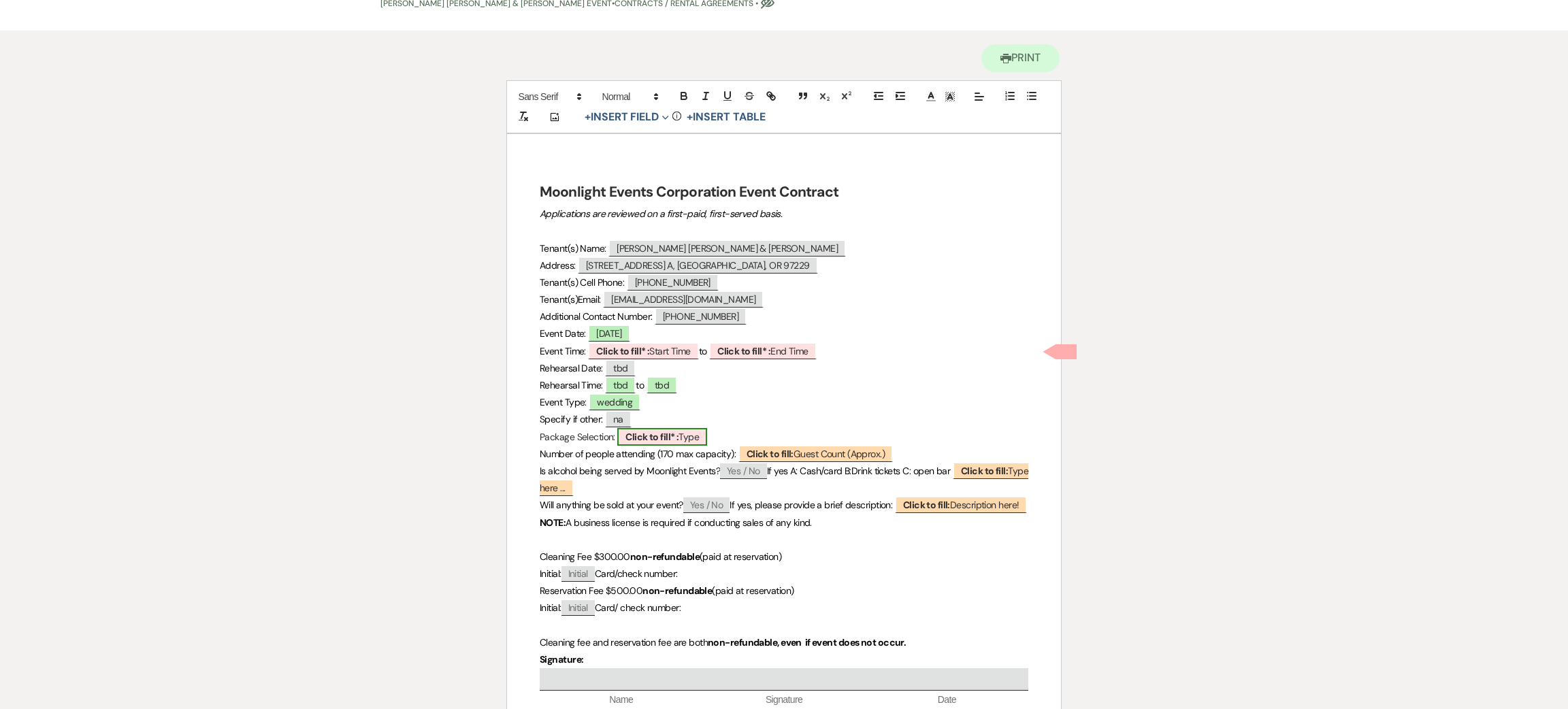
select select "owner"
select select "Type"
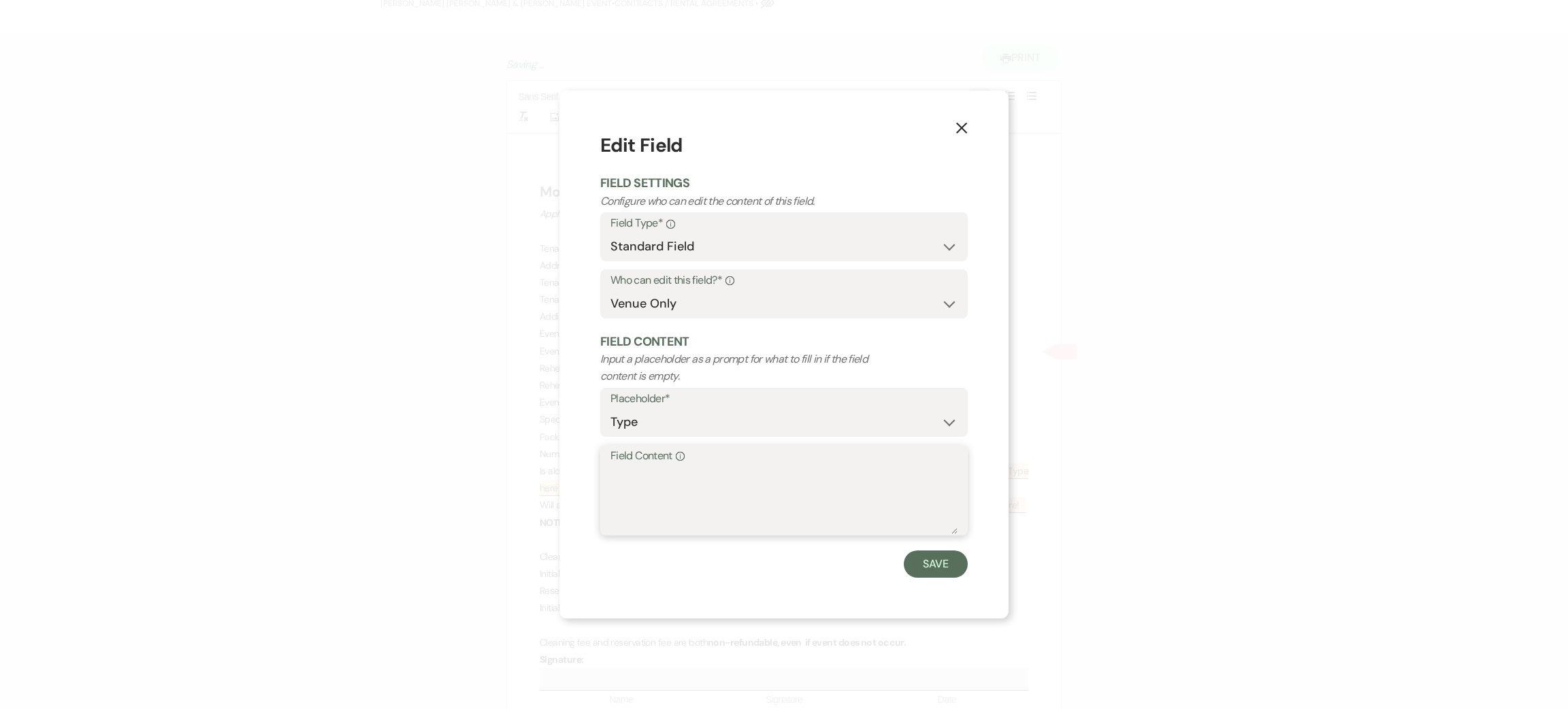
click at [686, 486] on textarea "Field Content Info" at bounding box center [784, 500] width 347 height 68
type textarea "grand"
click at [914, 558] on button "Save" at bounding box center [936, 565] width 64 height 27
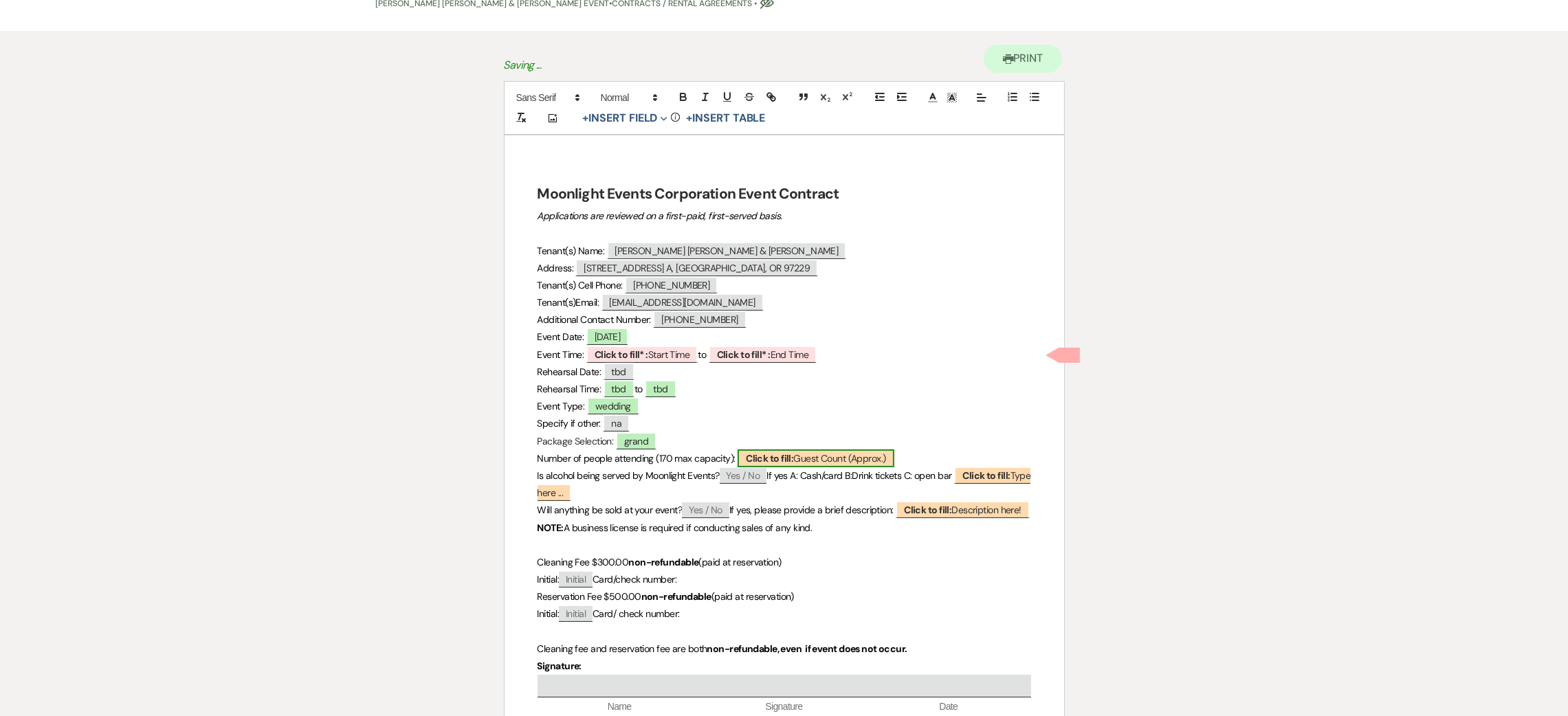
click at [793, 452] on b "Click to fill:" at bounding box center [769, 458] width 47 height 13
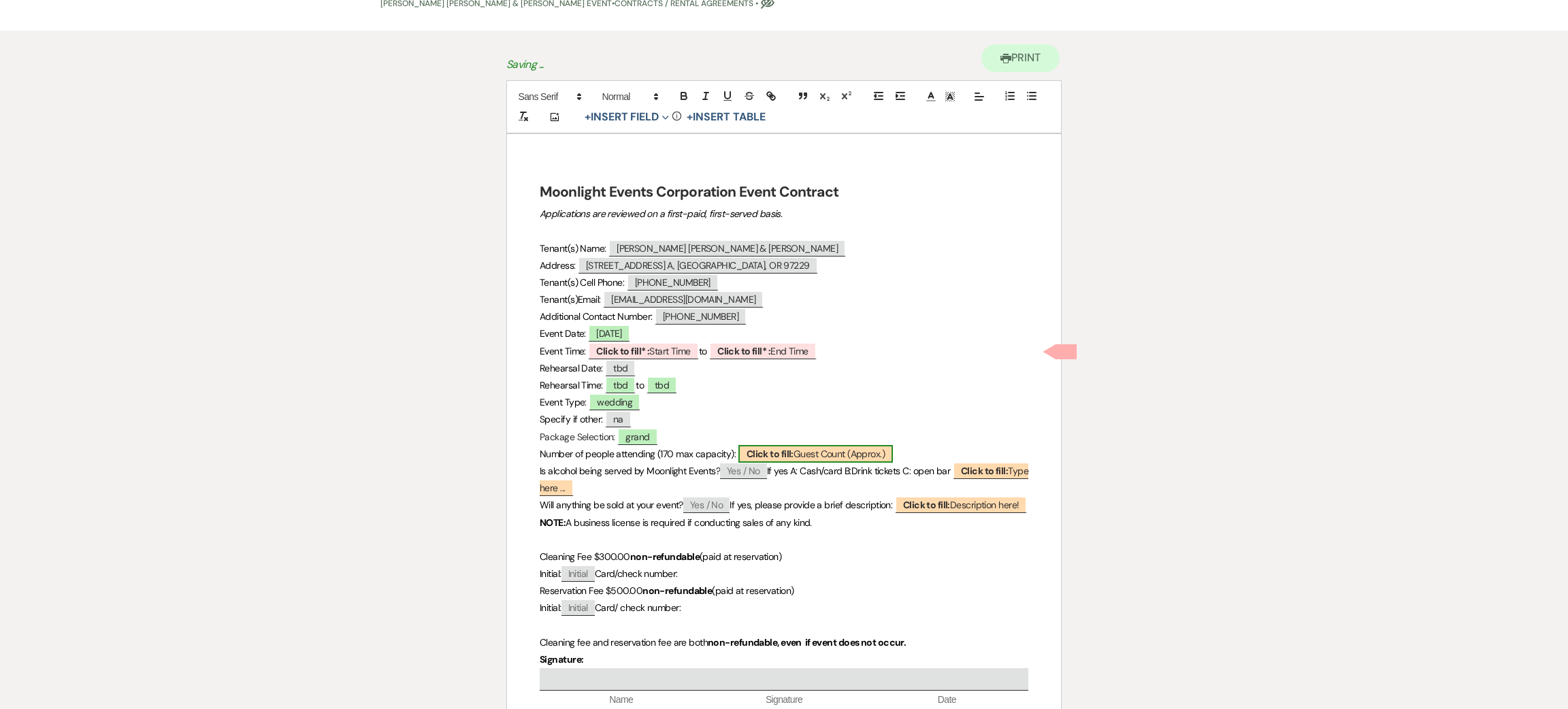
select select "custom_placeholder"
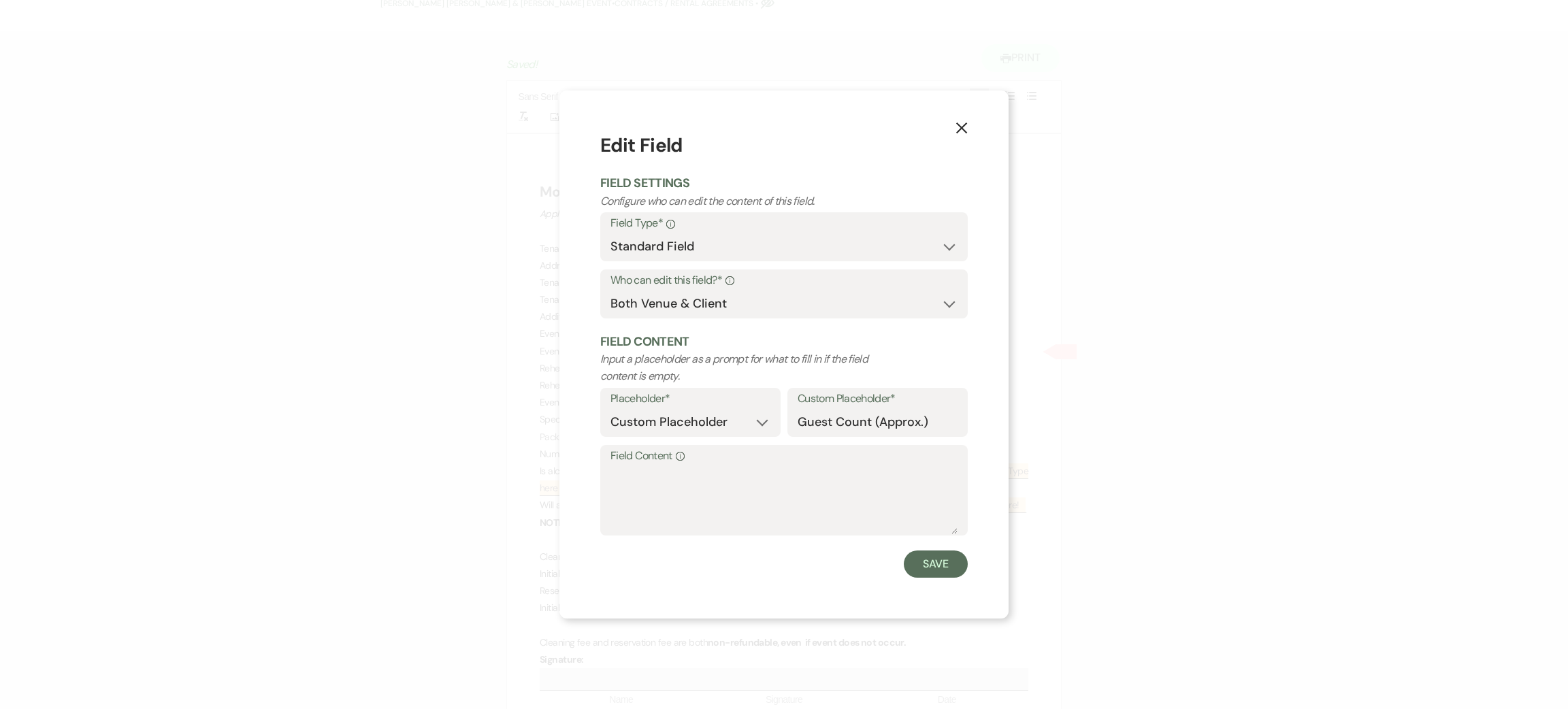
click at [790, 463] on label "Field Content Info" at bounding box center [784, 456] width 347 height 20
click at [790, 466] on textarea "Field Content Info" at bounding box center [784, 500] width 347 height 68
type textarea "130"
click at [932, 563] on button "Save" at bounding box center [936, 565] width 64 height 27
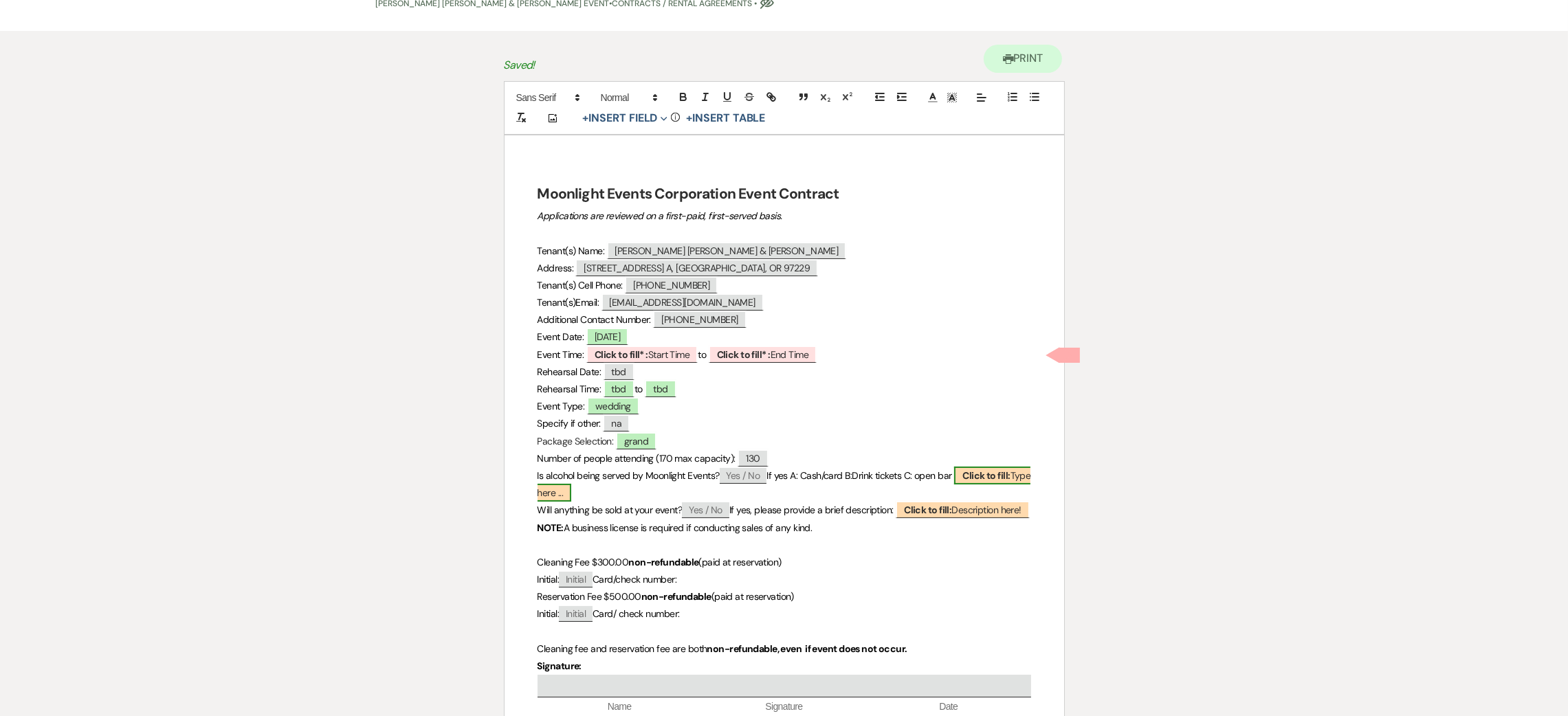
click at [563, 498] on span "Click to fill: Type here ..." at bounding box center [784, 485] width 493 height 35
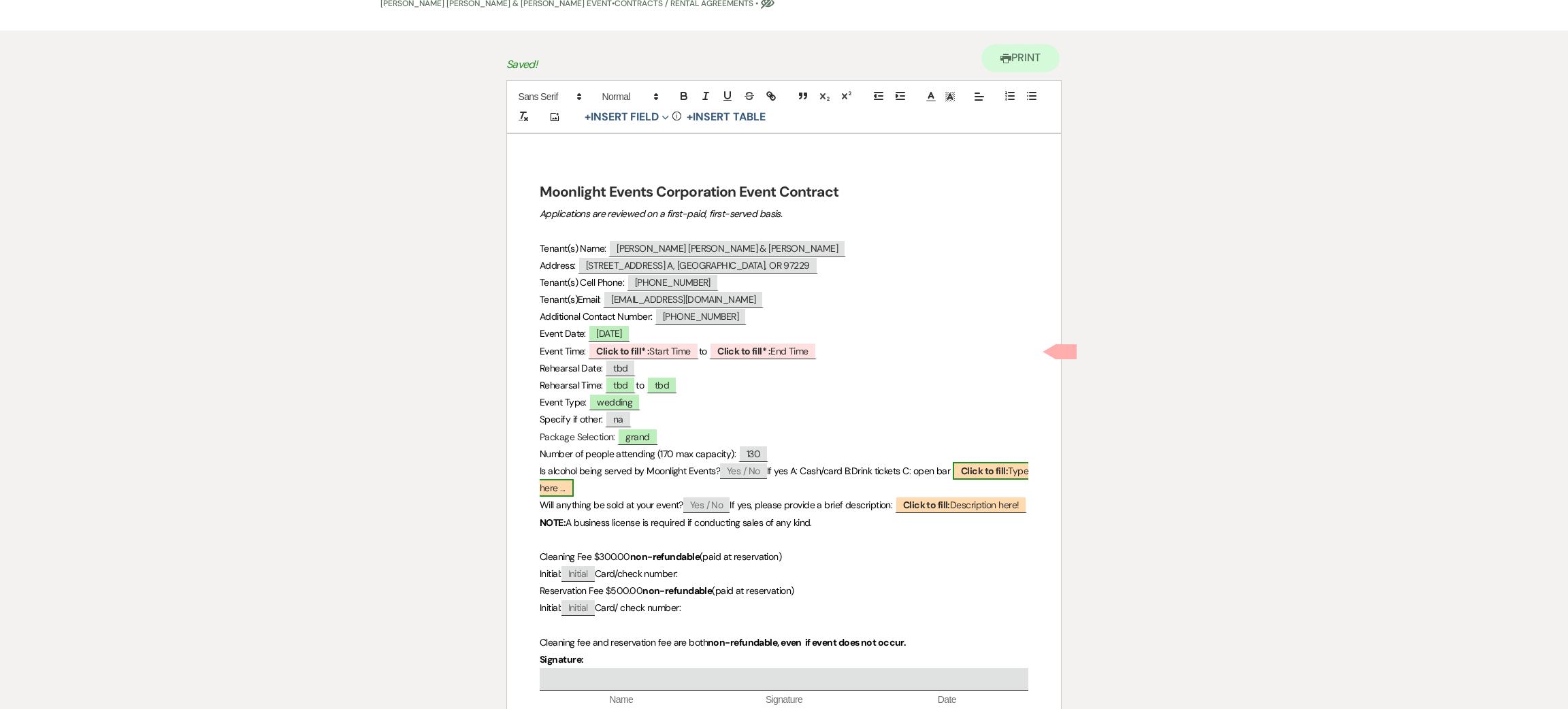
select select "custom_placeholder"
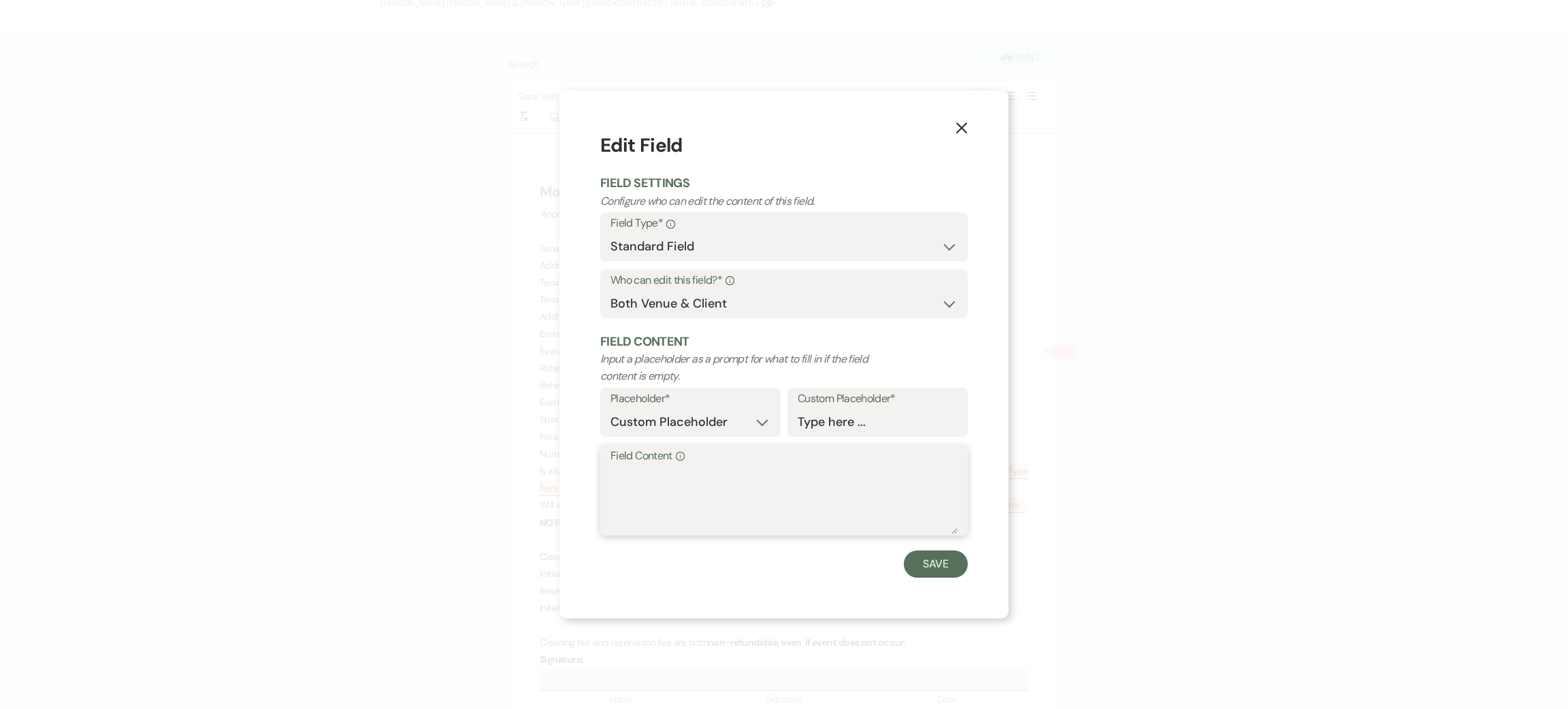
click at [686, 488] on textarea "Field Content Info" at bounding box center [784, 500] width 347 height 68
type textarea "tbd"
click at [934, 560] on button "Save" at bounding box center [936, 565] width 64 height 27
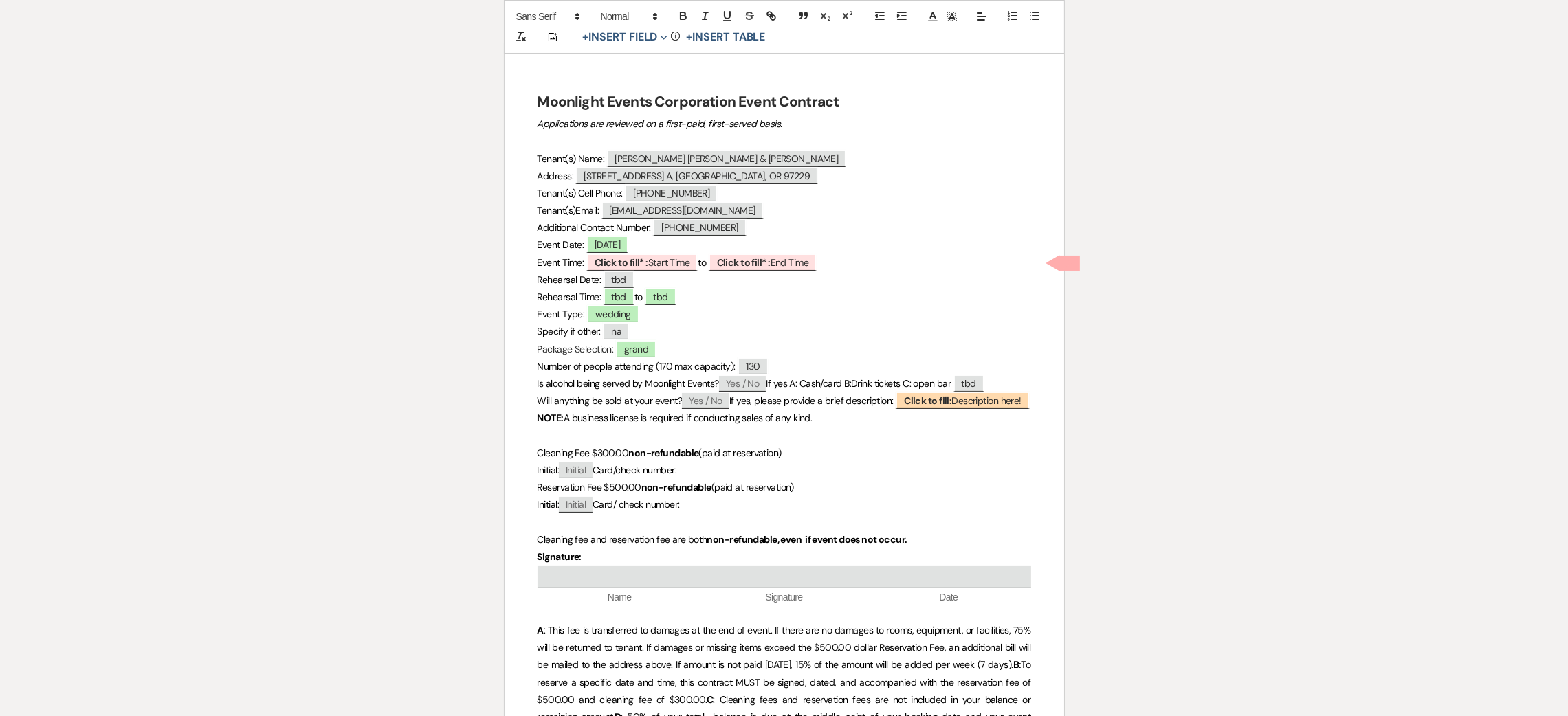
scroll to position [206, 0]
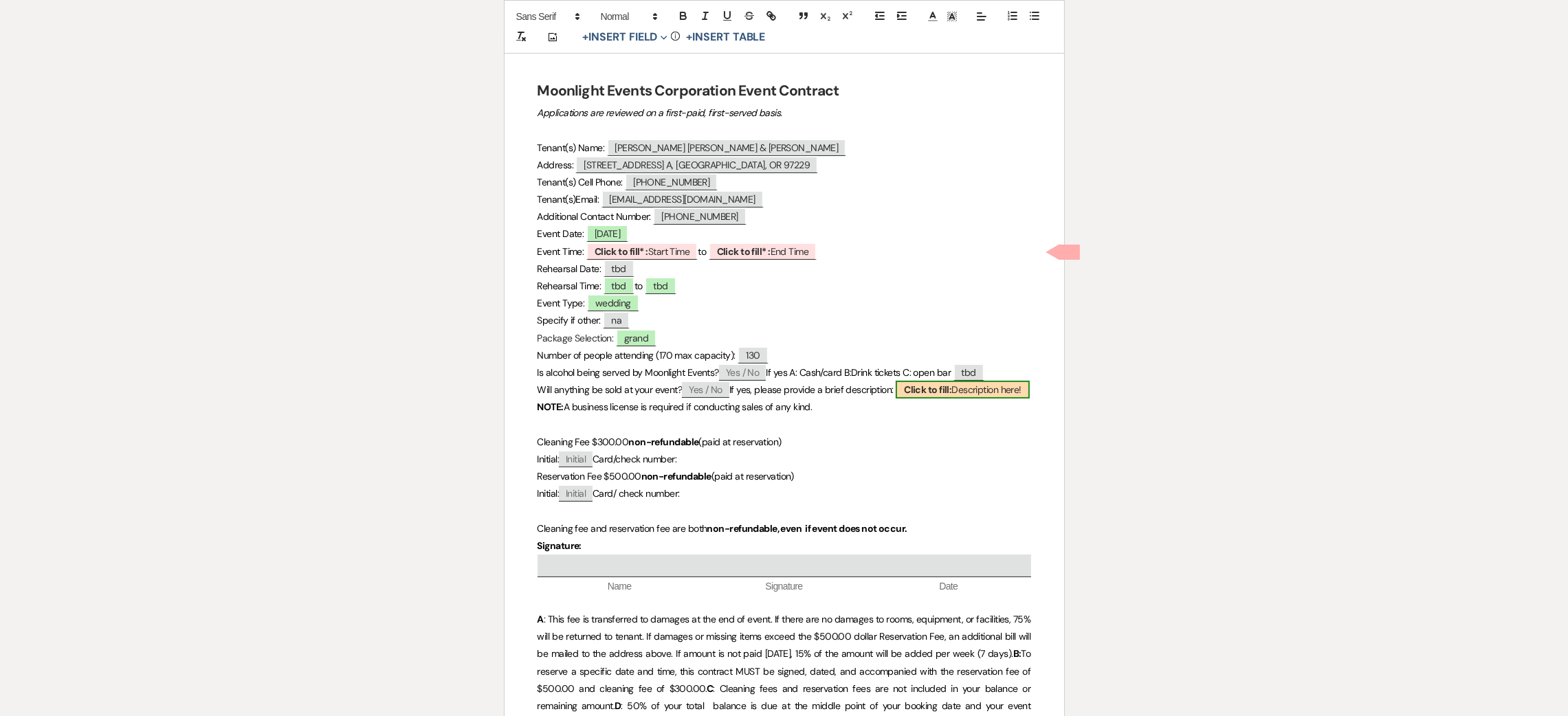
click at [950, 391] on b "Click to fill:" at bounding box center [928, 389] width 47 height 13
select select "custom_placeholder"
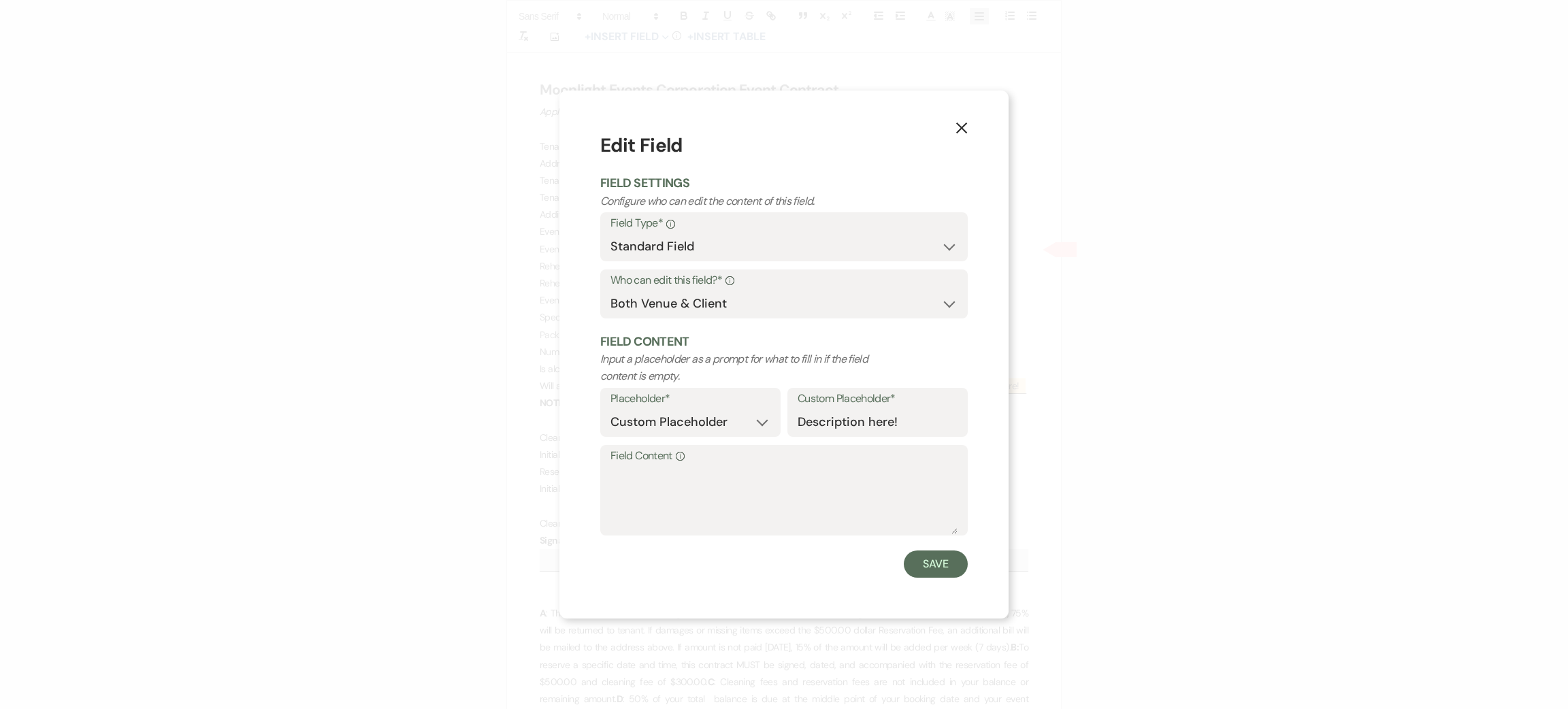
click at [961, 122] on icon "X" at bounding box center [961, 128] width 13 height 13
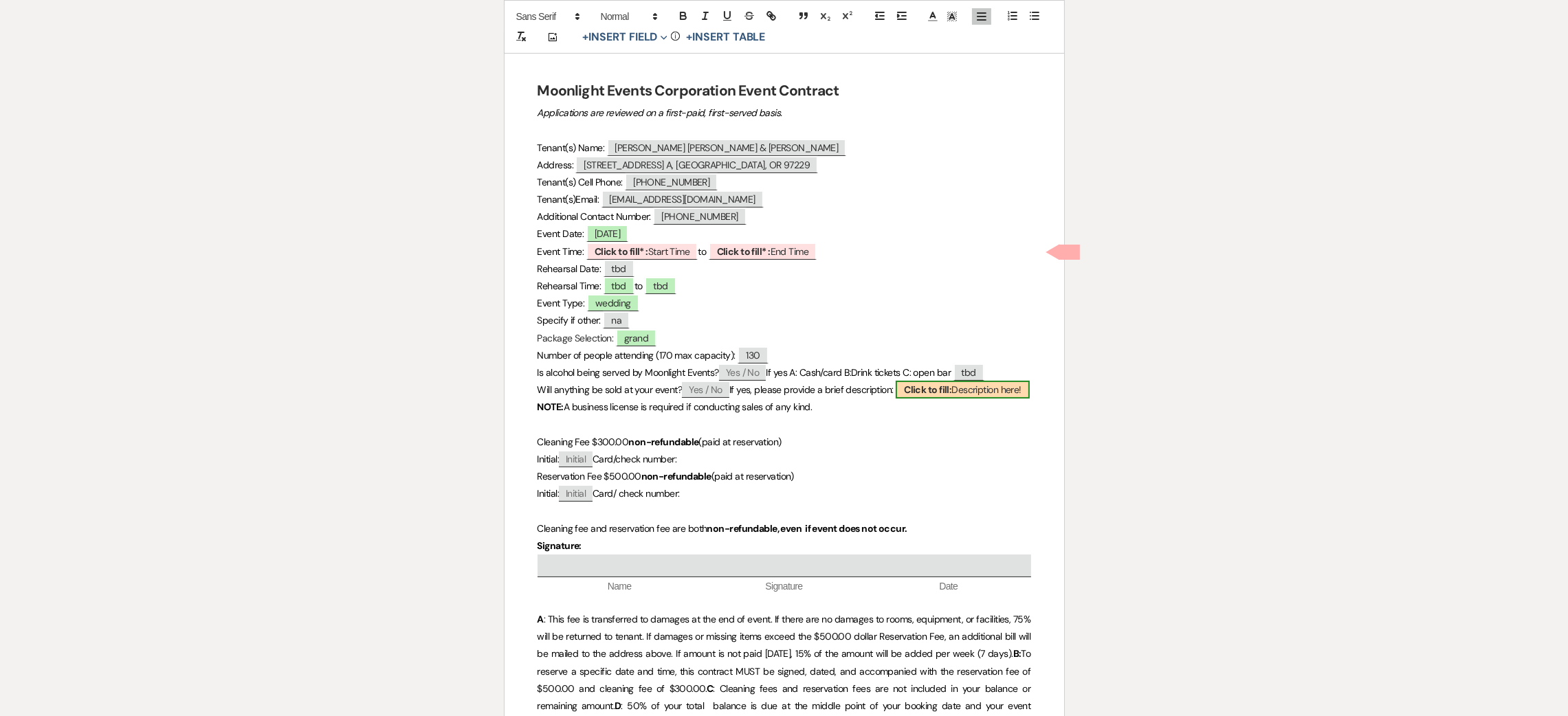
click at [949, 392] on b "Click to fill:" at bounding box center [928, 389] width 47 height 13
select select "custom_placeholder"
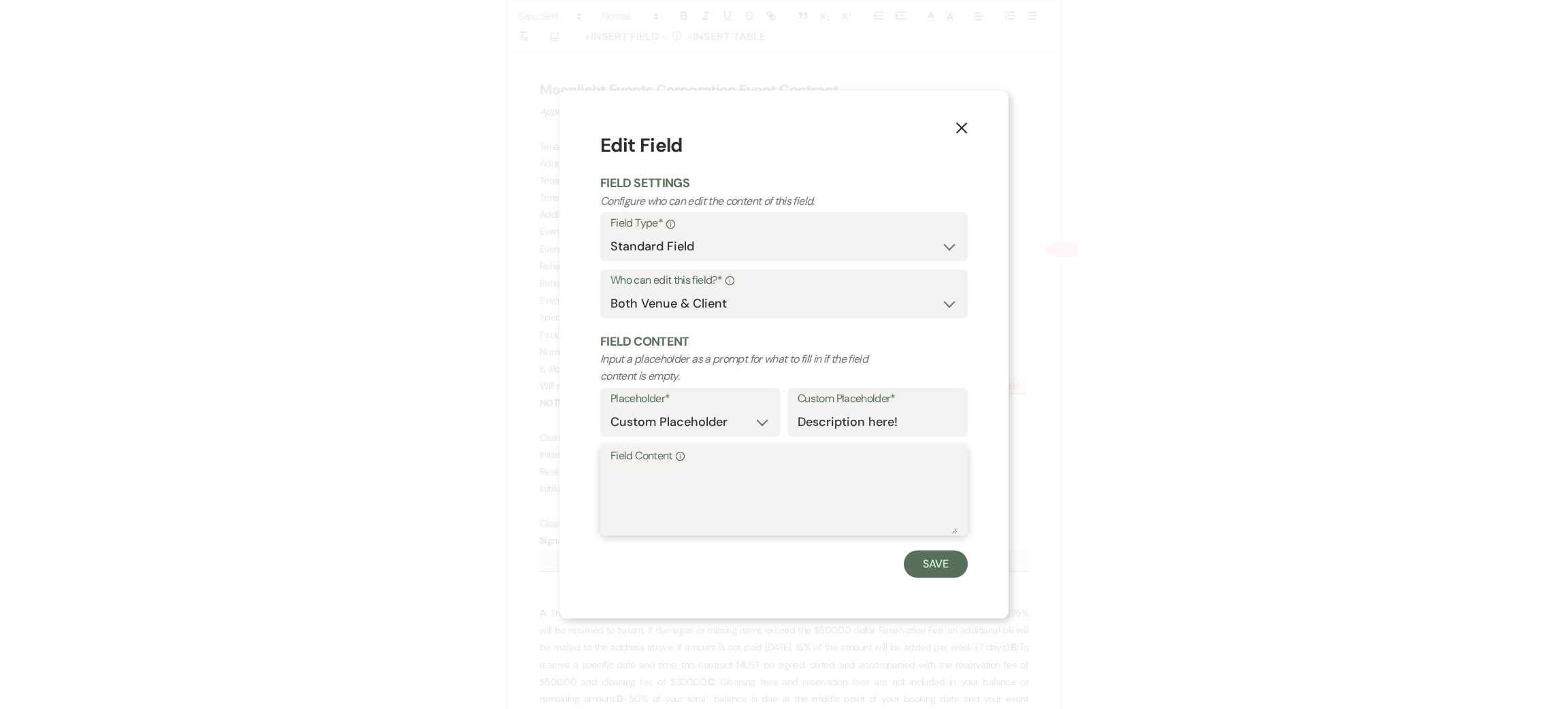
click at [713, 503] on textarea "Field Content Info" at bounding box center [784, 500] width 347 height 68
type textarea "na"
click at [912, 570] on button "Save" at bounding box center [936, 565] width 64 height 27
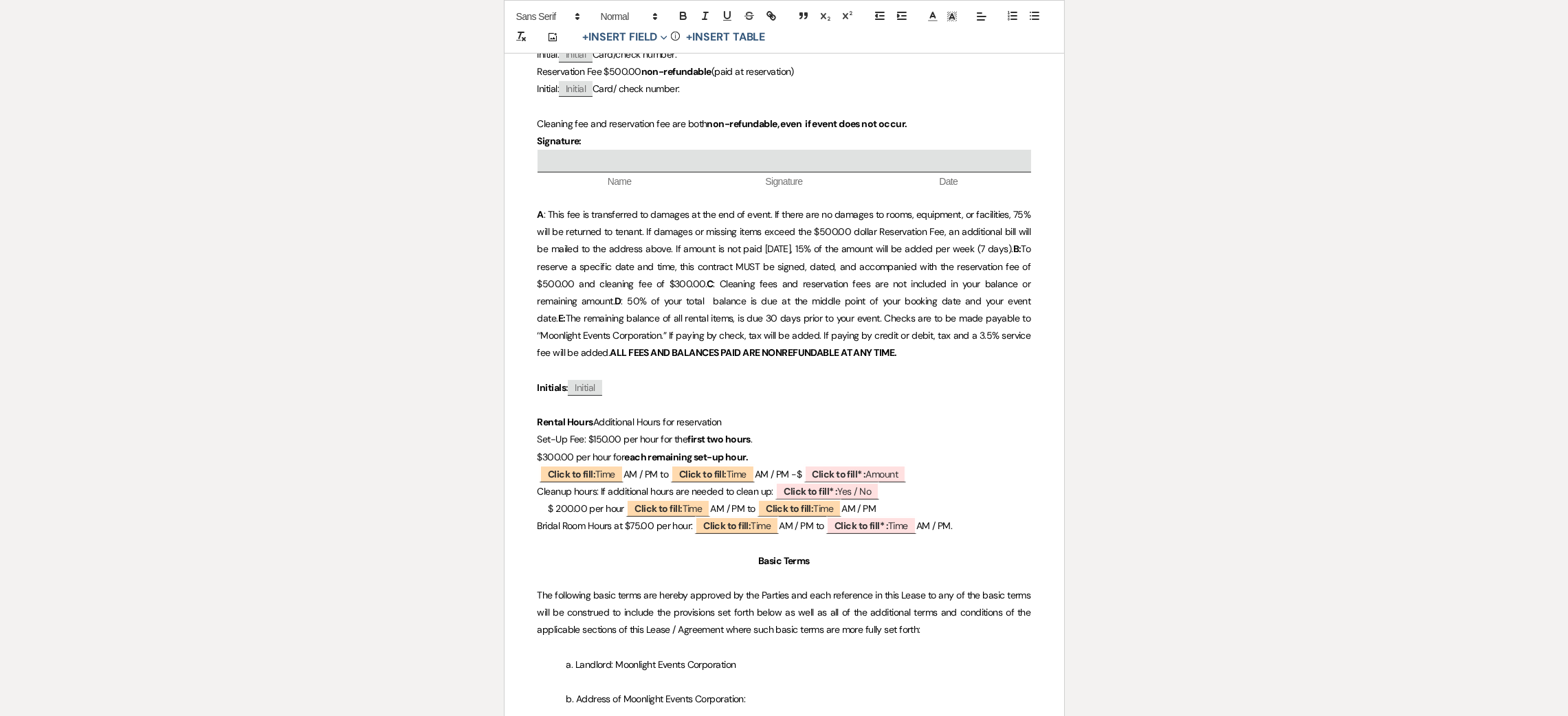
scroll to position [722, 0]
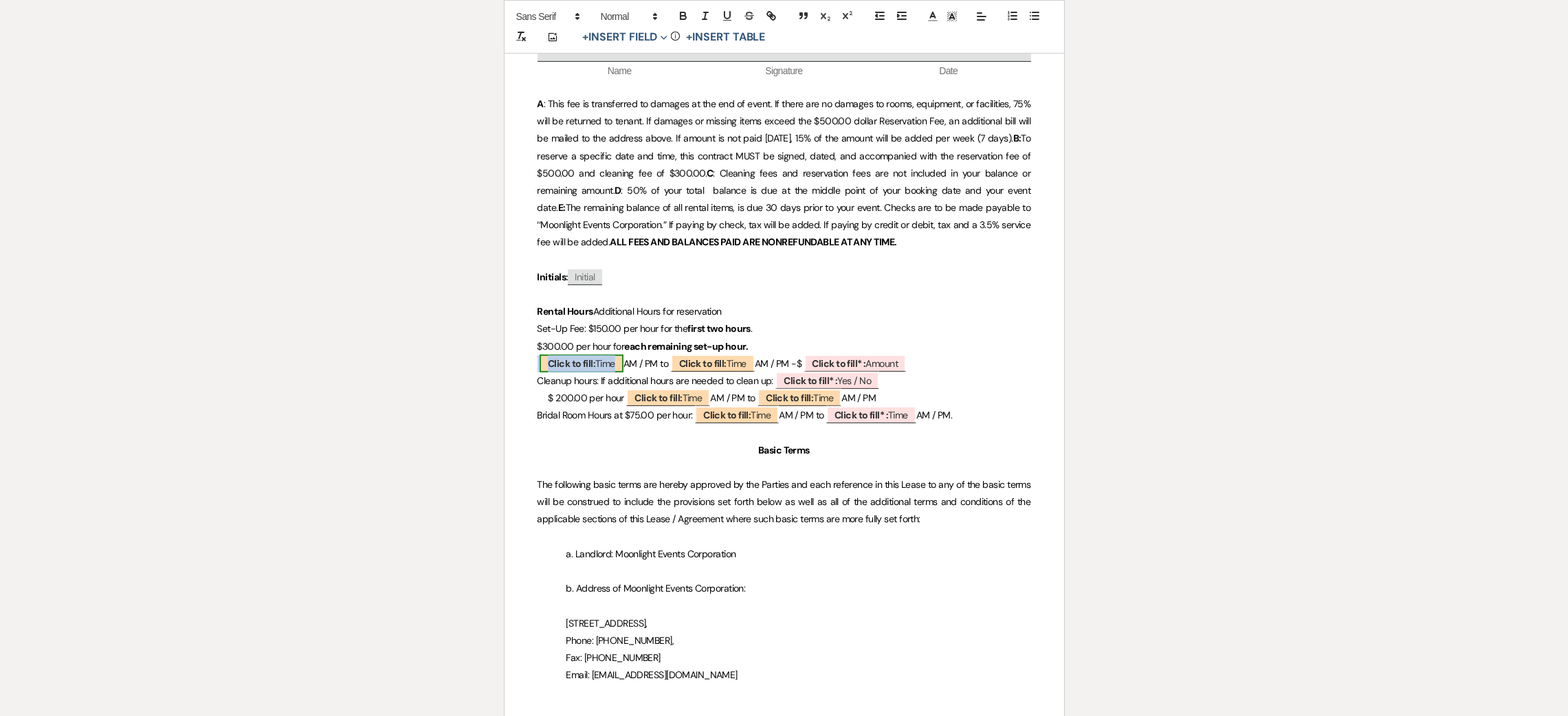
click at [550, 358] on b "Click to fill:" at bounding box center [571, 363] width 47 height 13
select select "Time"
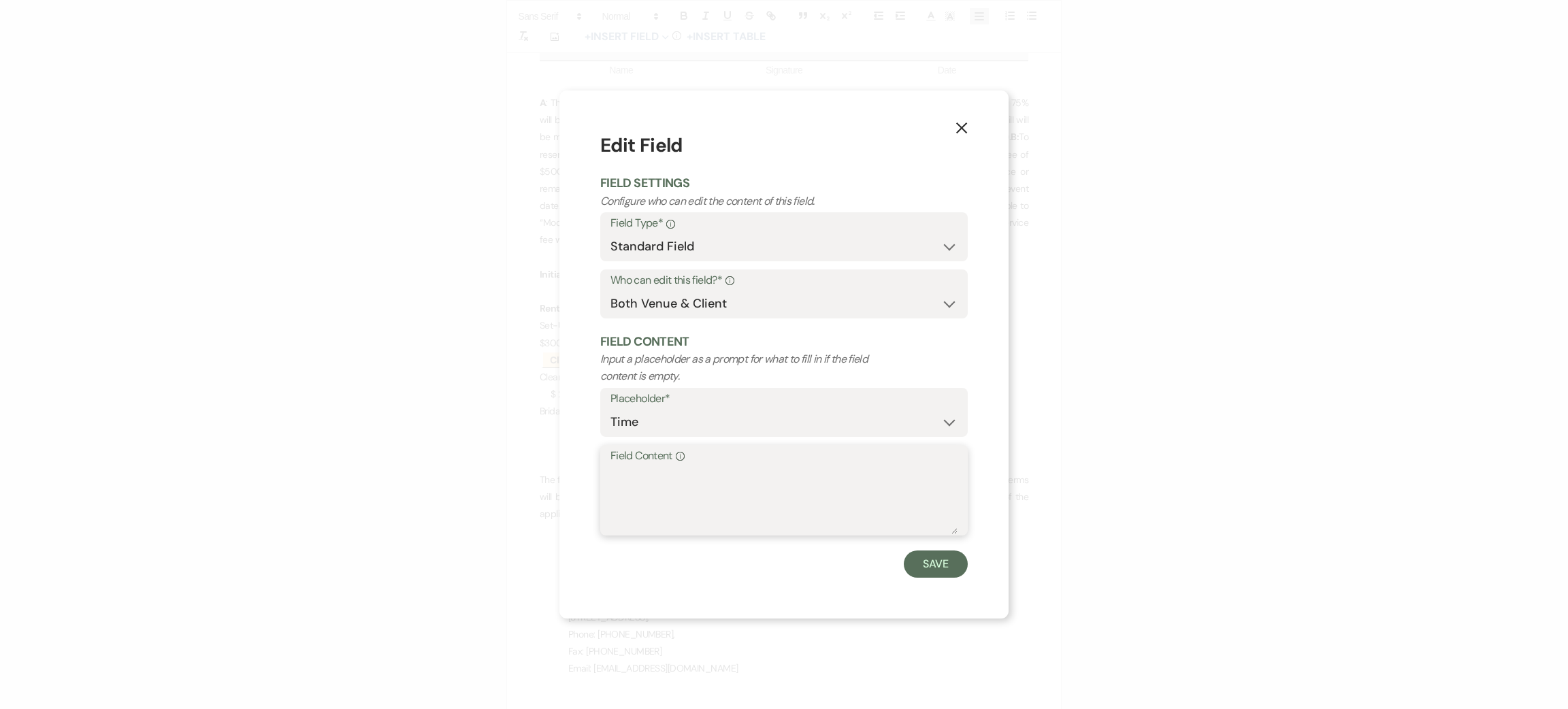
click at [690, 471] on textarea "Field Content Info" at bounding box center [784, 500] width 347 height 68
type textarea "tbd"
click at [936, 563] on button "Save" at bounding box center [936, 565] width 64 height 27
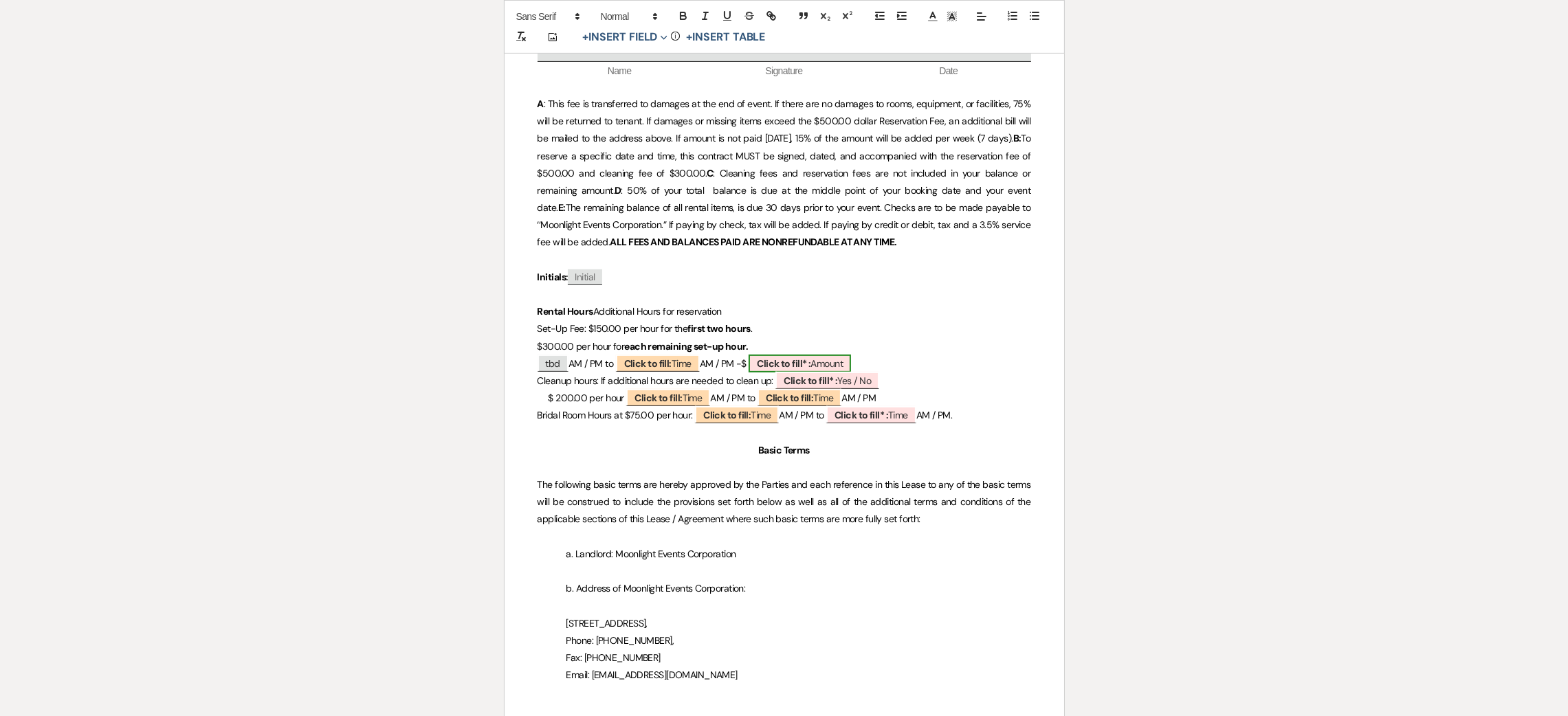
click at [811, 365] on b "Click to fill* :" at bounding box center [783, 363] width 53 height 13
select select "owner"
select select "Amount"
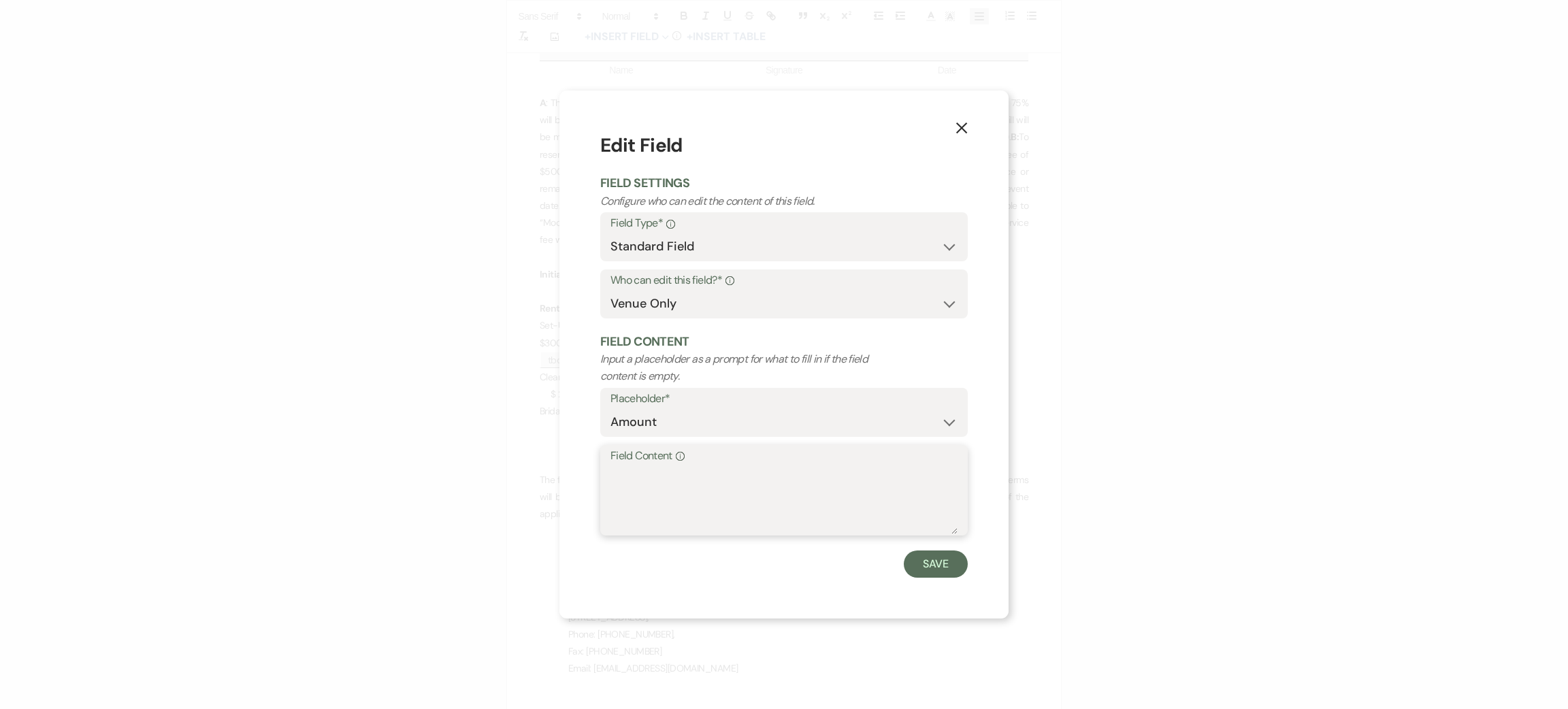
click at [805, 481] on textarea "Field Content Info" at bounding box center [784, 500] width 347 height 68
type textarea "tbd"
click at [944, 562] on button "Save" at bounding box center [936, 565] width 64 height 27
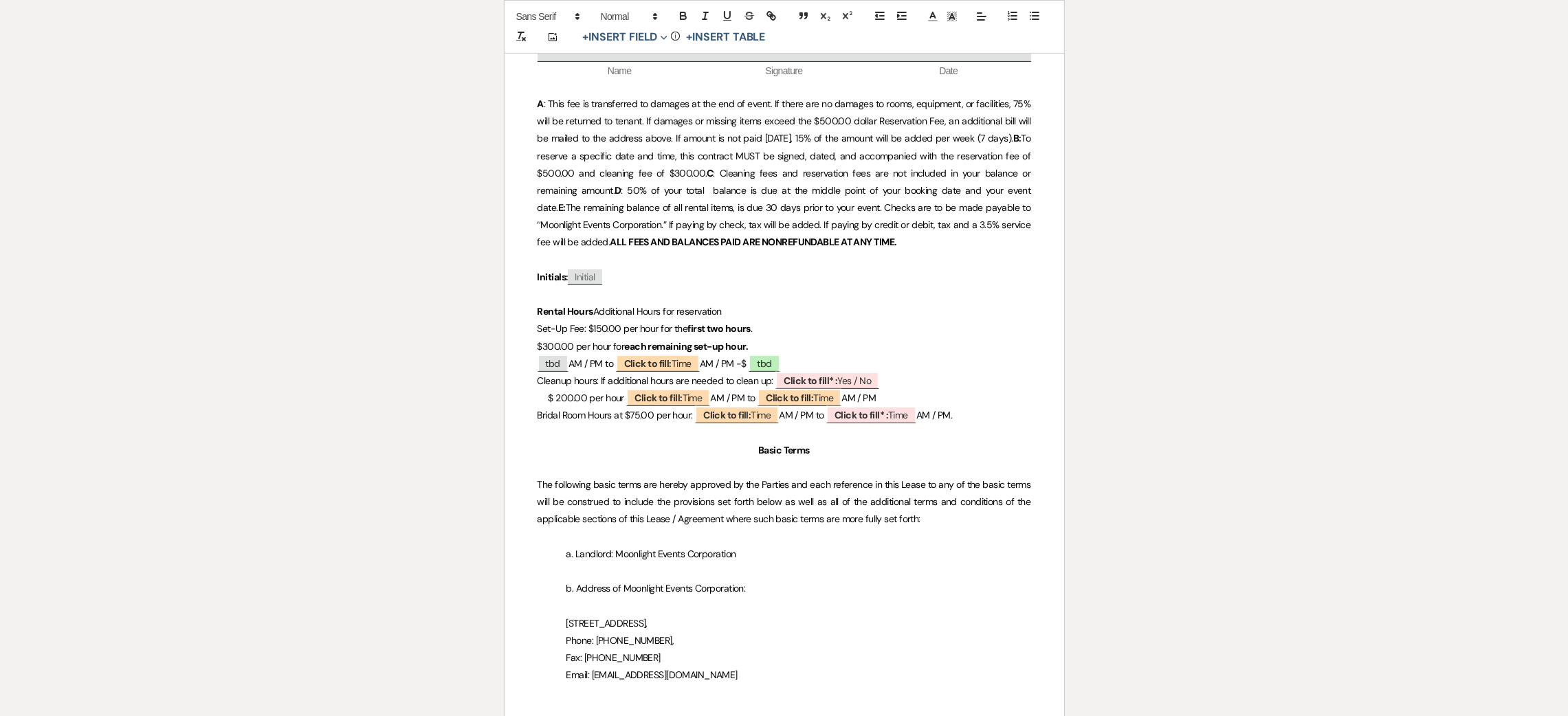
click at [665, 373] on p "Cleanup hours: If additional hours are needed to clean up: ﻿ Click to fill* : Y…" at bounding box center [784, 380] width 493 height 17
click at [666, 369] on b "Click to fill:" at bounding box center [648, 363] width 47 height 13
select select "Time"
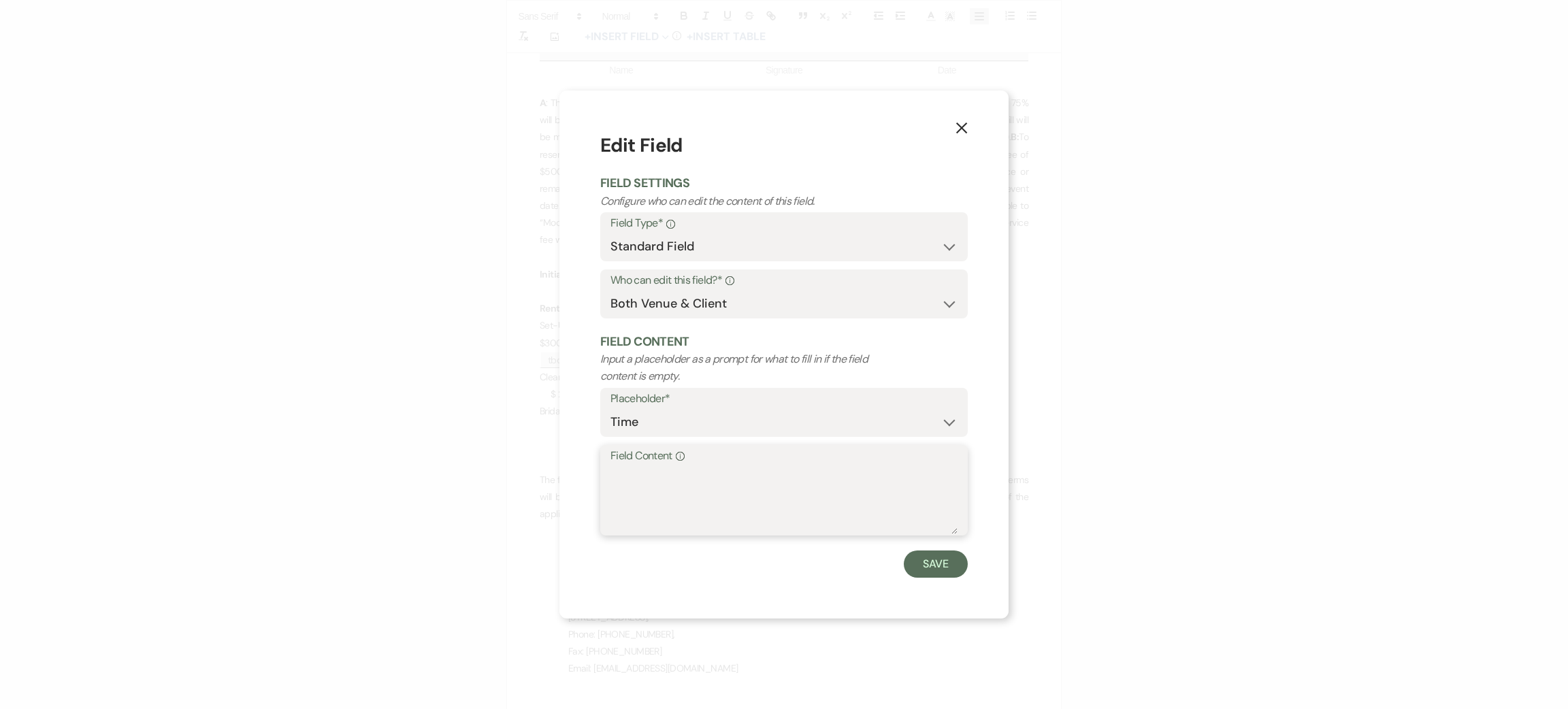
click at [683, 476] on textarea "Field Content Info" at bounding box center [784, 500] width 347 height 68
type textarea "tbd"
click at [962, 558] on button "Save" at bounding box center [936, 565] width 64 height 27
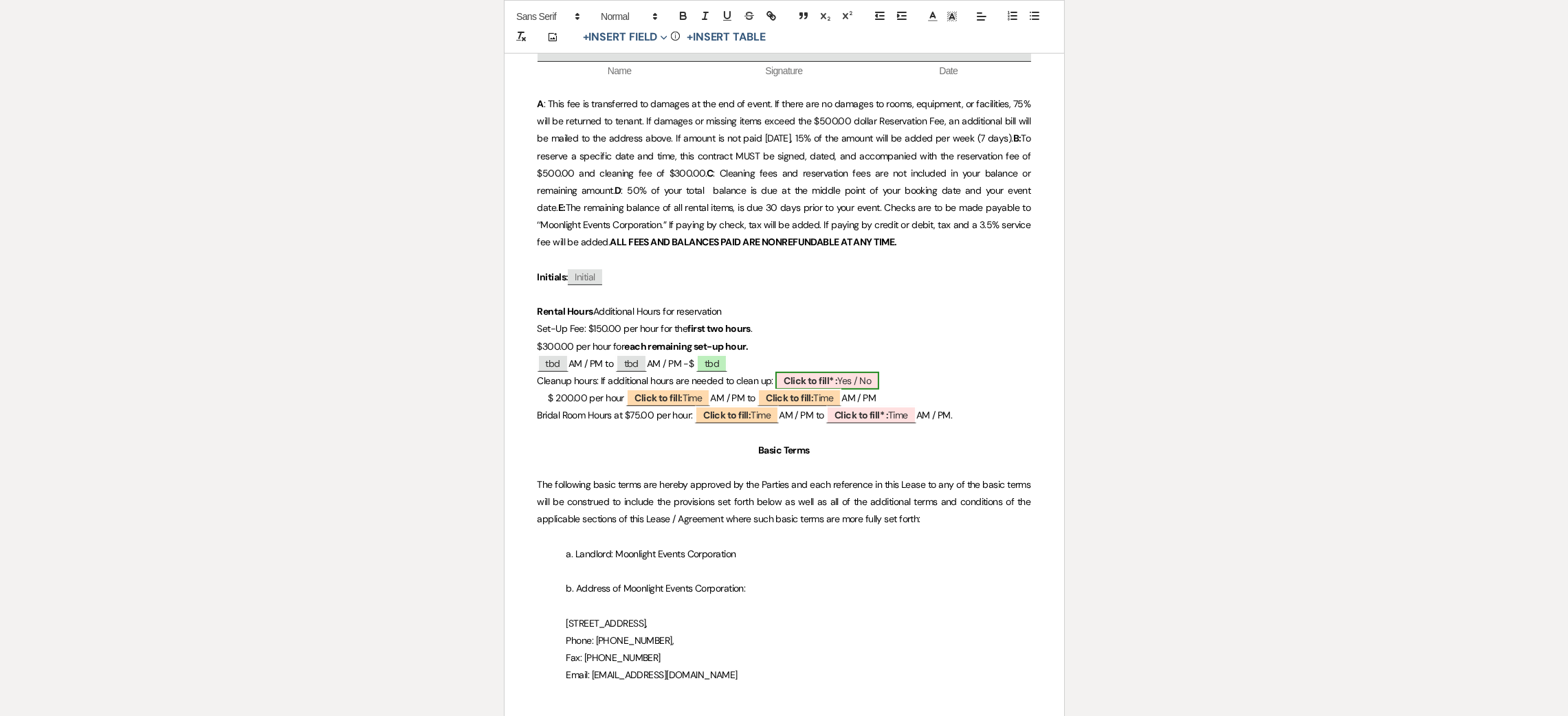
click at [824, 381] on b "Click to fill* :" at bounding box center [811, 380] width 53 height 13
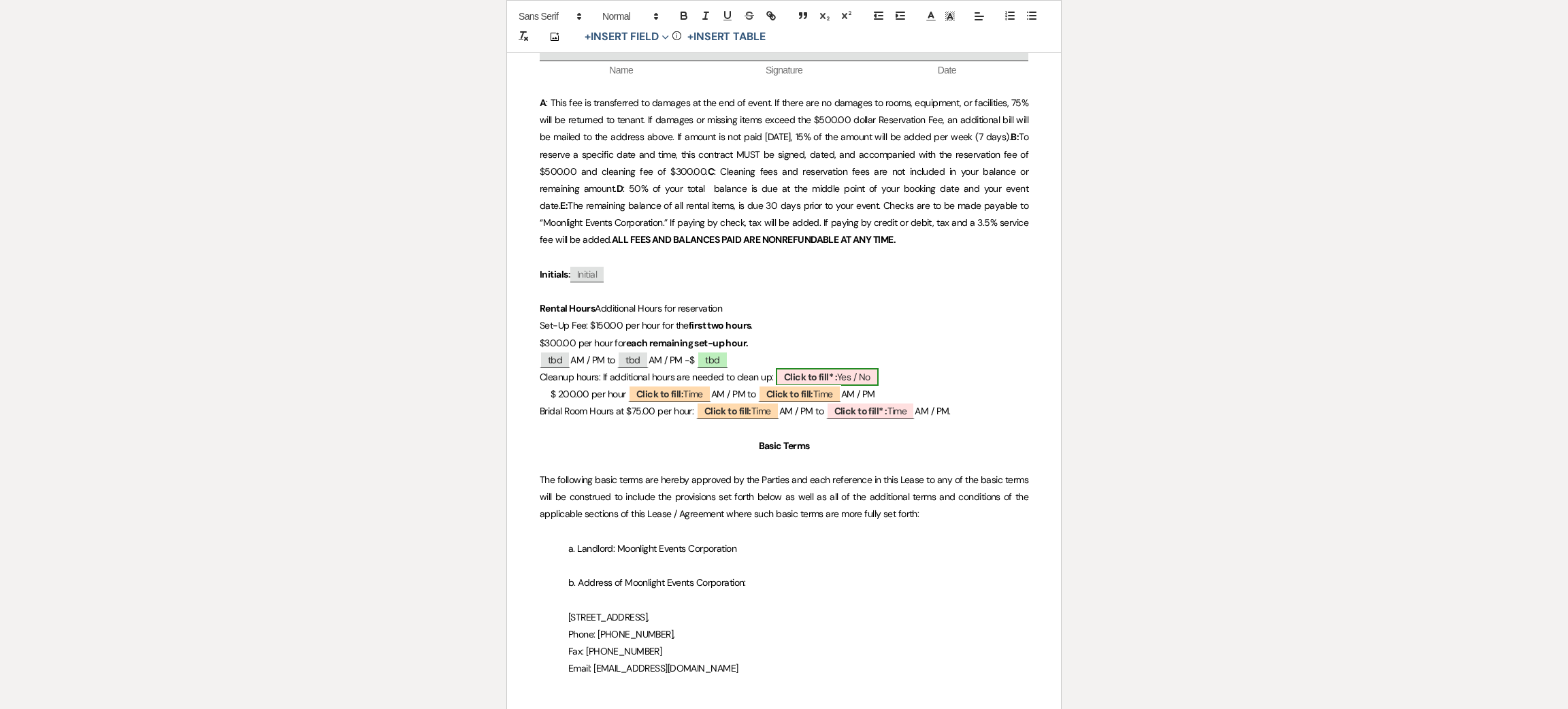
select select "owner"
select select "custom_placeholder"
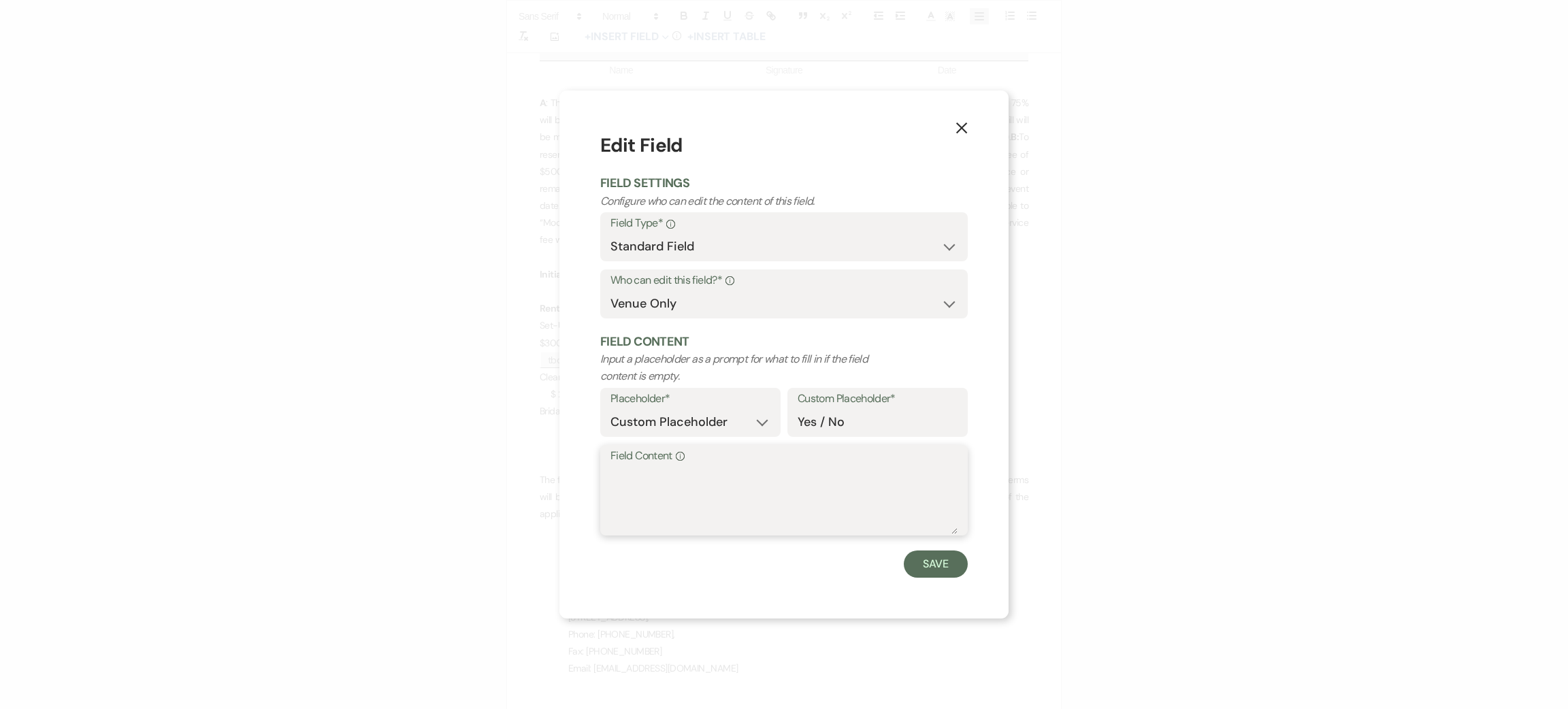
click at [799, 499] on textarea "Field Content Info" at bounding box center [784, 500] width 347 height 68
type textarea "tbd"
click at [945, 567] on button "Save" at bounding box center [936, 565] width 64 height 27
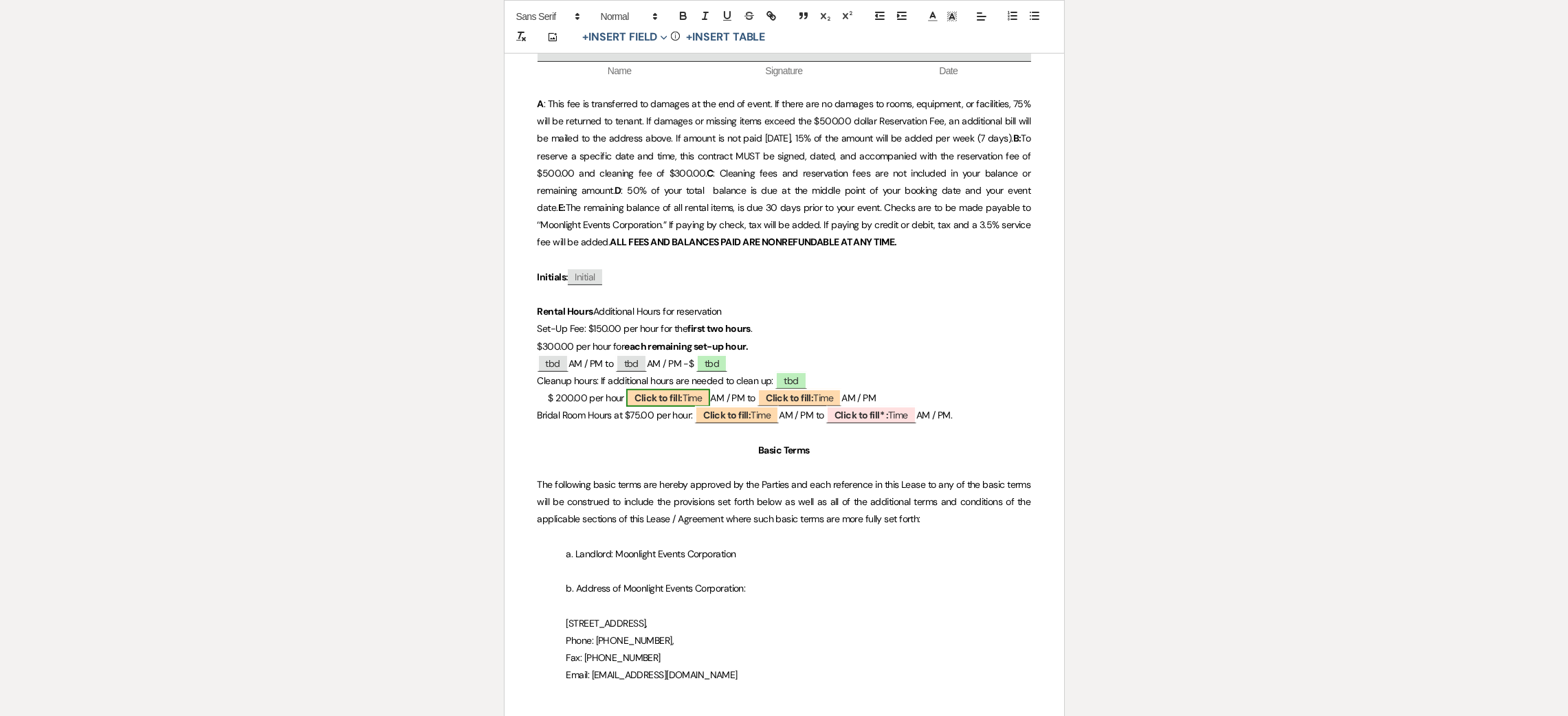
click at [671, 399] on b "Click to fill:" at bounding box center [658, 398] width 47 height 13
select select "Time"
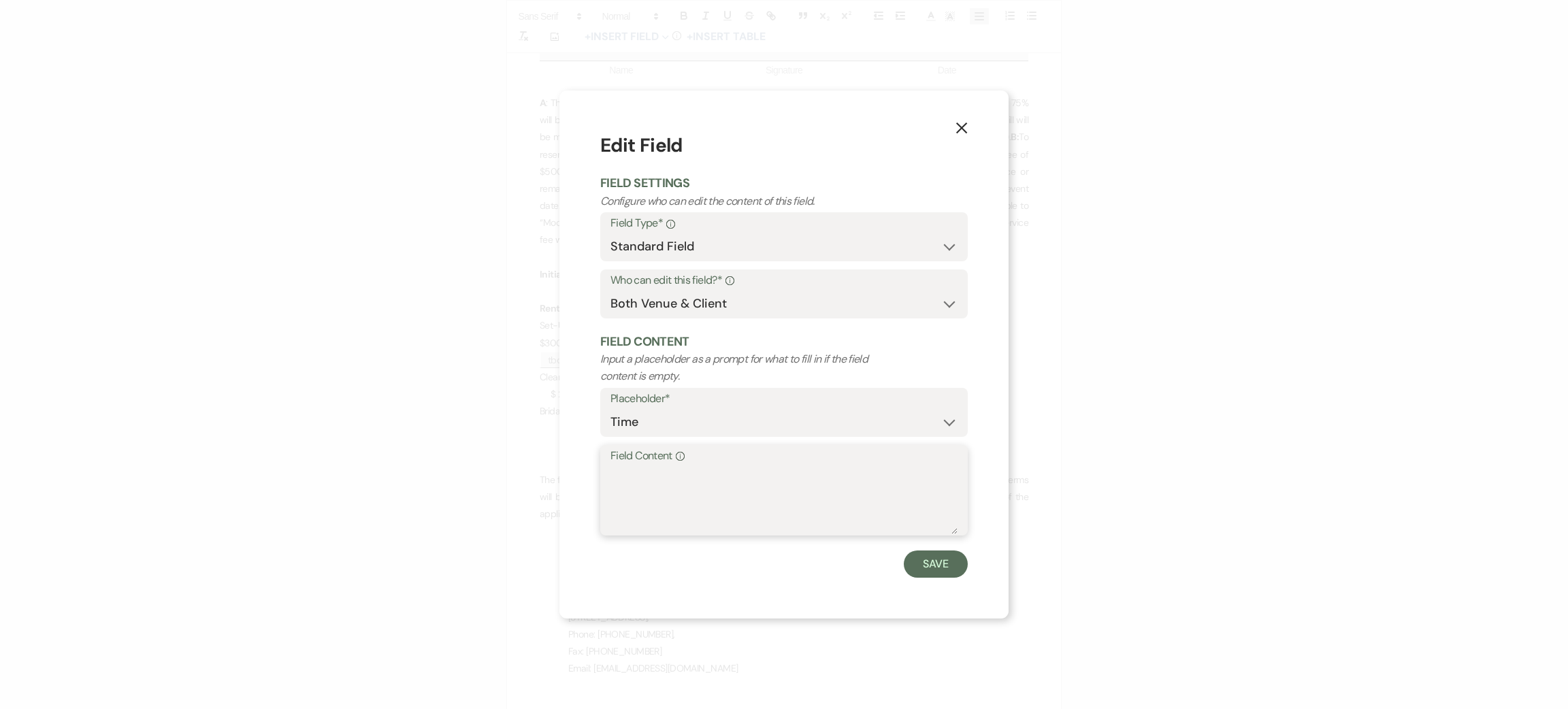
click at [673, 470] on textarea "Field Content Info" at bounding box center [784, 500] width 347 height 68
type textarea "tbd"
click at [933, 577] on button "Save" at bounding box center [936, 565] width 64 height 27
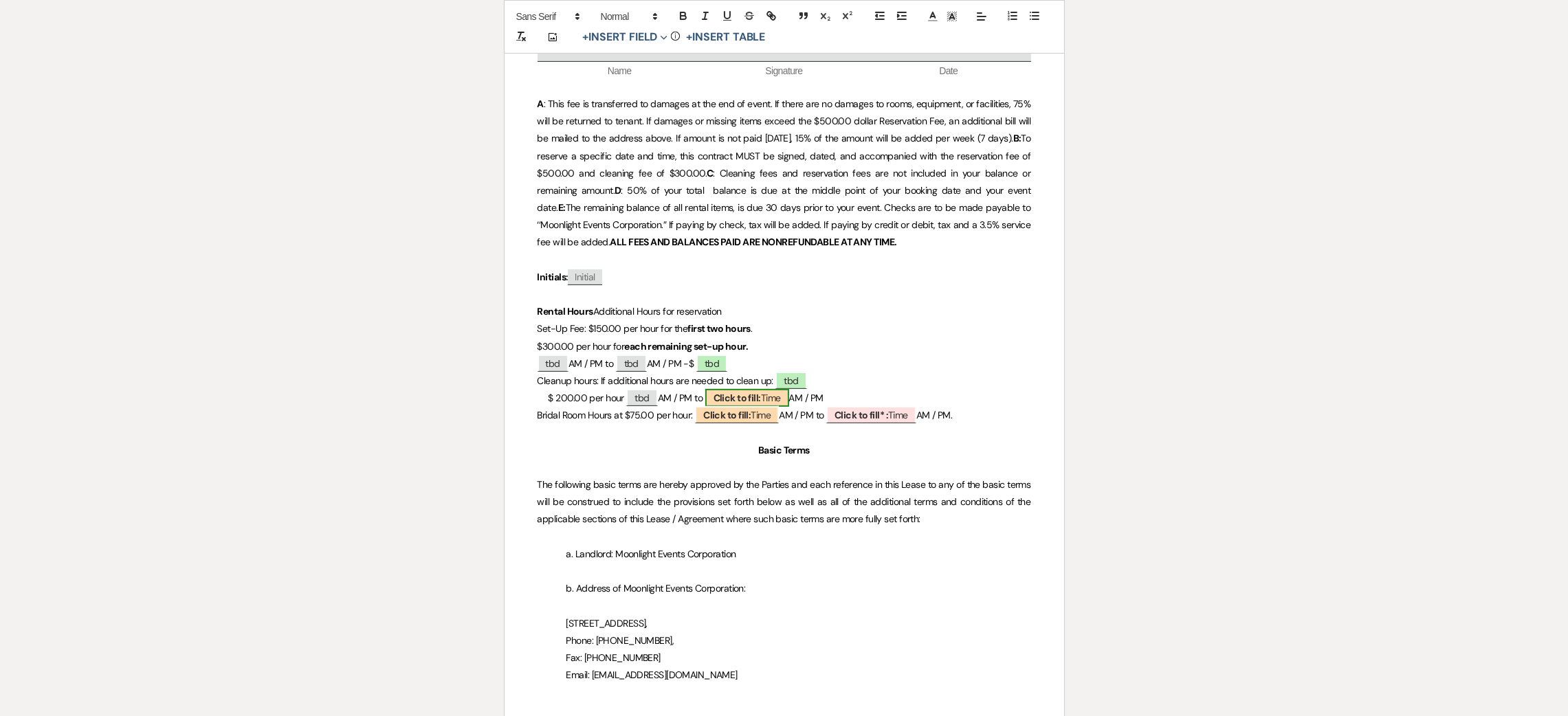
click at [746, 400] on b "Click to fill:" at bounding box center [737, 398] width 47 height 13
select select "Time"
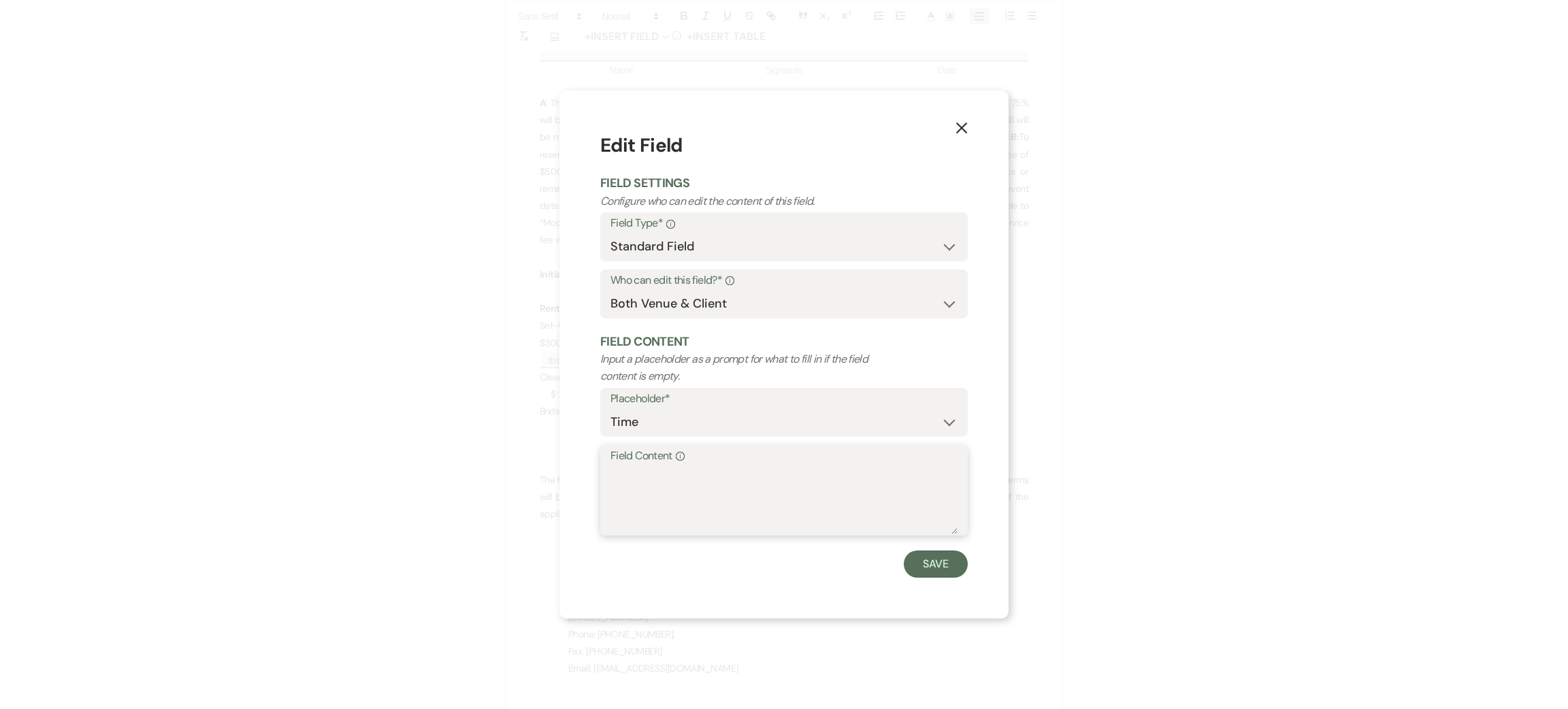
click at [716, 484] on textarea "Field Content Info" at bounding box center [784, 500] width 347 height 68
type textarea "tbd"
click at [934, 553] on button "Save" at bounding box center [936, 565] width 64 height 27
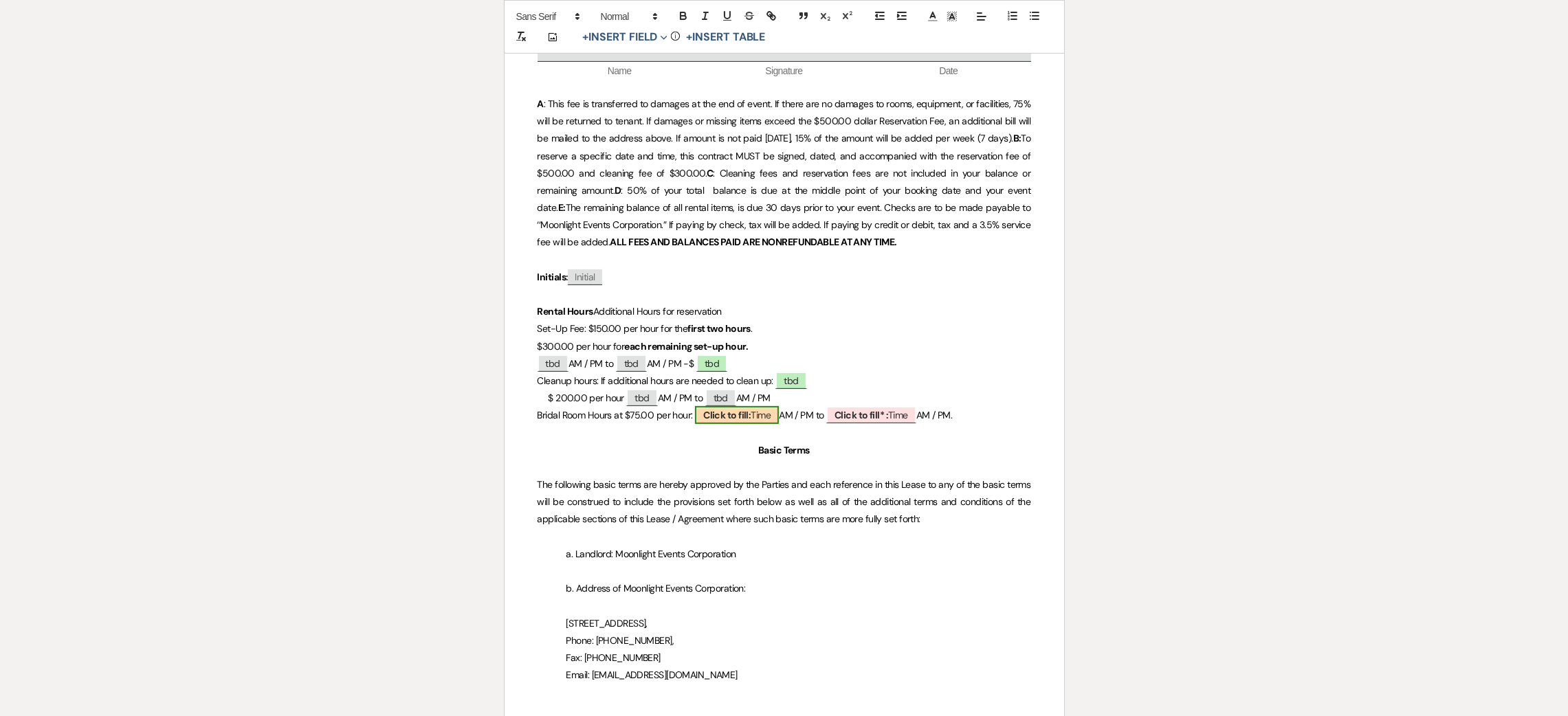
click at [734, 422] on b "Click to fill:" at bounding box center [727, 415] width 47 height 13
select select "Time"
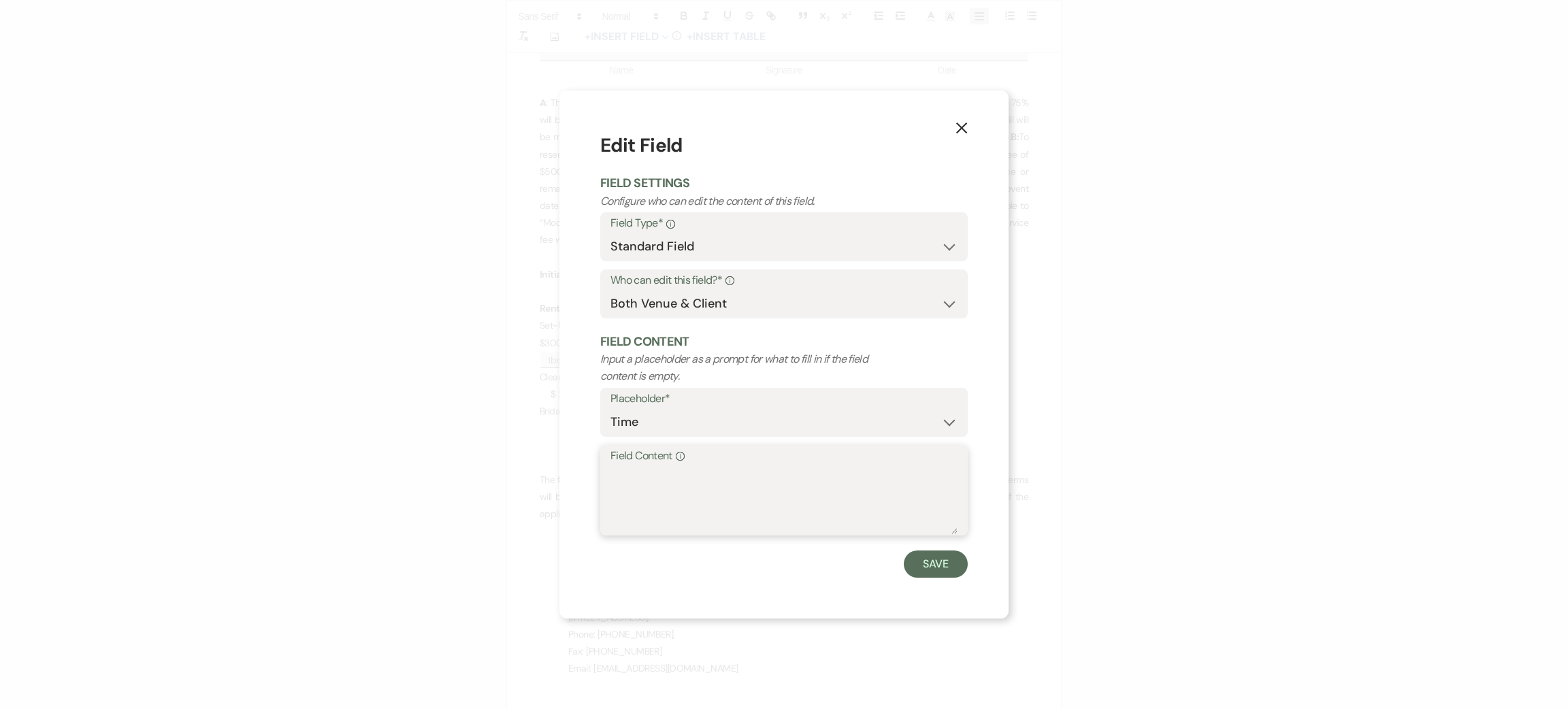
click at [716, 482] on textarea "Field Content Info" at bounding box center [784, 500] width 347 height 68
type textarea "tbd"
click at [921, 561] on button "Save" at bounding box center [936, 565] width 64 height 27
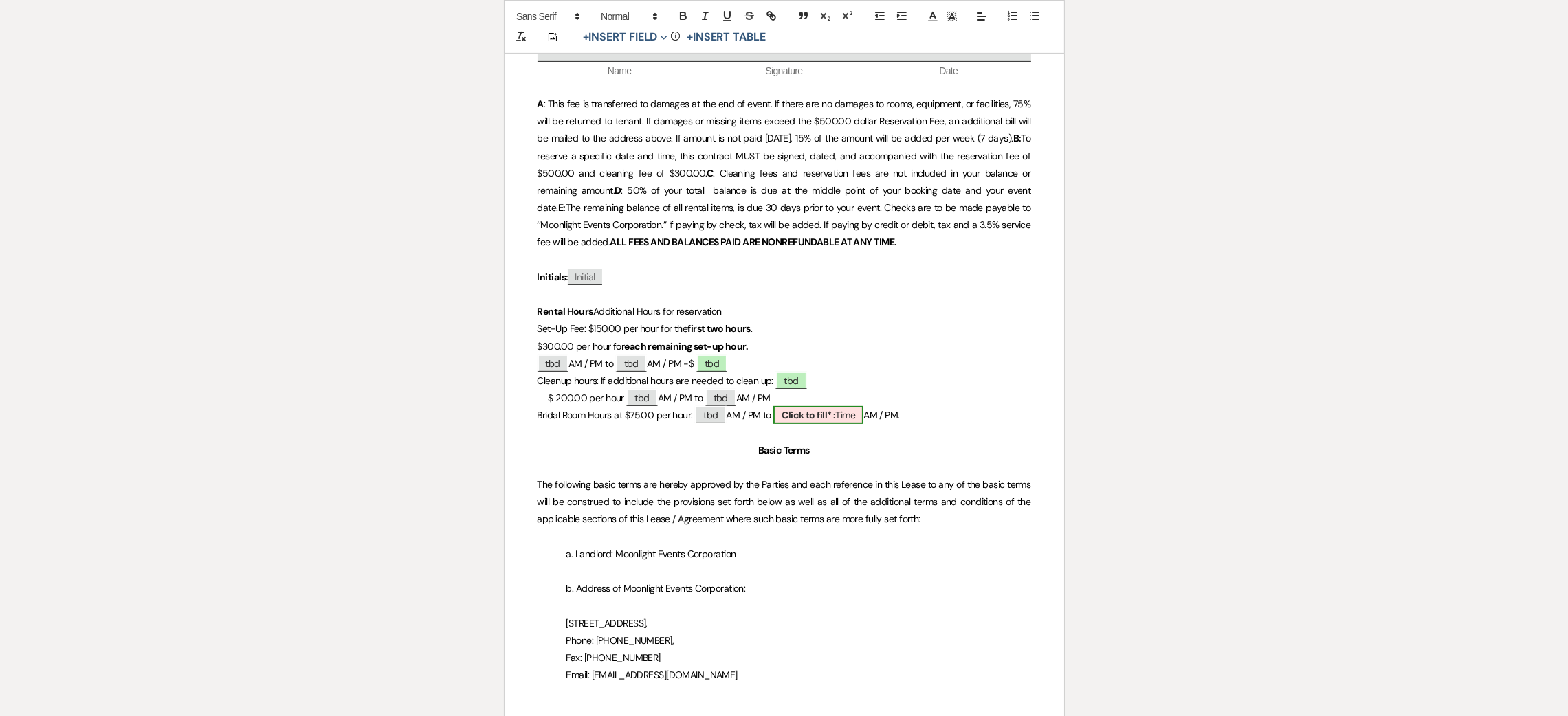
click at [799, 419] on b "Click to fill* :" at bounding box center [809, 415] width 53 height 13
select select "owner"
select select "Time"
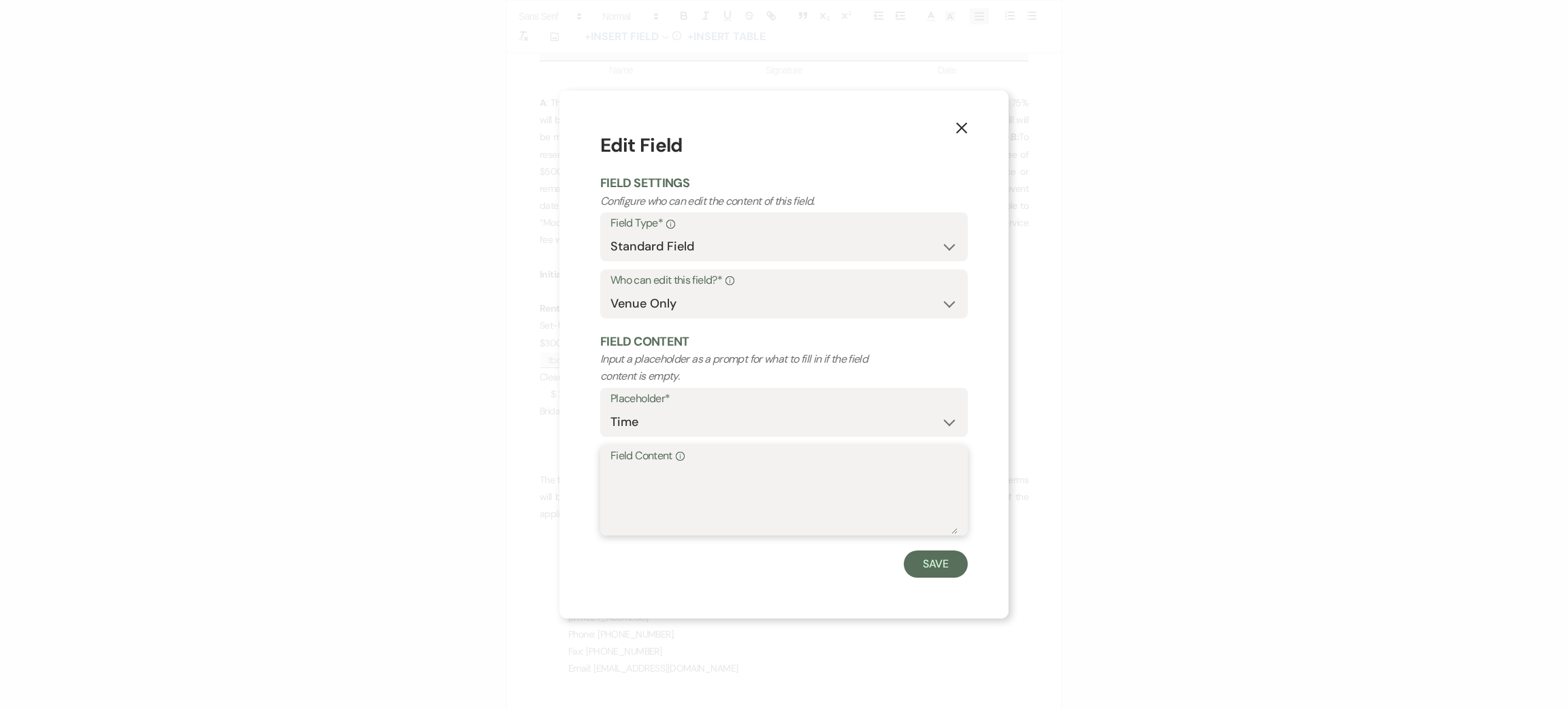
click at [774, 479] on textarea "Field Content Info" at bounding box center [784, 500] width 347 height 68
type textarea "tbd"
click at [925, 565] on button "Save" at bounding box center [936, 565] width 64 height 27
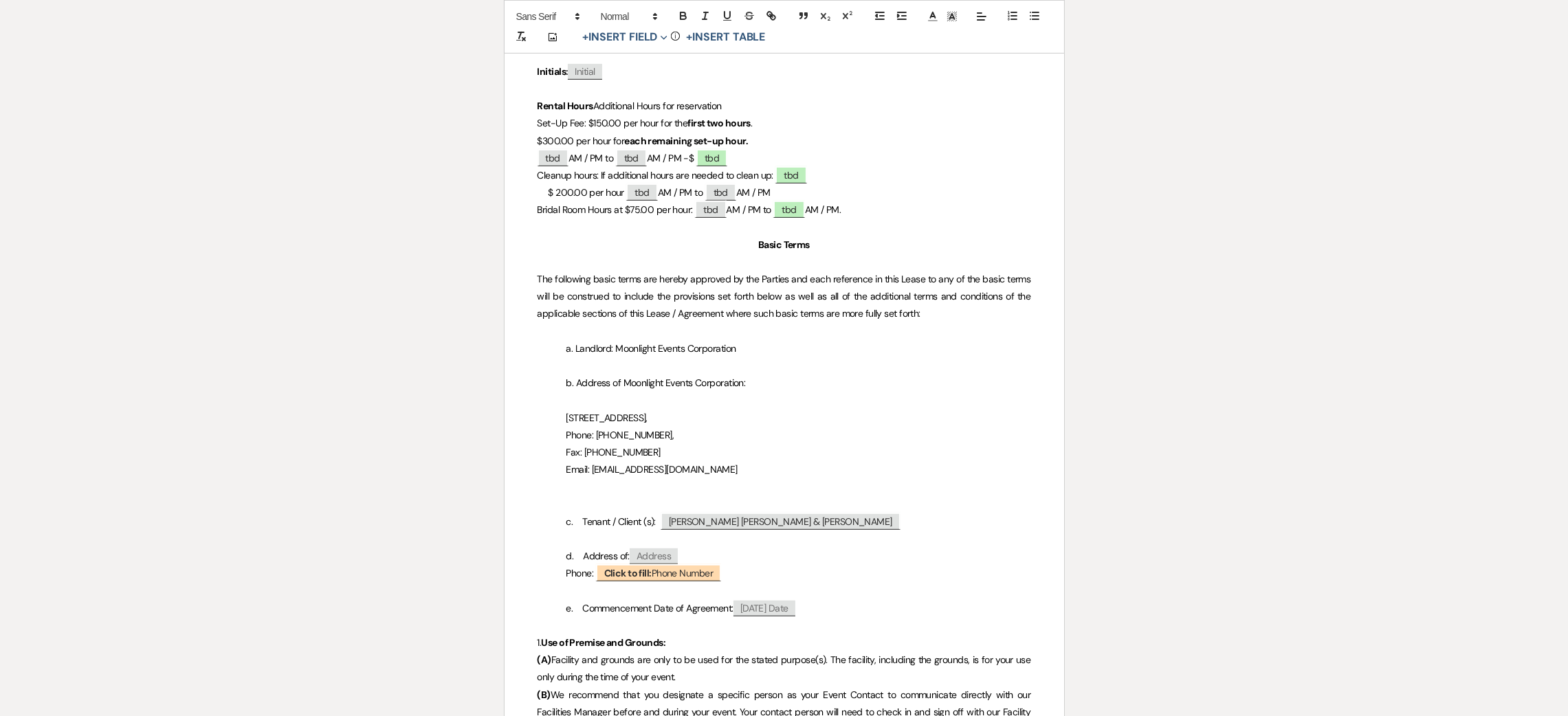
scroll to position [1030, 0]
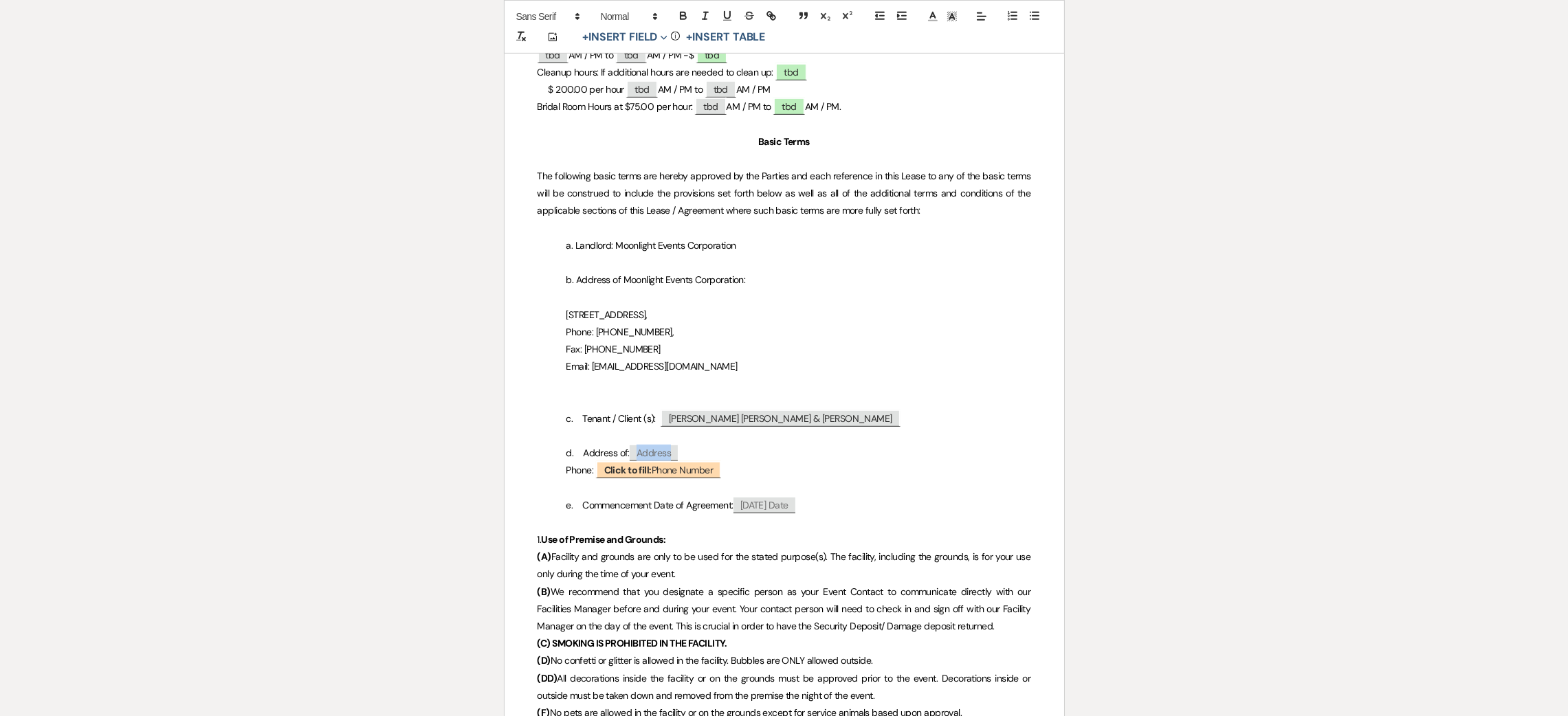
click at [664, 457] on span "Address" at bounding box center [653, 453] width 48 height 16
select select "client"
select select "Address"
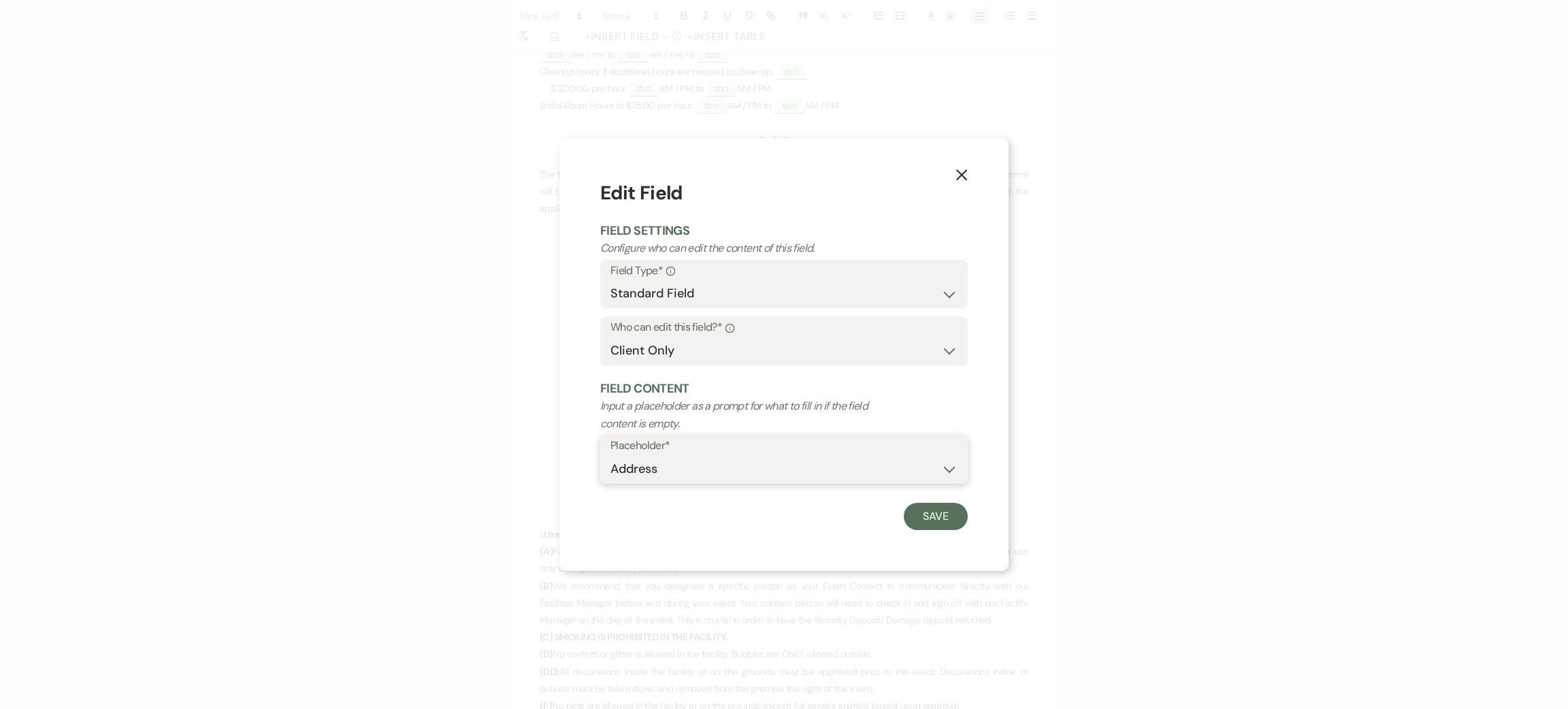
click at [672, 472] on select "Custom Placeholder Date Time Name Location Venue Name Type Number Budget Addres…" at bounding box center [784, 469] width 347 height 26
click at [610, 456] on select "Custom Placeholder Date Time Name Location Venue Name Type Number Budget Addres…" at bounding box center [784, 469] width 347 height 26
click at [925, 521] on button "Save" at bounding box center [936, 517] width 64 height 27
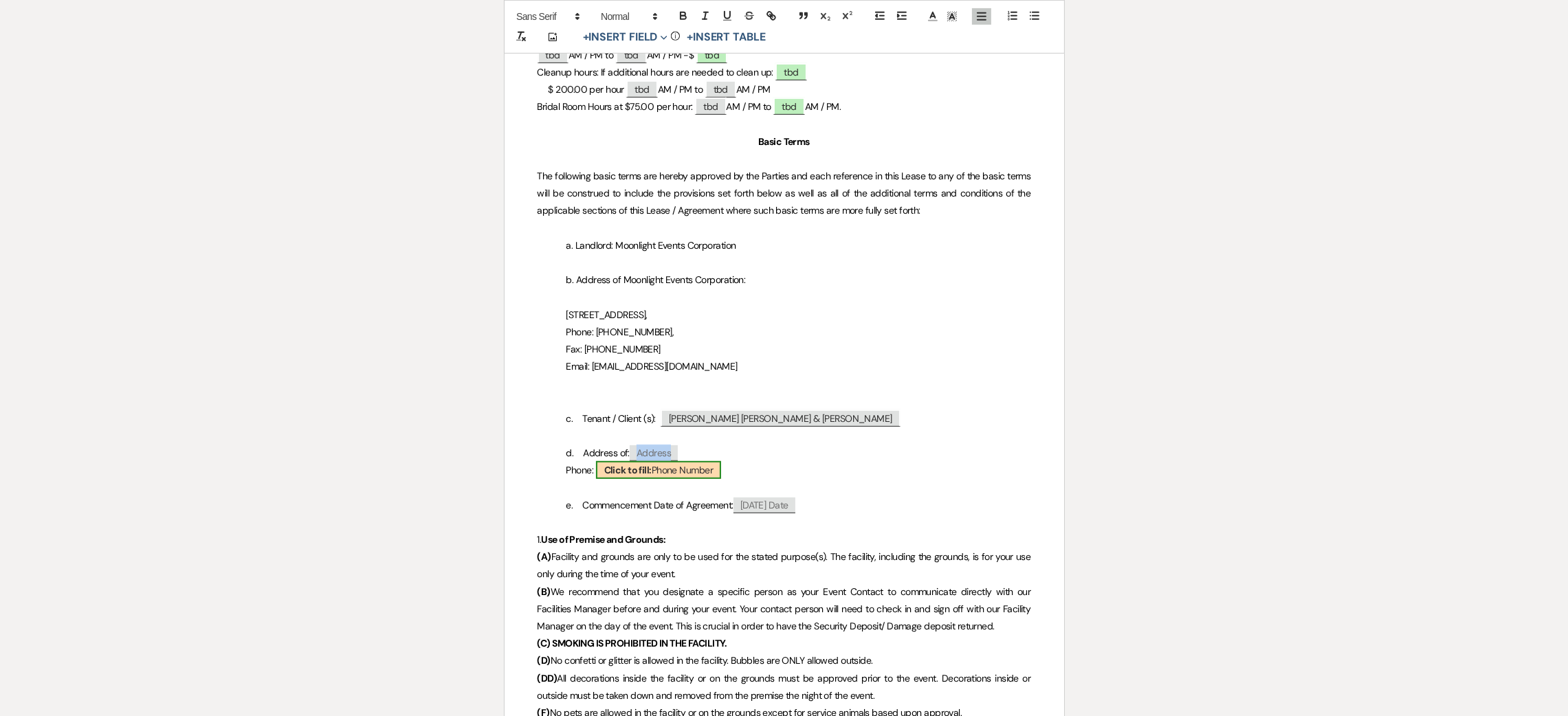
click at [690, 468] on span "Click to fill: Phone Number" at bounding box center [658, 470] width 125 height 18
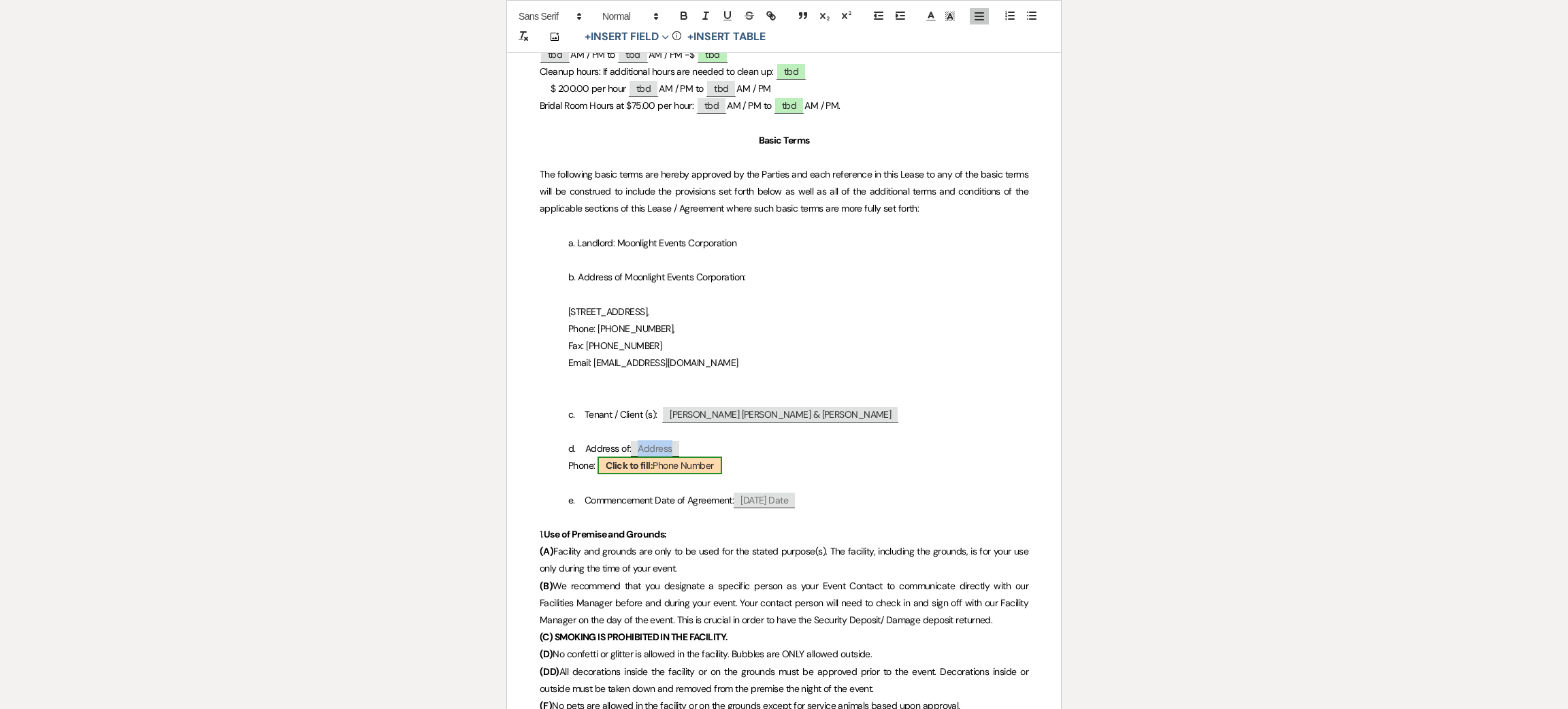
select select "Phone Number"
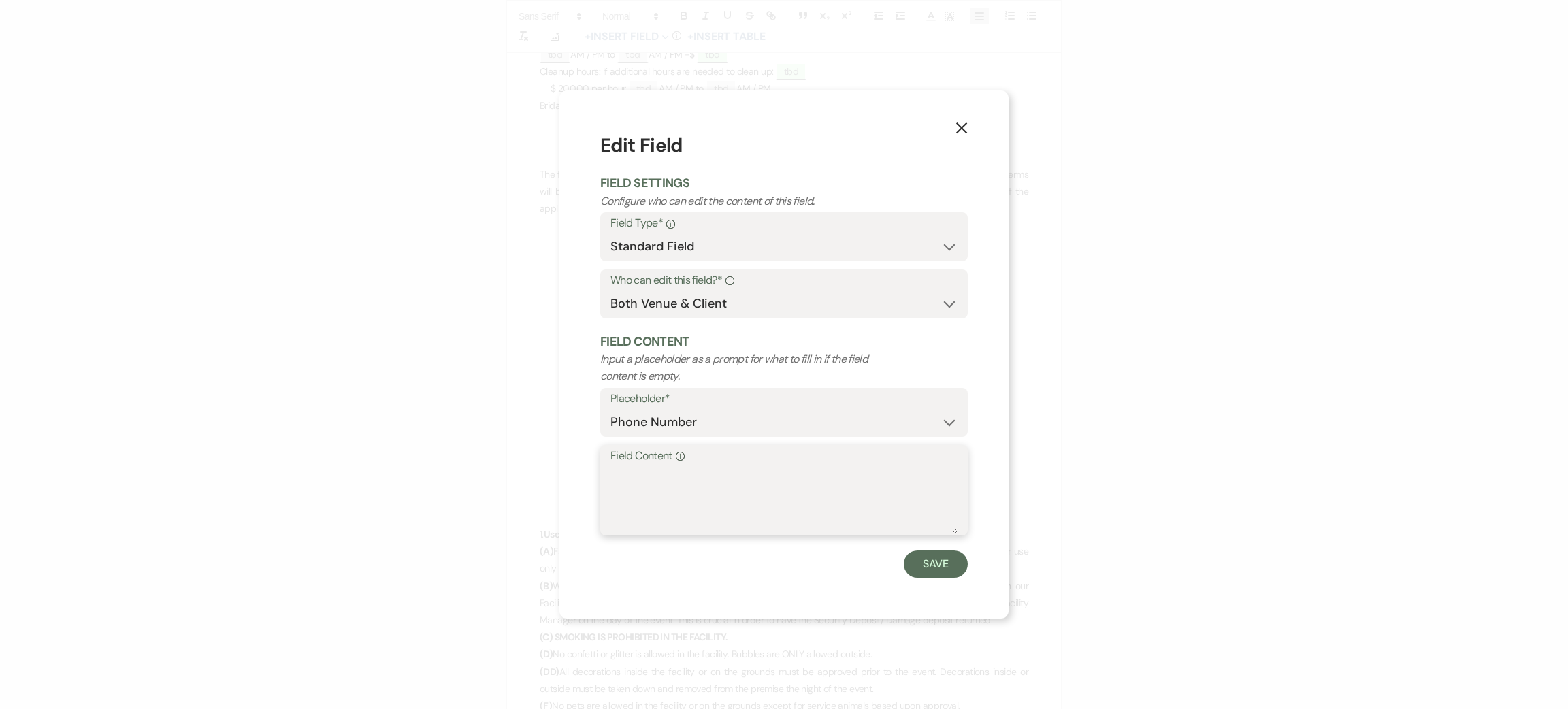
click at [668, 474] on textarea "Field Content Info" at bounding box center [784, 500] width 347 height 68
paste textarea "[PHONE_NUMBER]"
type textarea "[PHONE_NUMBER]"
click at [938, 579] on div "X Edit Field Field Settings Configure who can edit the content of this field. F…" at bounding box center [784, 354] width 450 height 528
click at [947, 557] on button "Save" at bounding box center [936, 565] width 64 height 27
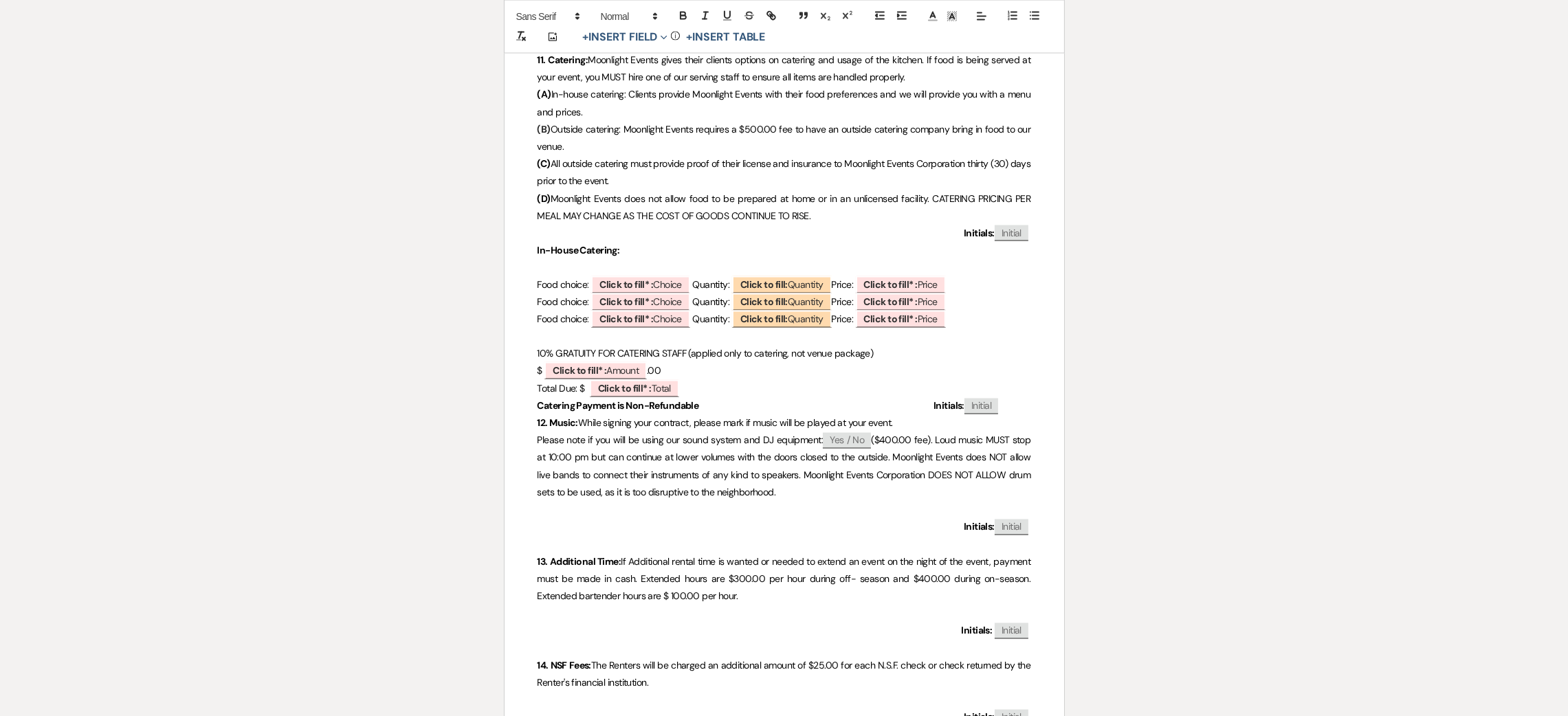
scroll to position [3609, 0]
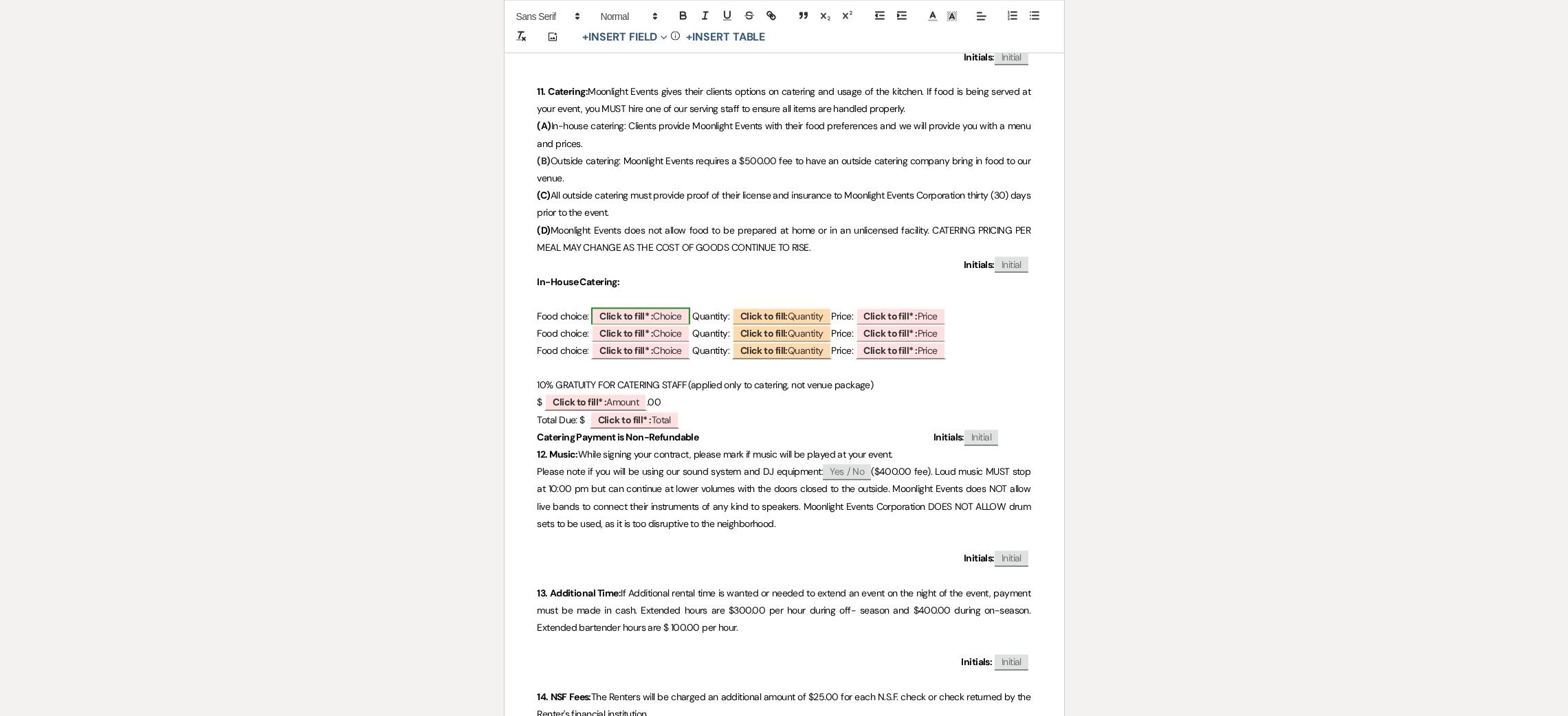
click at [643, 313] on b "Click to fill* :" at bounding box center [626, 316] width 53 height 13
select select "owner"
select select "custom_placeholder"
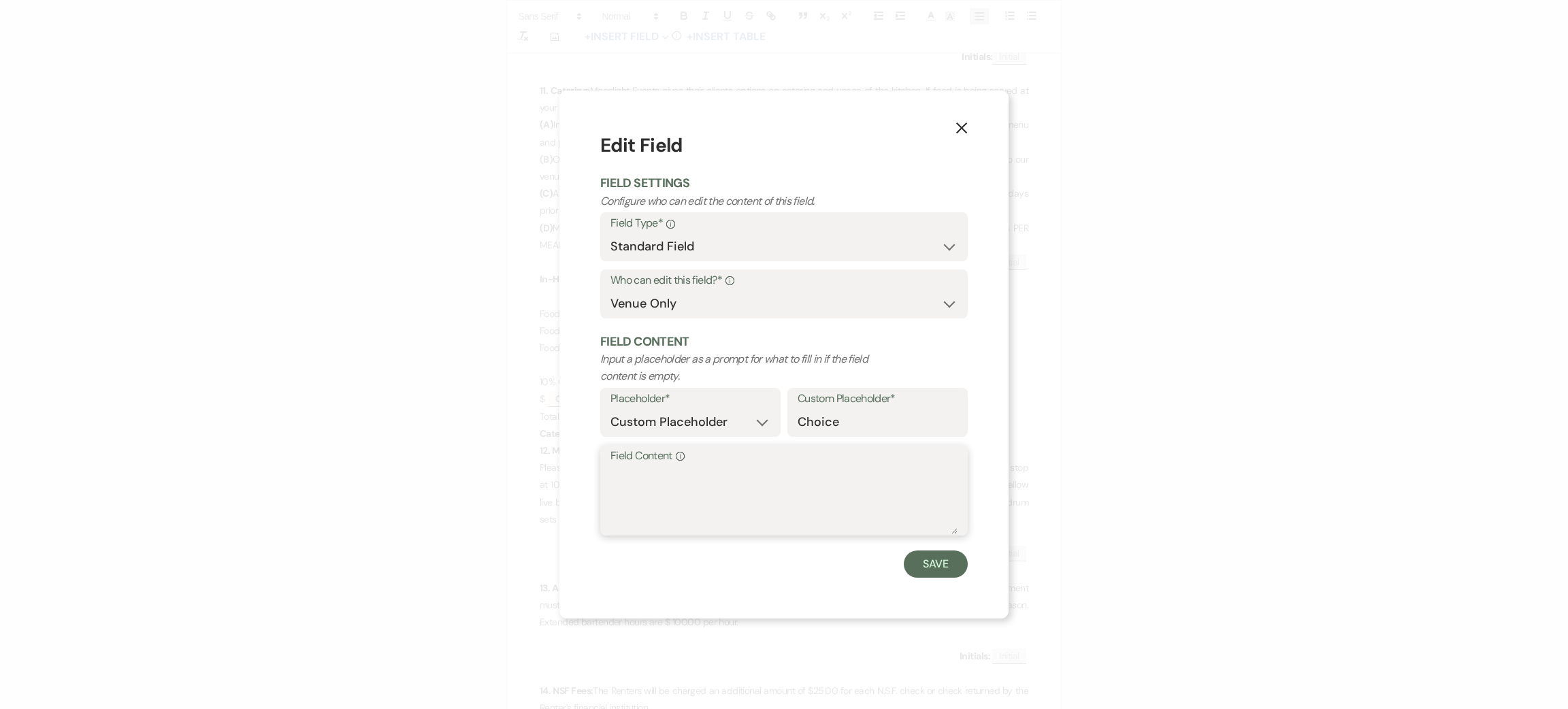
click at [664, 484] on textarea "Field Content Info" at bounding box center [784, 500] width 347 height 68
type textarea "na"
click at [930, 562] on button "Save" at bounding box center [936, 565] width 64 height 27
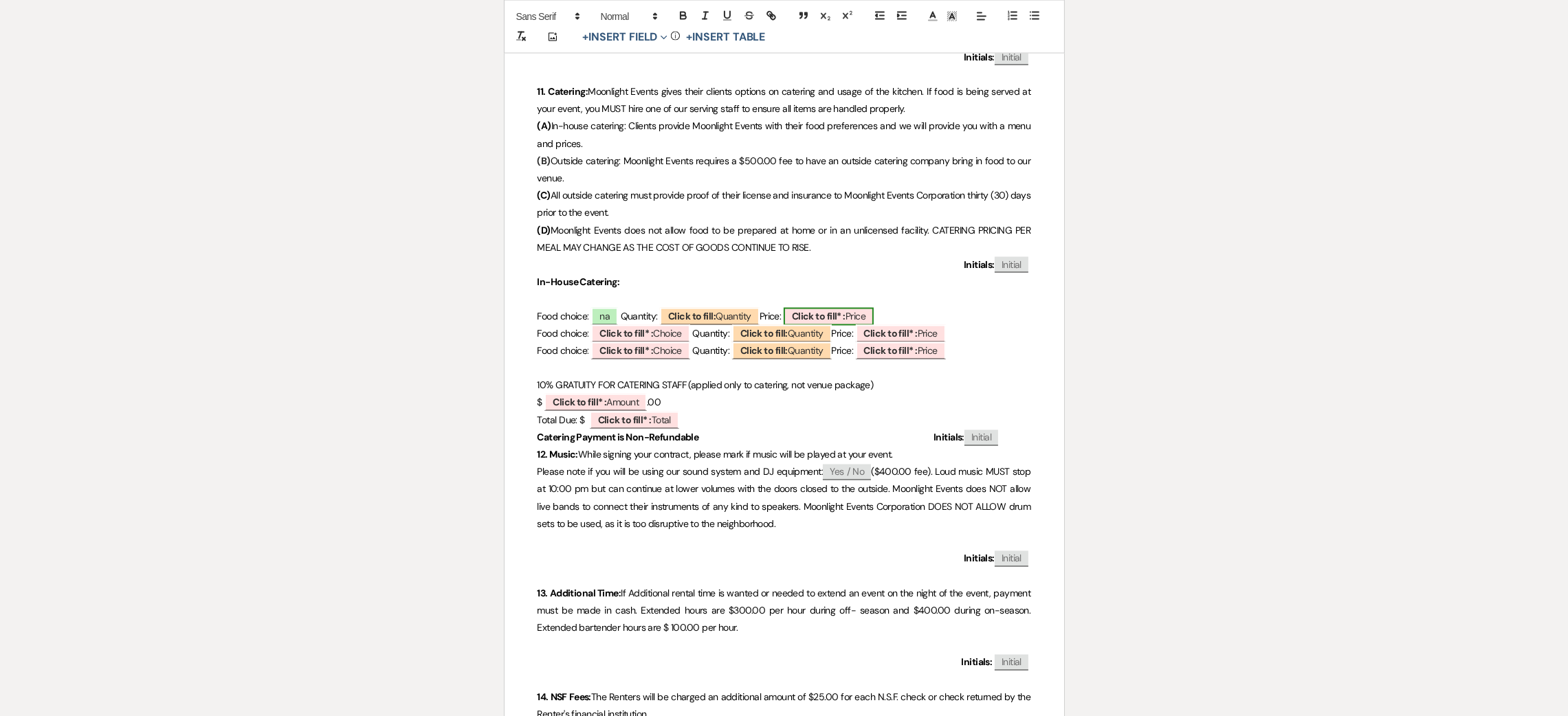
click at [829, 316] on b "Click to fill* :" at bounding box center [818, 316] width 53 height 13
select select "owner"
select select "custom_placeholder"
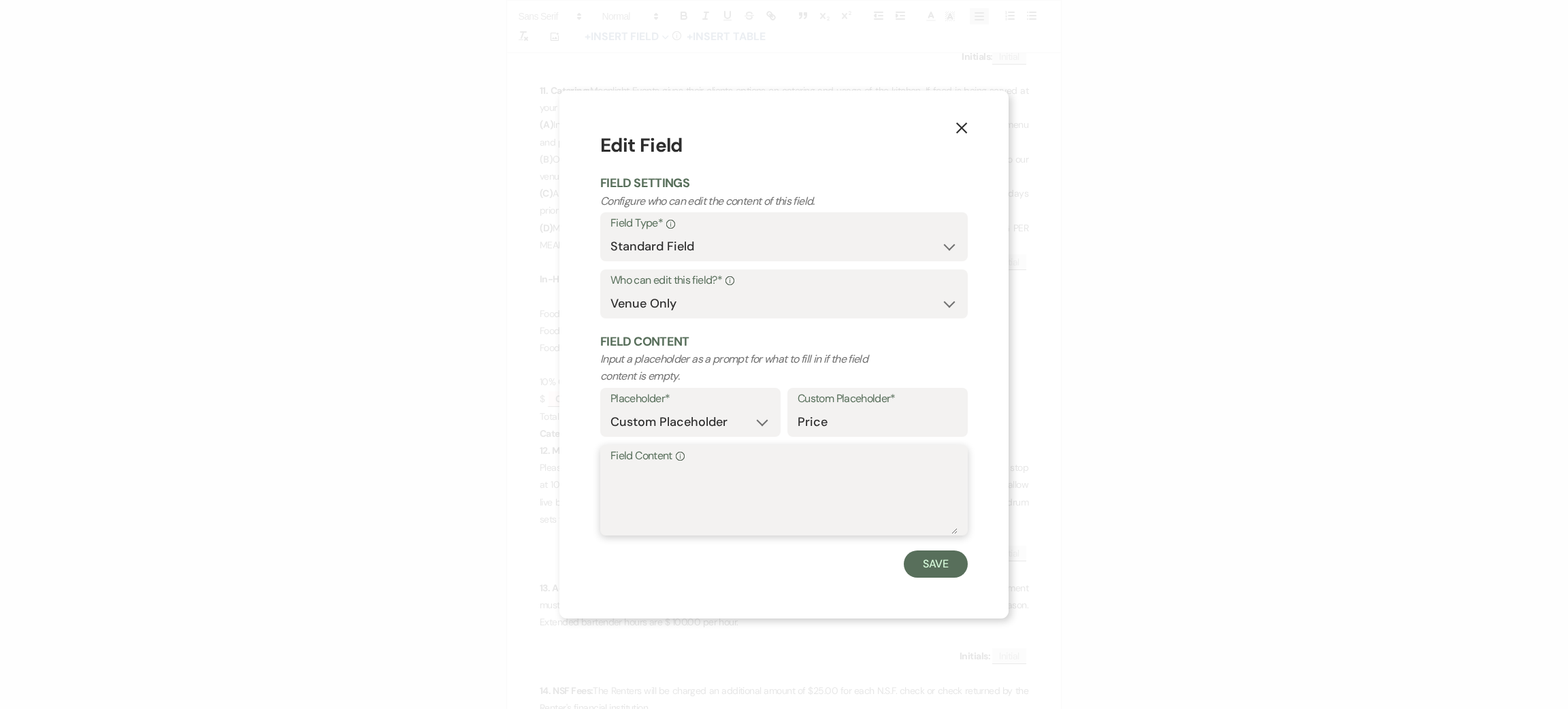
click at [831, 479] on textarea "Field Content Info" at bounding box center [784, 500] width 347 height 68
type textarea "na"
click at [950, 567] on button "Save" at bounding box center [936, 565] width 64 height 27
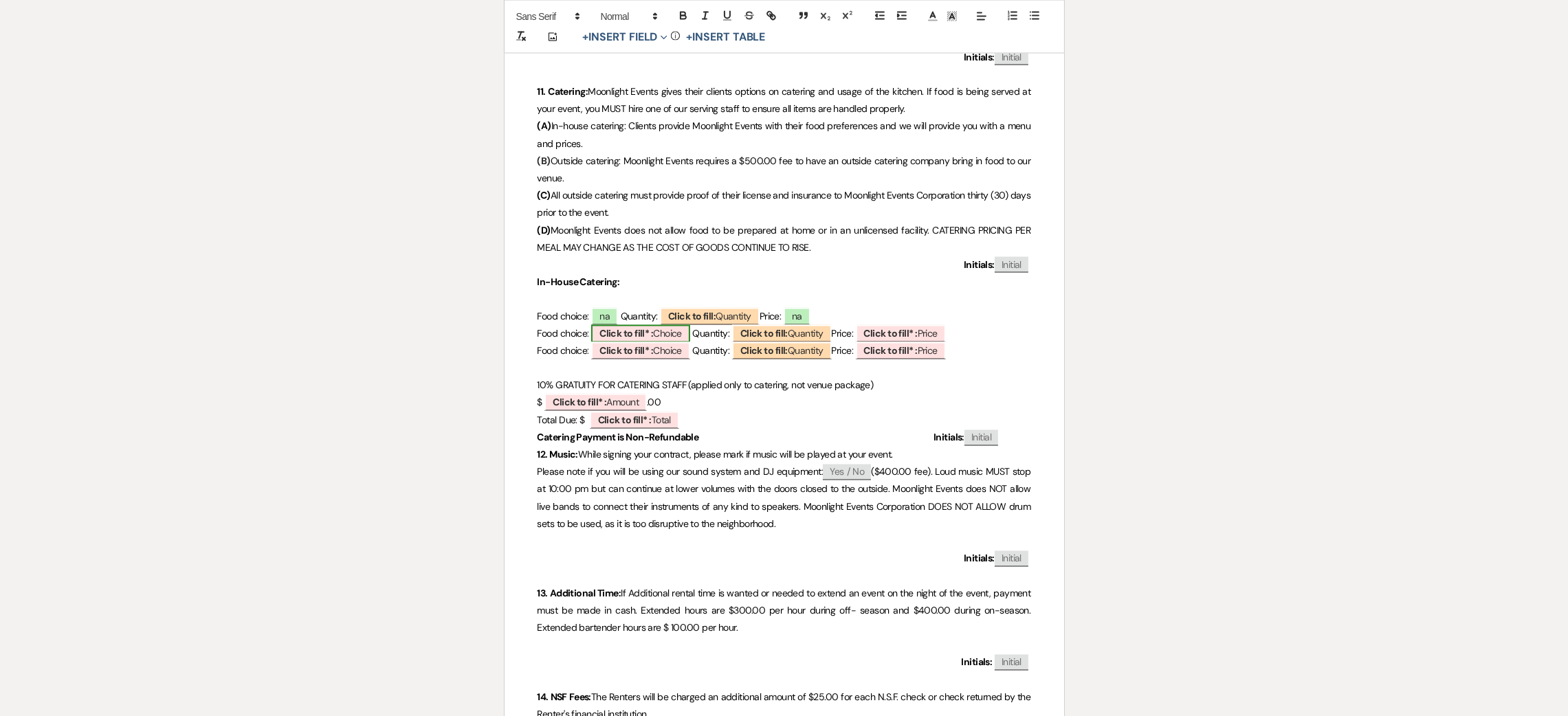
click at [631, 337] on b "Click to fill* :" at bounding box center [626, 334] width 53 height 13
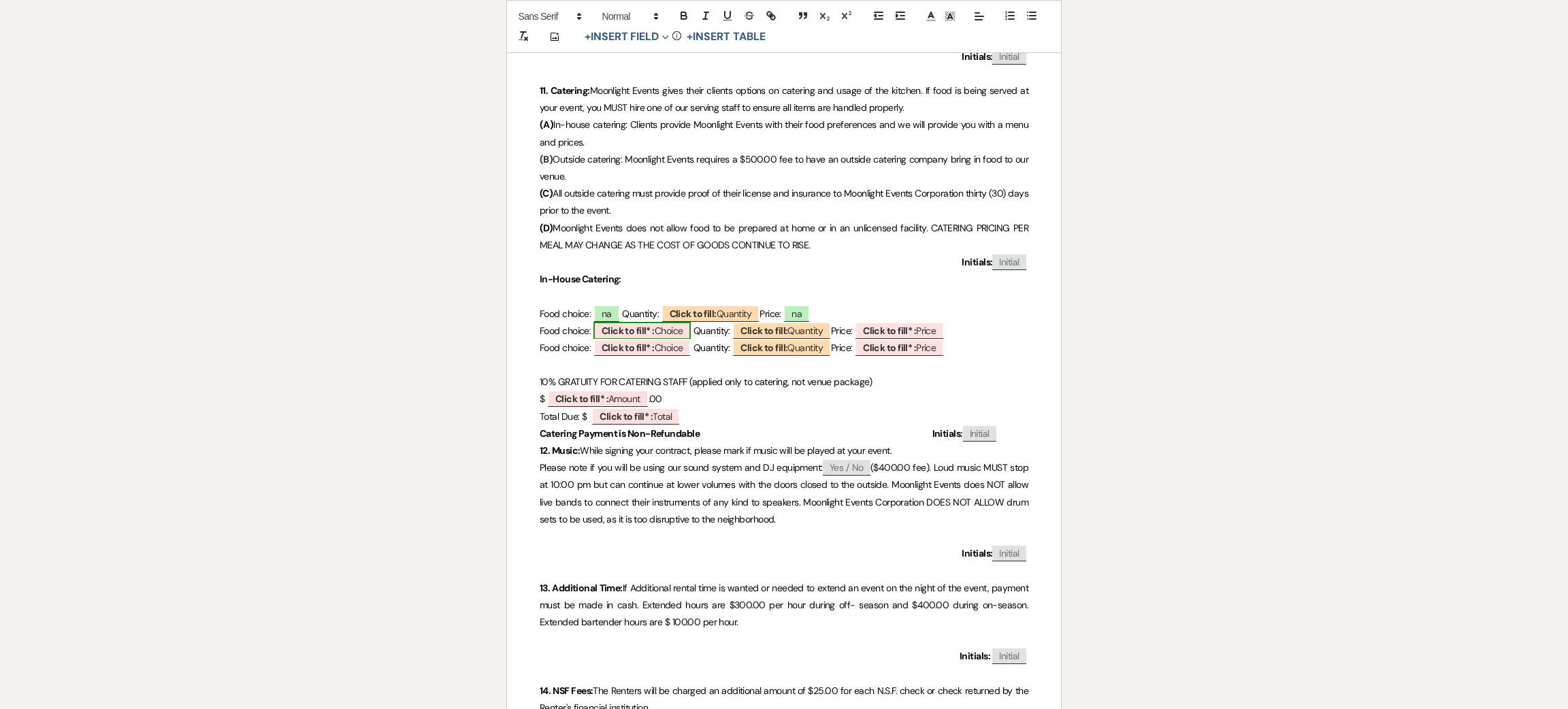
select select "owner"
select select "custom_placeholder"
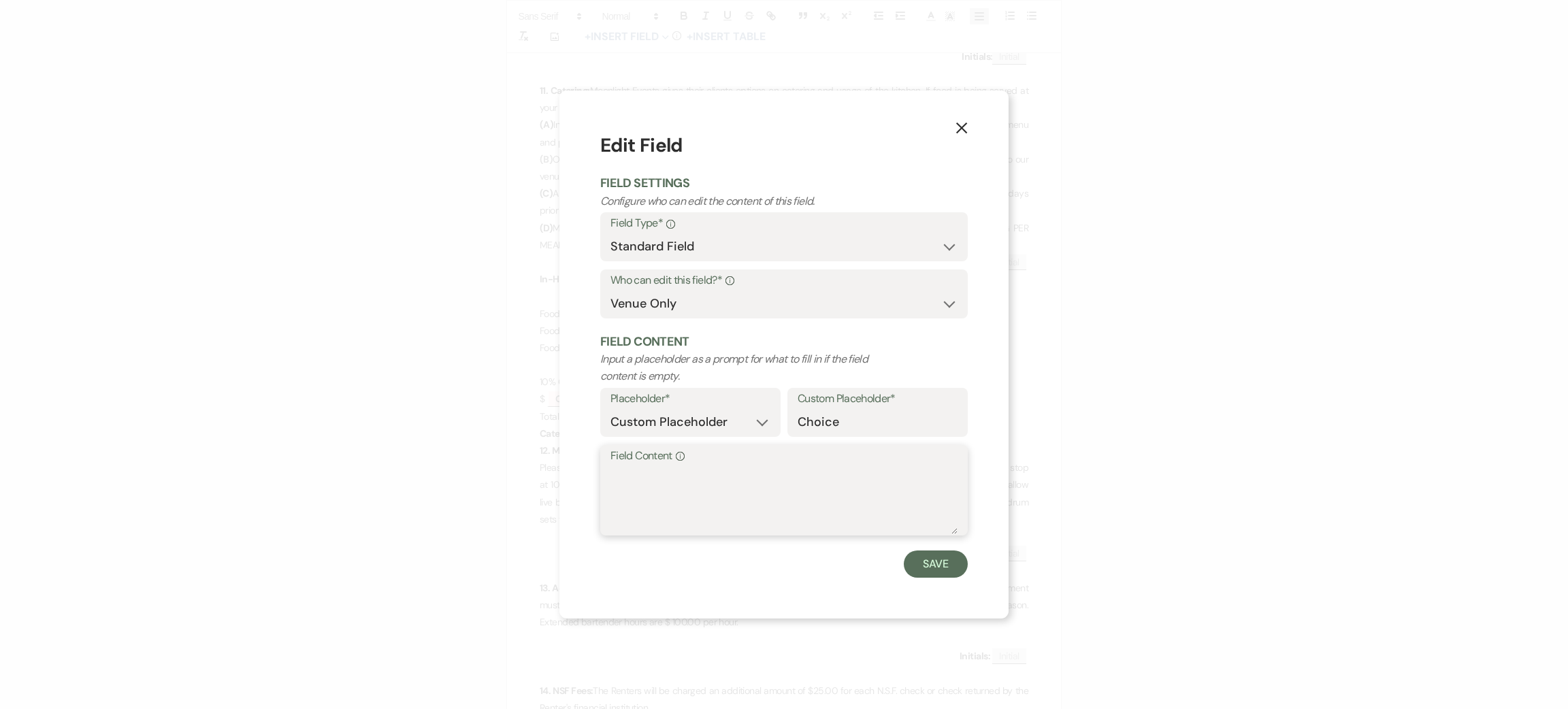
click at [663, 480] on textarea "Field Content Info" at bounding box center [784, 500] width 347 height 68
type textarea "na"
drag, startPoint x: 902, startPoint y: 549, endPoint x: 933, endPoint y: 557, distance: 32.0
click at [912, 550] on form "Edit Field Field Settings Configure who can edit the content of this field. Fie…" at bounding box center [784, 354] width 368 height 446
click at [933, 557] on button "Save" at bounding box center [936, 565] width 64 height 27
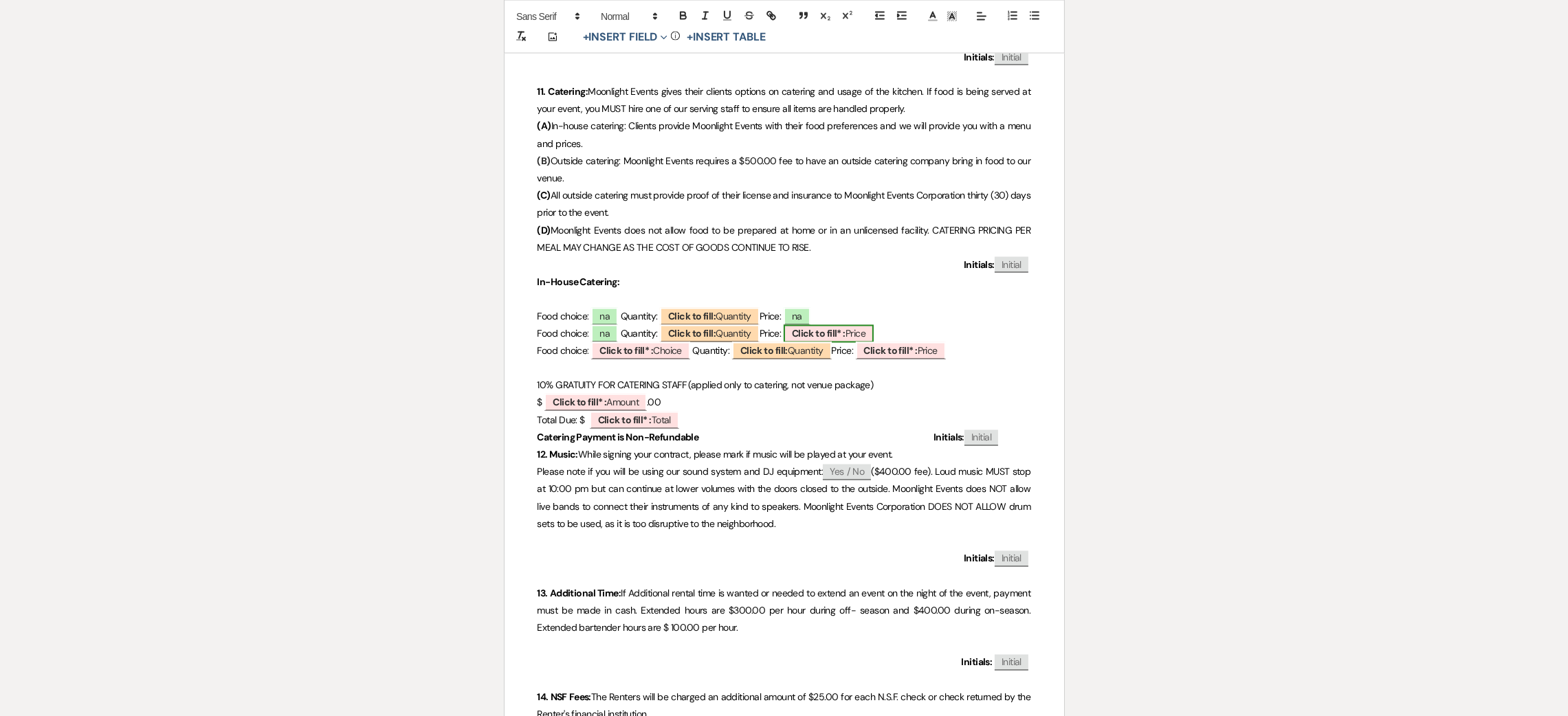
click at [845, 332] on b "Click to fill* :" at bounding box center [818, 334] width 53 height 13
select select "owner"
select select "custom_placeholder"
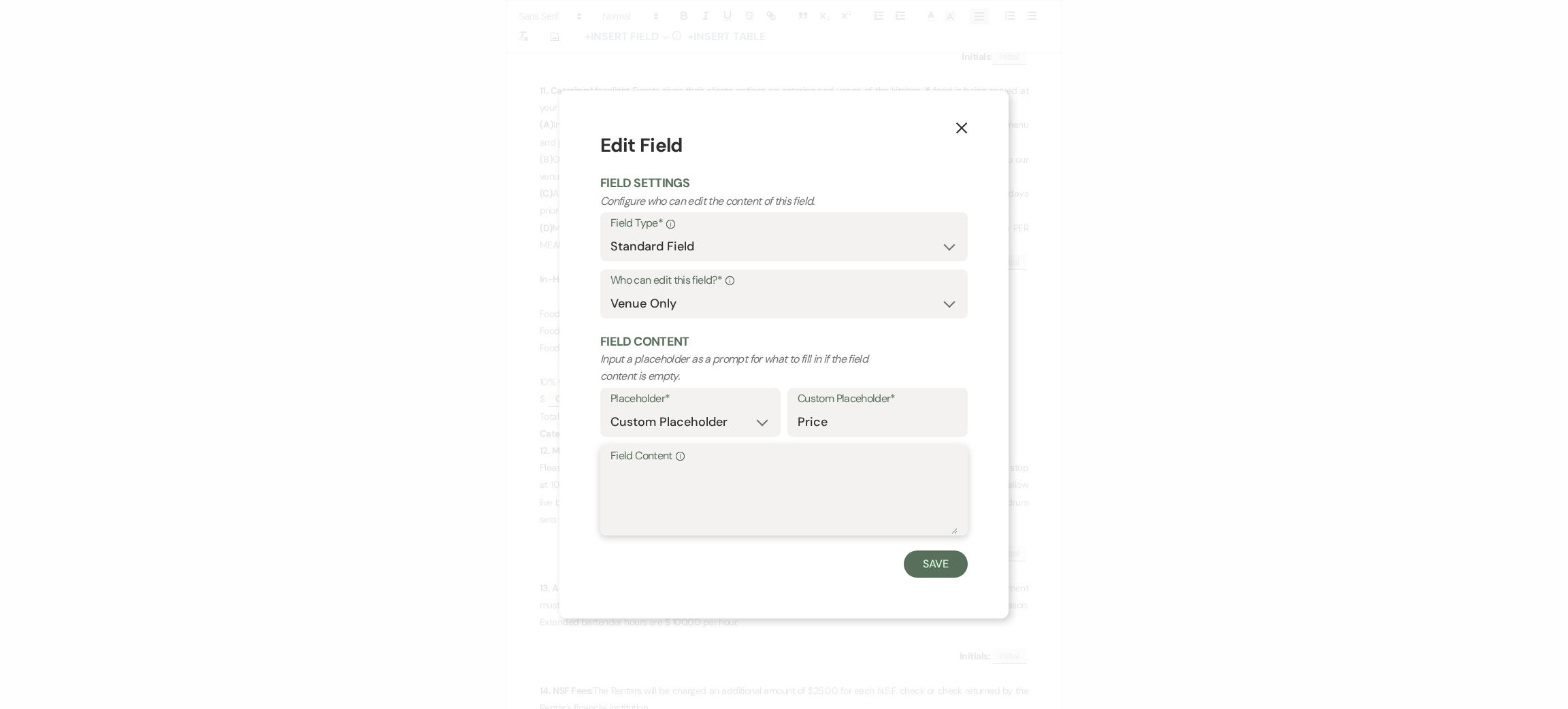
click at [841, 524] on textarea "Field Content Info" at bounding box center [784, 500] width 347 height 68
type textarea "na"
click at [948, 562] on button "Save" at bounding box center [936, 565] width 64 height 27
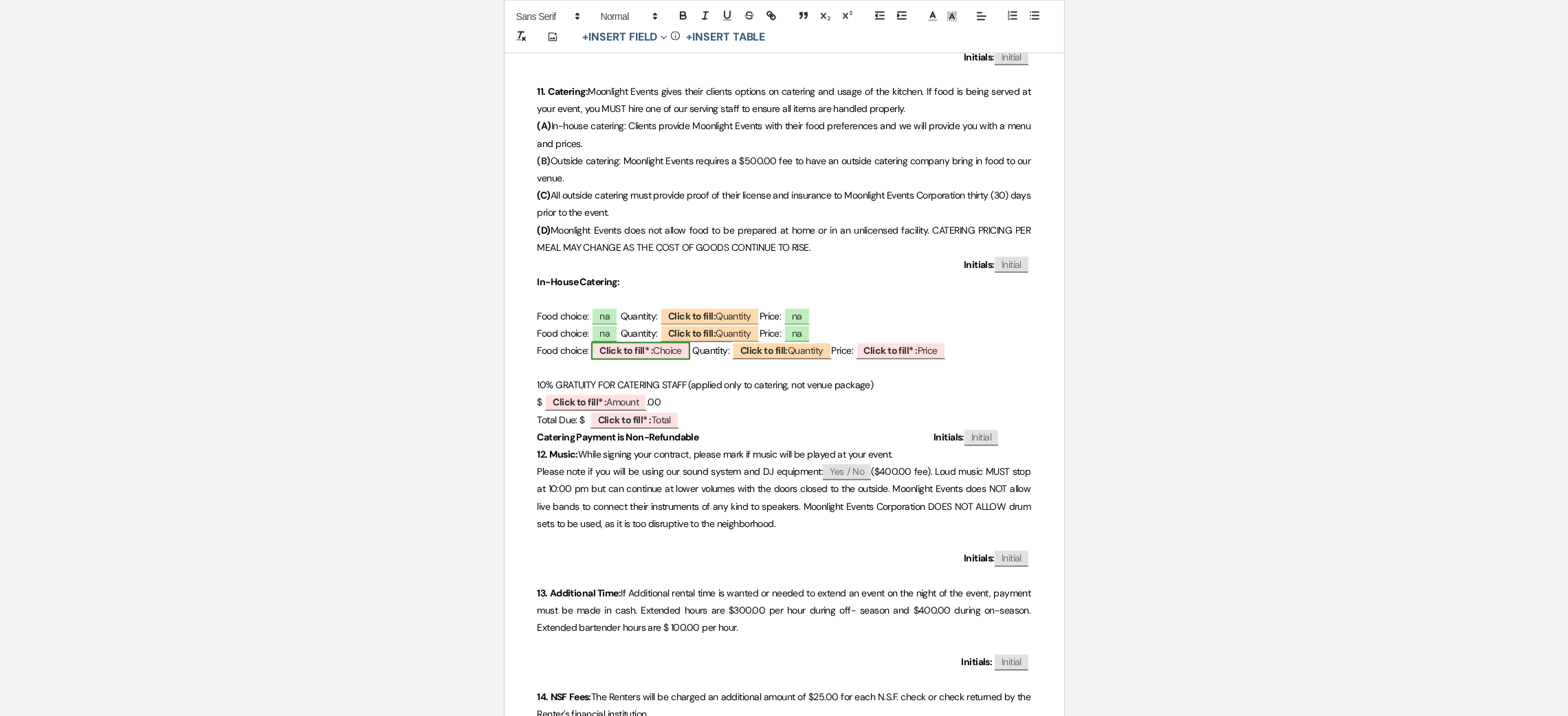
click at [637, 353] on b "Click to fill* :" at bounding box center [626, 351] width 53 height 13
select select "owner"
select select "custom_placeholder"
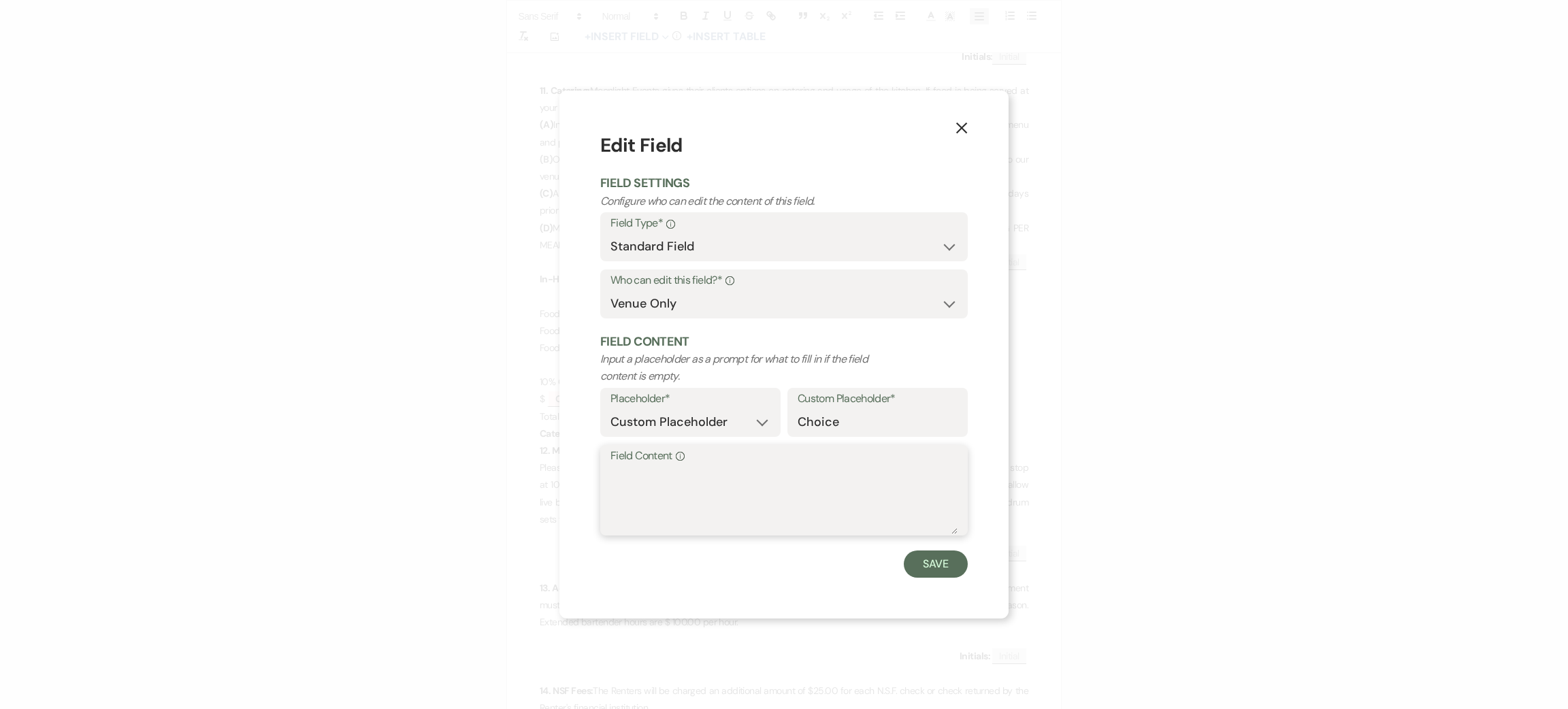
click at [666, 510] on textarea "Field Content Info" at bounding box center [784, 500] width 347 height 68
type textarea "na"
click at [929, 559] on button "Save" at bounding box center [936, 565] width 64 height 27
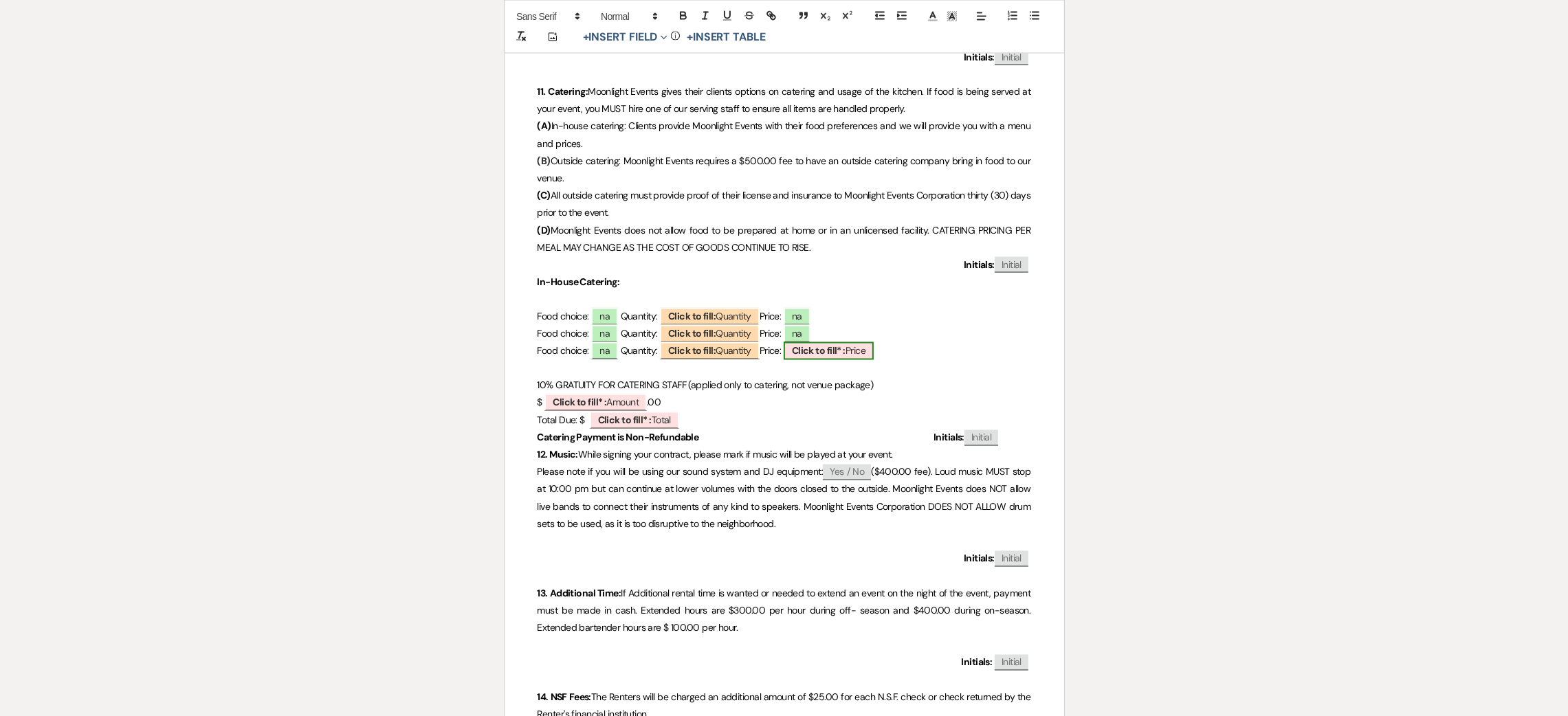
click at [817, 353] on b "Click to fill* :" at bounding box center [818, 351] width 53 height 13
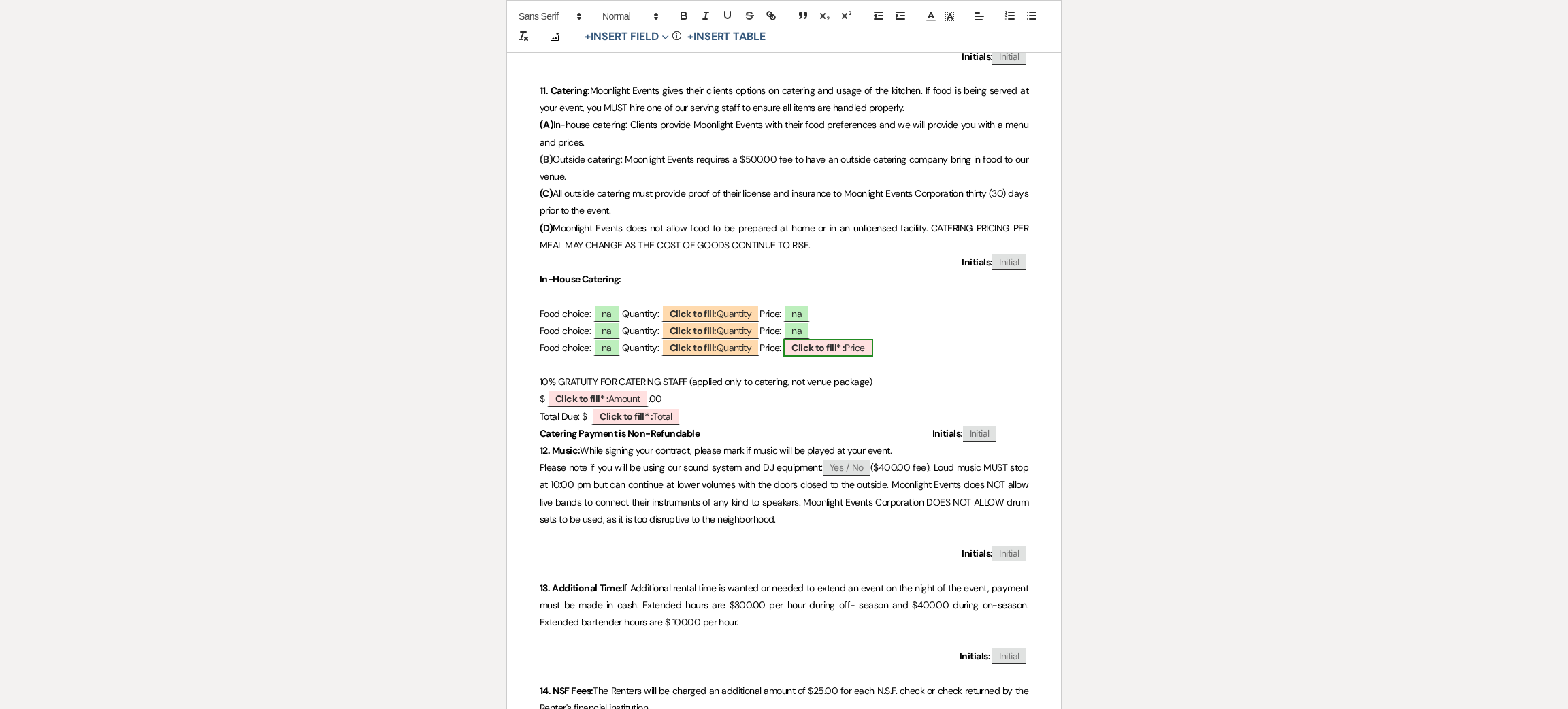
select select "owner"
select select "custom_placeholder"
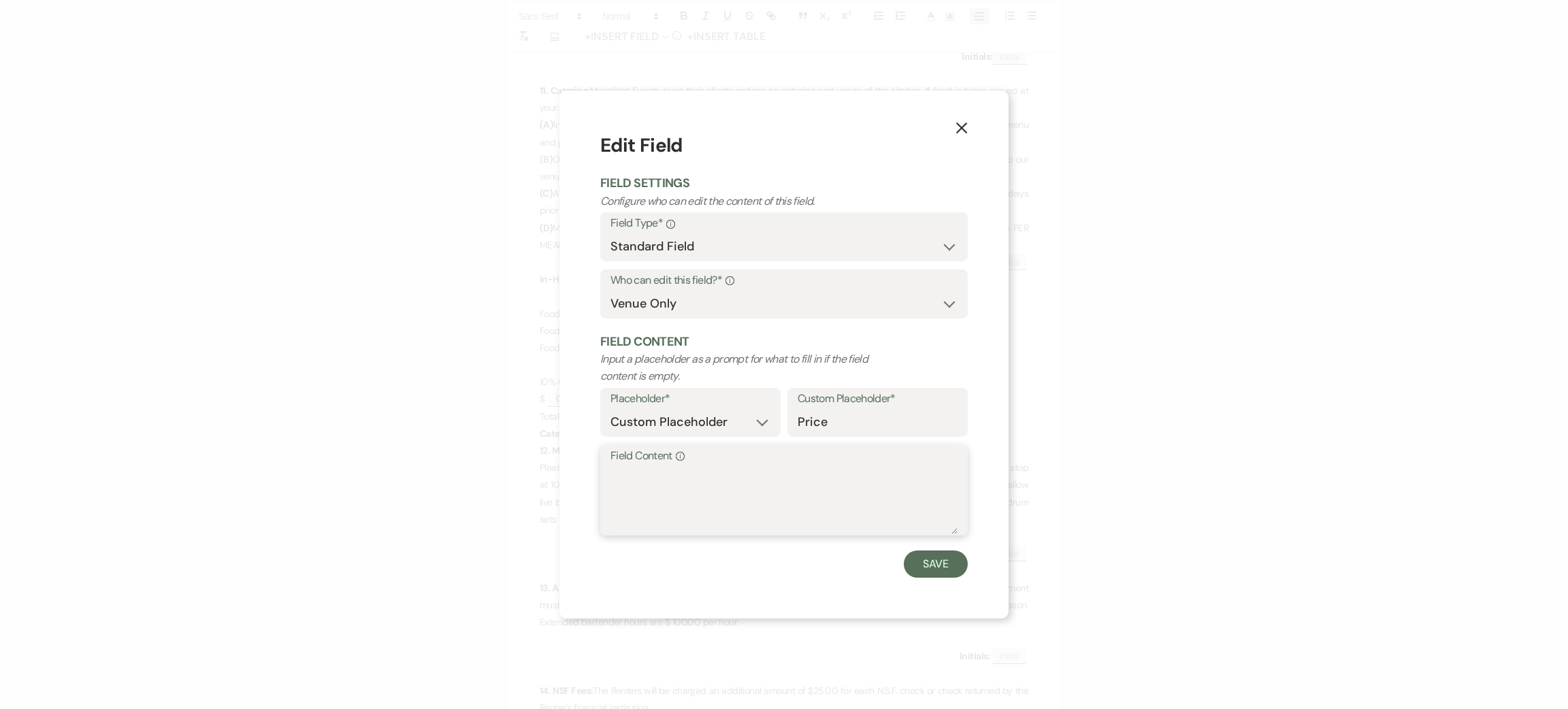
click at [798, 492] on textarea "Field Content Info" at bounding box center [784, 500] width 347 height 68
type textarea "na"
click at [914, 553] on button "Save" at bounding box center [936, 565] width 64 height 27
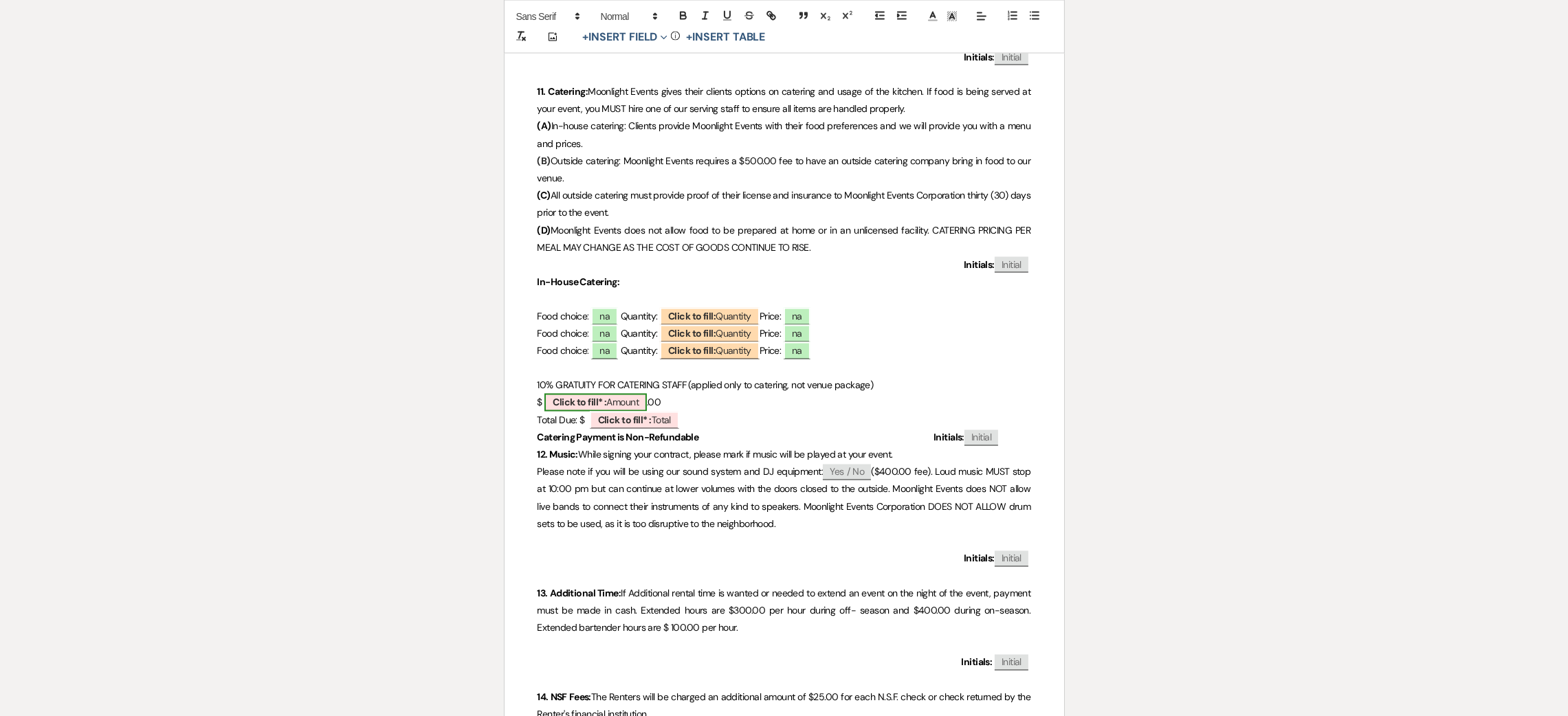
click at [634, 400] on span "Click to fill* : Amount" at bounding box center [596, 403] width 102 height 18
select select "owner"
select select "Amount"
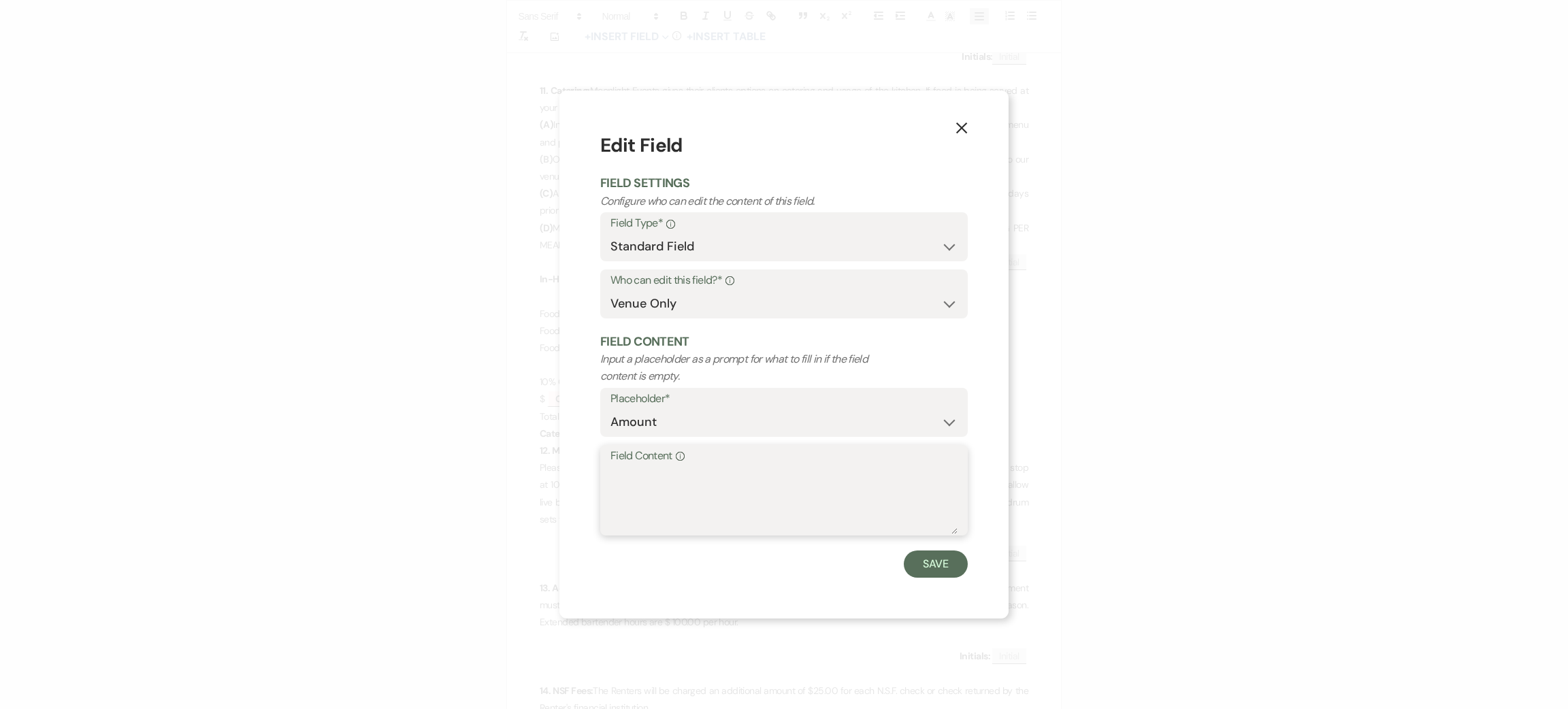
click at [692, 506] on textarea "Field Content Info" at bounding box center [784, 500] width 347 height 68
type textarea "n"
type textarea "Outside"
click at [919, 567] on button "Save" at bounding box center [936, 565] width 64 height 27
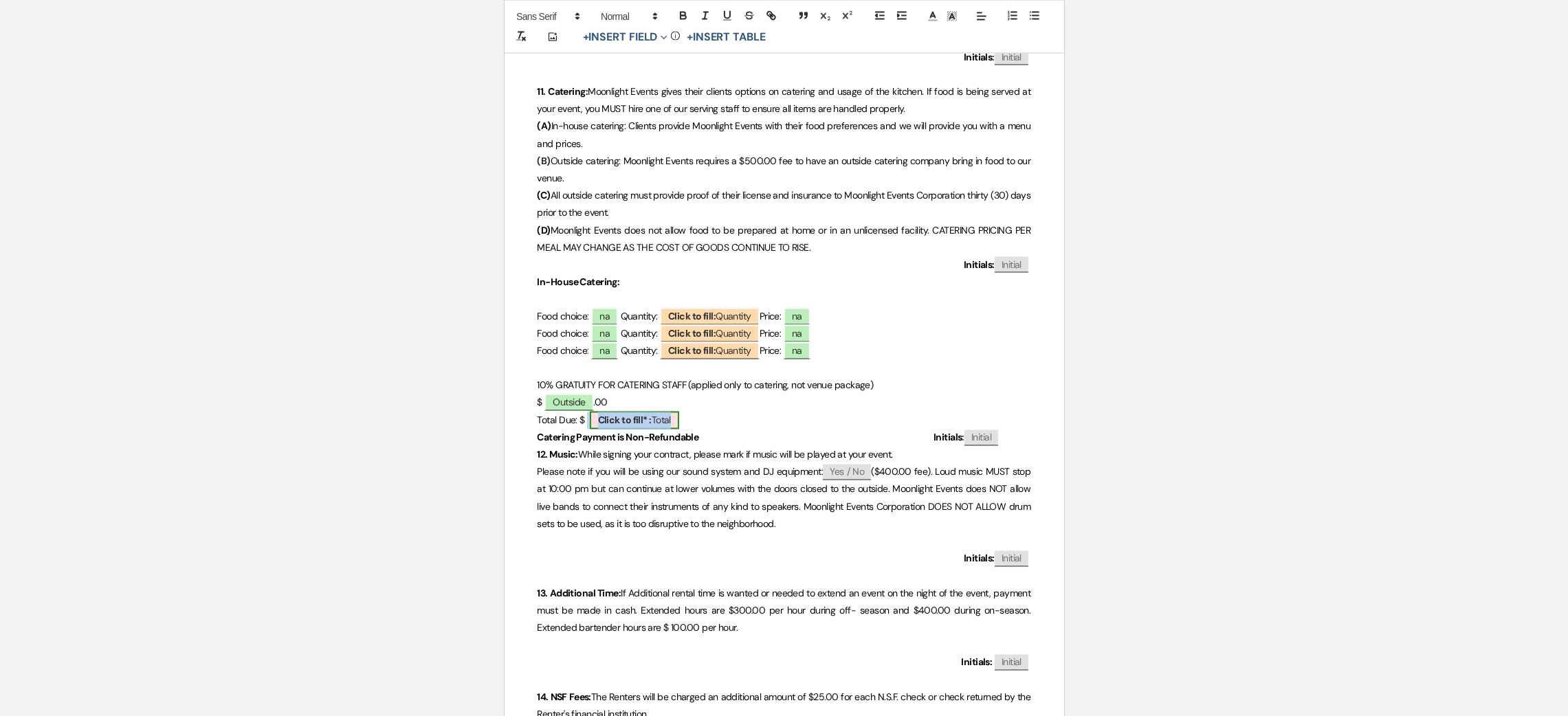
click at [609, 429] on span "Click to fill* : Total" at bounding box center [634, 421] width 90 height 18
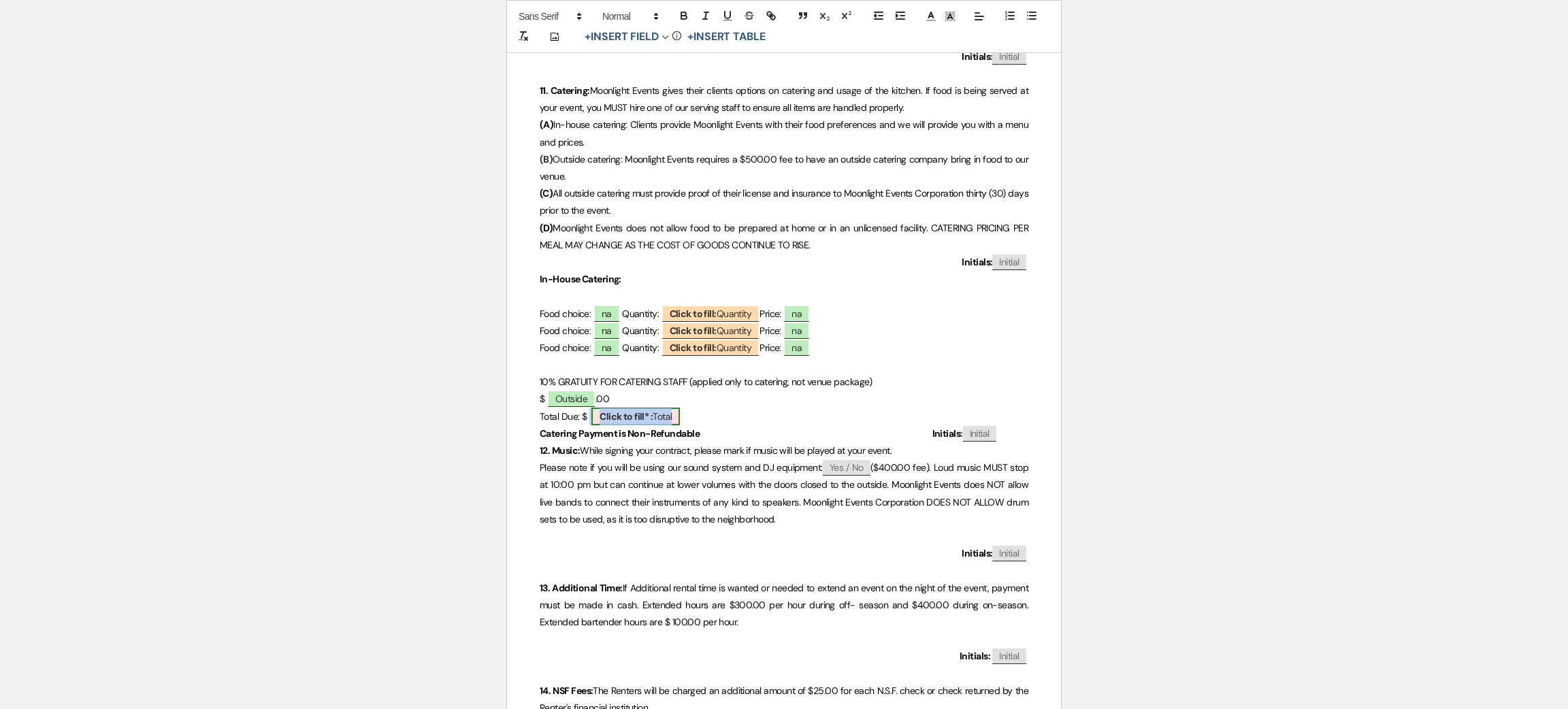
select select "owner"
select select "Total"
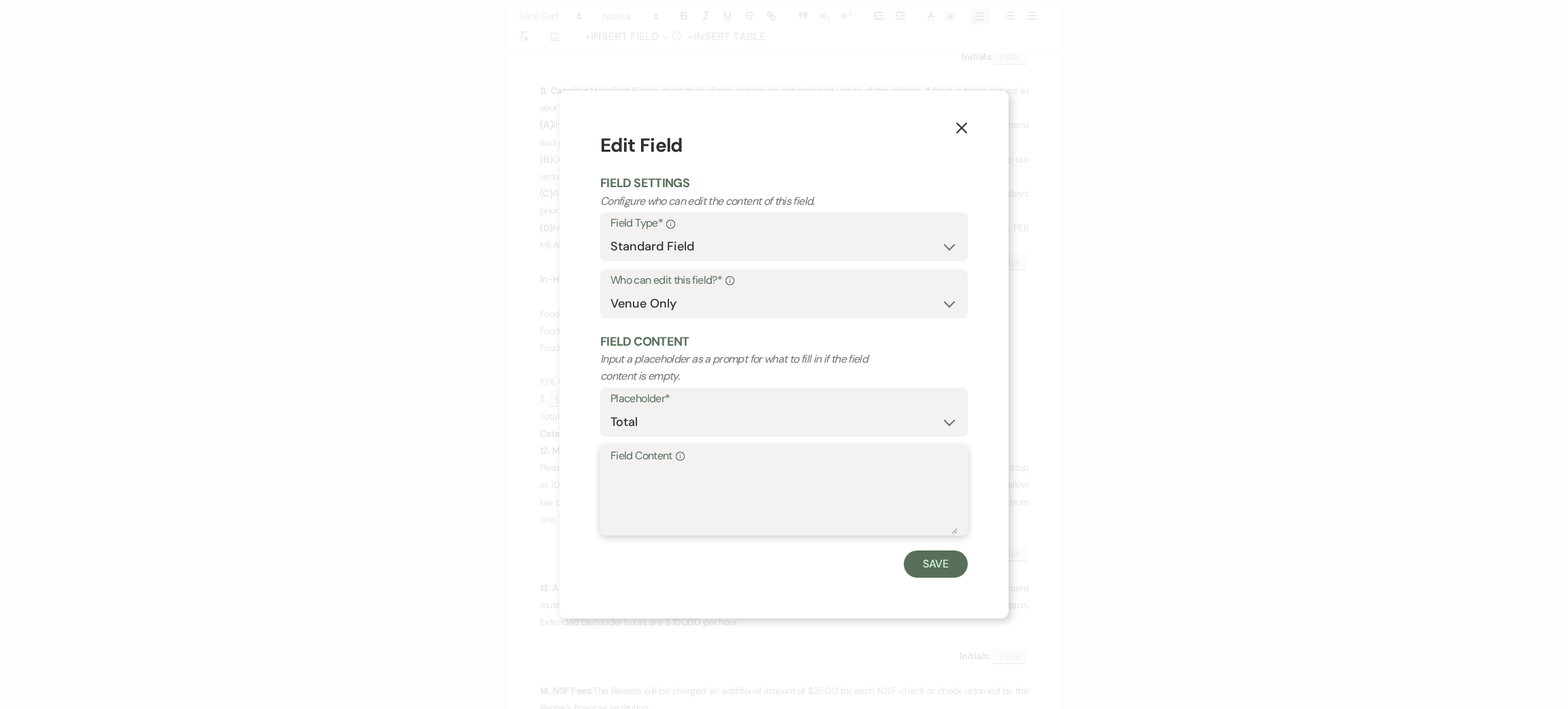
click at [662, 477] on textarea "Field Content Info" at bounding box center [784, 500] width 347 height 68
type textarea "500"
click at [936, 558] on button "Save" at bounding box center [936, 565] width 64 height 27
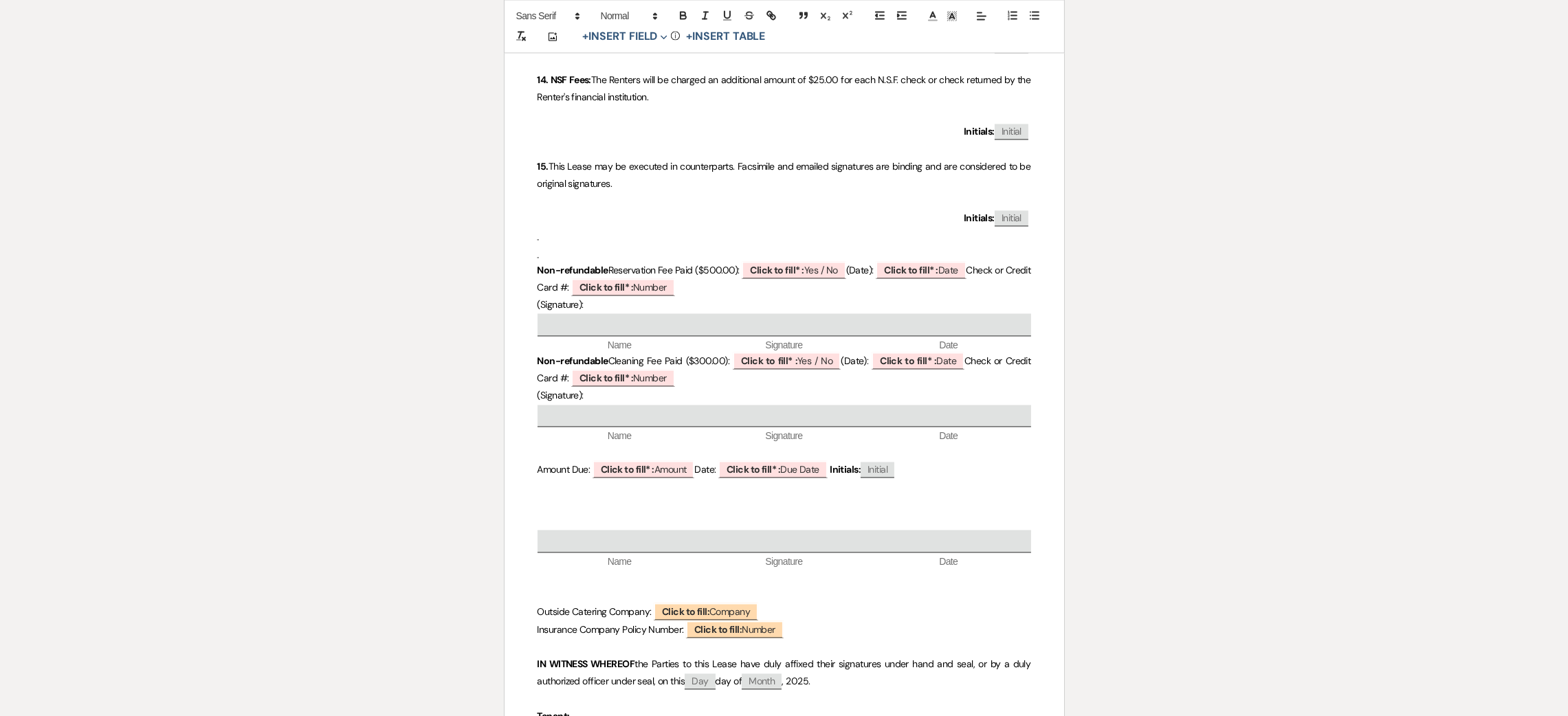
scroll to position [4227, 0]
click at [793, 268] on b "Click to fill* :" at bounding box center [776, 269] width 53 height 13
select select "owner"
select select "custom_placeholder"
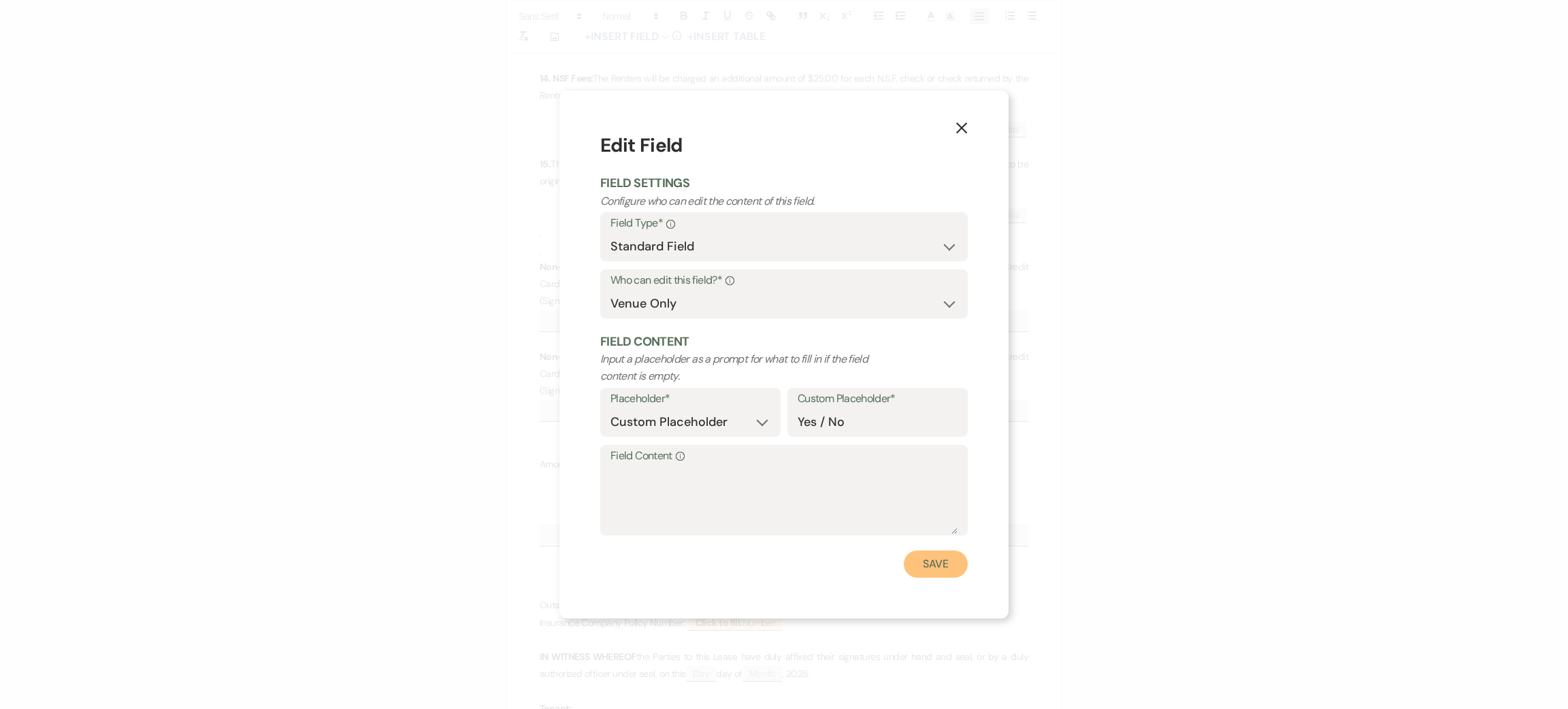
click at [949, 571] on button "Save" at bounding box center [936, 565] width 64 height 27
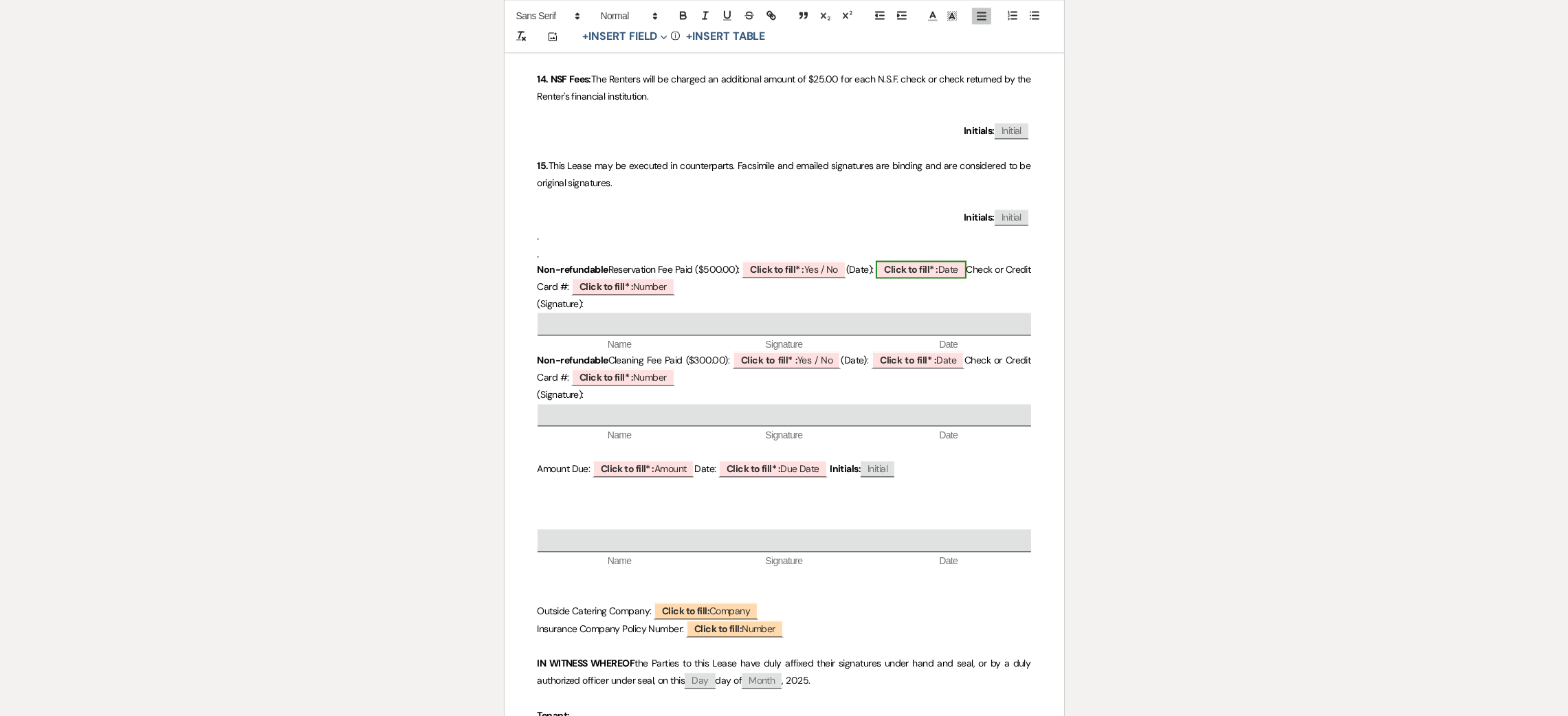
click at [938, 272] on b "Click to fill* :" at bounding box center [911, 269] width 53 height 13
select select "owner"
select select "Date"
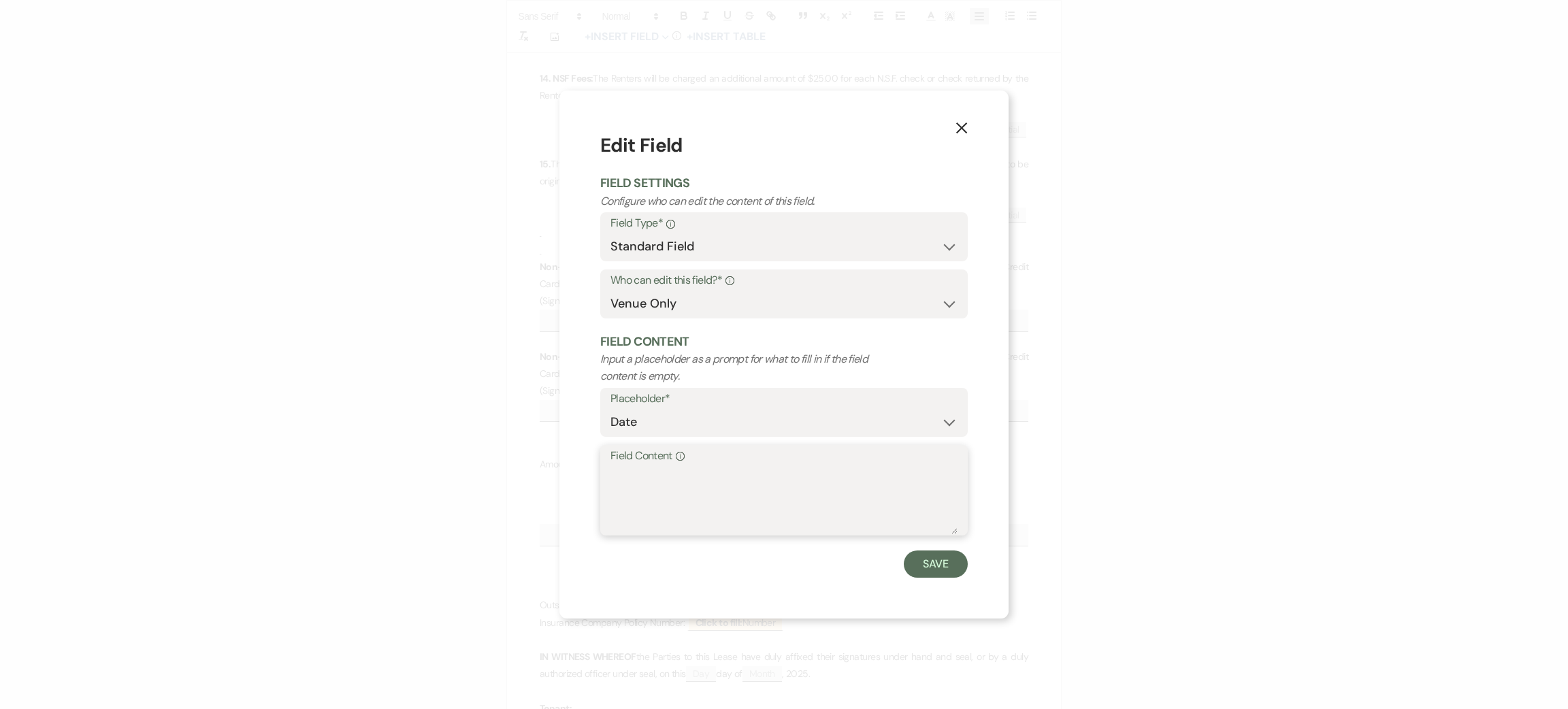
click at [722, 500] on textarea "Field Content Info" at bounding box center [784, 500] width 347 height 68
type textarea "[DATE]"
click at [934, 575] on button "Save" at bounding box center [936, 565] width 64 height 27
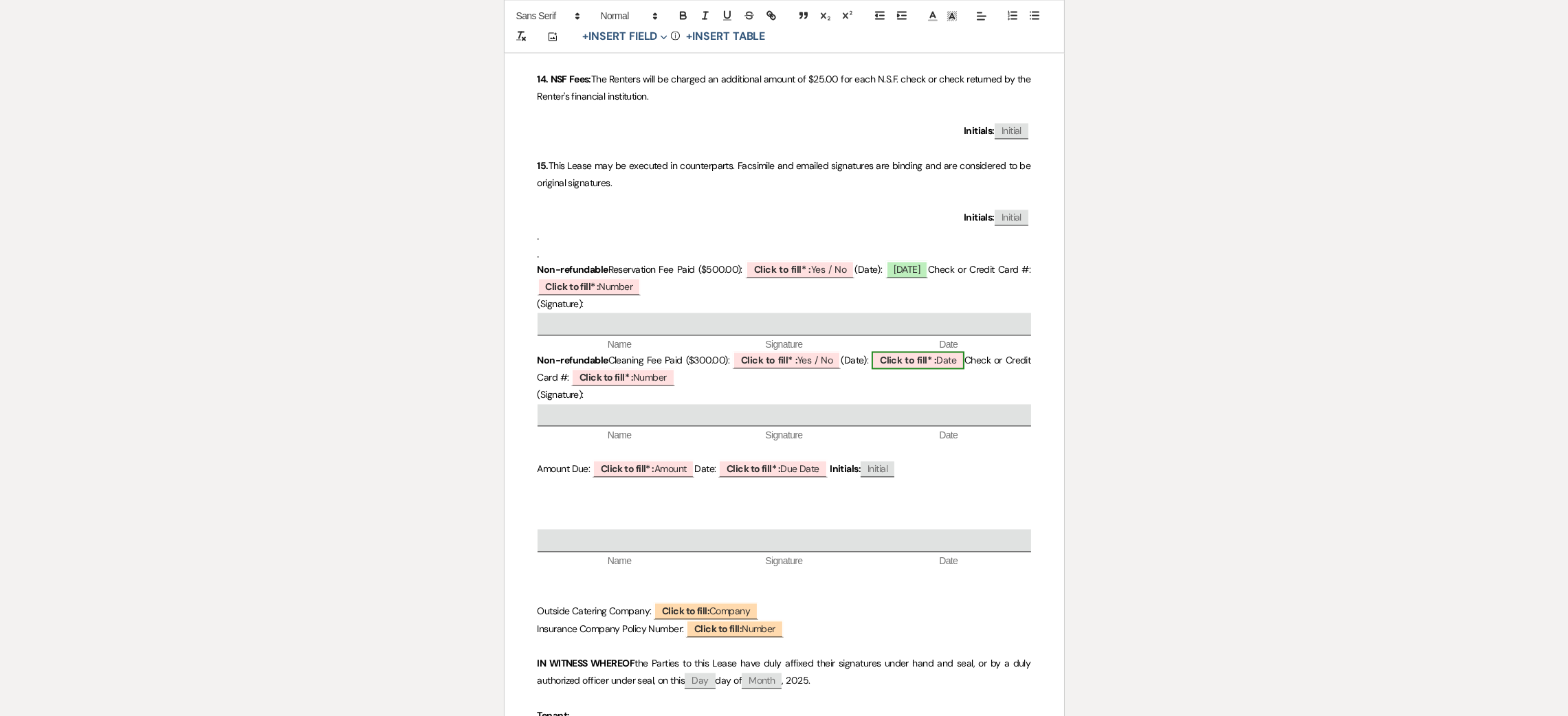
click at [937, 362] on b "Click to fill* :" at bounding box center [907, 359] width 56 height 13
select select "owner"
select select "Date"
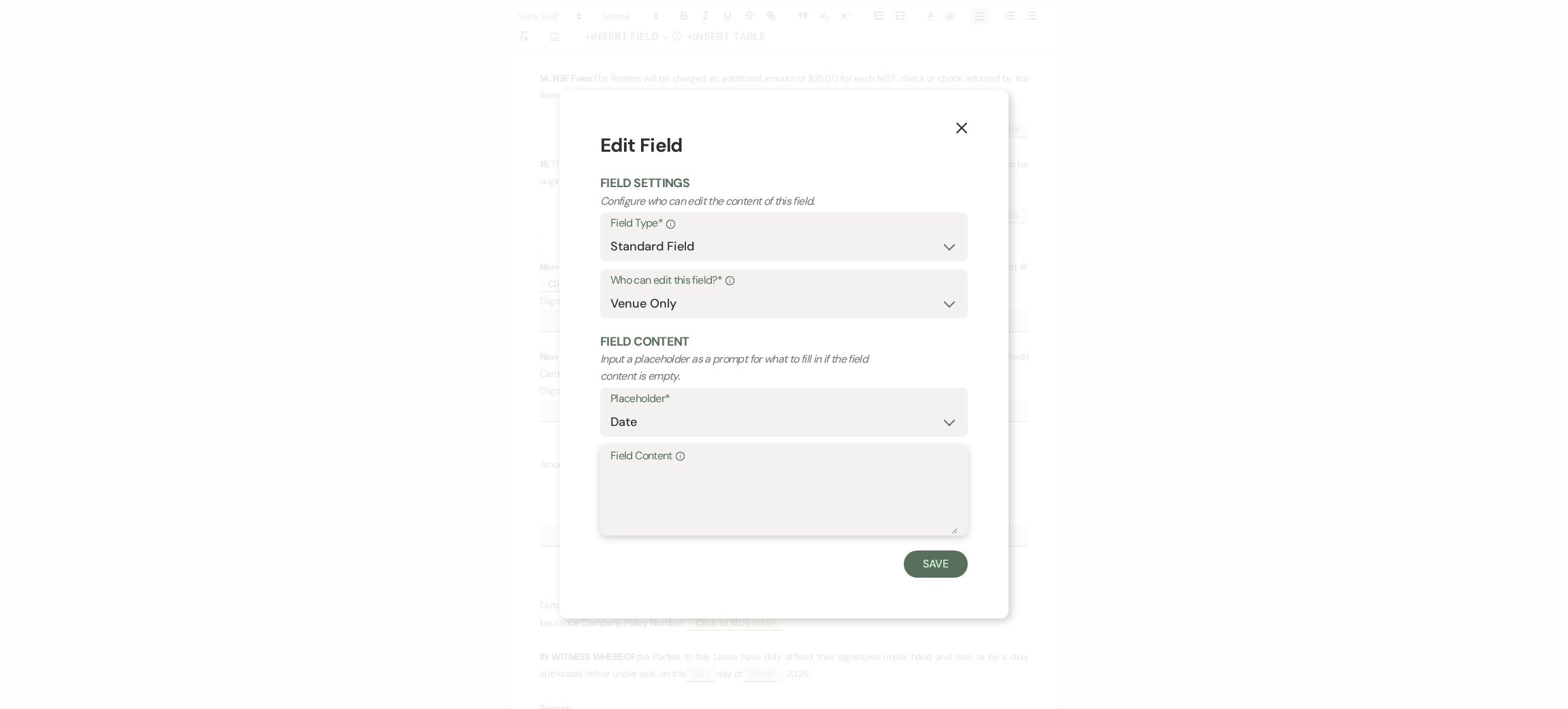
click at [736, 489] on textarea "Field Content Info" at bounding box center [784, 500] width 347 height 68
type textarea "[DATE]"
click at [905, 558] on button "Save" at bounding box center [936, 565] width 64 height 27
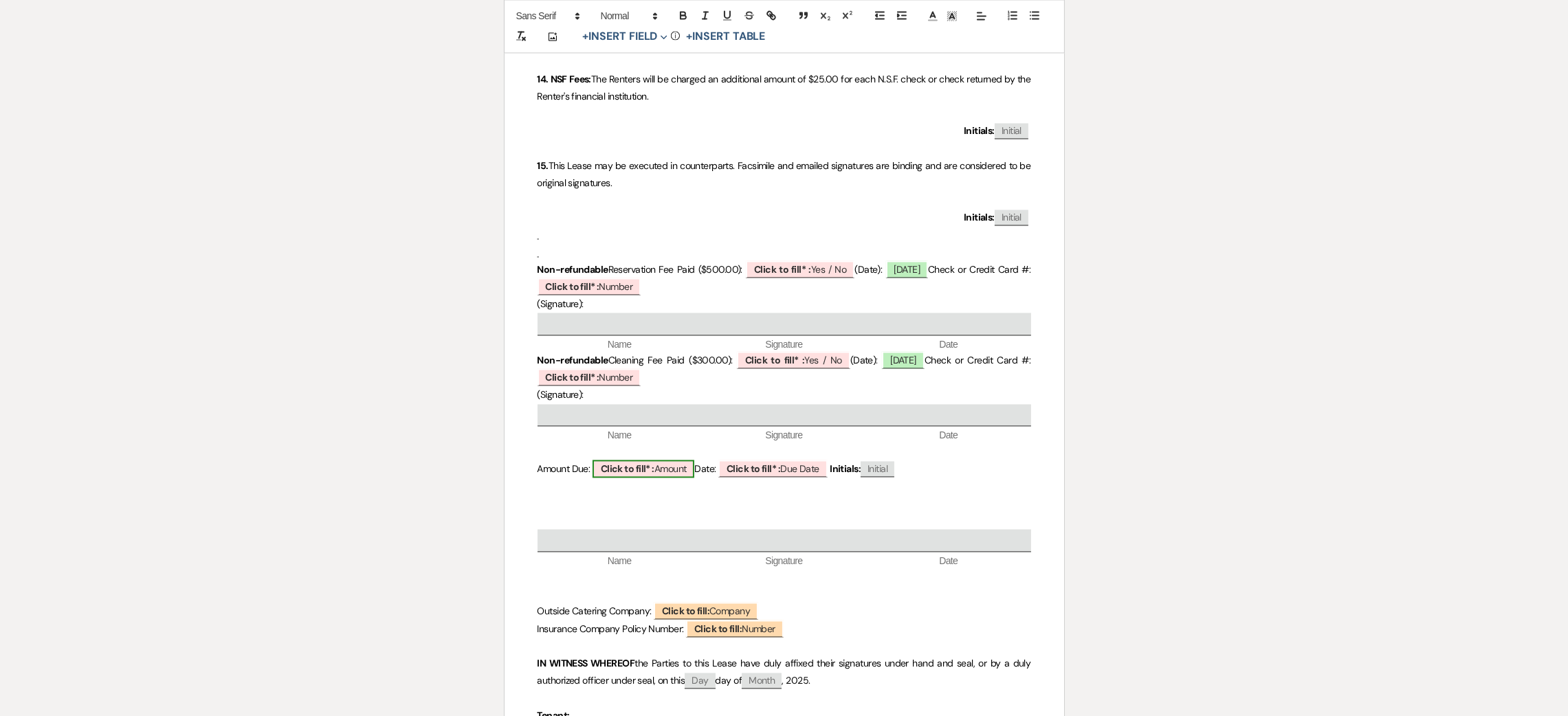
click at [640, 472] on b "Click to fill* :" at bounding box center [627, 469] width 53 height 13
select select "owner"
select select "Amount"
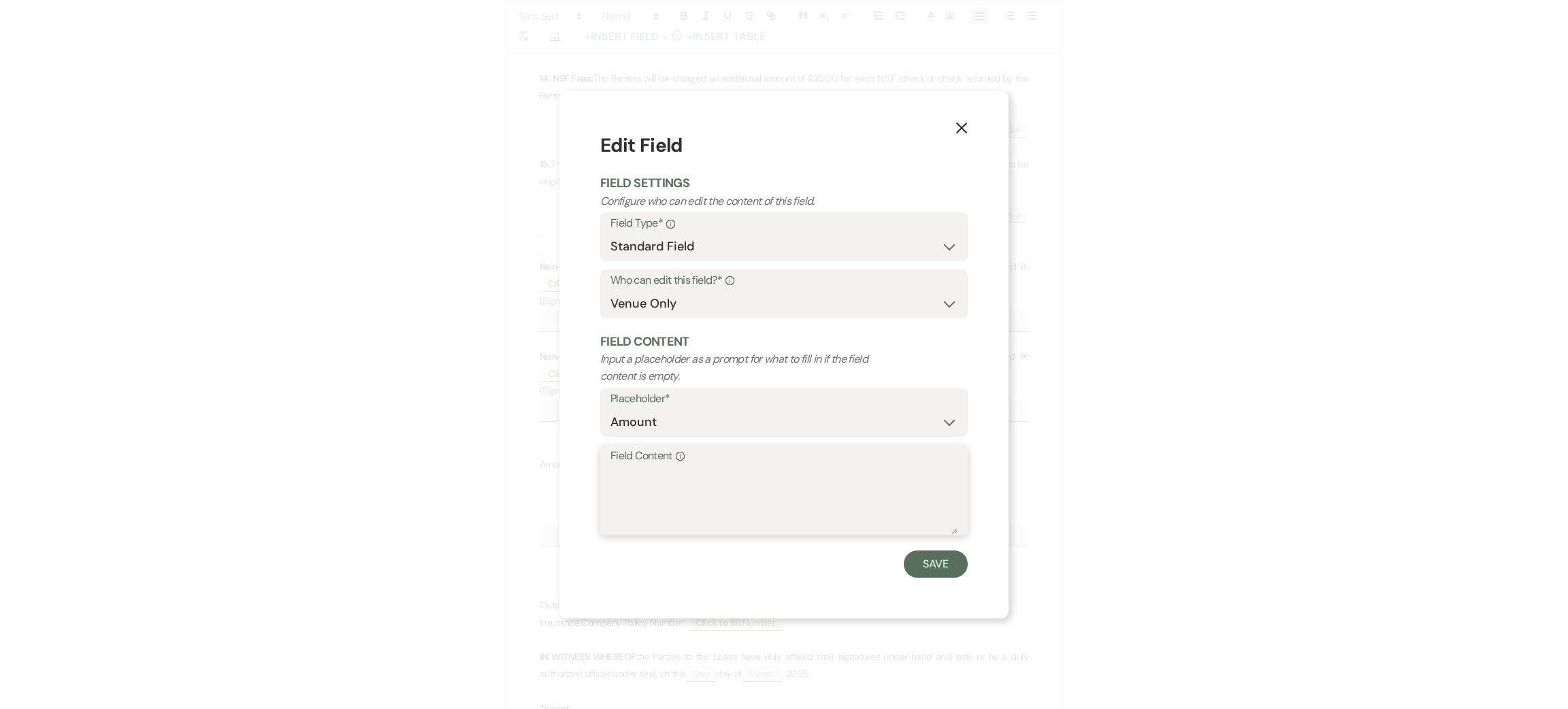
click at [654, 522] on textarea "Field Content Info" at bounding box center [784, 500] width 347 height 68
type textarea "on invoice"
click at [934, 547] on form "Edit Field Field Settings Configure who can edit the content of this field. Fie…" at bounding box center [784, 354] width 368 height 446
click at [934, 551] on button "Save" at bounding box center [936, 565] width 64 height 27
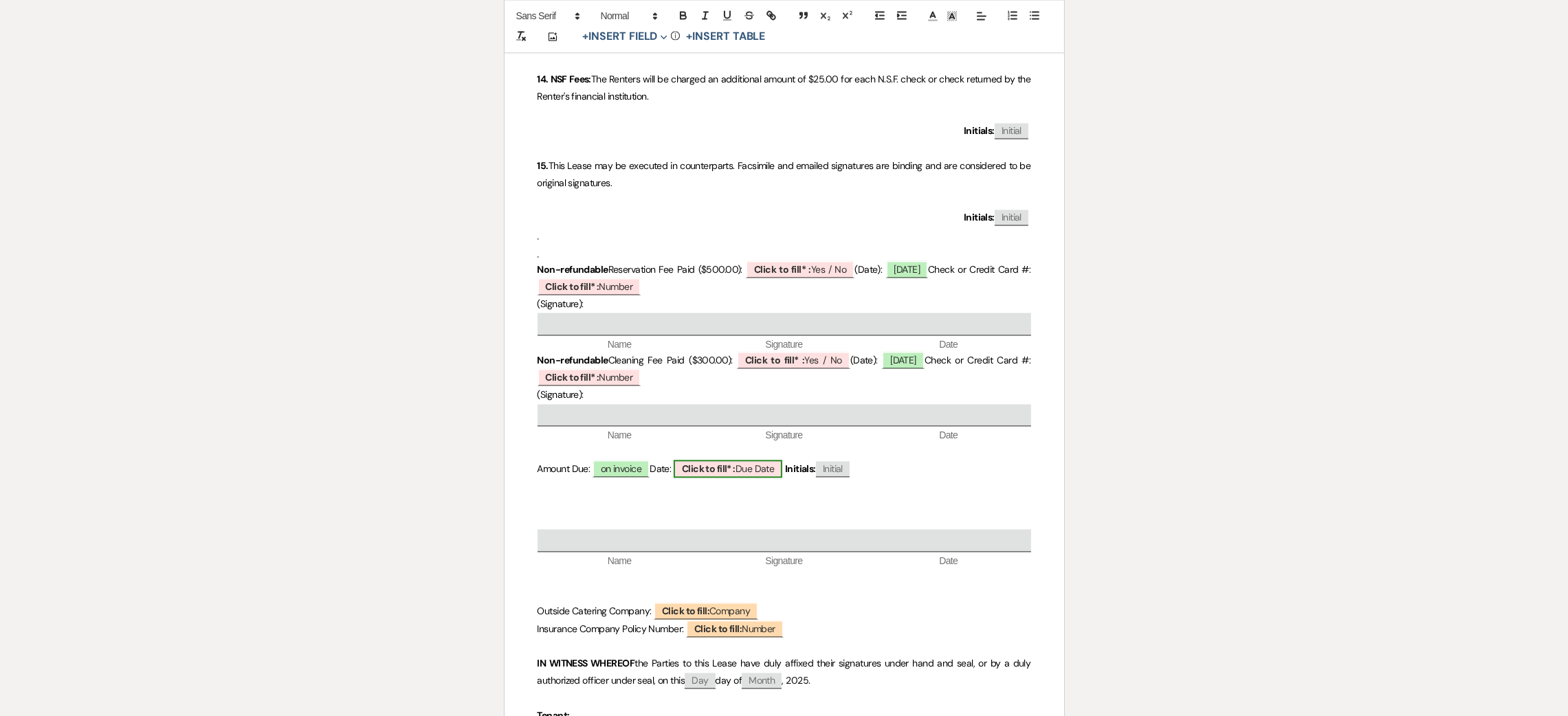
click at [736, 473] on b "Click to fill* :" at bounding box center [708, 469] width 53 height 13
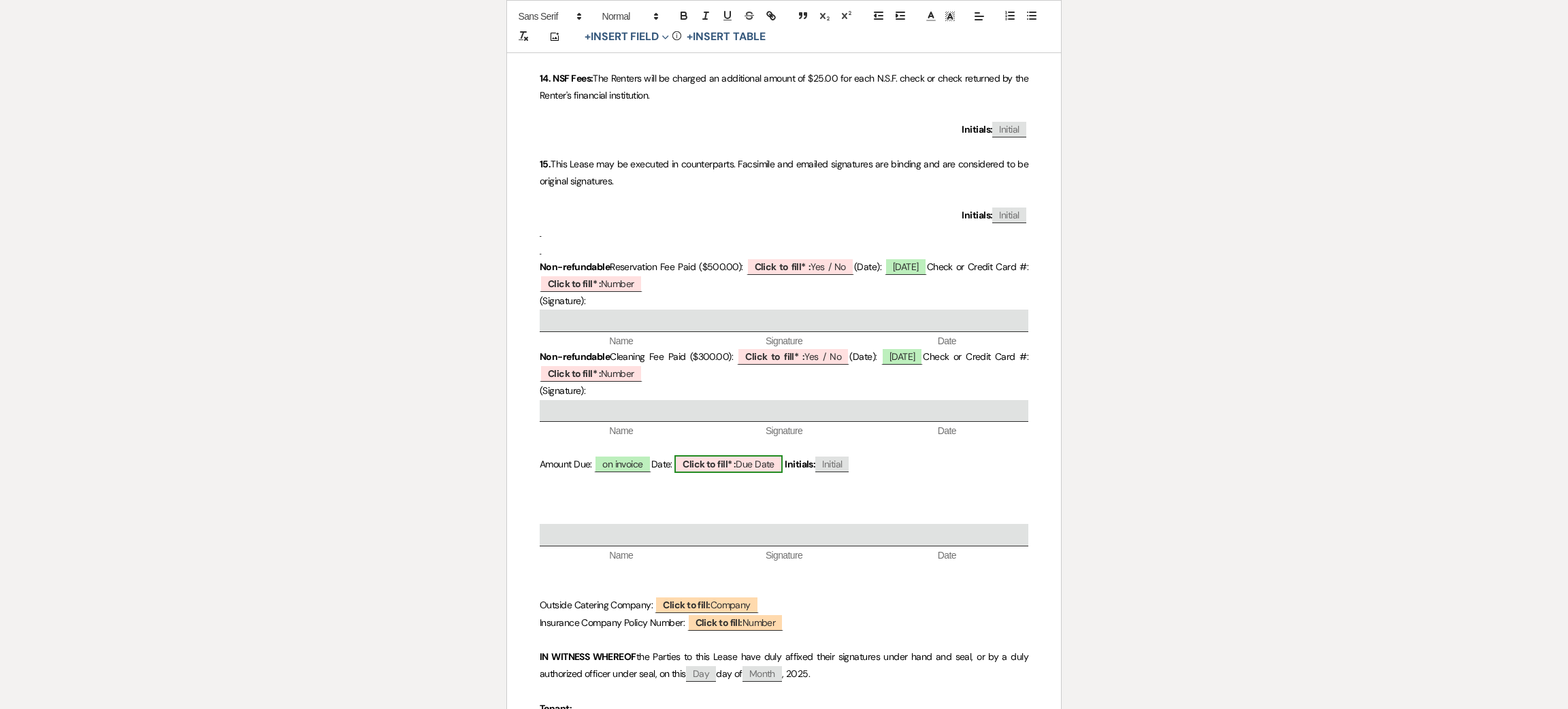
select select "owner"
select select "custom_placeholder"
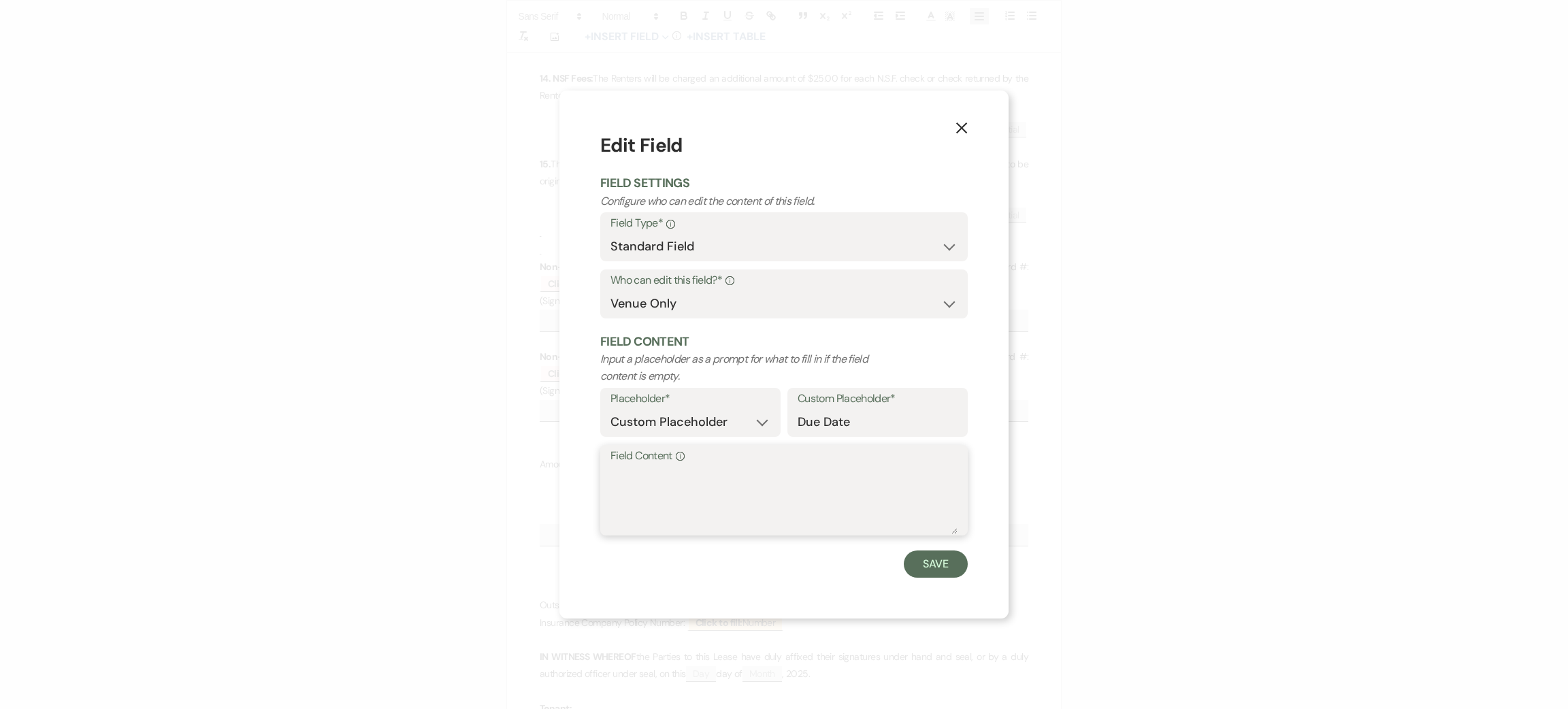
click at [725, 488] on textarea "Field Content Info" at bounding box center [784, 500] width 347 height 68
type textarea "dec-17/25"
click at [961, 573] on button "Save" at bounding box center [936, 565] width 64 height 27
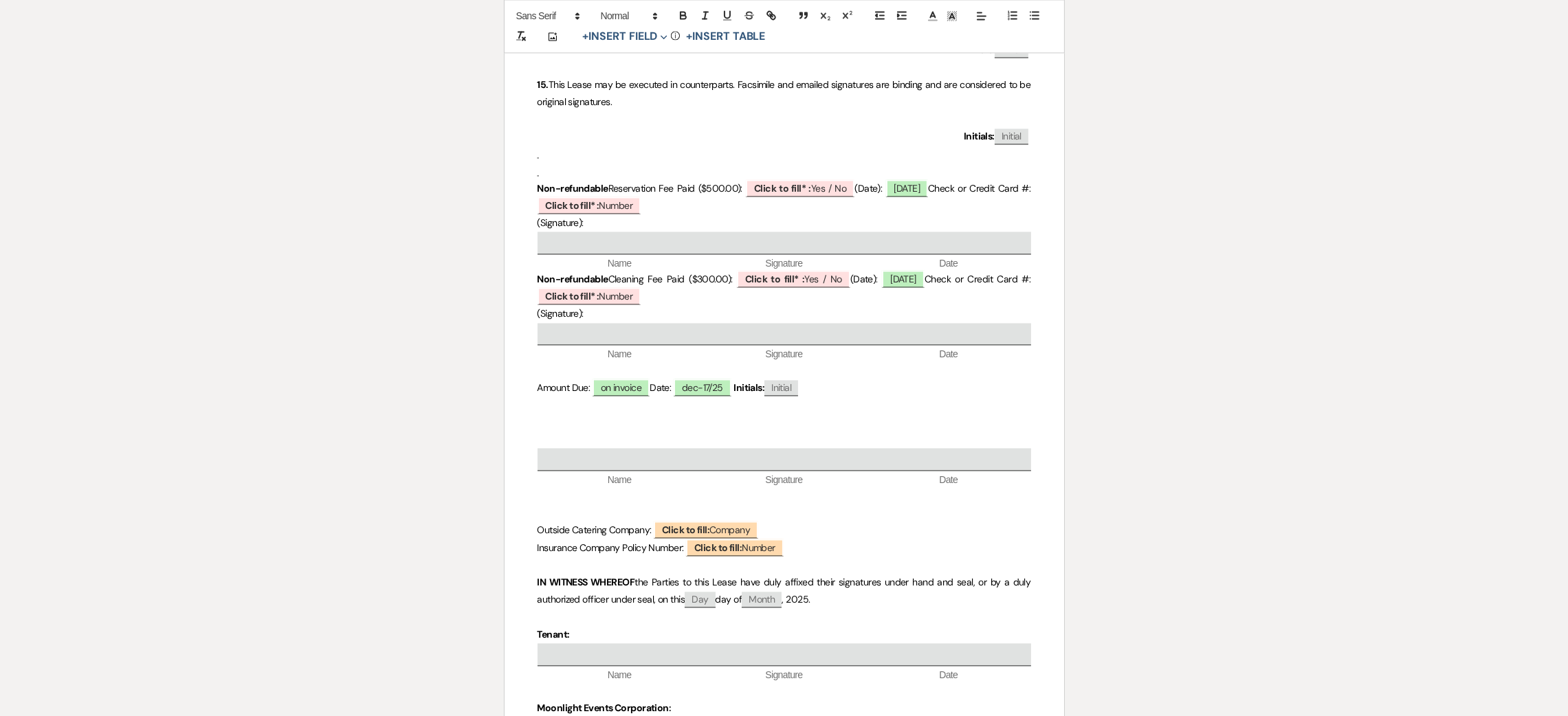
scroll to position [4204, 0]
